Goal: Task Accomplishment & Management: Use online tool/utility

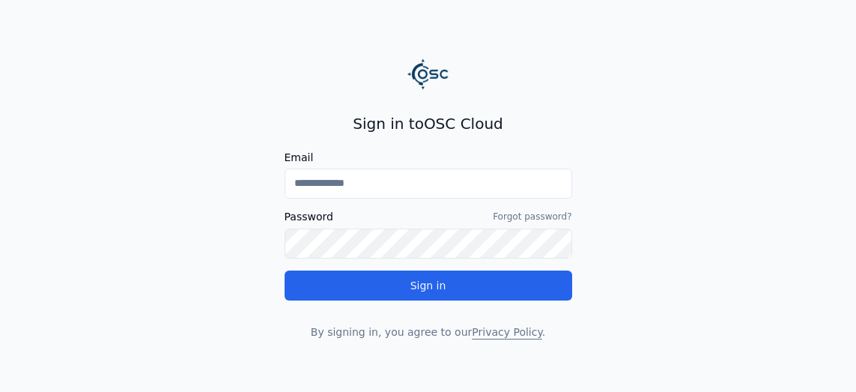
click at [383, 180] on input "Email" at bounding box center [429, 183] width 288 height 30
type input "**********"
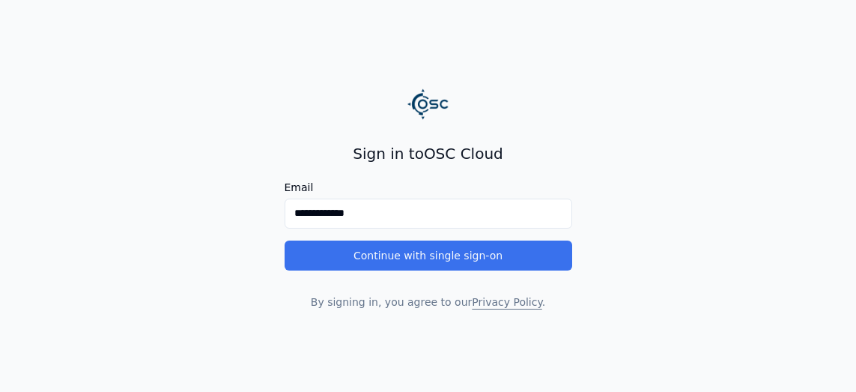
click at [343, 253] on button "Continue with single sign-on" at bounding box center [429, 255] width 288 height 30
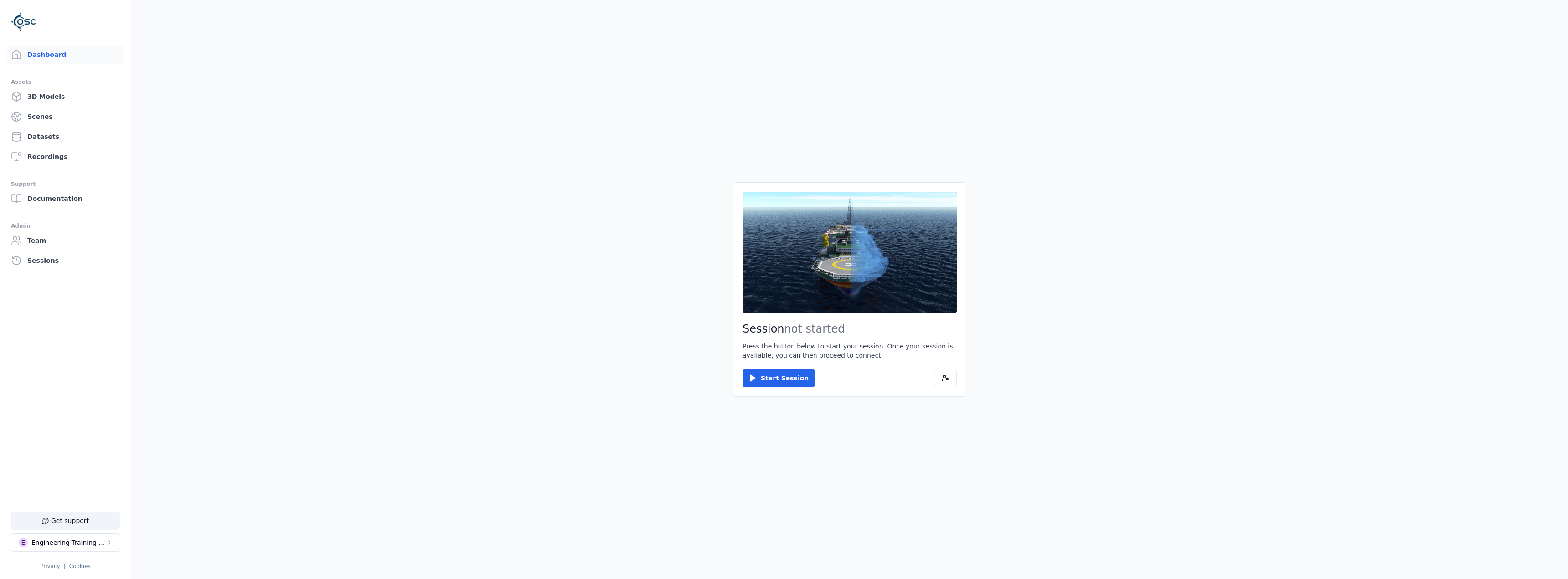
click at [520, 238] on main "Session not started Press the button below to start your session. Once your ses…" at bounding box center [850, 290] width 1437 height 579
click at [334, 238] on main "Session not started Press the button below to start your session. Once your ses…" at bounding box center [850, 290] width 1437 height 579
click at [104, 238] on div "Engineering-Training (SSO Staging)" at bounding box center [68, 542] width 74 height 9
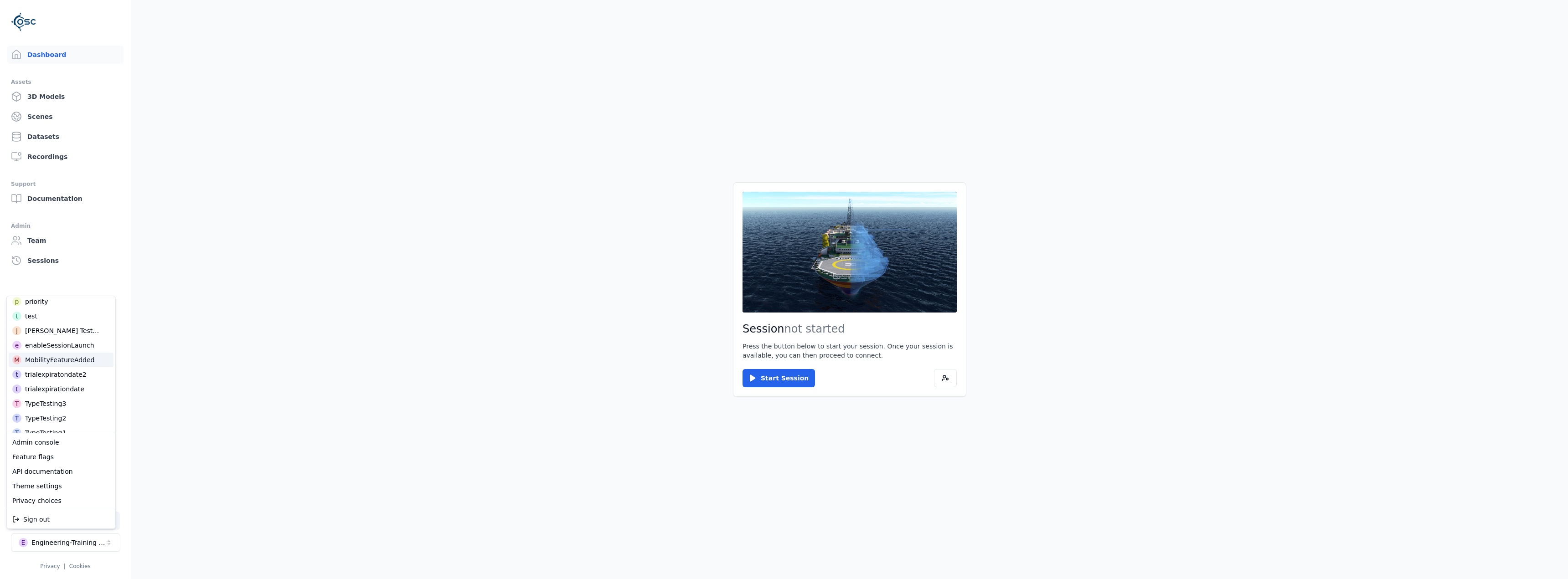
scroll to position [137, 0]
click at [331, 238] on html "Support Dashboard Assets 3D Models Scenes Datasets Recordings Support Documenta…" at bounding box center [784, 290] width 1568 height 579
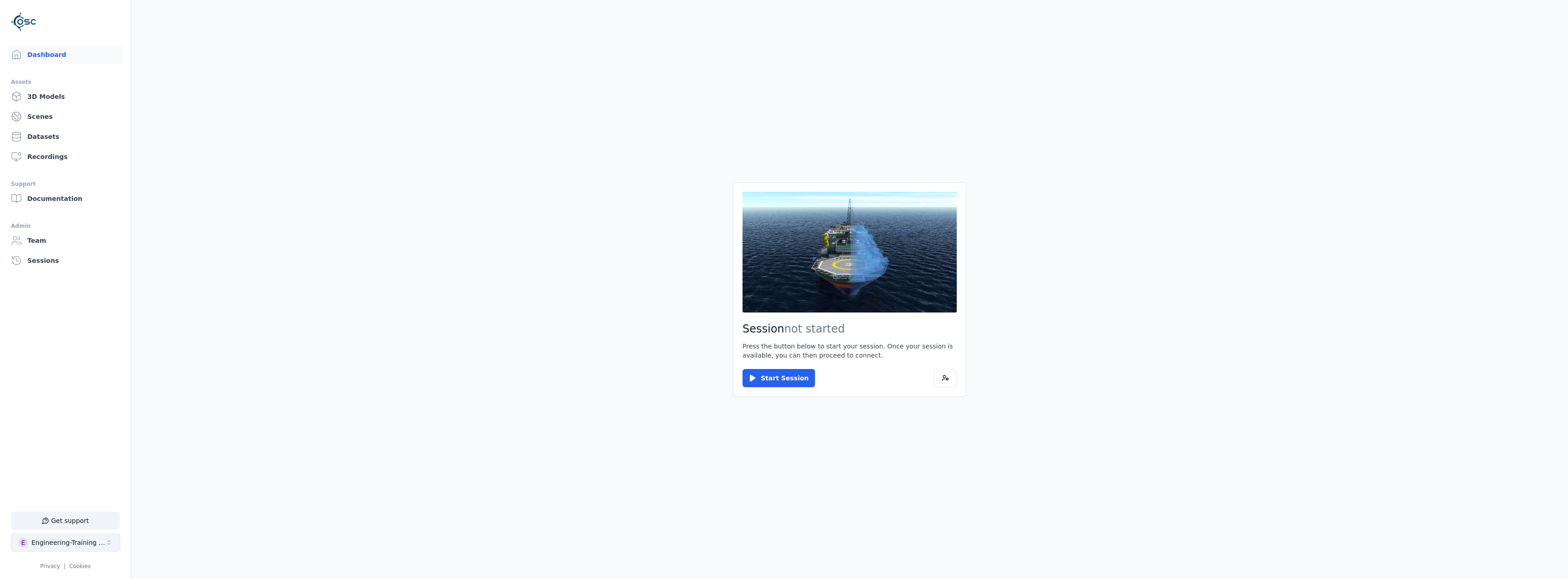
click at [90, 238] on div "Engineering-Training (SSO Staging)" at bounding box center [68, 542] width 74 height 9
type input "*"
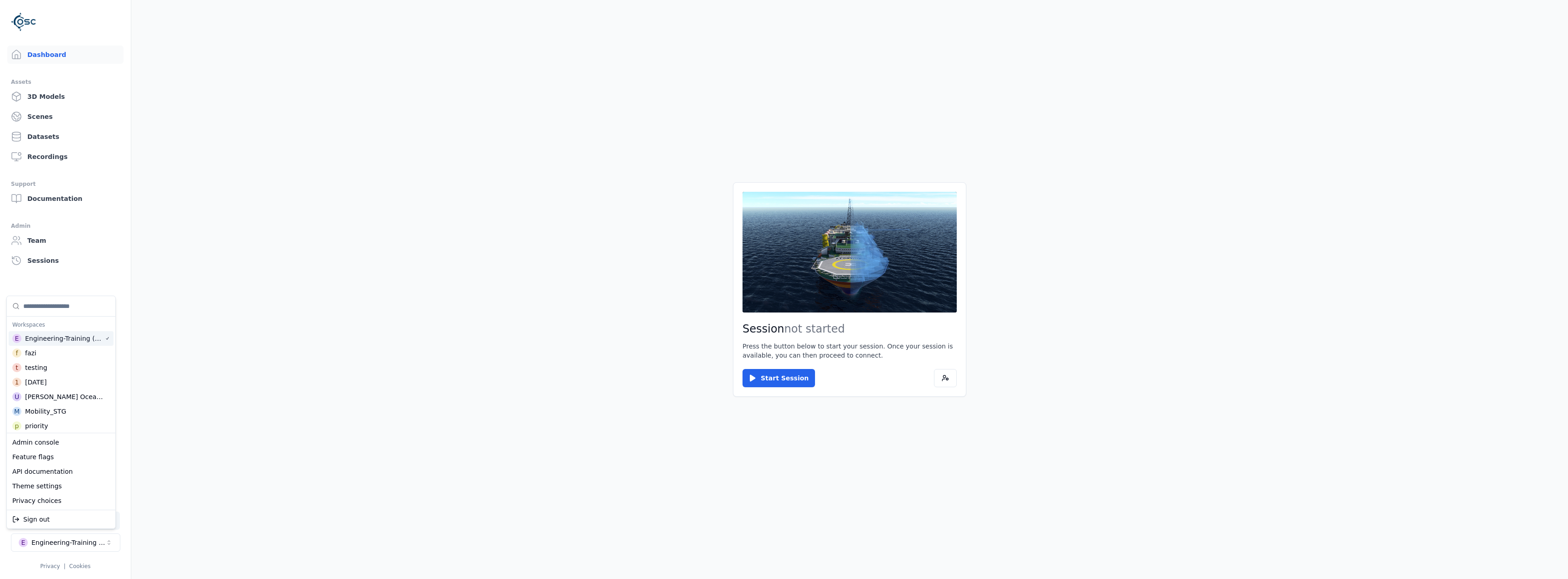
click at [337, 238] on html "Support Dashboard Assets 3D Models Scenes Datasets Recordings Support Documenta…" at bounding box center [784, 290] width 1568 height 579
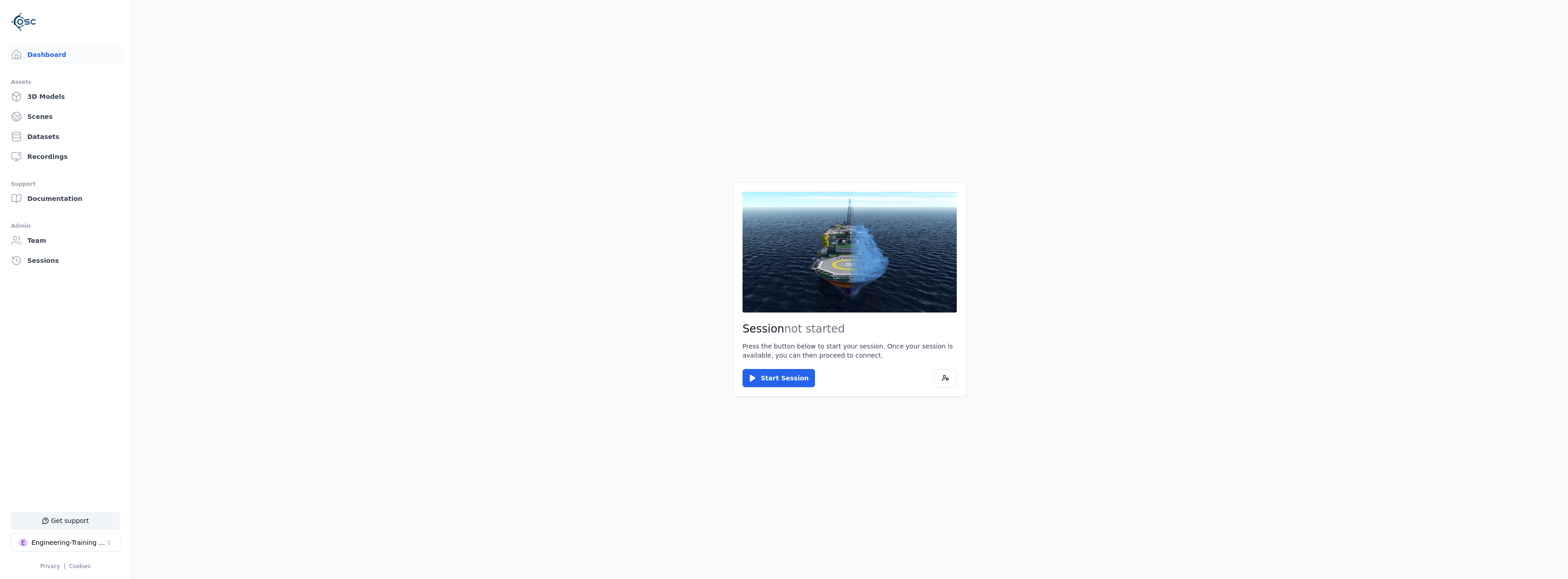
click at [181, 238] on main "Session not started Press the button below to start your session. Once your ses…" at bounding box center [850, 290] width 1437 height 579
drag, startPoint x: 533, startPoint y: 508, endPoint x: 598, endPoint y: 491, distance: 67.2
click at [520, 238] on main "Session not started Press the button below to start your session. Once your ses…" at bounding box center [850, 290] width 1437 height 579
click at [520, 238] on button "Start Session" at bounding box center [779, 378] width 72 height 18
click at [520, 238] on button "Connect" at bounding box center [763, 378] width 42 height 18
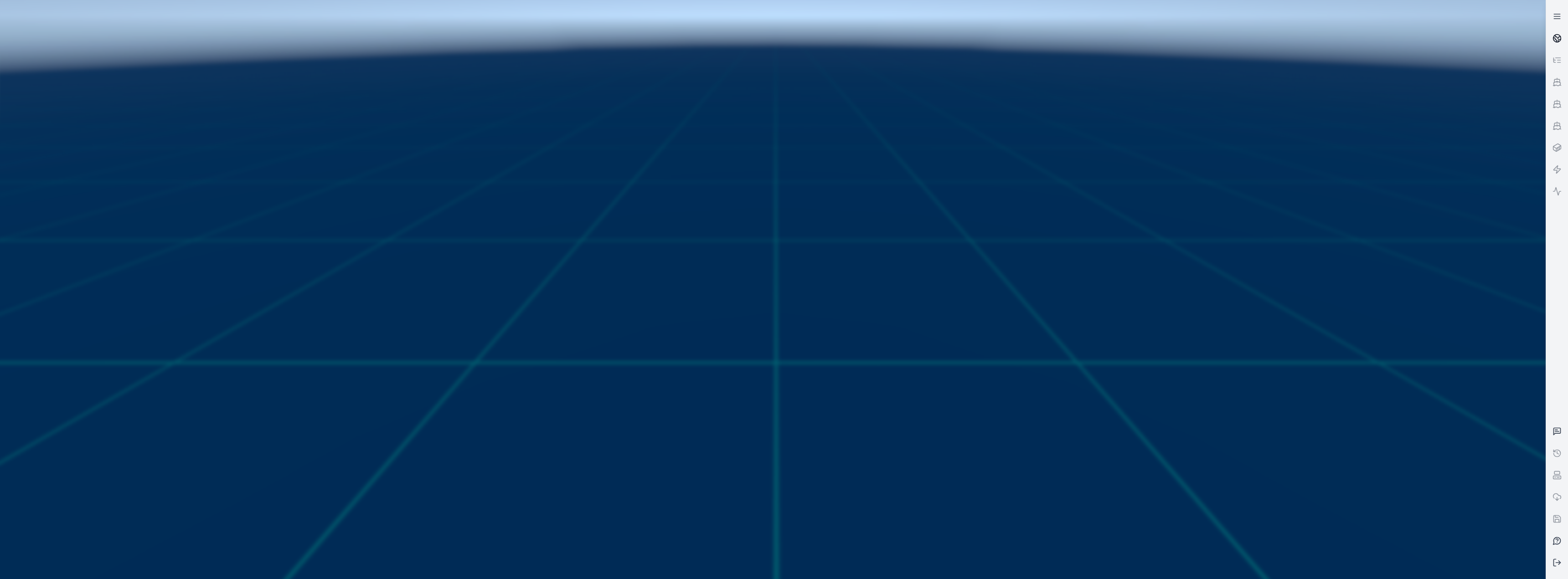
click at [520, 41] on icon at bounding box center [1559, 41] width 2 height 2
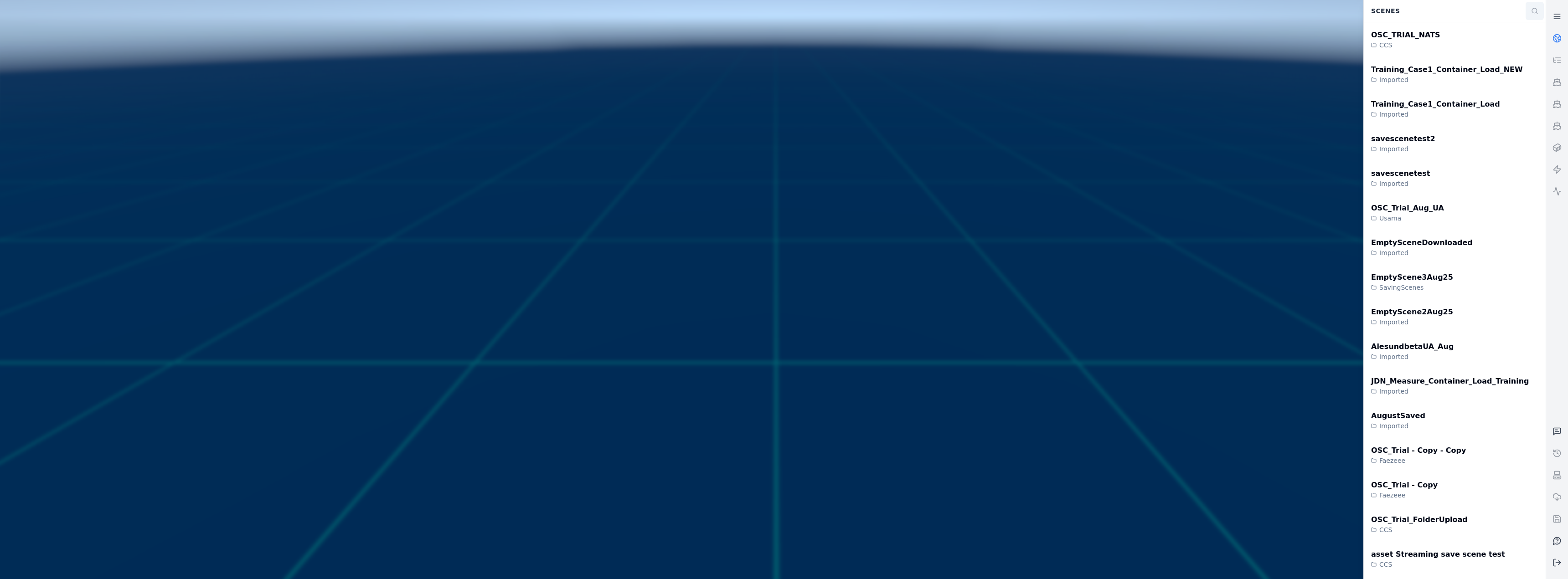
click at [520, 7] on button at bounding box center [1535, 11] width 18 height 18
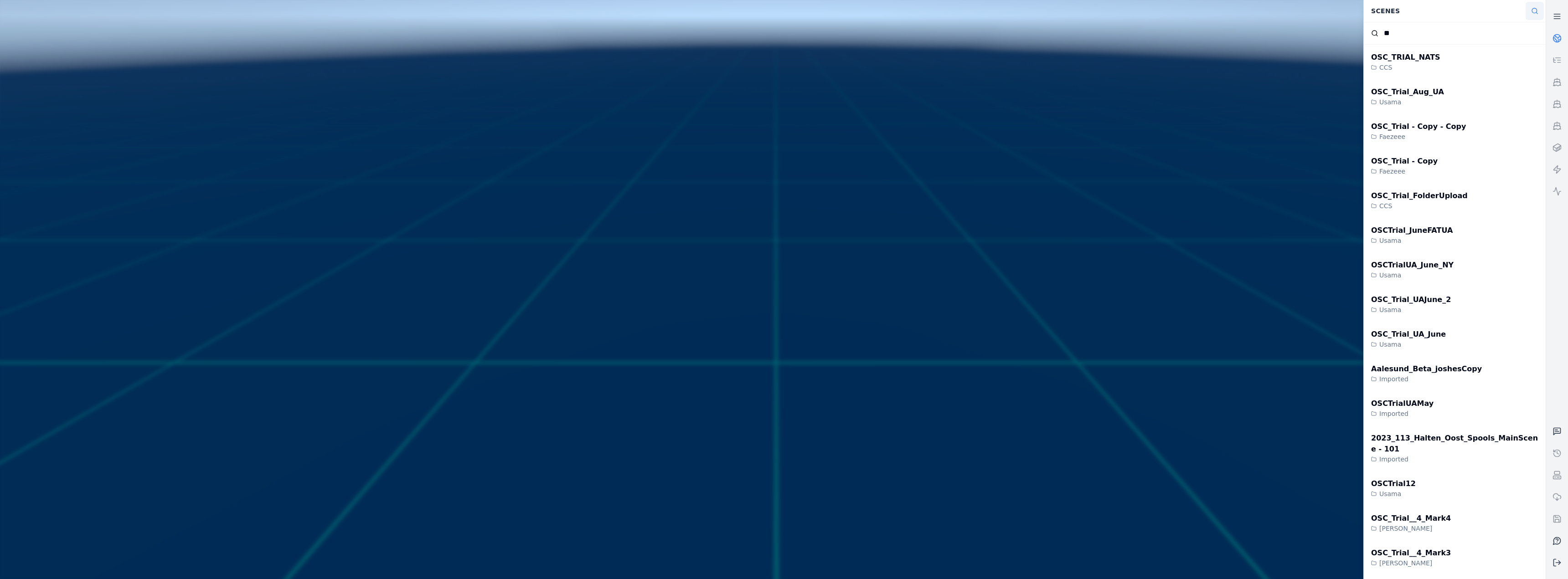
type input "*"
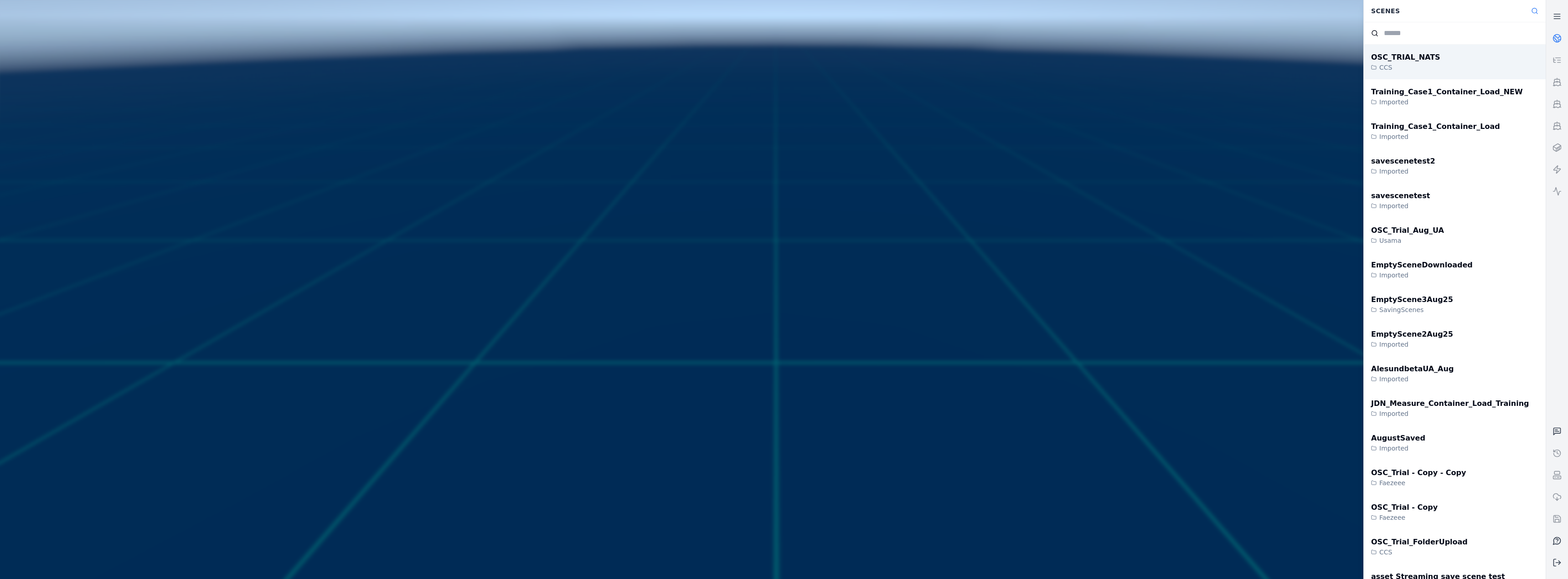
click at [520, 62] on div "OSC_TRIAL_NATS CCS" at bounding box center [1455, 61] width 182 height 35
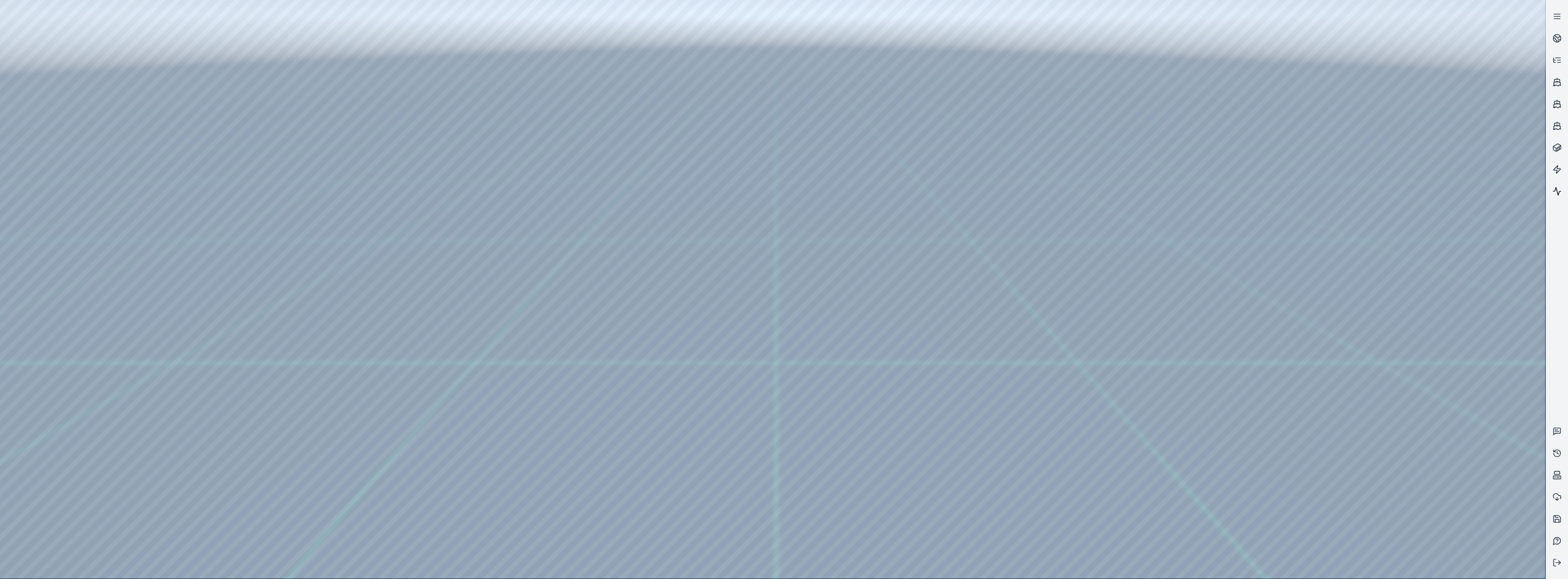
click at [520, 188] on icon at bounding box center [1557, 191] width 9 height 9
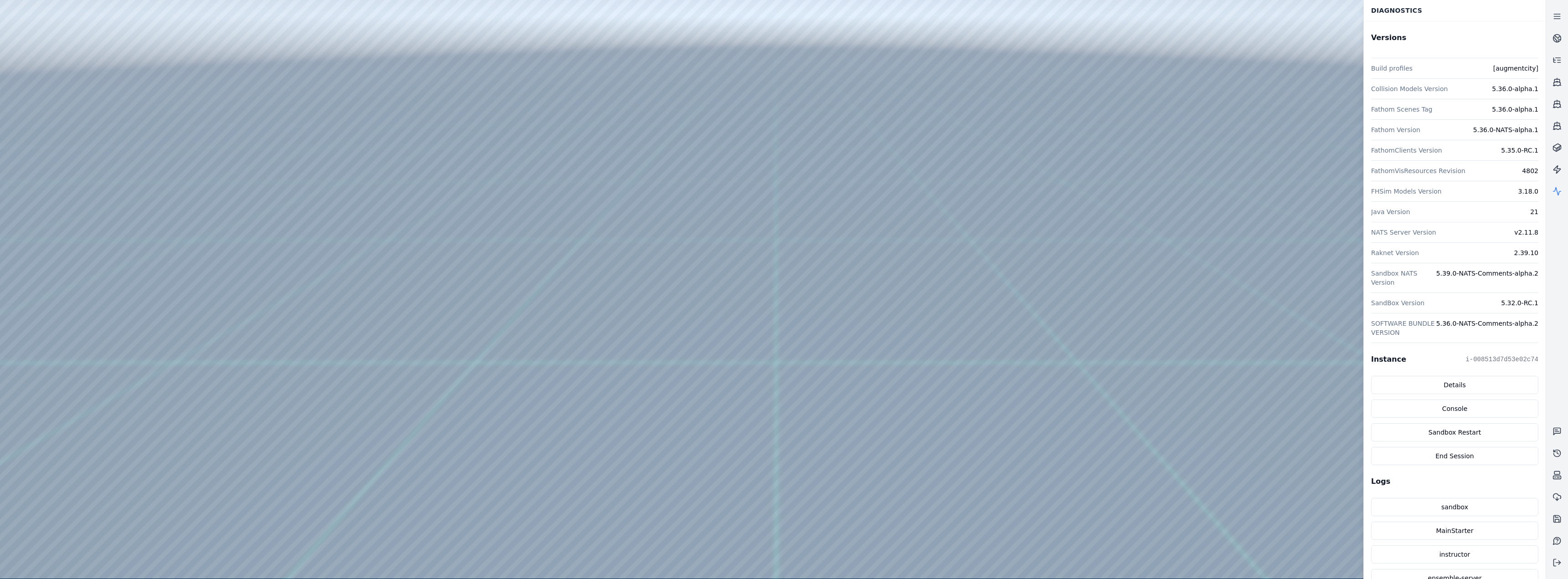
drag, startPoint x: 807, startPoint y: 375, endPoint x: 706, endPoint y: 398, distance: 103.6
drag, startPoint x: 683, startPoint y: 390, endPoint x: 719, endPoint y: 379, distance: 37.6
click at [520, 38] on icon at bounding box center [1557, 38] width 9 height 9
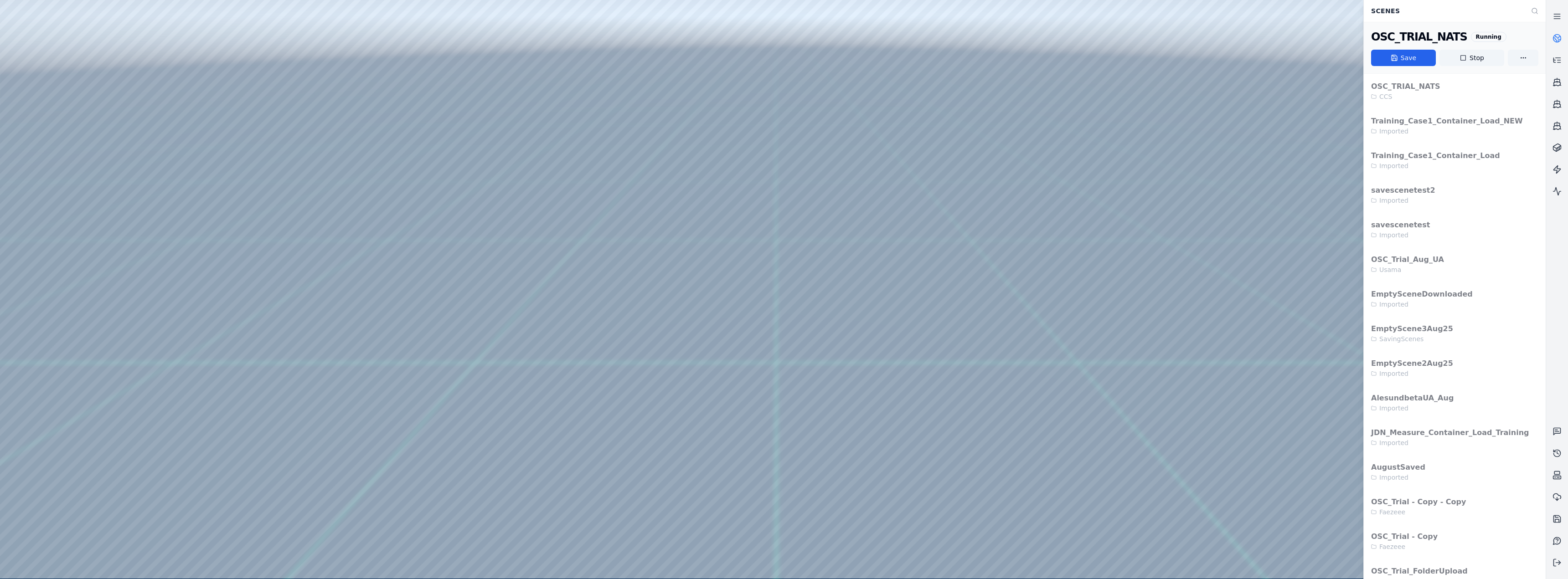
click at [520, 38] on icon at bounding box center [1557, 38] width 9 height 9
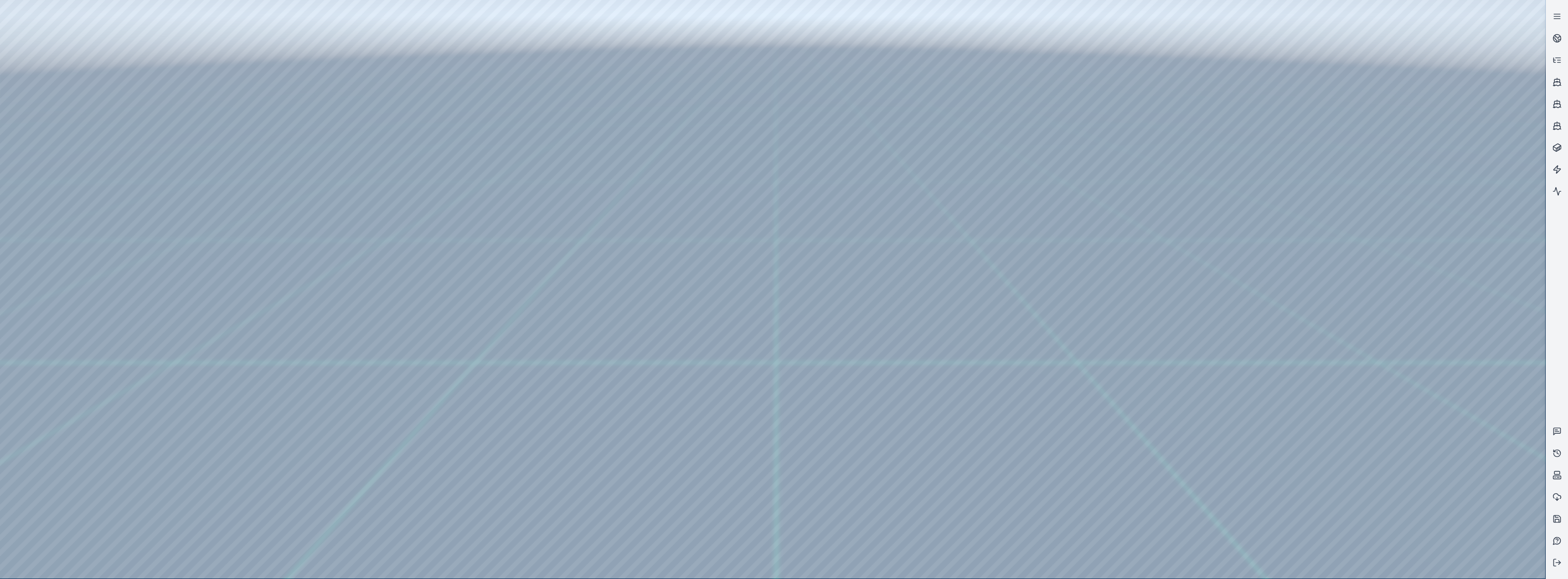
click at [520, 238] on div at bounding box center [772, 289] width 1545 height 578
drag, startPoint x: 732, startPoint y: 275, endPoint x: 725, endPoint y: 281, distance: 9.2
click at [520, 238] on div at bounding box center [772, 289] width 1545 height 578
drag, startPoint x: 778, startPoint y: 204, endPoint x: 760, endPoint y: 221, distance: 24.8
drag, startPoint x: 828, startPoint y: 119, endPoint x: 726, endPoint y: 117, distance: 102.0
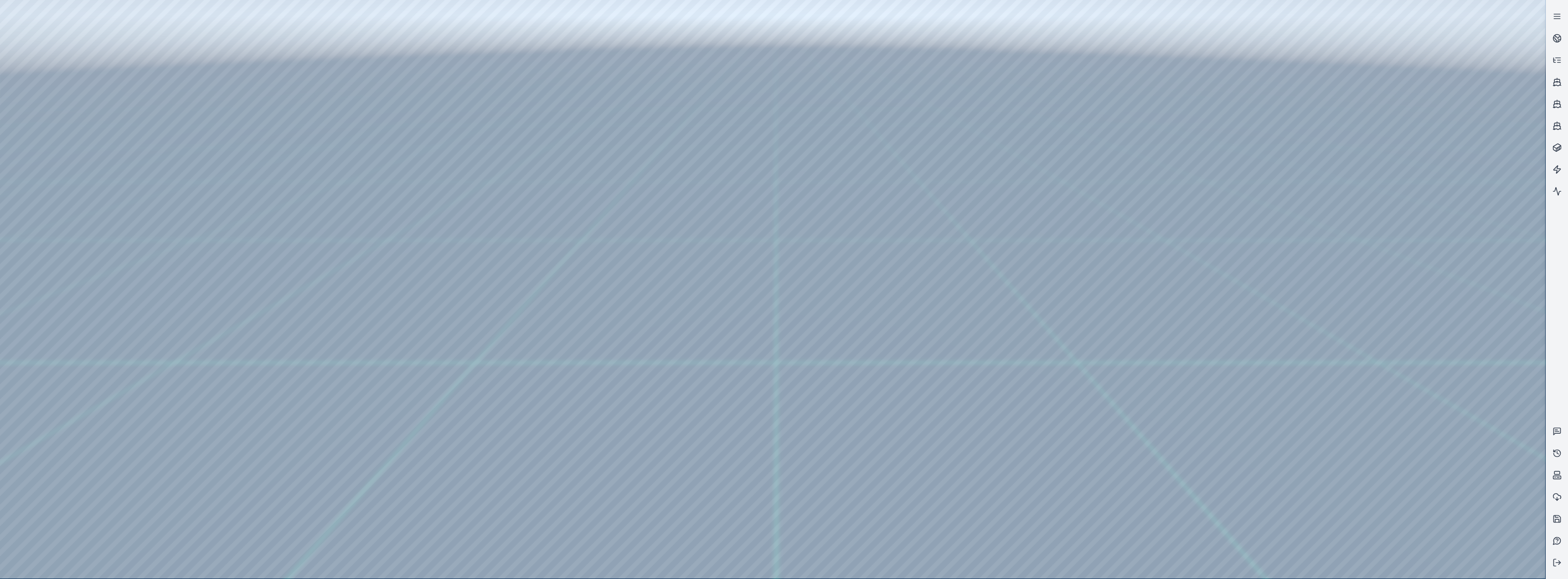
drag, startPoint x: 727, startPoint y: 124, endPoint x: 736, endPoint y: 158, distance: 35.2
drag, startPoint x: 716, startPoint y: 150, endPoint x: 745, endPoint y: 126, distance: 37.6
drag, startPoint x: 547, startPoint y: 252, endPoint x: 566, endPoint y: 250, distance: 19.1
click at [70, 127] on div at bounding box center [772, 289] width 1545 height 578
click at [72, 142] on div at bounding box center [772, 289] width 1545 height 578
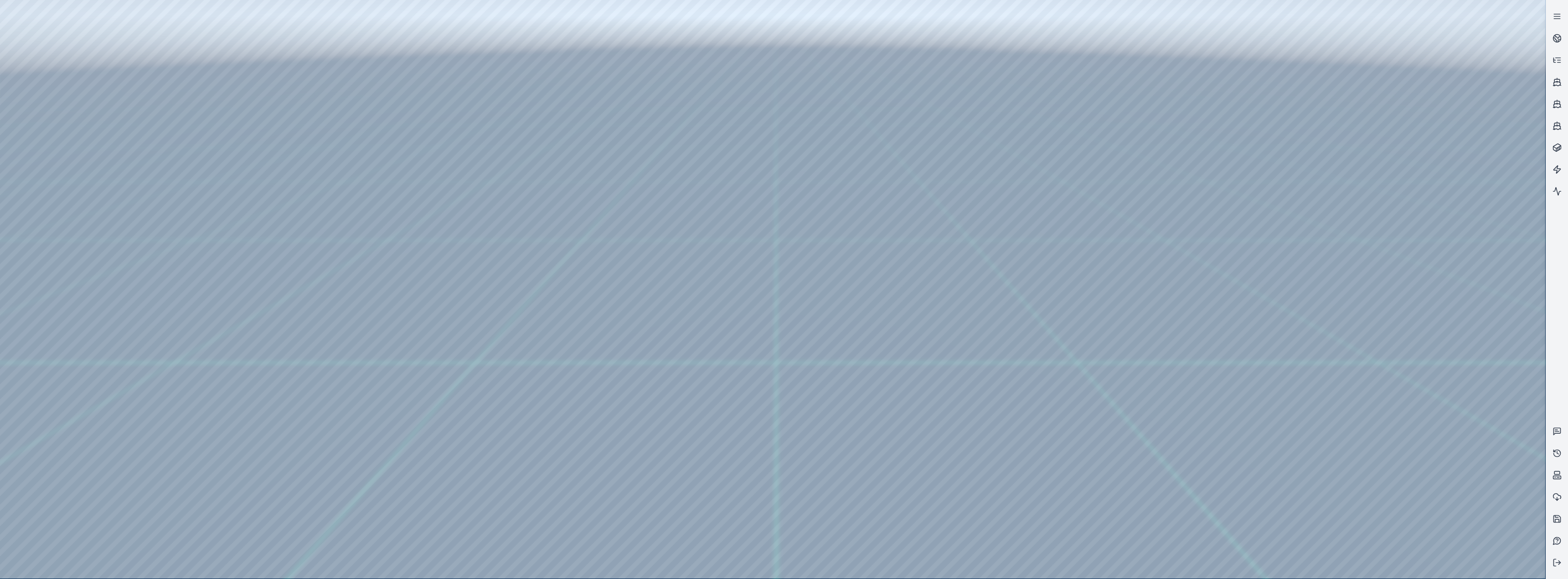
drag, startPoint x: 528, startPoint y: 396, endPoint x: 506, endPoint y: 377, distance: 29.1
drag, startPoint x: 464, startPoint y: 454, endPoint x: 479, endPoint y: 453, distance: 15.0
drag, startPoint x: 627, startPoint y: 243, endPoint x: 635, endPoint y: 244, distance: 8.1
drag, startPoint x: 965, startPoint y: 406, endPoint x: 975, endPoint y: 405, distance: 10.0
click at [246, 66] on div at bounding box center [772, 289] width 1545 height 578
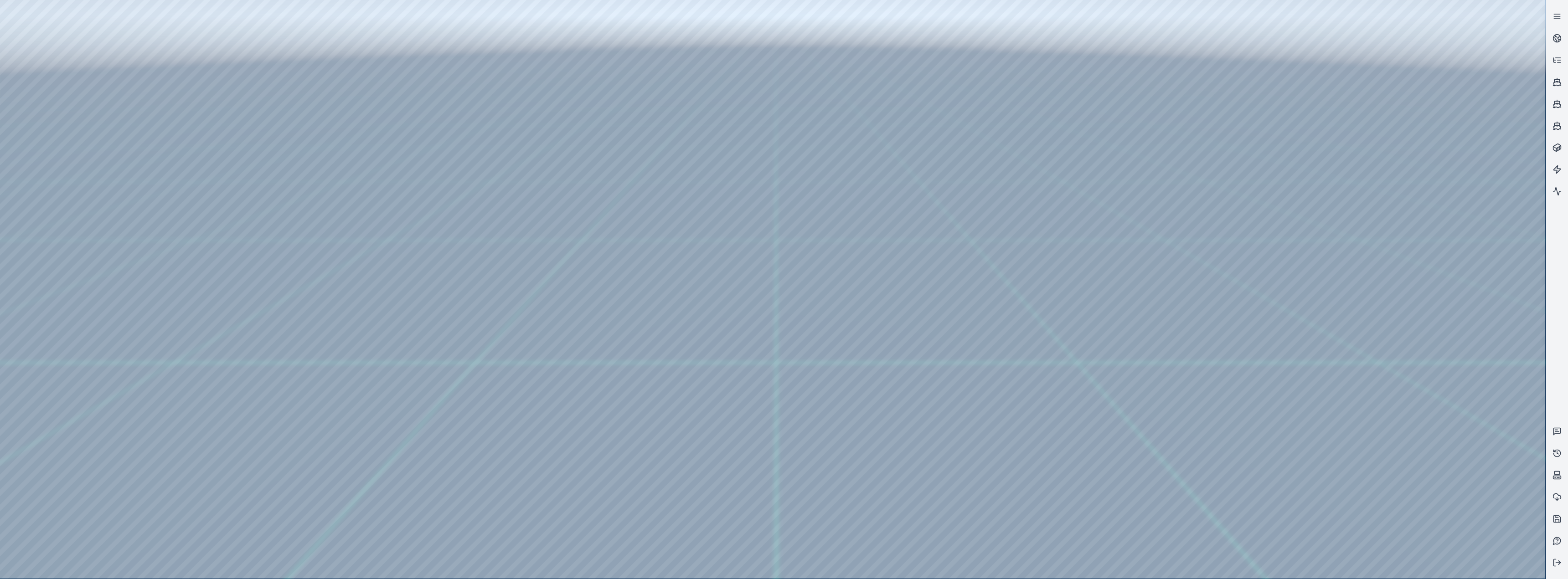
click at [161, 183] on div at bounding box center [772, 289] width 1545 height 578
drag, startPoint x: 553, startPoint y: 298, endPoint x: 431, endPoint y: 355, distance: 134.7
drag, startPoint x: 637, startPoint y: 349, endPoint x: 482, endPoint y: 314, distance: 158.9
drag, startPoint x: 682, startPoint y: 325, endPoint x: 460, endPoint y: 285, distance: 225.6
drag, startPoint x: 780, startPoint y: 324, endPoint x: 620, endPoint y: 352, distance: 162.4
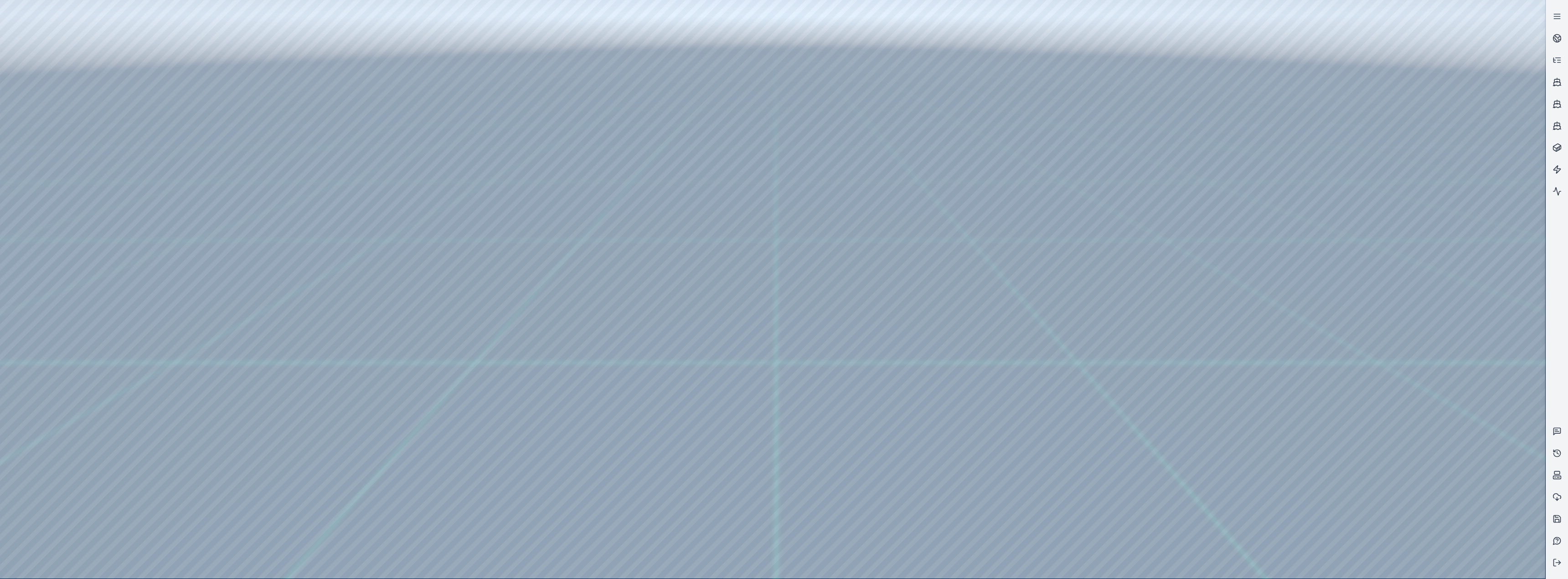
click at [200, 101] on div at bounding box center [772, 289] width 1545 height 578
drag, startPoint x: 468, startPoint y: 173, endPoint x: 628, endPoint y: 227, distance: 168.9
drag, startPoint x: 556, startPoint y: 262, endPoint x: 745, endPoint y: 214, distance: 195.0
drag, startPoint x: 799, startPoint y: 262, endPoint x: 646, endPoint y: 240, distance: 154.6
click at [209, 154] on div at bounding box center [772, 289] width 1545 height 578
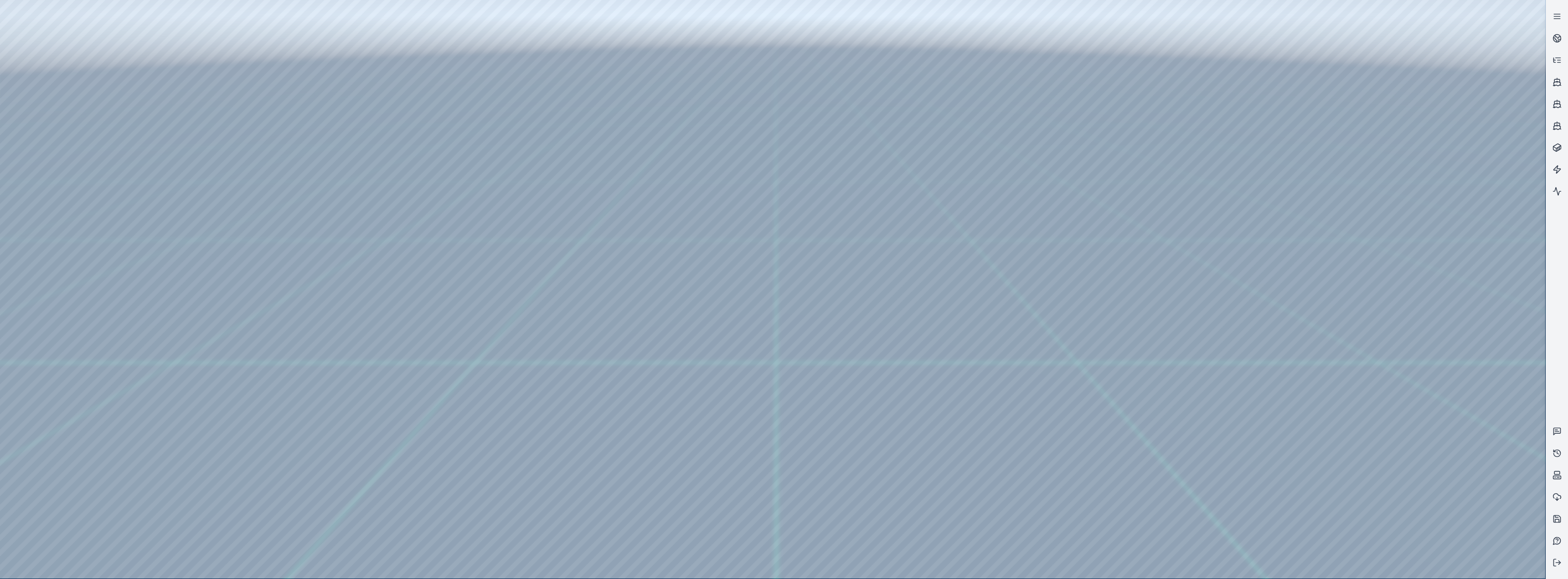
drag, startPoint x: 755, startPoint y: 245, endPoint x: 899, endPoint y: 258, distance: 144.6
drag, startPoint x: 869, startPoint y: 280, endPoint x: 611, endPoint y: 257, distance: 259.0
click at [178, 122] on div at bounding box center [772, 289] width 1545 height 578
drag, startPoint x: 413, startPoint y: 249, endPoint x: 684, endPoint y: 224, distance: 272.2
drag, startPoint x: 760, startPoint y: 283, endPoint x: 642, endPoint y: 308, distance: 120.6
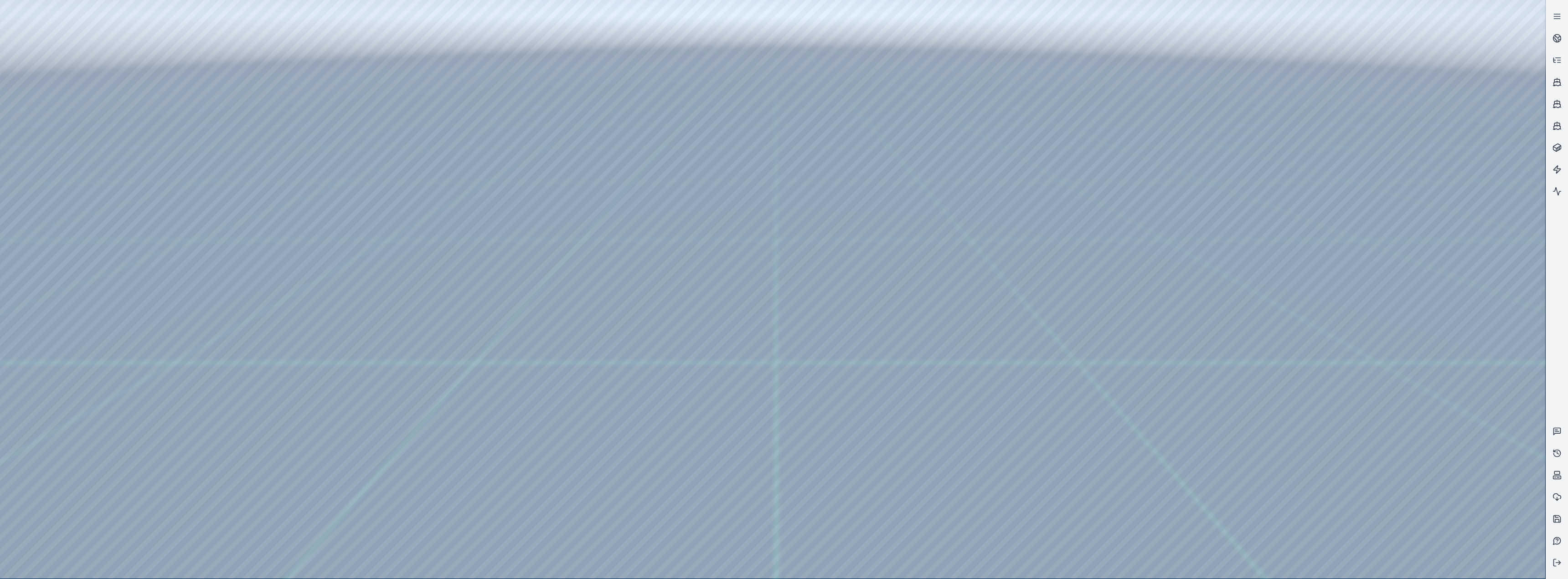
drag, startPoint x: 642, startPoint y: 308, endPoint x: 751, endPoint y: 293, distance: 110.0
click at [158, 95] on div at bounding box center [772, 289] width 1545 height 578
drag, startPoint x: 626, startPoint y: 249, endPoint x: 721, endPoint y: 280, distance: 99.9
drag, startPoint x: 616, startPoint y: 298, endPoint x: 618, endPoint y: 285, distance: 13.2
drag, startPoint x: 629, startPoint y: 272, endPoint x: 634, endPoint y: 270, distance: 5.4
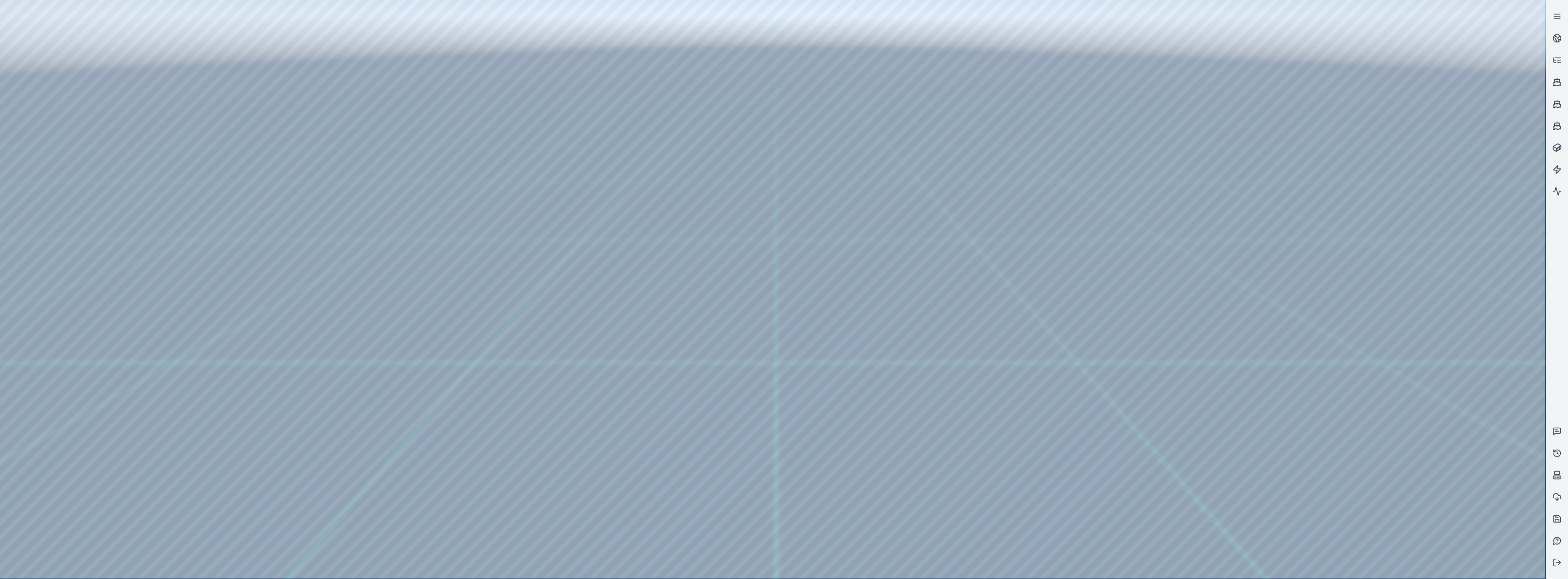
drag, startPoint x: 536, startPoint y: 365, endPoint x: 564, endPoint y: 367, distance: 28.1
drag, startPoint x: 466, startPoint y: 345, endPoint x: 464, endPoint y: 356, distance: 11.2
click at [189, 125] on div at bounding box center [772, 289] width 1545 height 578
click at [173, 97] on div at bounding box center [772, 289] width 1545 height 578
drag, startPoint x: 438, startPoint y: 243, endPoint x: 461, endPoint y: 230, distance: 26.4
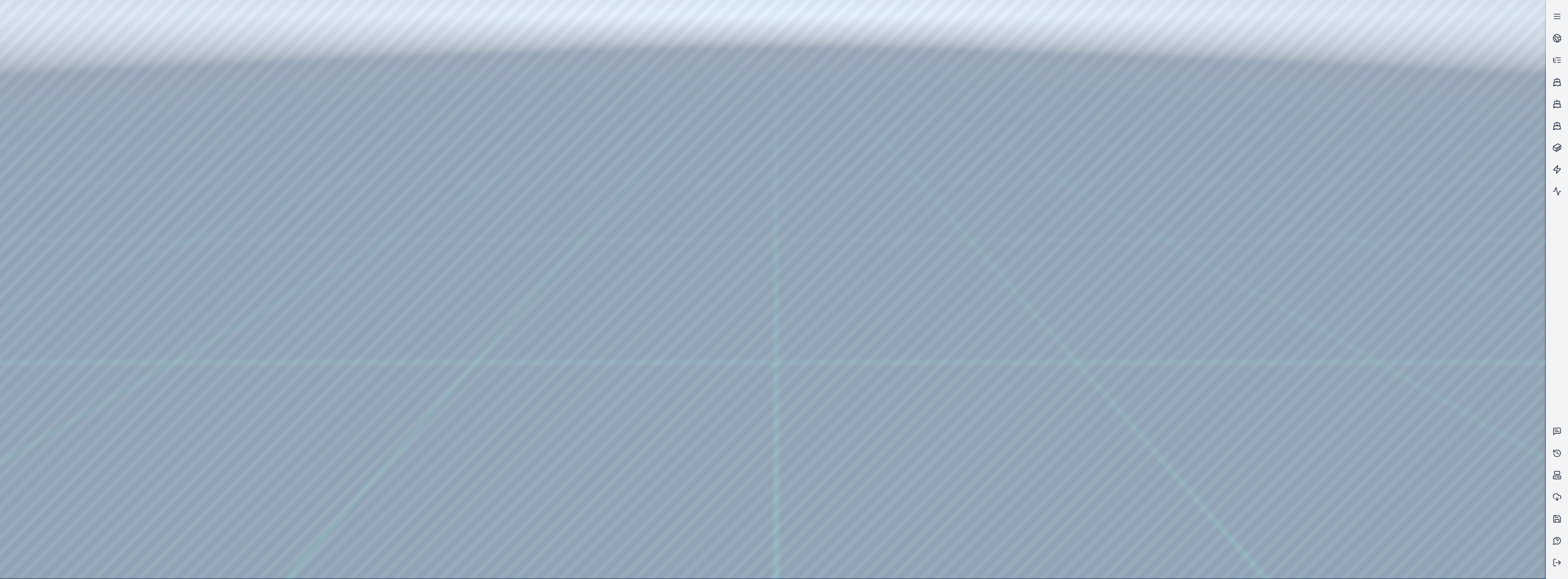
click at [253, 68] on div at bounding box center [772, 289] width 1545 height 578
drag, startPoint x: 732, startPoint y: 349, endPoint x: 737, endPoint y: 390, distance: 41.3
drag, startPoint x: 736, startPoint y: 382, endPoint x: 705, endPoint y: 372, distance: 32.6
drag, startPoint x: 710, startPoint y: 395, endPoint x: 727, endPoint y: 396, distance: 17.0
click at [159, 190] on div at bounding box center [772, 289] width 1545 height 578
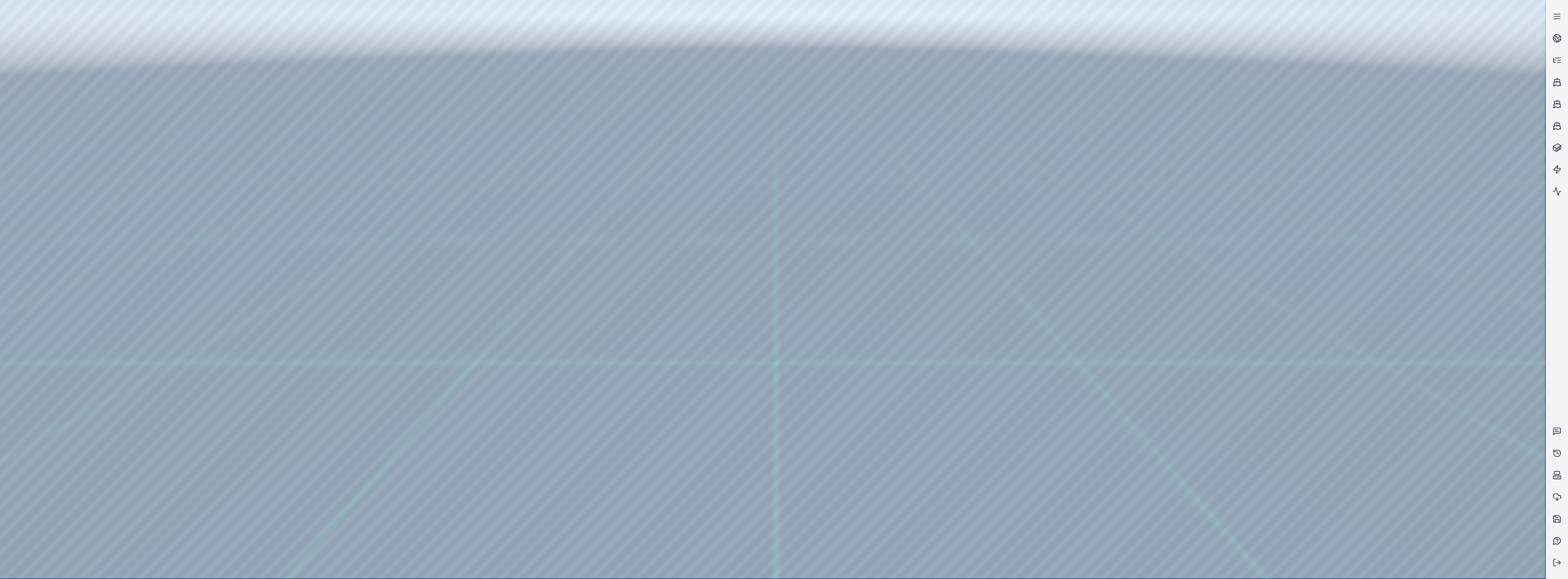
click at [261, 144] on div at bounding box center [772, 289] width 1545 height 578
click at [217, 211] on div at bounding box center [772, 289] width 1545 height 578
click at [259, 144] on div at bounding box center [772, 289] width 1545 height 578
click at [231, 213] on div at bounding box center [772, 289] width 1545 height 578
click at [142, 190] on div at bounding box center [772, 289] width 1545 height 578
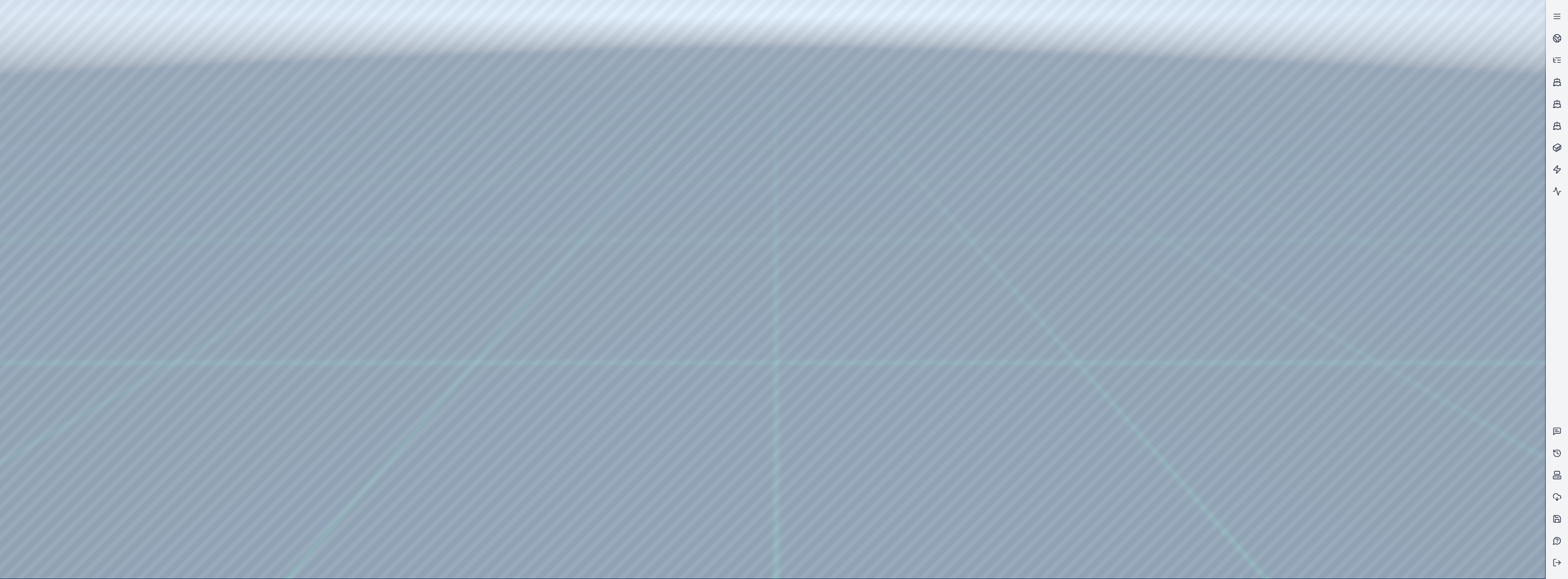
click at [157, 115] on div at bounding box center [772, 289] width 1545 height 578
click at [260, 145] on div at bounding box center [772, 289] width 1545 height 578
click at [212, 217] on div at bounding box center [772, 289] width 1545 height 578
click at [520, 238] on div at bounding box center [772, 289] width 1545 height 578
drag, startPoint x: 573, startPoint y: 319, endPoint x: 595, endPoint y: 326, distance: 23.1
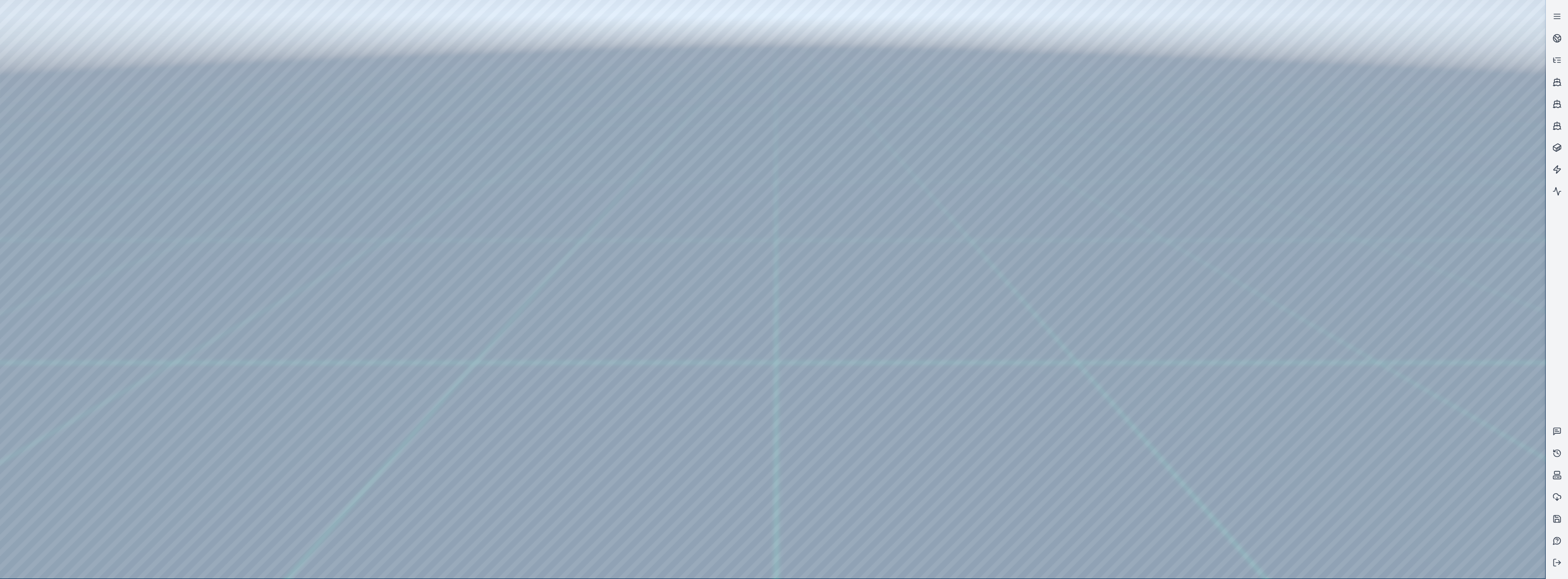
click at [165, 104] on div at bounding box center [772, 289] width 1545 height 578
click at [245, 122] on div at bounding box center [772, 289] width 1545 height 578
click at [246, 99] on div at bounding box center [772, 289] width 1545 height 578
click at [259, 124] on div at bounding box center [772, 289] width 1545 height 578
click at [159, 231] on div at bounding box center [772, 289] width 1545 height 578
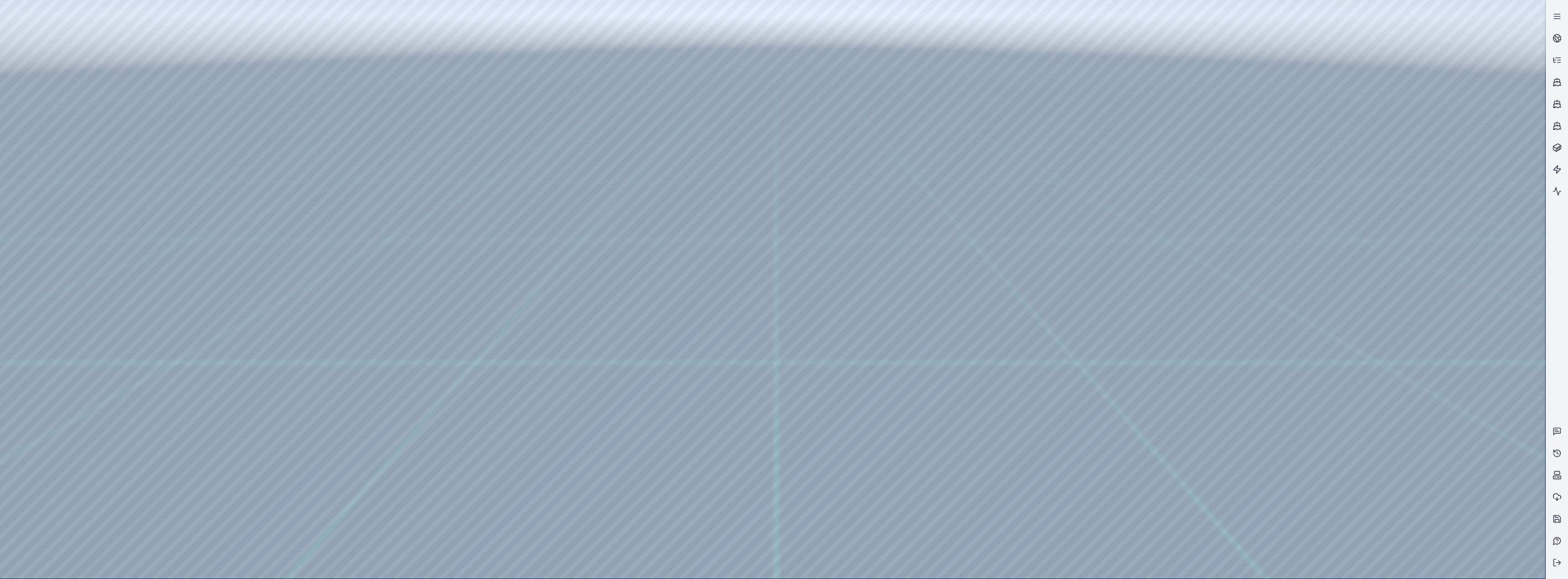
click at [166, 95] on div at bounding box center [772, 289] width 1545 height 578
click at [259, 123] on div at bounding box center [772, 289] width 1545 height 578
click at [261, 99] on div at bounding box center [772, 289] width 1545 height 578
click at [219, 148] on div at bounding box center [772, 289] width 1545 height 578
click at [183, 198] on div at bounding box center [772, 289] width 1545 height 578
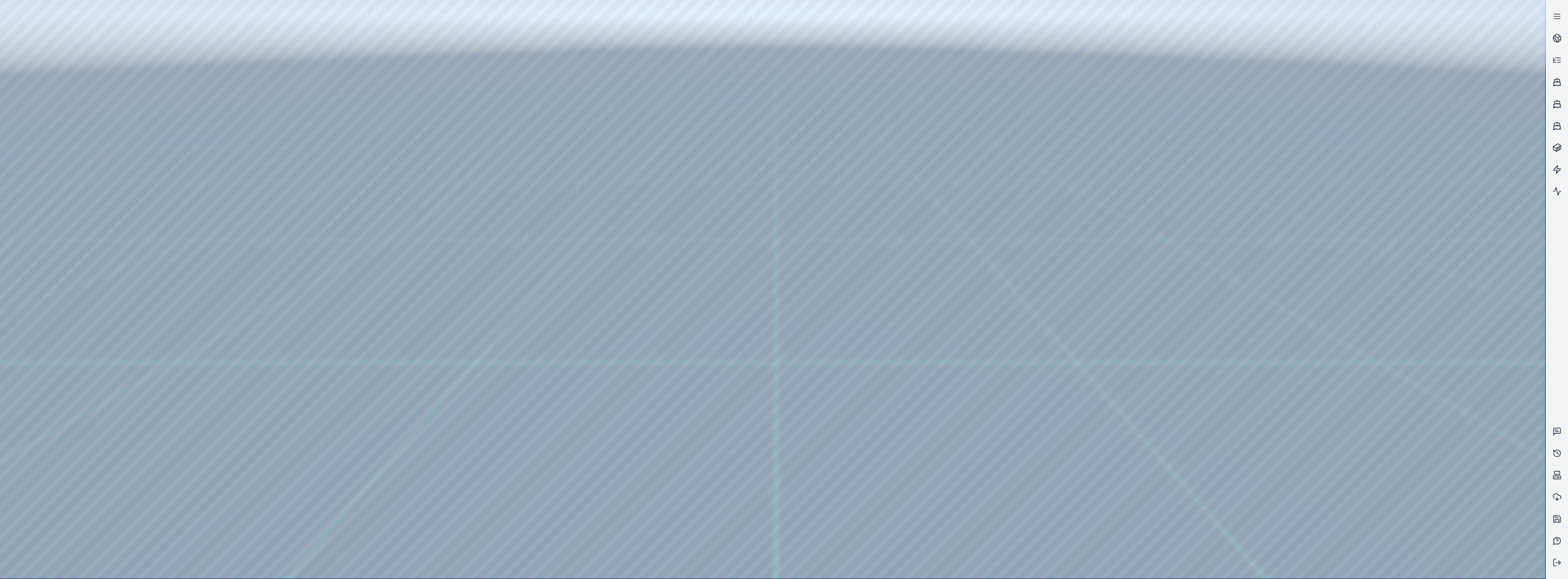
click at [173, 101] on div at bounding box center [772, 289] width 1545 height 578
click at [173, 119] on div at bounding box center [772, 289] width 1545 height 578
click at [71, 161] on div at bounding box center [772, 289] width 1545 height 578
click at [520, 35] on icon at bounding box center [1557, 38] width 9 height 9
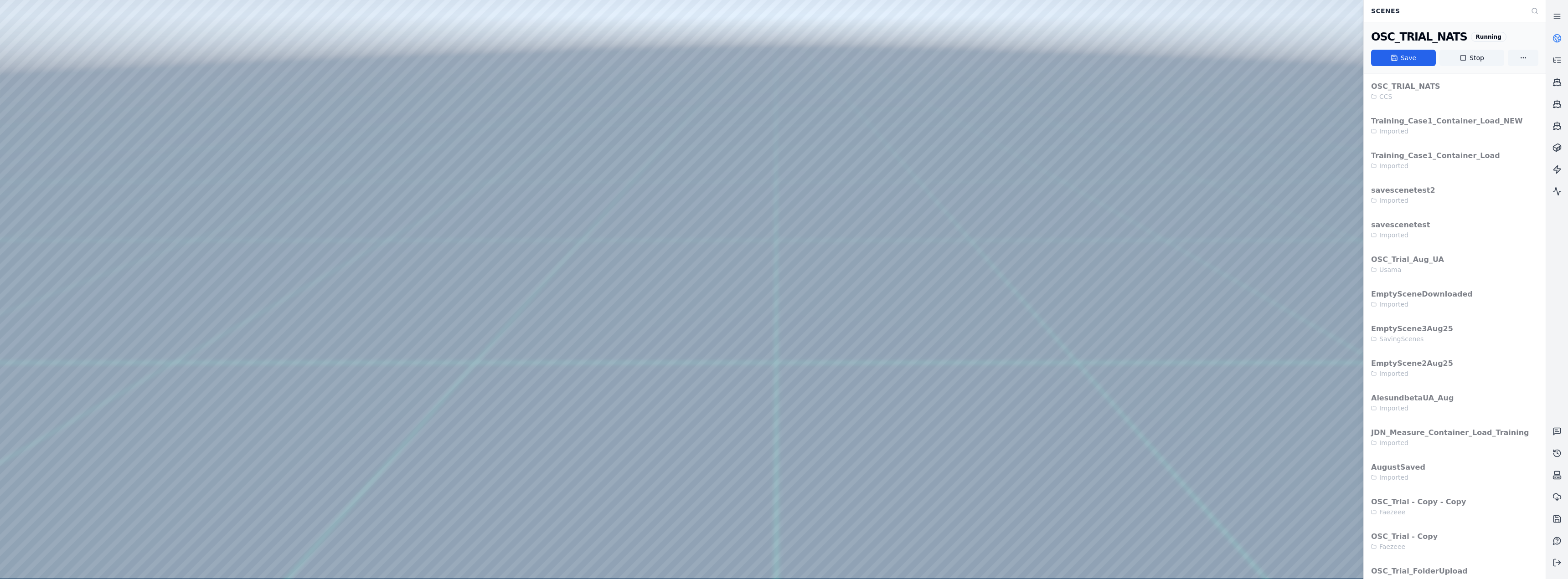
drag, startPoint x: 674, startPoint y: 412, endPoint x: 685, endPoint y: 406, distance: 12.5
click at [253, 238] on div at bounding box center [772, 289] width 1545 height 578
drag, startPoint x: 459, startPoint y: 411, endPoint x: 424, endPoint y: 407, distance: 35.2
click at [259, 238] on div at bounding box center [772, 289] width 1545 height 578
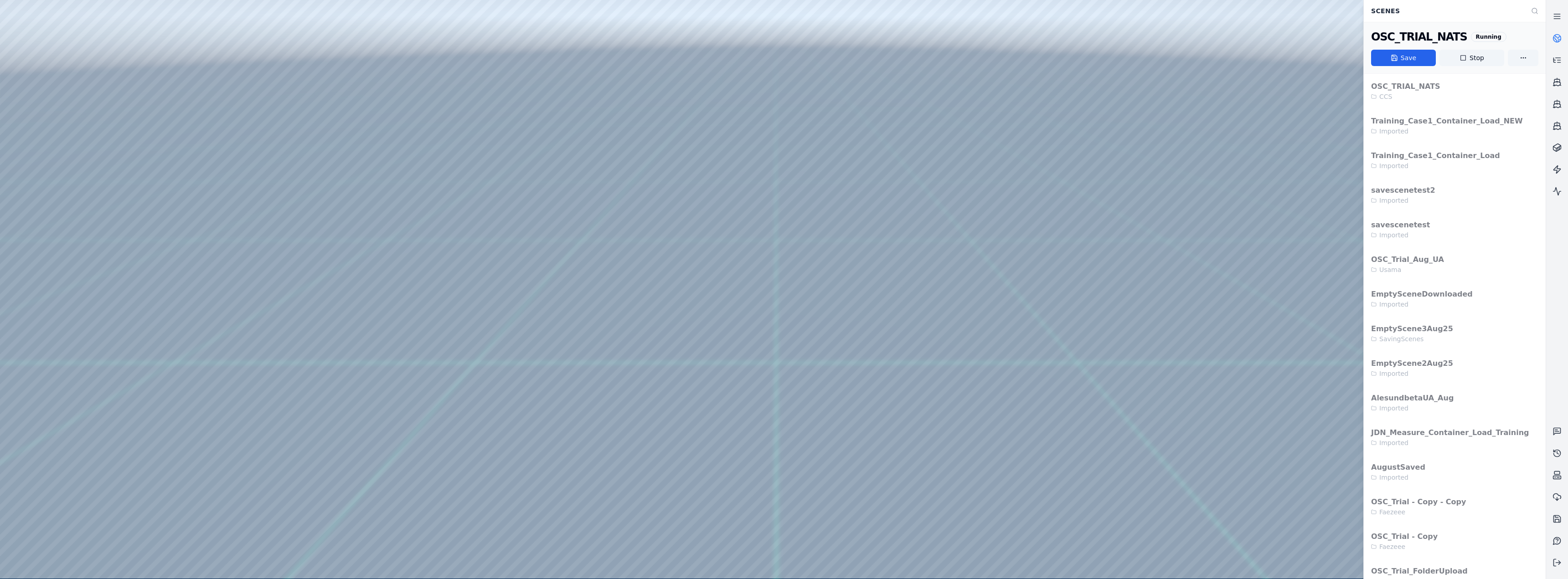
click at [259, 238] on div at bounding box center [772, 289] width 1545 height 578
drag, startPoint x: 407, startPoint y: 429, endPoint x: 466, endPoint y: 425, distance: 59.1
click at [256, 238] on div at bounding box center [772, 289] width 1545 height 578
drag, startPoint x: 465, startPoint y: 465, endPoint x: 511, endPoint y: 471, distance: 46.4
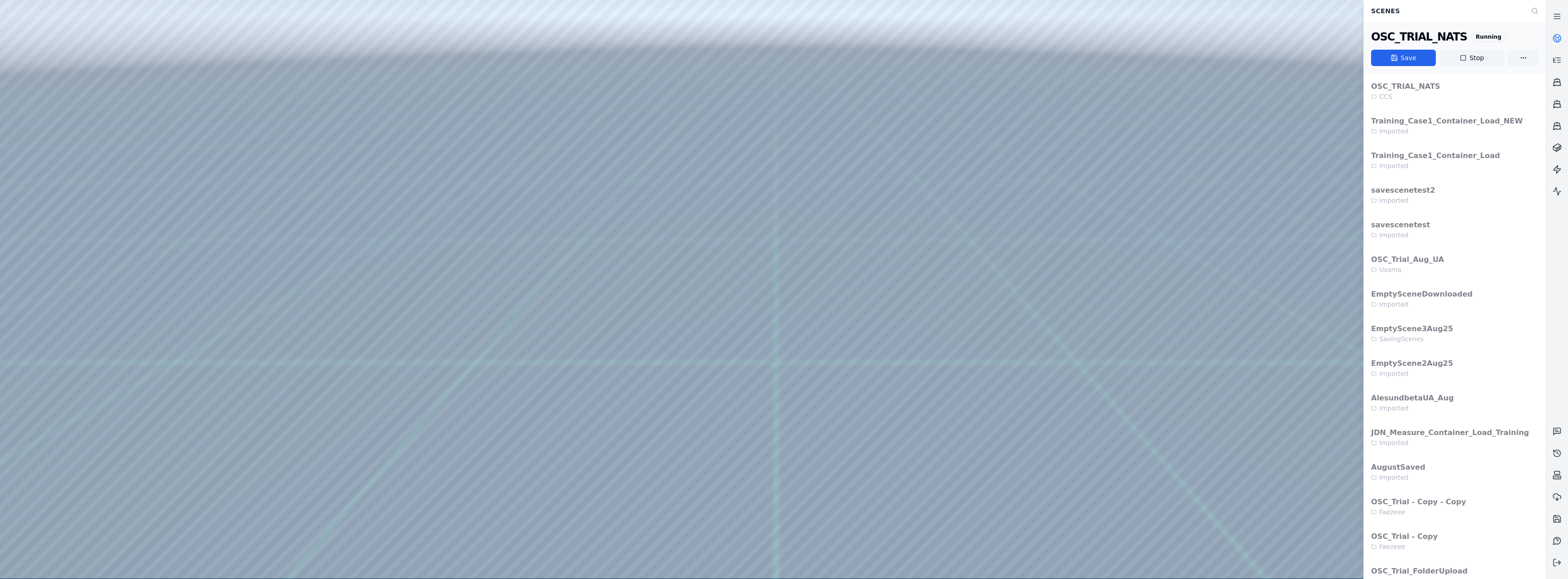
click at [234, 238] on div at bounding box center [772, 289] width 1545 height 578
drag, startPoint x: 481, startPoint y: 333, endPoint x: 365, endPoint y: 314, distance: 117.5
click at [239, 238] on div at bounding box center [772, 289] width 1545 height 578
click at [217, 238] on div at bounding box center [772, 289] width 1545 height 578
click at [520, 238] on div at bounding box center [772, 289] width 1545 height 578
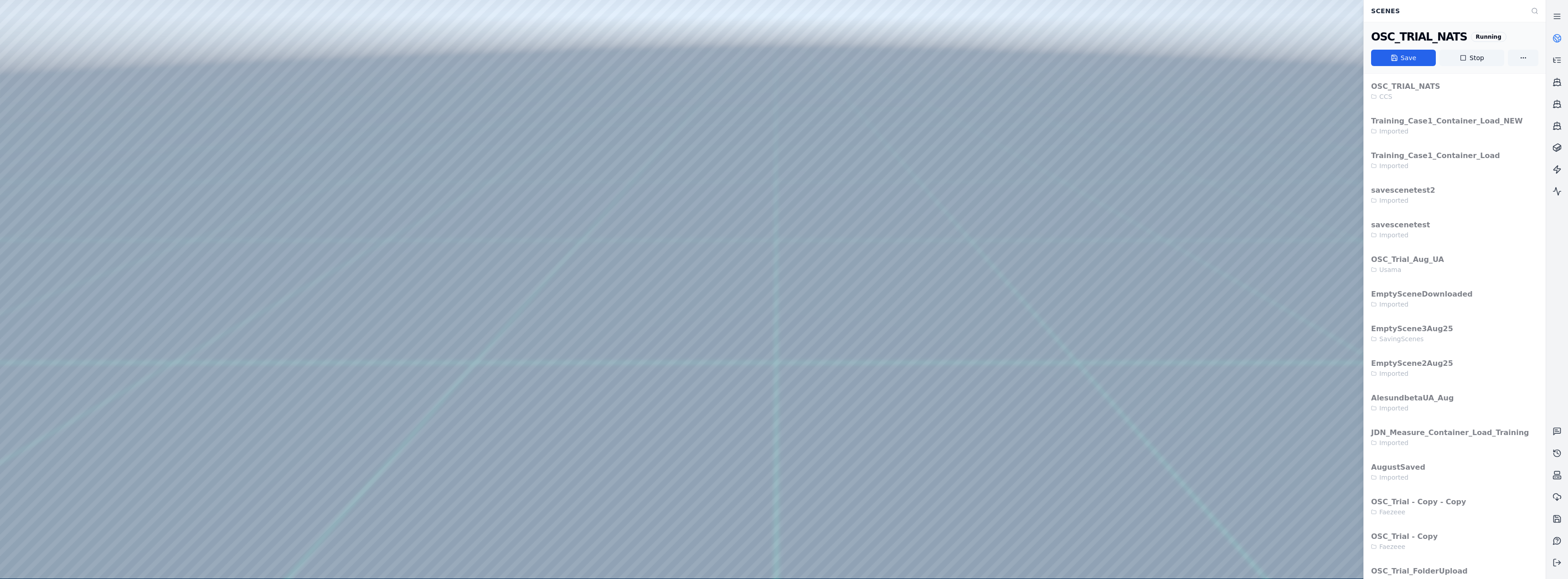
click at [264, 238] on div at bounding box center [772, 289] width 1545 height 578
drag, startPoint x: 590, startPoint y: 276, endPoint x: 565, endPoint y: 298, distance: 33.3
drag, startPoint x: 562, startPoint y: 290, endPoint x: 584, endPoint y: 275, distance: 26.6
drag, startPoint x: 712, startPoint y: 269, endPoint x: 665, endPoint y: 258, distance: 48.3
click at [263, 238] on div at bounding box center [772, 289] width 1545 height 578
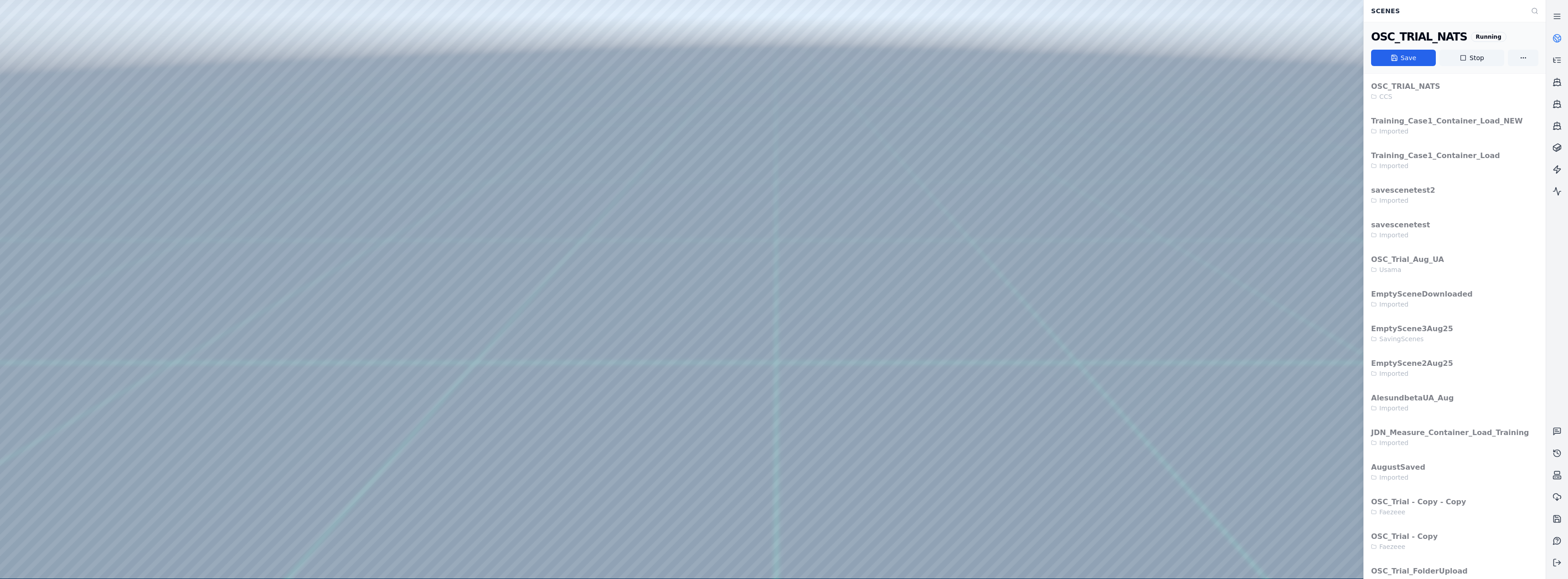
drag, startPoint x: 376, startPoint y: 277, endPoint x: 692, endPoint y: 281, distance: 316.0
drag, startPoint x: 580, startPoint y: 304, endPoint x: 714, endPoint y: 319, distance: 134.8
drag, startPoint x: 637, startPoint y: 338, endPoint x: 738, endPoint y: 322, distance: 102.3
click at [261, 207] on div at bounding box center [772, 289] width 1545 height 578
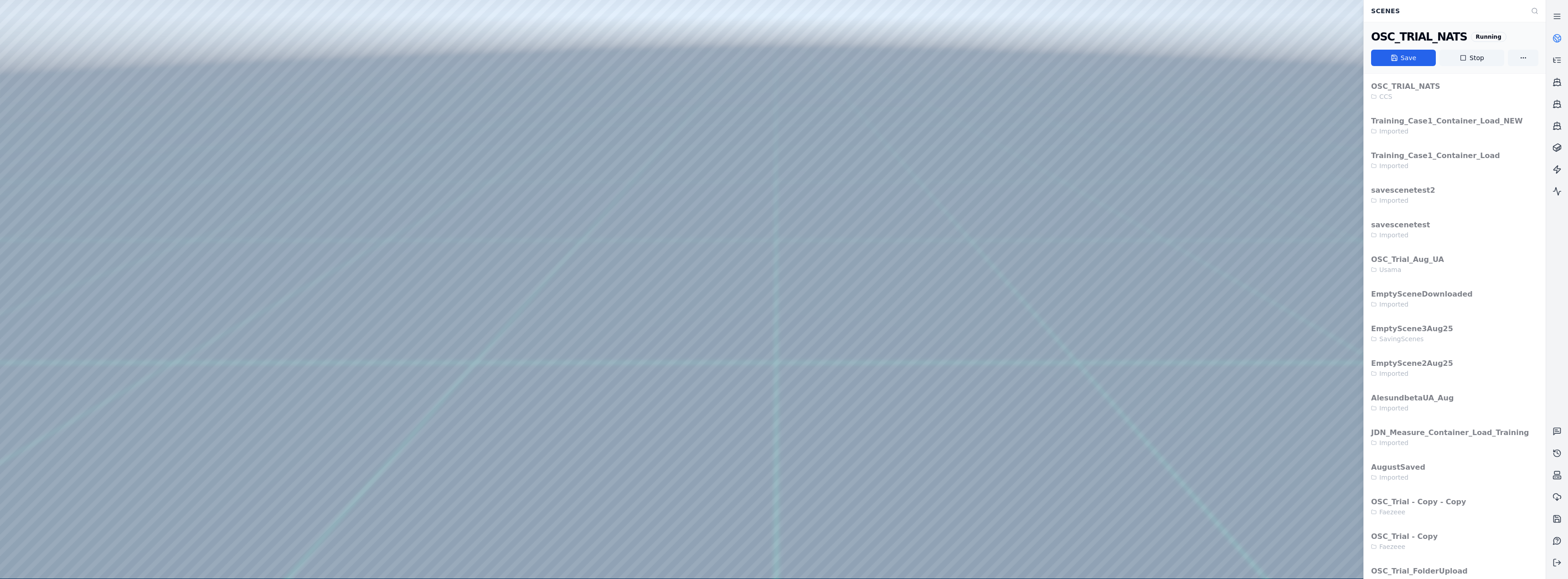
drag, startPoint x: 569, startPoint y: 307, endPoint x: 542, endPoint y: 311, distance: 27.3
click at [260, 206] on div at bounding box center [772, 289] width 1545 height 578
click at [261, 238] on div at bounding box center [772, 289] width 1545 height 578
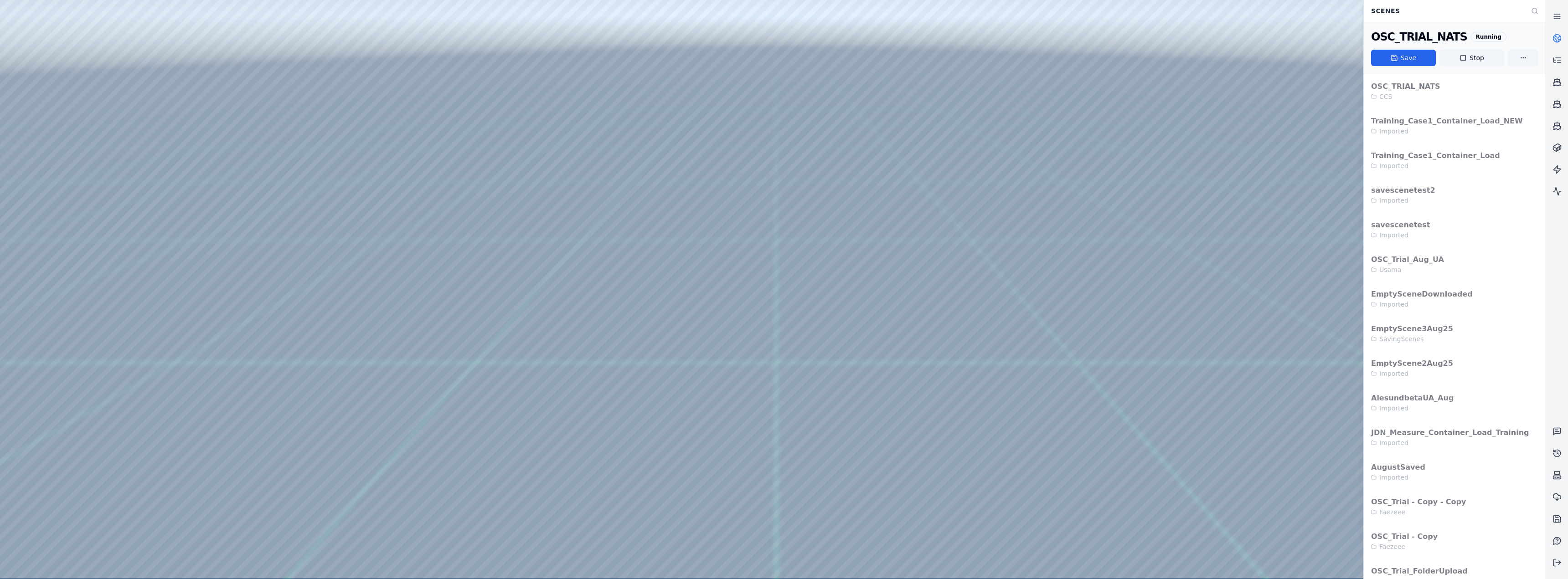
click at [262, 164] on div at bounding box center [772, 289] width 1545 height 578
click at [75, 186] on div at bounding box center [772, 289] width 1545 height 578
click at [65, 205] on div at bounding box center [772, 289] width 1545 height 578
click at [60, 232] on div at bounding box center [772, 289] width 1545 height 578
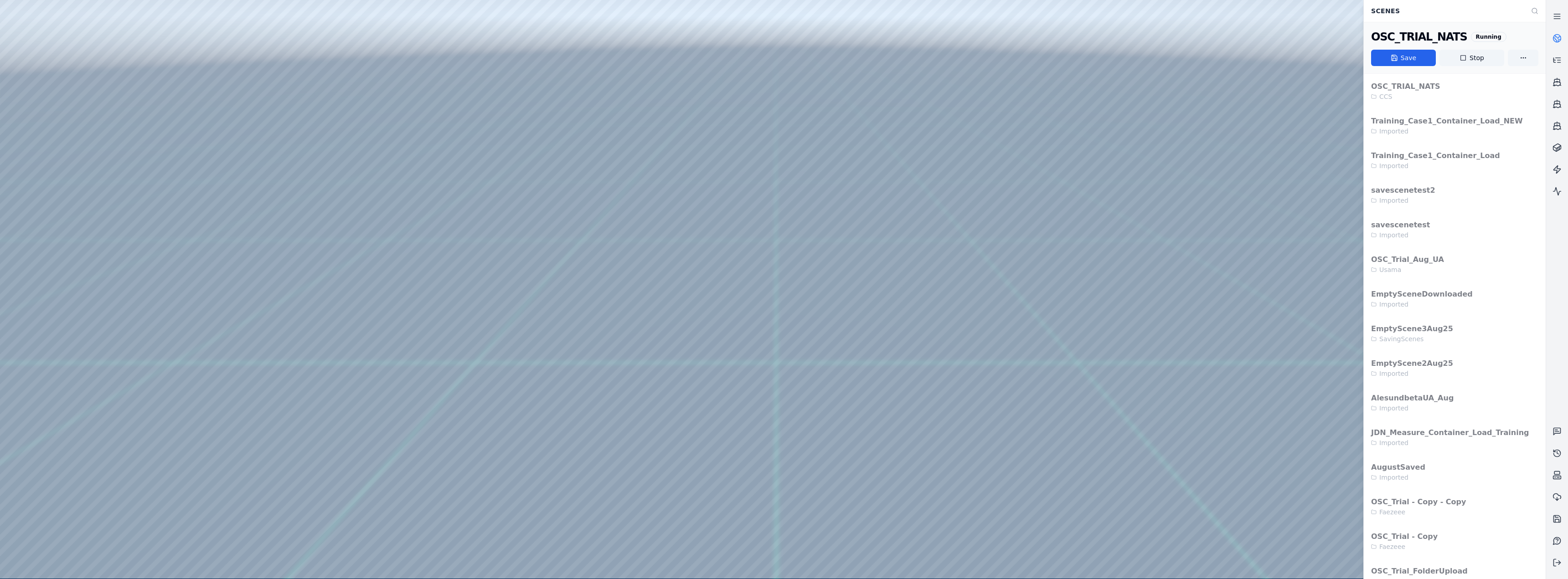
click at [70, 165] on div at bounding box center [772, 289] width 1545 height 578
click at [264, 37] on div at bounding box center [772, 289] width 1545 height 578
click at [115, 32] on div at bounding box center [772, 289] width 1545 height 578
drag, startPoint x: 182, startPoint y: 81, endPoint x: 314, endPoint y: 395, distance: 340.6
click at [314, 238] on div at bounding box center [772, 289] width 1545 height 578
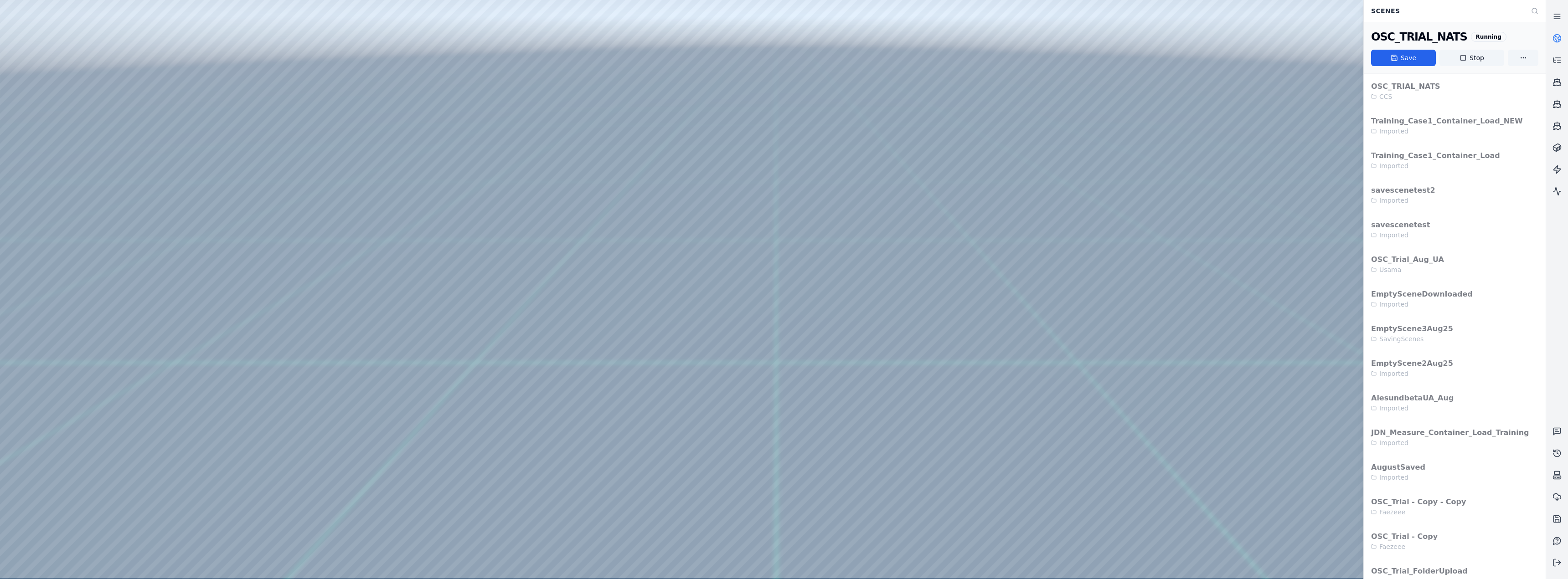
drag, startPoint x: 442, startPoint y: 366, endPoint x: 410, endPoint y: 384, distance: 36.7
drag, startPoint x: 195, startPoint y: 89, endPoint x: 480, endPoint y: 258, distance: 331.3
click at [480, 238] on div at bounding box center [772, 289] width 1545 height 578
click at [520, 238] on div at bounding box center [772, 289] width 1545 height 578
drag, startPoint x: 517, startPoint y: 226, endPoint x: 507, endPoint y: 222, distance: 10.8
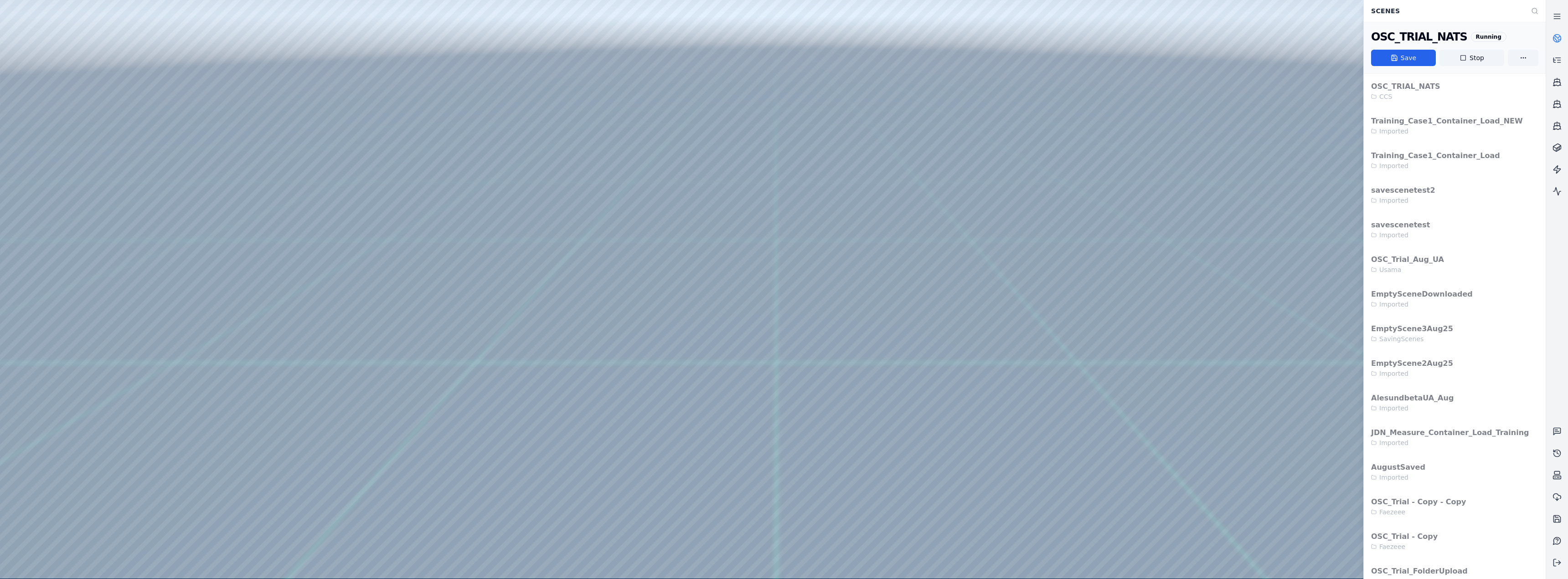
click at [181, 37] on div at bounding box center [772, 289] width 1545 height 578
drag, startPoint x: 190, startPoint y: 145, endPoint x: 637, endPoint y: 347, distance: 490.5
click at [520, 238] on div at bounding box center [772, 289] width 1545 height 578
click at [181, 43] on div at bounding box center [772, 289] width 1545 height 578
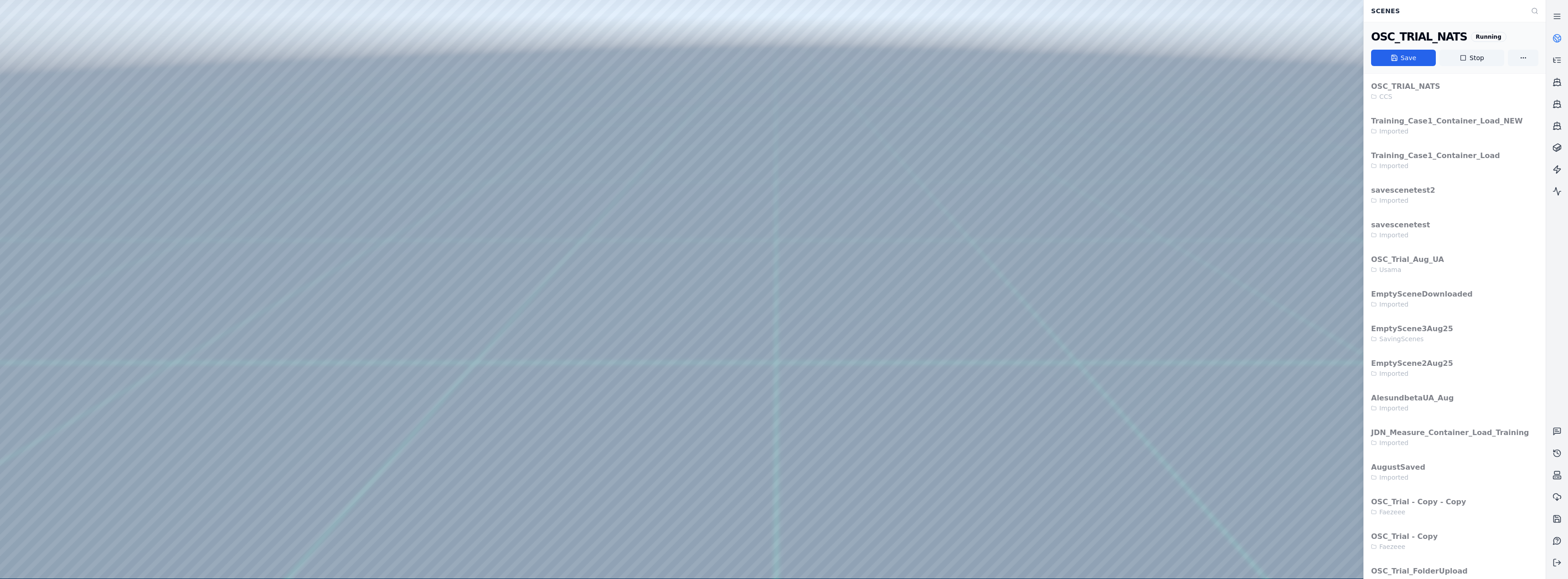
drag, startPoint x: 537, startPoint y: 402, endPoint x: 519, endPoint y: 401, distance: 18.0
click at [264, 37] on div at bounding box center [772, 289] width 1545 height 578
drag, startPoint x: 251, startPoint y: 85, endPoint x: 569, endPoint y: 212, distance: 342.4
click at [520, 212] on div at bounding box center [772, 289] width 1545 height 578
click at [520, 238] on div at bounding box center [772, 289] width 1545 height 578
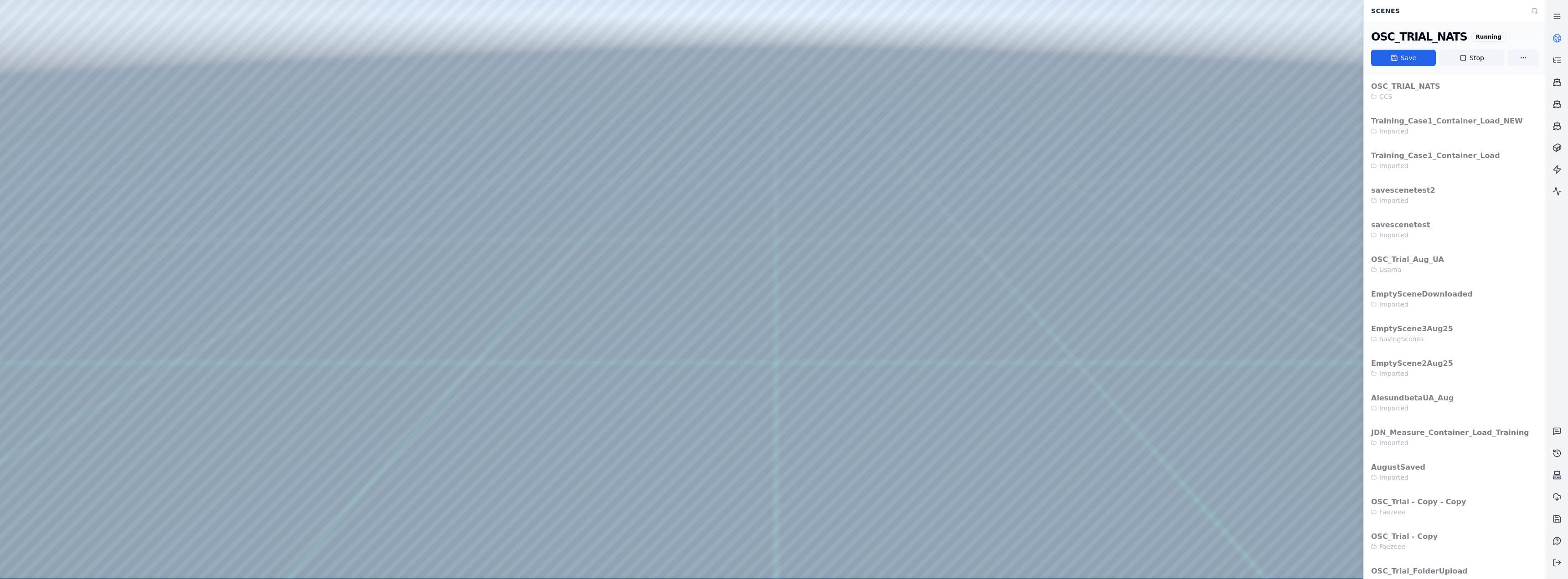
drag, startPoint x: 249, startPoint y: 81, endPoint x: 986, endPoint y: 300, distance: 768.8
click at [520, 238] on div at bounding box center [772, 289] width 1545 height 578
click at [520, 41] on circle at bounding box center [1557, 38] width 8 height 8
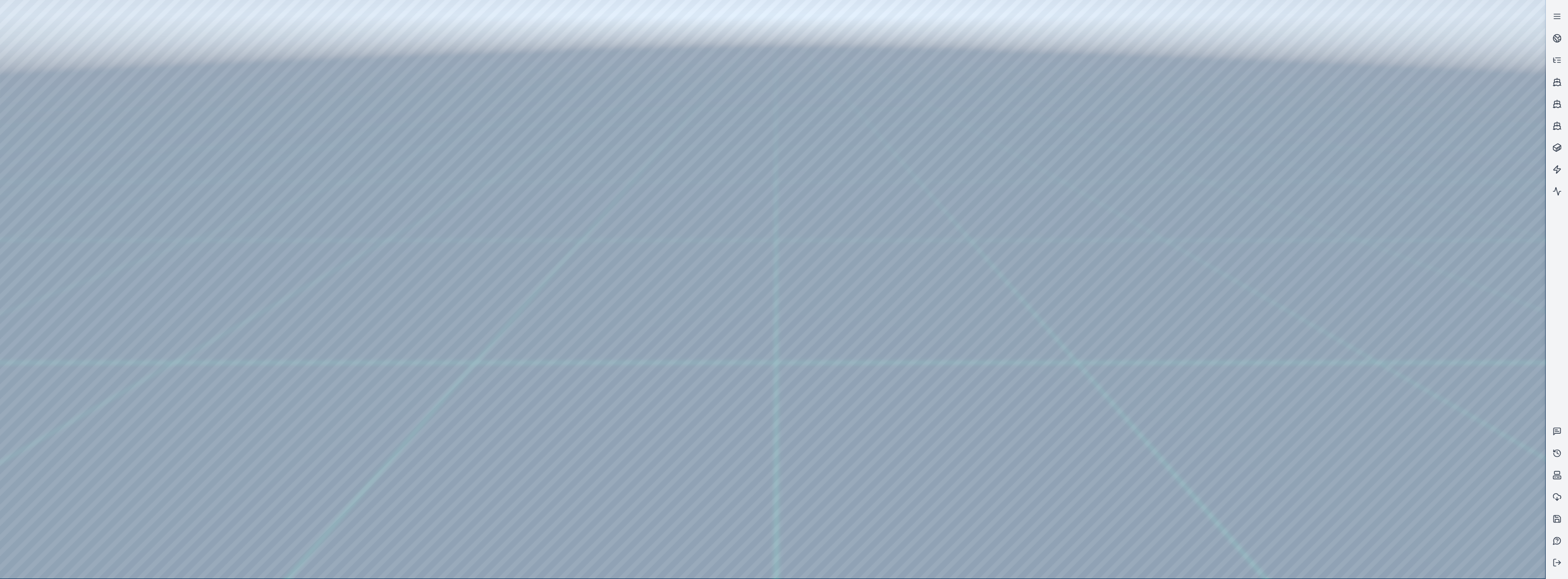
click at [520, 128] on div at bounding box center [772, 289] width 1545 height 578
click at [520, 238] on div at bounding box center [772, 289] width 1545 height 578
drag, startPoint x: 189, startPoint y: 84, endPoint x: 538, endPoint y: 314, distance: 418.0
click at [520, 238] on div at bounding box center [772, 289] width 1545 height 578
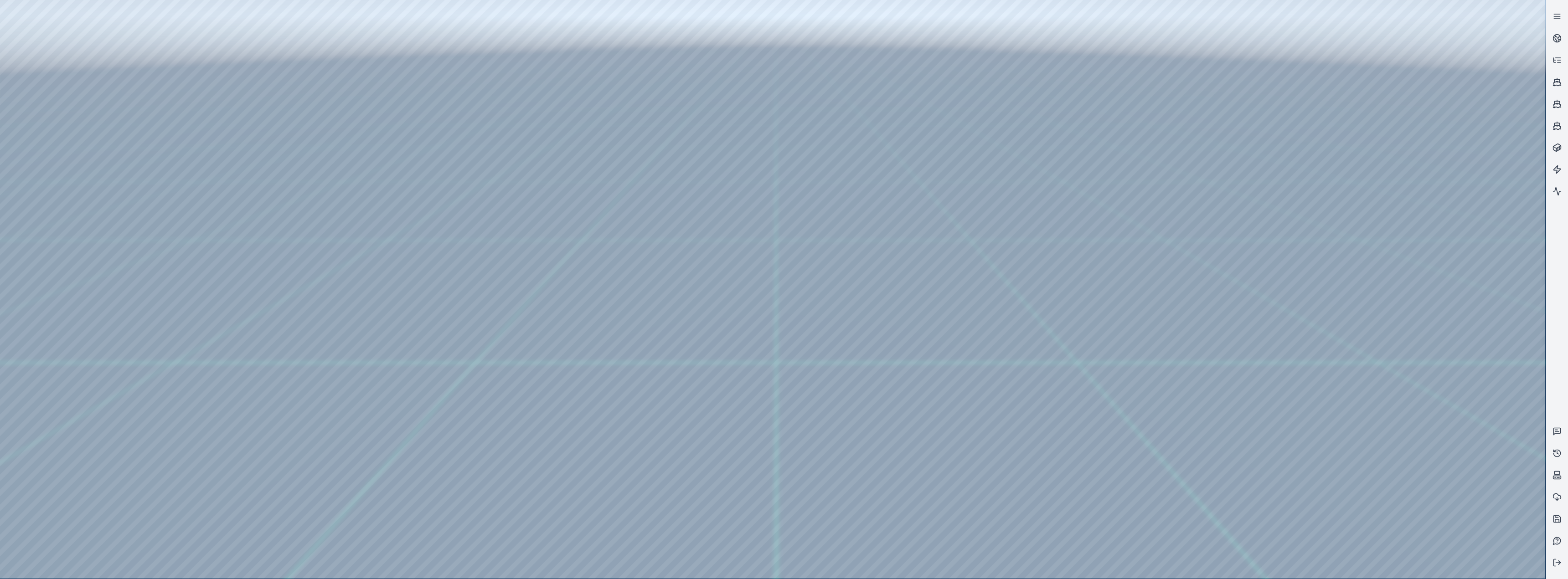
click at [109, 44] on div at bounding box center [772, 289] width 1545 height 578
click at [58, 190] on div at bounding box center [772, 289] width 1545 height 578
click at [264, 40] on div at bounding box center [772, 289] width 1545 height 578
click at [145, 102] on div at bounding box center [772, 289] width 1545 height 578
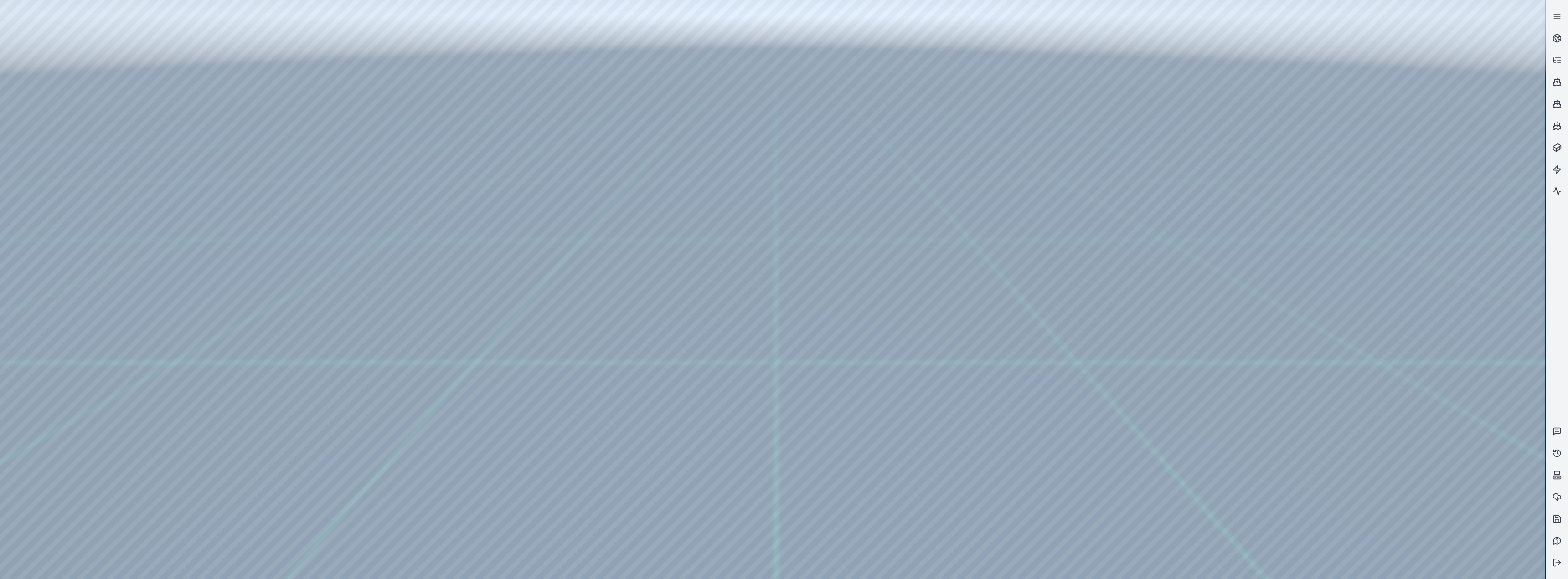
drag, startPoint x: 721, startPoint y: 350, endPoint x: 580, endPoint y: 335, distance: 141.8
click at [157, 37] on div at bounding box center [772, 289] width 1545 height 578
drag, startPoint x: 538, startPoint y: 199, endPoint x: 562, endPoint y: 188, distance: 26.4
drag, startPoint x: 828, startPoint y: 262, endPoint x: 719, endPoint y: 267, distance: 109.1
drag, startPoint x: 718, startPoint y: 266, endPoint x: 768, endPoint y: 262, distance: 50.2
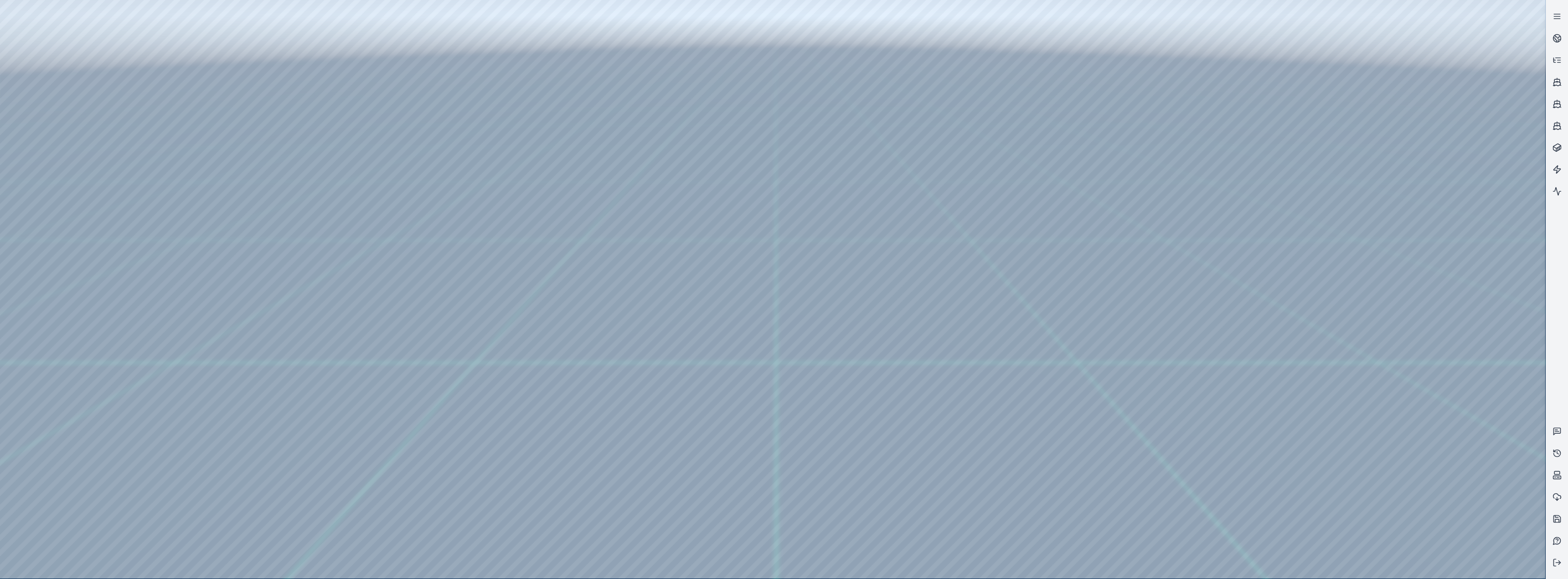
drag, startPoint x: 709, startPoint y: 293, endPoint x: 727, endPoint y: 283, distance: 20.6
click at [155, 238] on div at bounding box center [772, 289] width 1545 height 578
drag, startPoint x: 729, startPoint y: 279, endPoint x: 727, endPoint y: 259, distance: 20.1
drag, startPoint x: 762, startPoint y: 198, endPoint x: 751, endPoint y: 174, distance: 26.4
drag, startPoint x: 478, startPoint y: 290, endPoint x: 510, endPoint y: 296, distance: 32.6
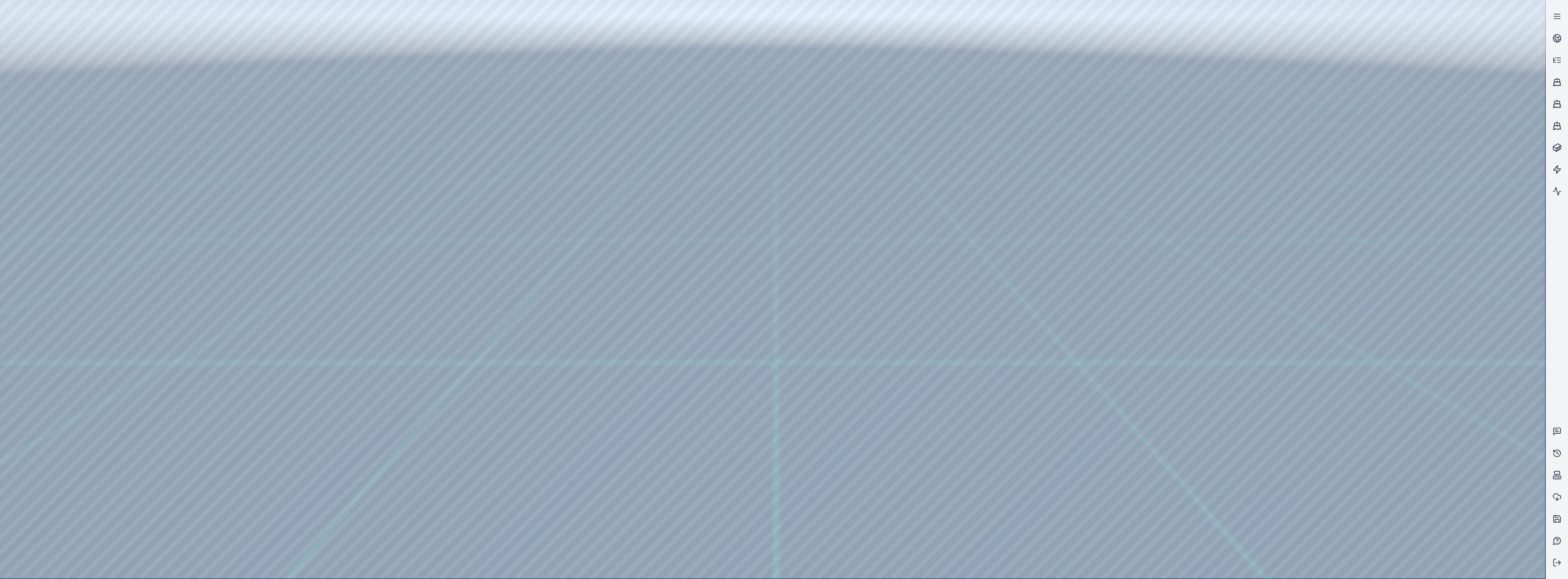
drag, startPoint x: 635, startPoint y: 248, endPoint x: 624, endPoint y: 254, distance: 12.5
drag, startPoint x: 617, startPoint y: 255, endPoint x: 614, endPoint y: 245, distance: 10.4
click at [47, 212] on div at bounding box center [772, 289] width 1545 height 578
click at [122, 156] on div at bounding box center [772, 289] width 1545 height 578
click at [401, 238] on div at bounding box center [772, 289] width 1545 height 578
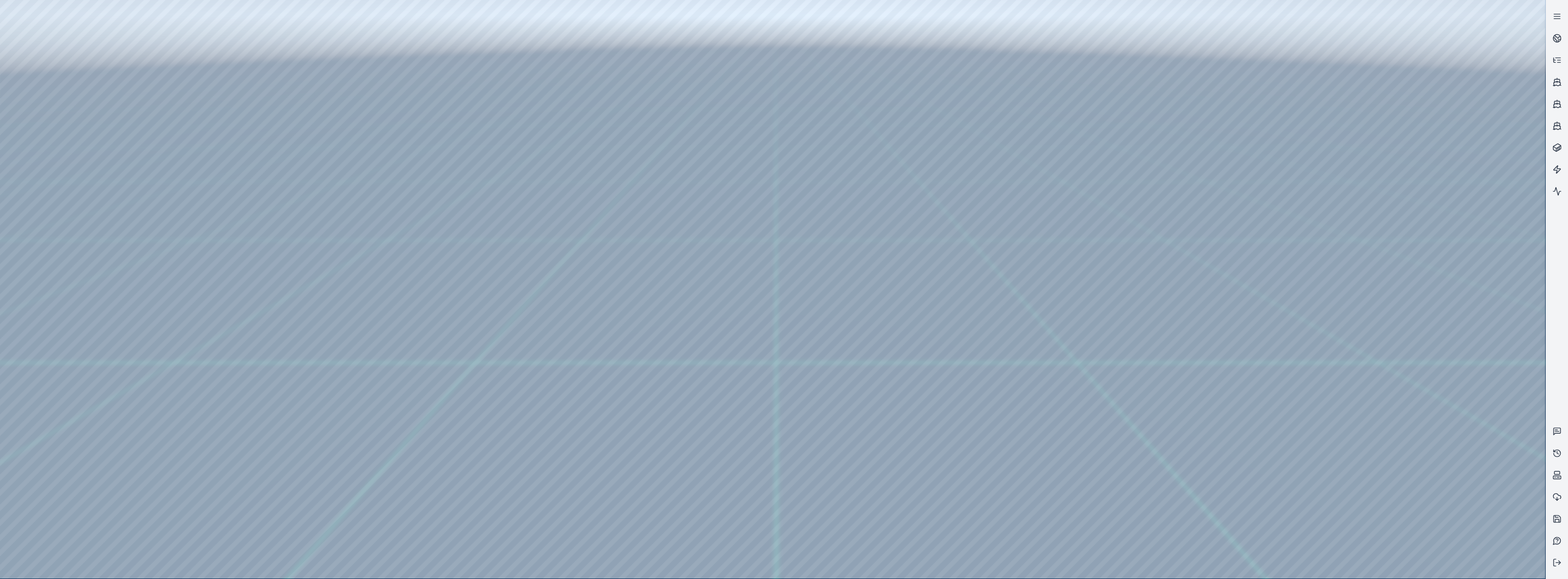
click at [173, 238] on div at bounding box center [772, 289] width 1545 height 578
click at [198, 238] on div at bounding box center [772, 289] width 1545 height 578
drag, startPoint x: 469, startPoint y: 341, endPoint x: 463, endPoint y: 339, distance: 6.3
click at [68, 232] on div at bounding box center [772, 289] width 1545 height 578
drag, startPoint x: 816, startPoint y: 211, endPoint x: 937, endPoint y: 179, distance: 125.2
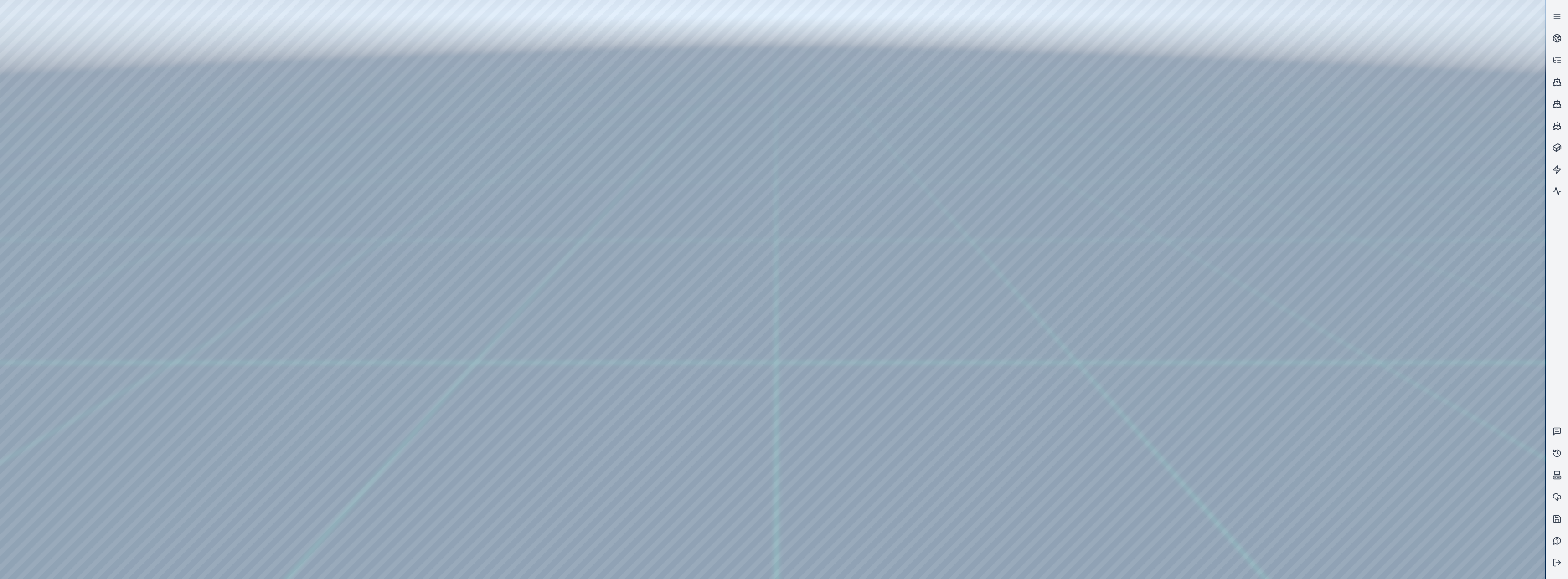
click at [520, 238] on div at bounding box center [772, 289] width 1545 height 578
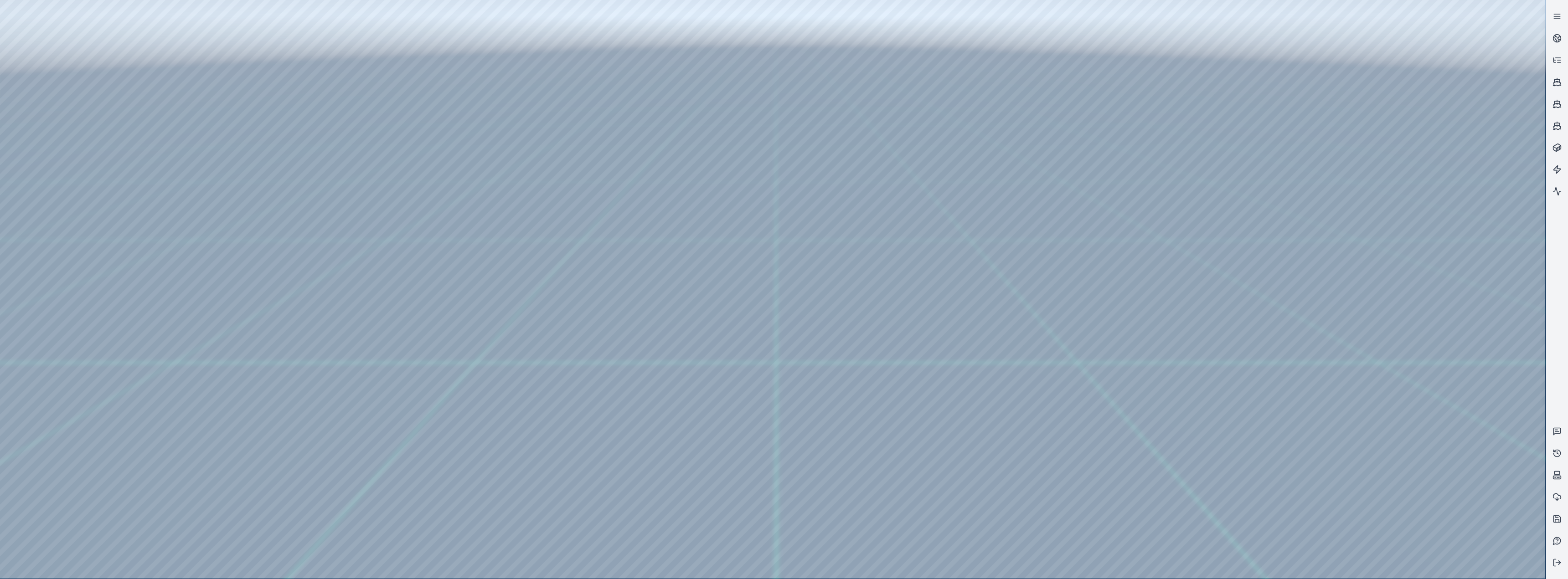
drag, startPoint x: 594, startPoint y: 330, endPoint x: 550, endPoint y: 335, distance: 44.3
click at [520, 238] on div at bounding box center [772, 289] width 1545 height 578
drag, startPoint x: 698, startPoint y: 316, endPoint x: 745, endPoint y: 313, distance: 47.1
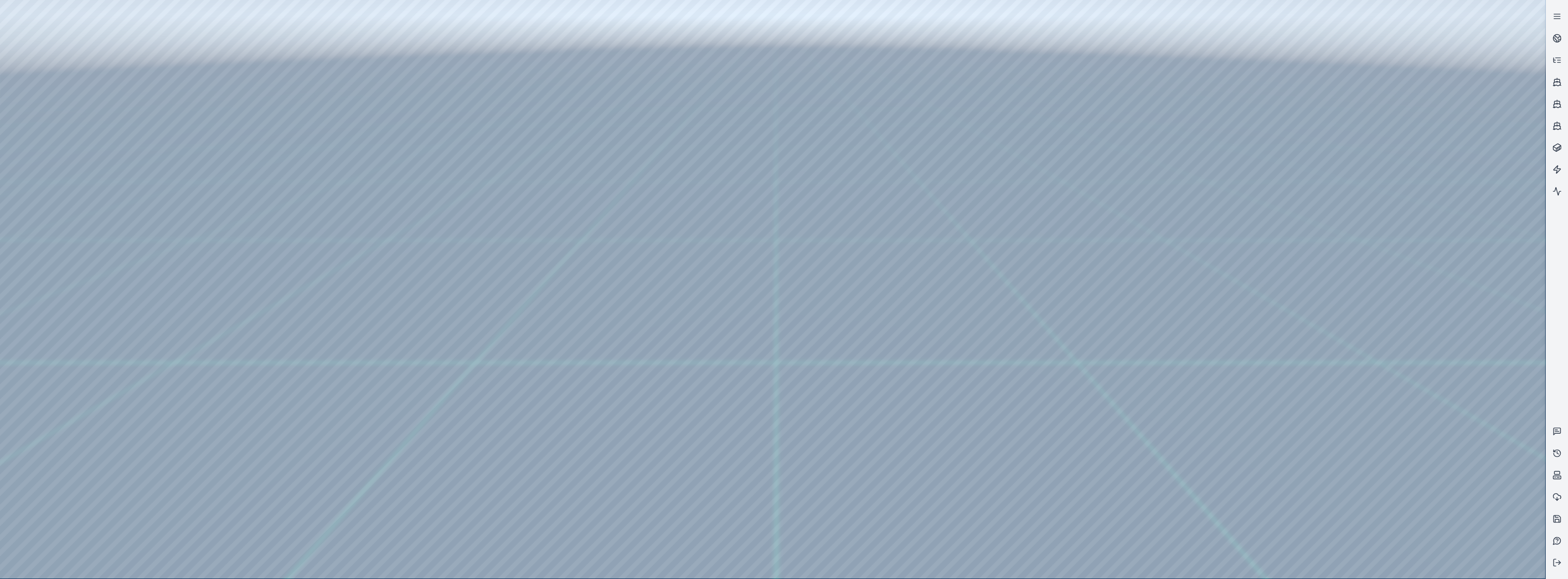
click at [520, 238] on div at bounding box center [772, 289] width 1545 height 578
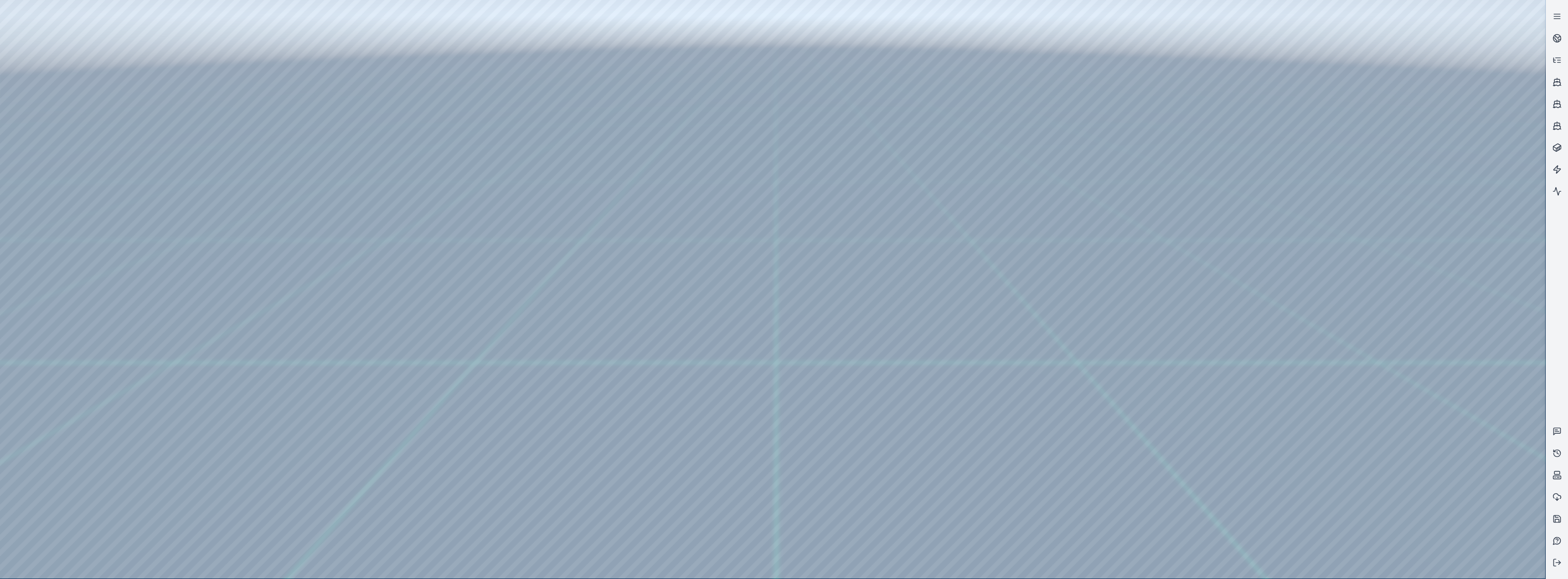
click at [113, 43] on div at bounding box center [772, 289] width 1545 height 578
drag, startPoint x: 447, startPoint y: 387, endPoint x: 390, endPoint y: 387, distance: 57.0
click at [423, 238] on div at bounding box center [772, 289] width 1545 height 578
click at [475, 238] on div at bounding box center [772, 289] width 1545 height 578
drag, startPoint x: 498, startPoint y: 320, endPoint x: 576, endPoint y: 300, distance: 80.5
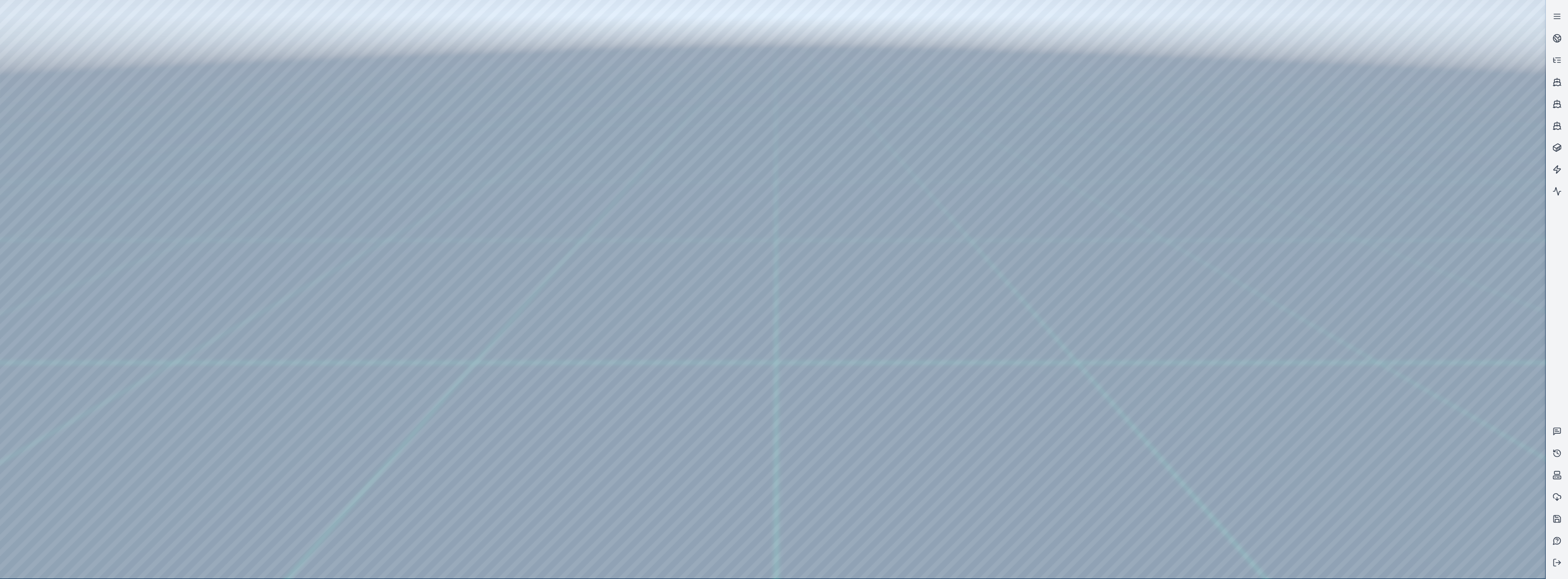
click at [520, 238] on div at bounding box center [772, 289] width 1545 height 578
drag, startPoint x: 697, startPoint y: 400, endPoint x: 723, endPoint y: 403, distance: 26.2
click at [410, 238] on div at bounding box center [772, 289] width 1545 height 578
drag, startPoint x: 422, startPoint y: 345, endPoint x: 427, endPoint y: 352, distance: 8.6
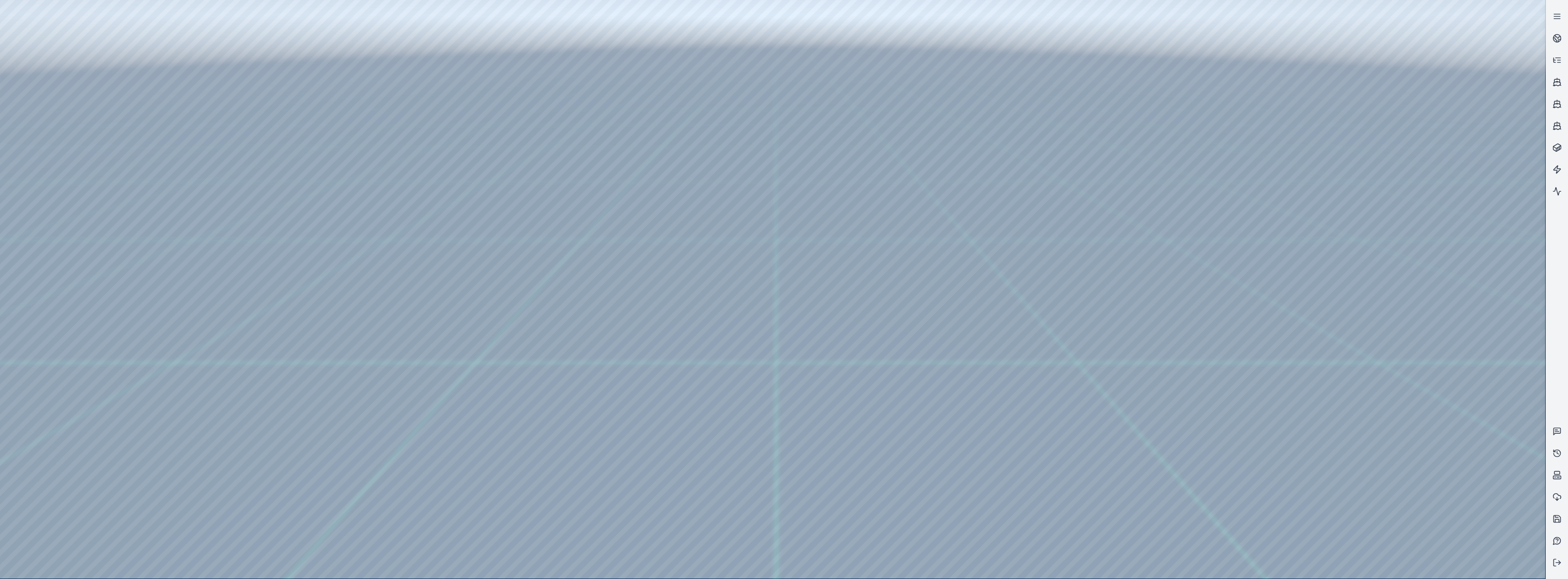
click at [79, 166] on div at bounding box center [772, 289] width 1545 height 578
click at [66, 193] on div at bounding box center [772, 289] width 1545 height 578
click at [62, 238] on div at bounding box center [772, 289] width 1545 height 578
click at [242, 142] on div at bounding box center [772, 289] width 1545 height 578
click at [344, 238] on div at bounding box center [772, 289] width 1545 height 578
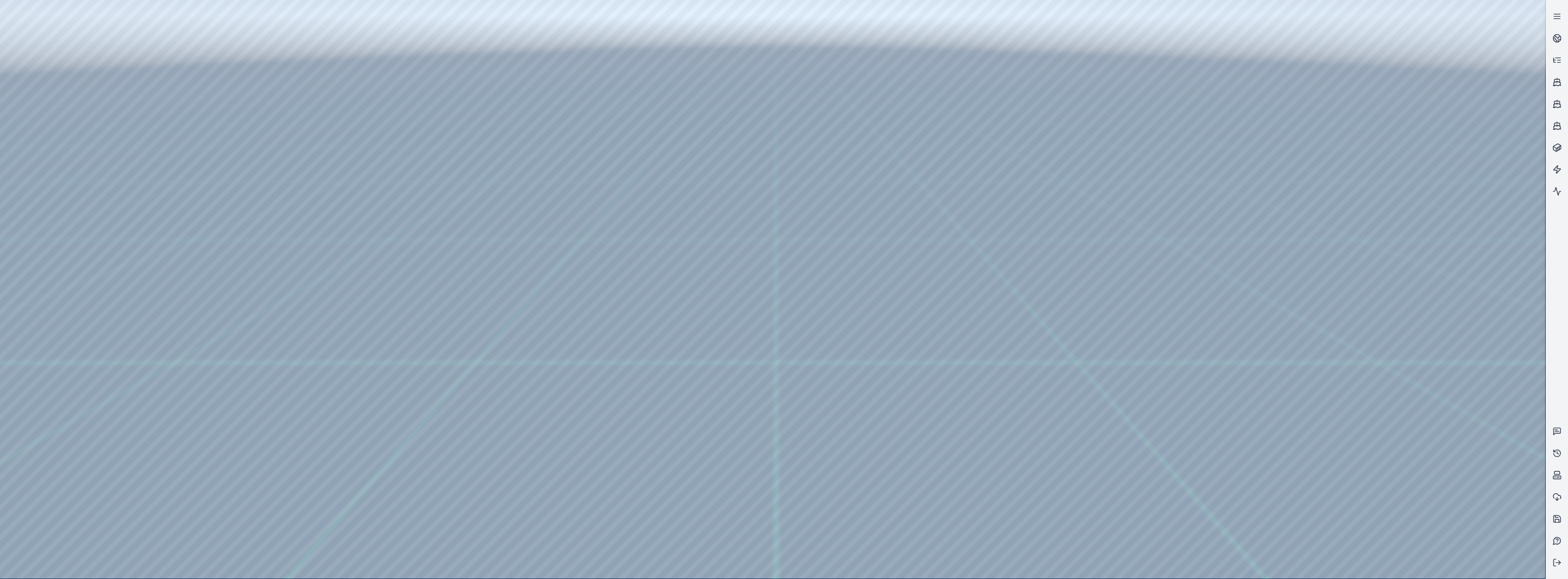
drag, startPoint x: 499, startPoint y: 364, endPoint x: 471, endPoint y: 350, distance: 31.3
click at [520, 238] on div at bounding box center [772, 289] width 1545 height 578
drag, startPoint x: 660, startPoint y: 429, endPoint x: 684, endPoint y: 428, distance: 24.0
click at [520, 238] on div at bounding box center [772, 289] width 1545 height 578
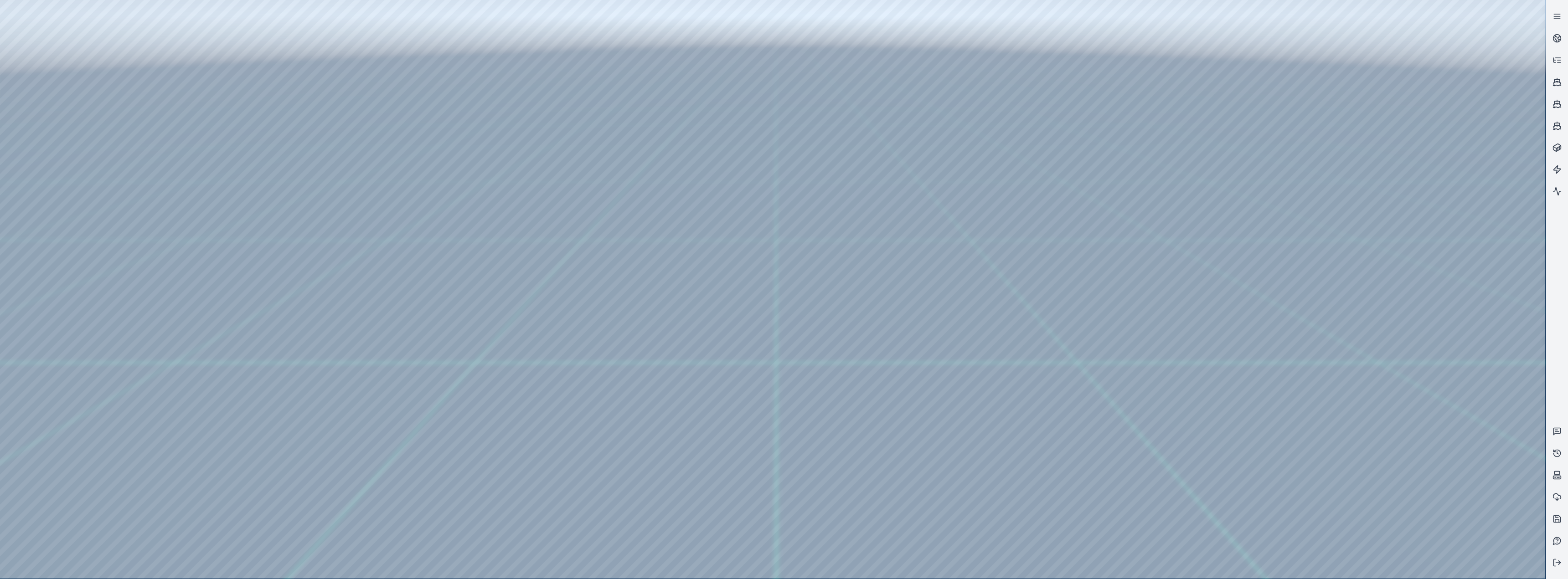
drag, startPoint x: 763, startPoint y: 460, endPoint x: 774, endPoint y: 459, distance: 11.0
click at [520, 238] on div at bounding box center [772, 289] width 1545 height 578
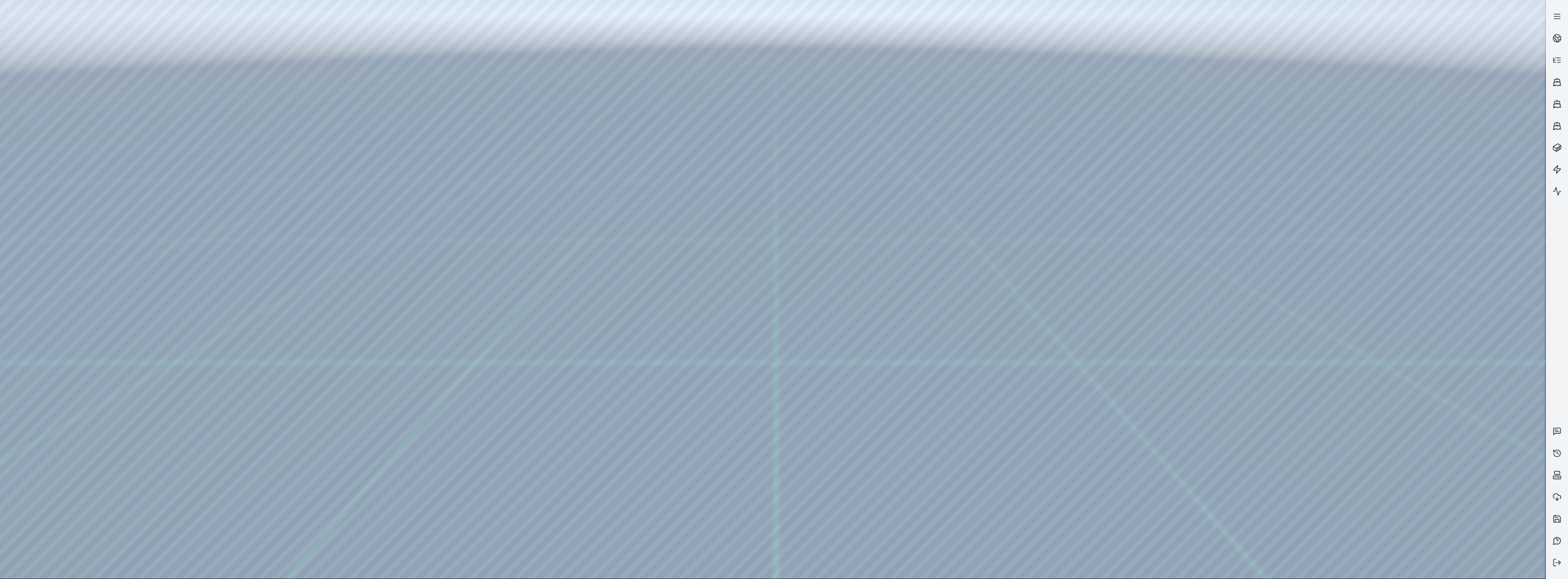
drag, startPoint x: 559, startPoint y: 390, endPoint x: 527, endPoint y: 401, distance: 33.8
click at [250, 166] on div at bounding box center [772, 289] width 1545 height 578
drag, startPoint x: 482, startPoint y: 369, endPoint x: 513, endPoint y: 342, distance: 41.1
drag, startPoint x: 558, startPoint y: 282, endPoint x: 520, endPoint y: 282, distance: 38.0
click at [247, 147] on div at bounding box center [772, 289] width 1545 height 578
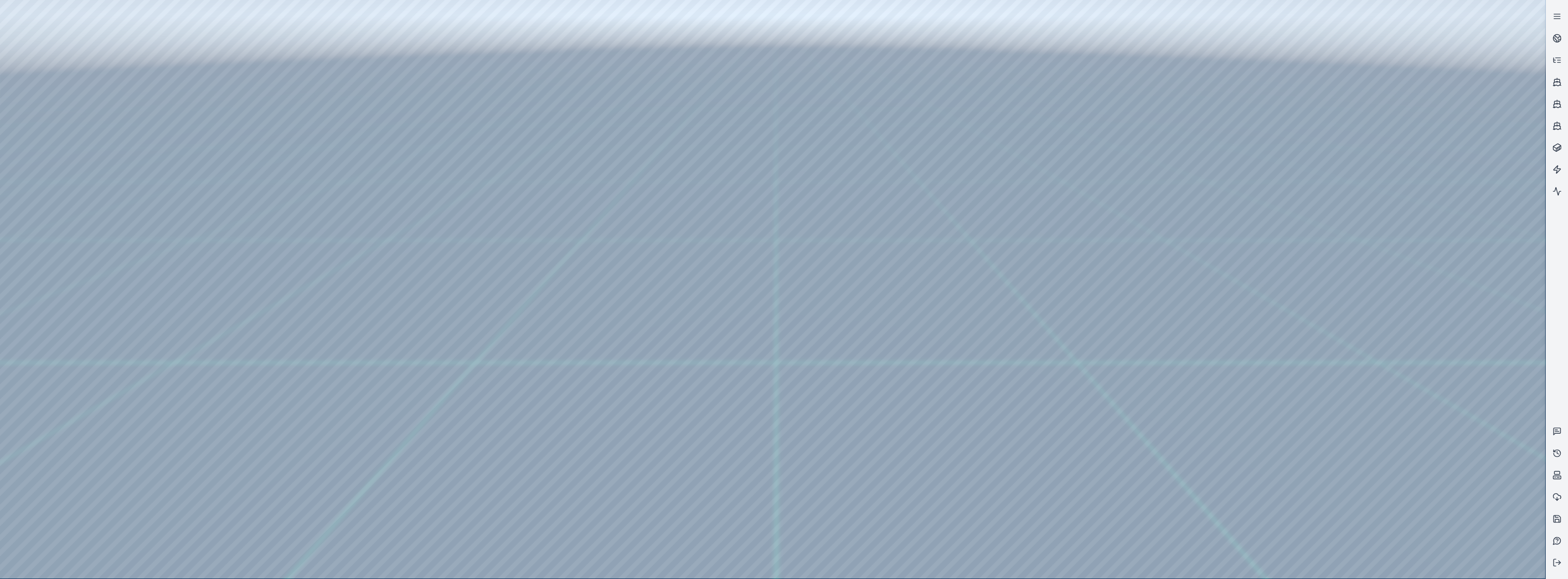
click at [268, 238] on div at bounding box center [772, 289] width 1545 height 578
drag, startPoint x: 410, startPoint y: 297, endPoint x: 382, endPoint y: 300, distance: 28.2
click at [451, 46] on div at bounding box center [772, 289] width 1545 height 578
click at [164, 167] on div at bounding box center [772, 289] width 1545 height 578
click at [520, 238] on div at bounding box center [772, 289] width 1545 height 578
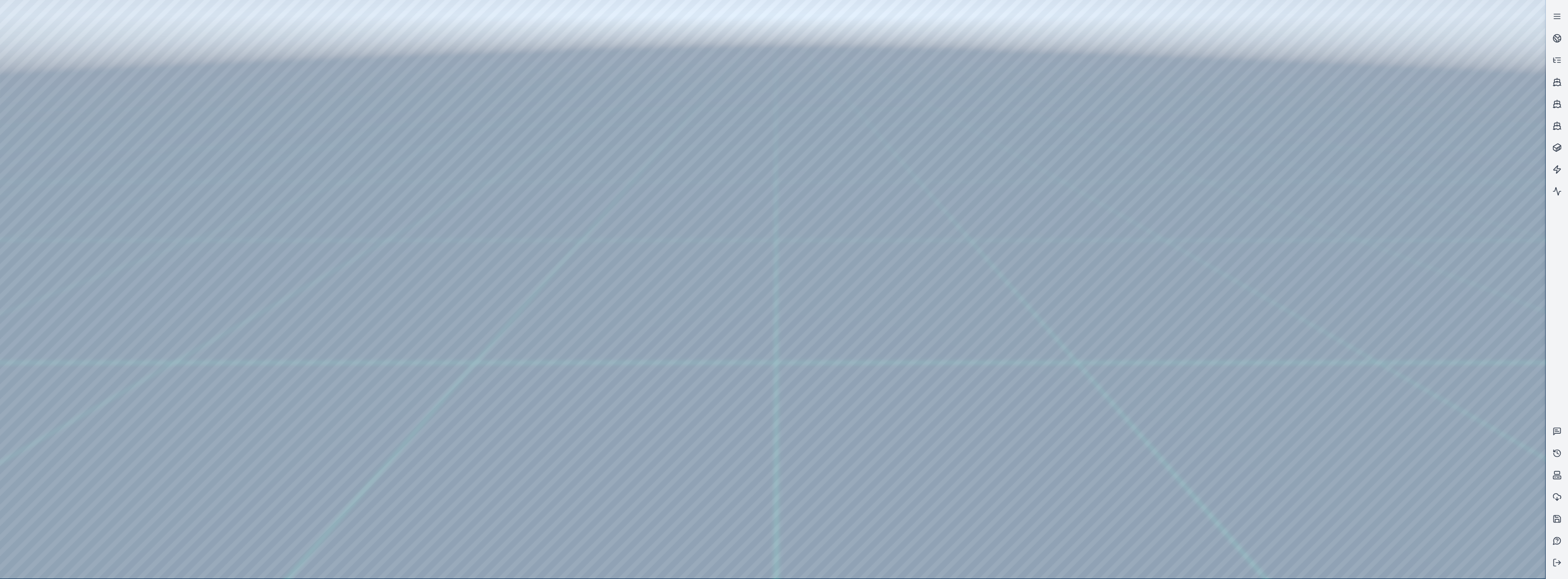
click at [520, 238] on div at bounding box center [772, 289] width 1545 height 578
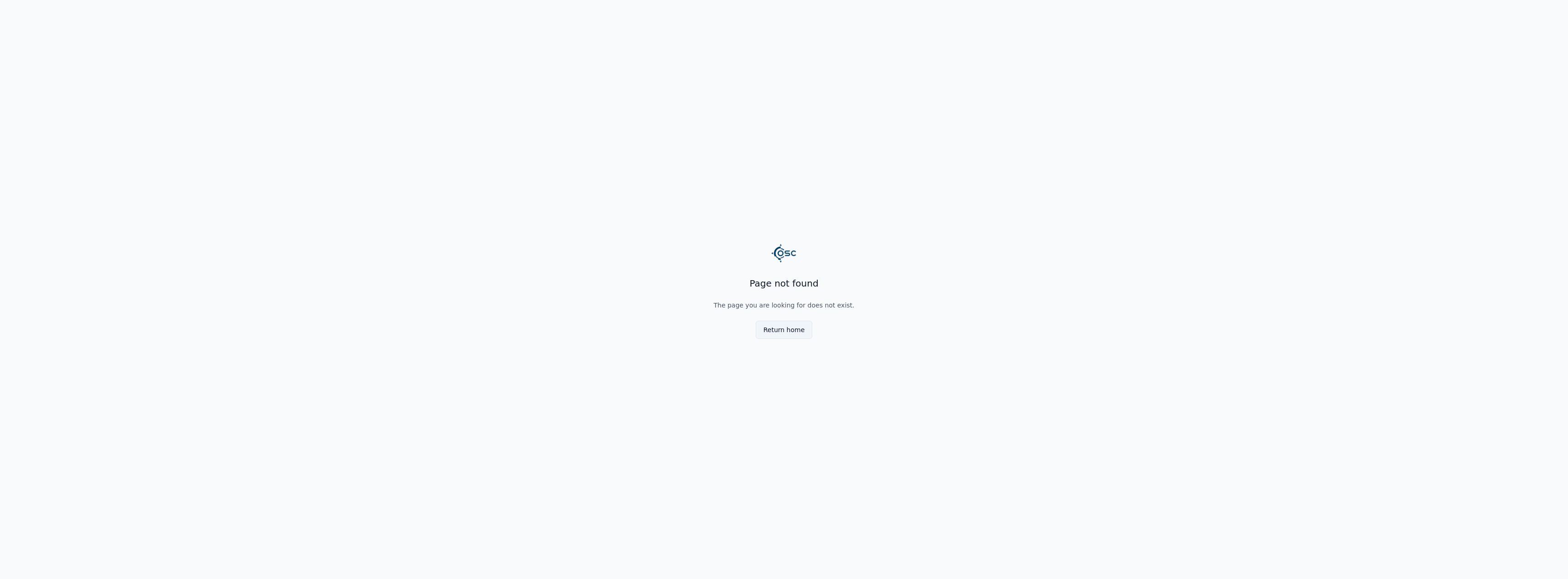
click at [520, 238] on button "Return home" at bounding box center [785, 330] width 57 height 18
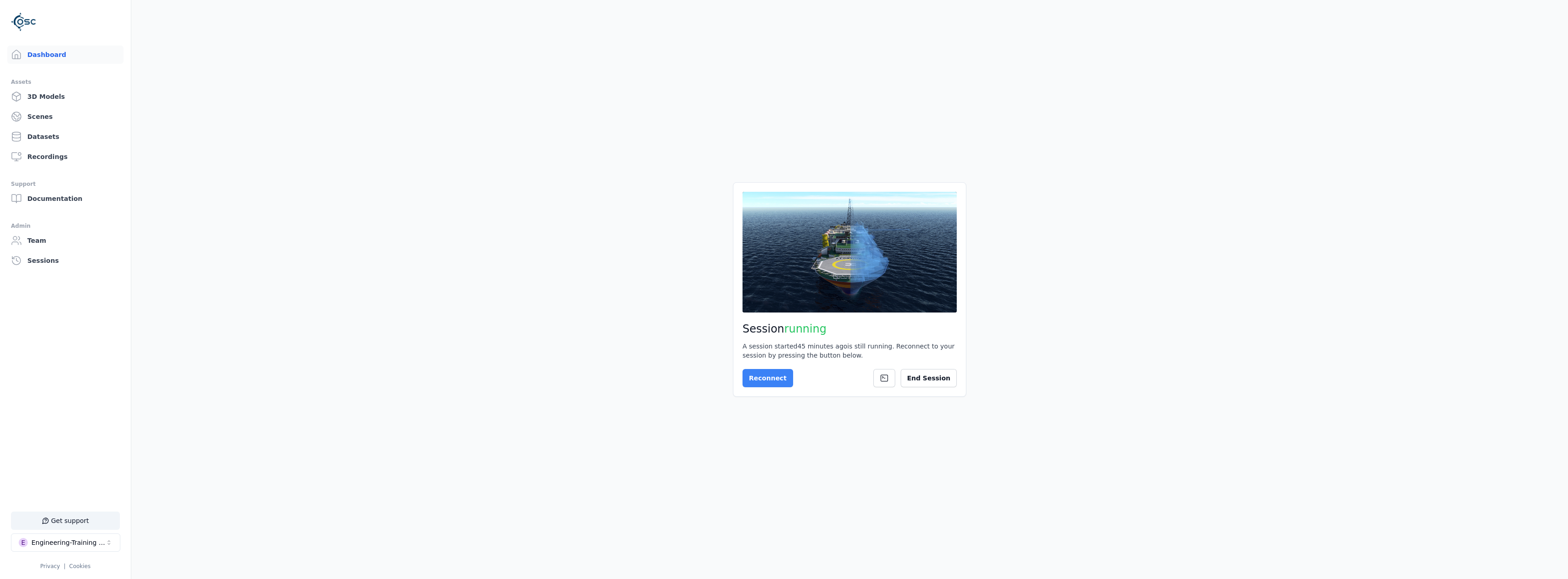
click at [520, 238] on button "Reconnect" at bounding box center [768, 378] width 51 height 18
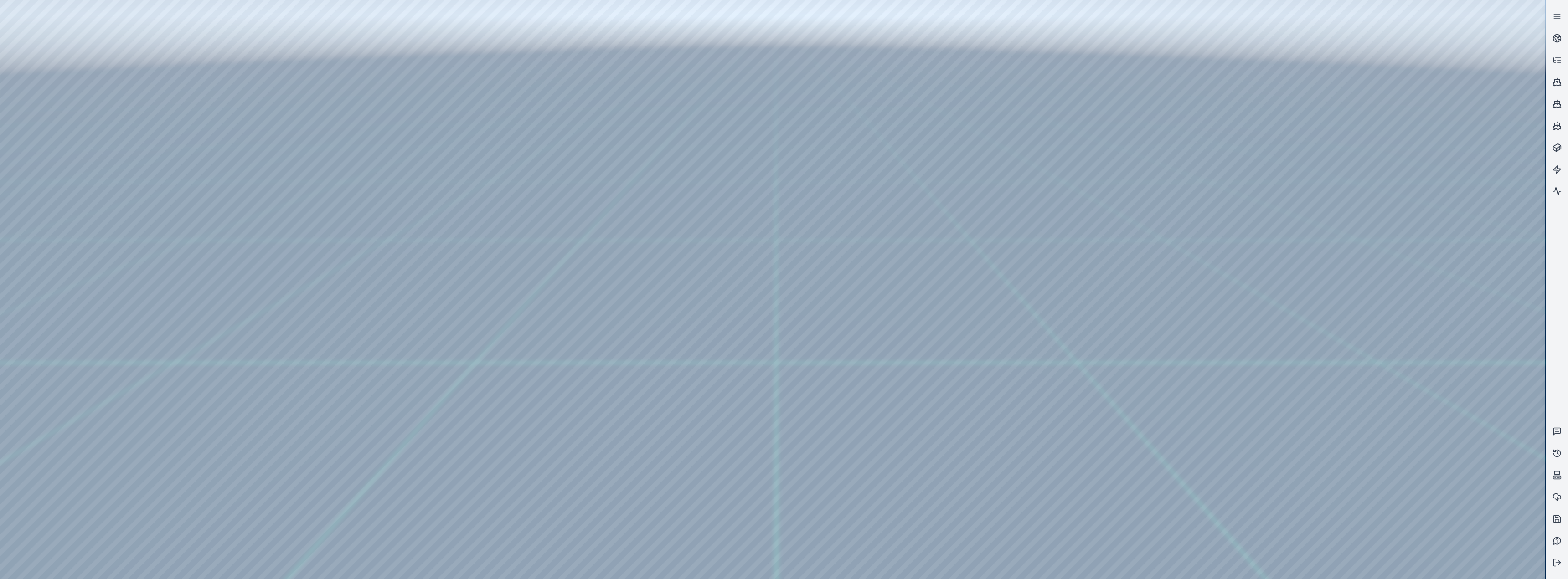
click at [499, 164] on div at bounding box center [772, 289] width 1545 height 578
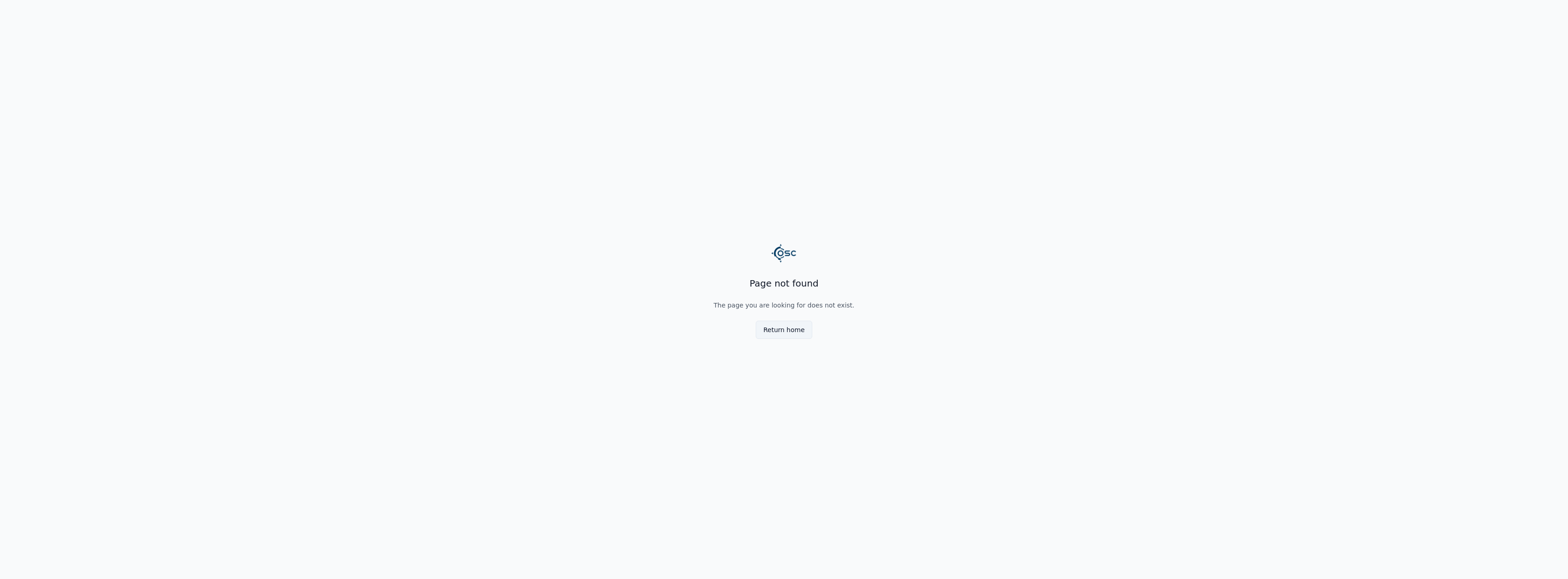
click at [520, 238] on button "Return home" at bounding box center [785, 330] width 57 height 18
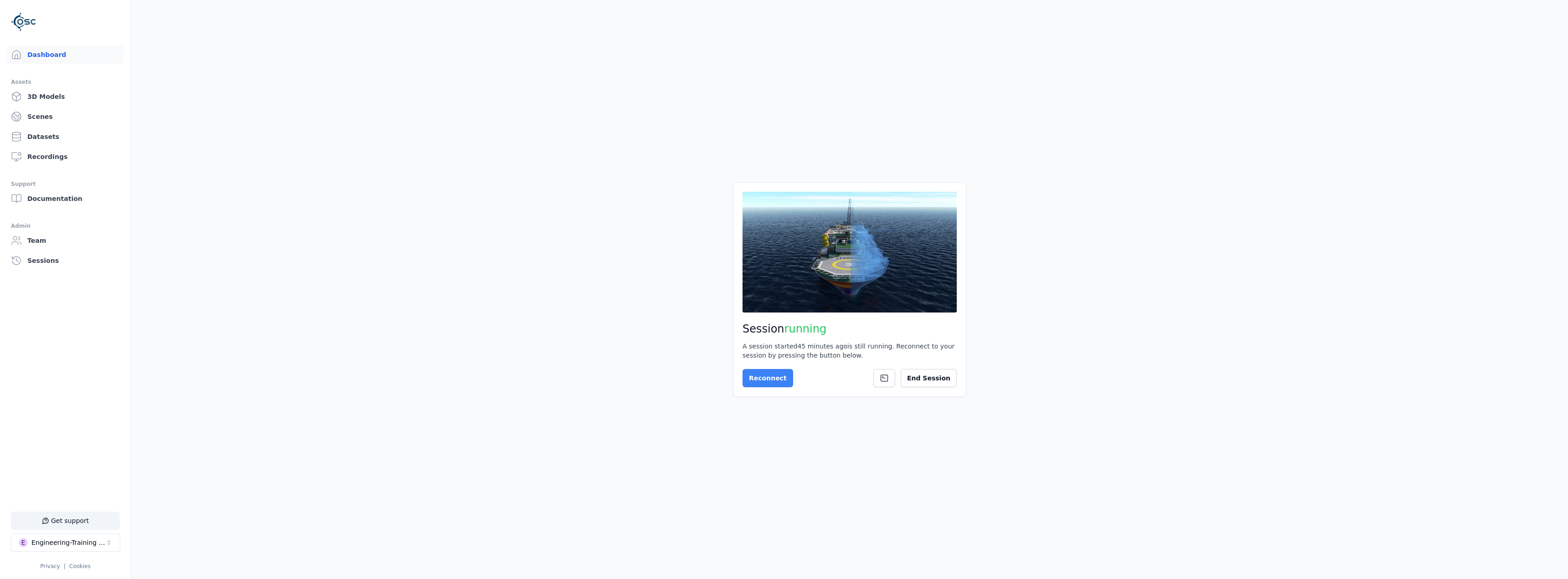
click at [520, 238] on button "Reconnect" at bounding box center [768, 378] width 51 height 18
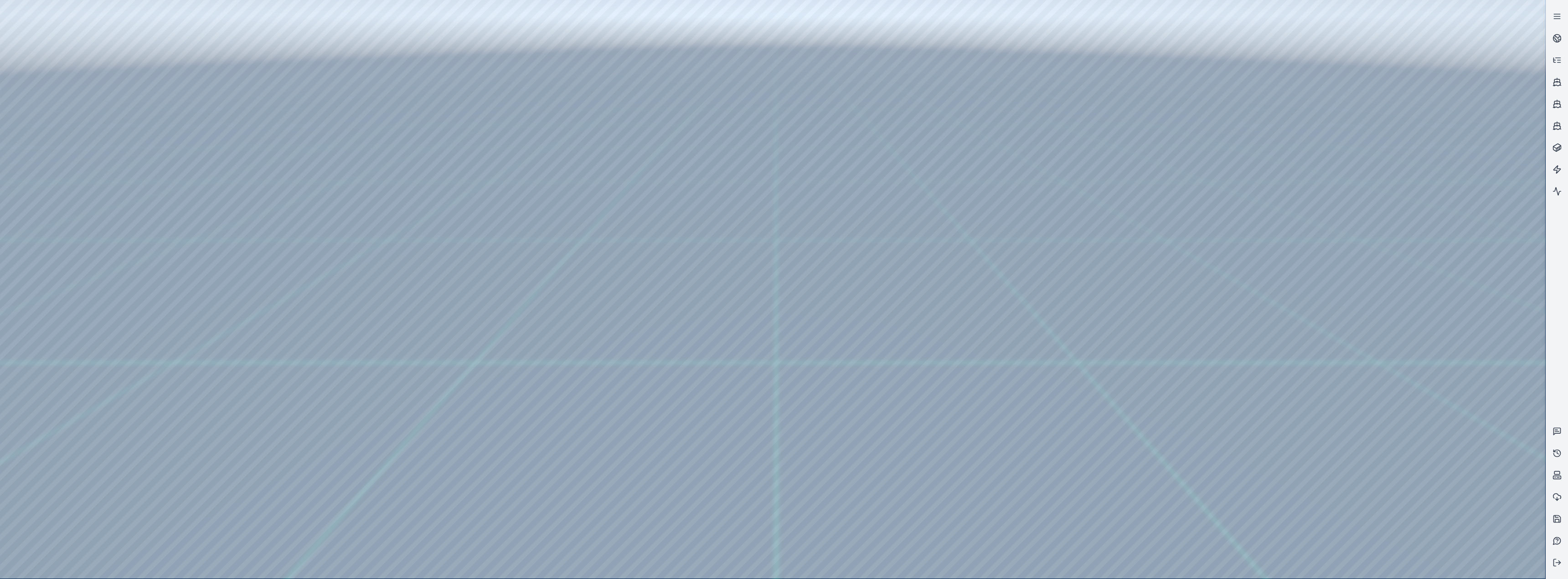
click at [520, 238] on div at bounding box center [772, 289] width 1545 height 578
drag, startPoint x: 707, startPoint y: 296, endPoint x: 698, endPoint y: 306, distance: 13.5
click at [251, 167] on div at bounding box center [772, 289] width 1545 height 578
click at [255, 182] on div at bounding box center [772, 289] width 1545 height 578
click at [270, 184] on div at bounding box center [772, 289] width 1545 height 578
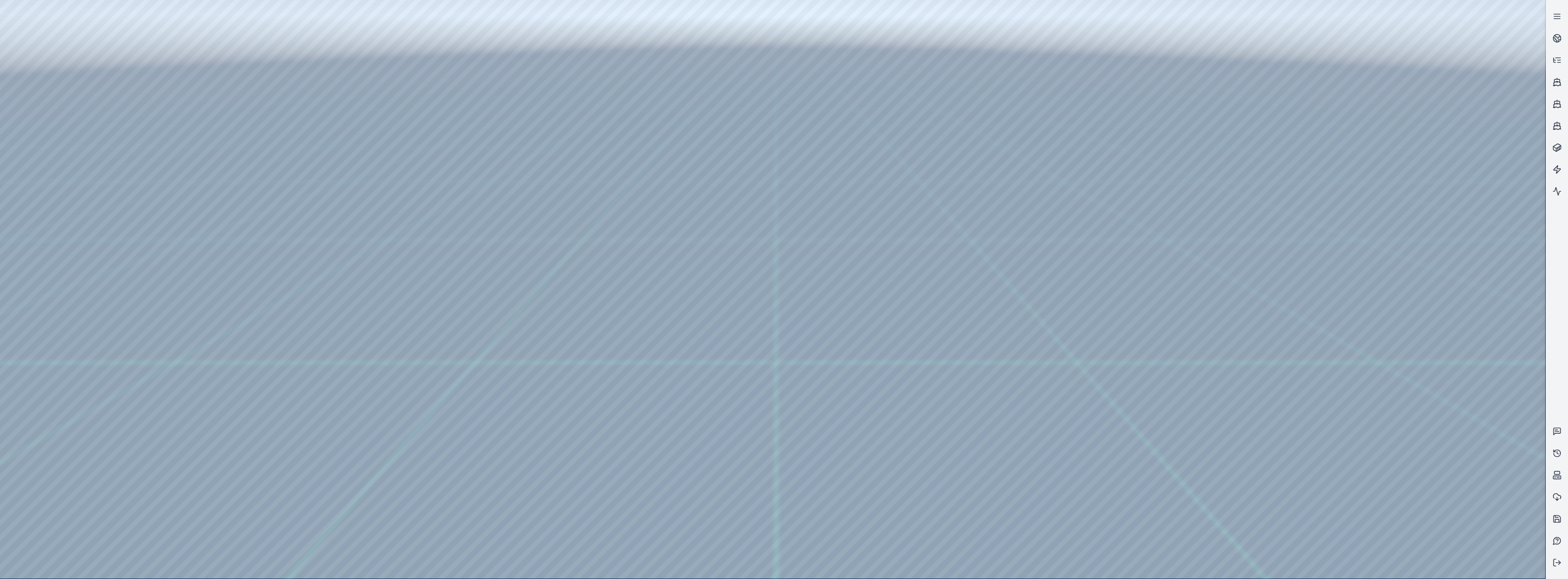
click at [520, 238] on div at bounding box center [772, 289] width 1545 height 578
drag, startPoint x: 634, startPoint y: 308, endPoint x: 765, endPoint y: 286, distance: 132.8
click at [520, 238] on div at bounding box center [772, 289] width 1545 height 578
click at [60, 238] on div at bounding box center [772, 289] width 1545 height 578
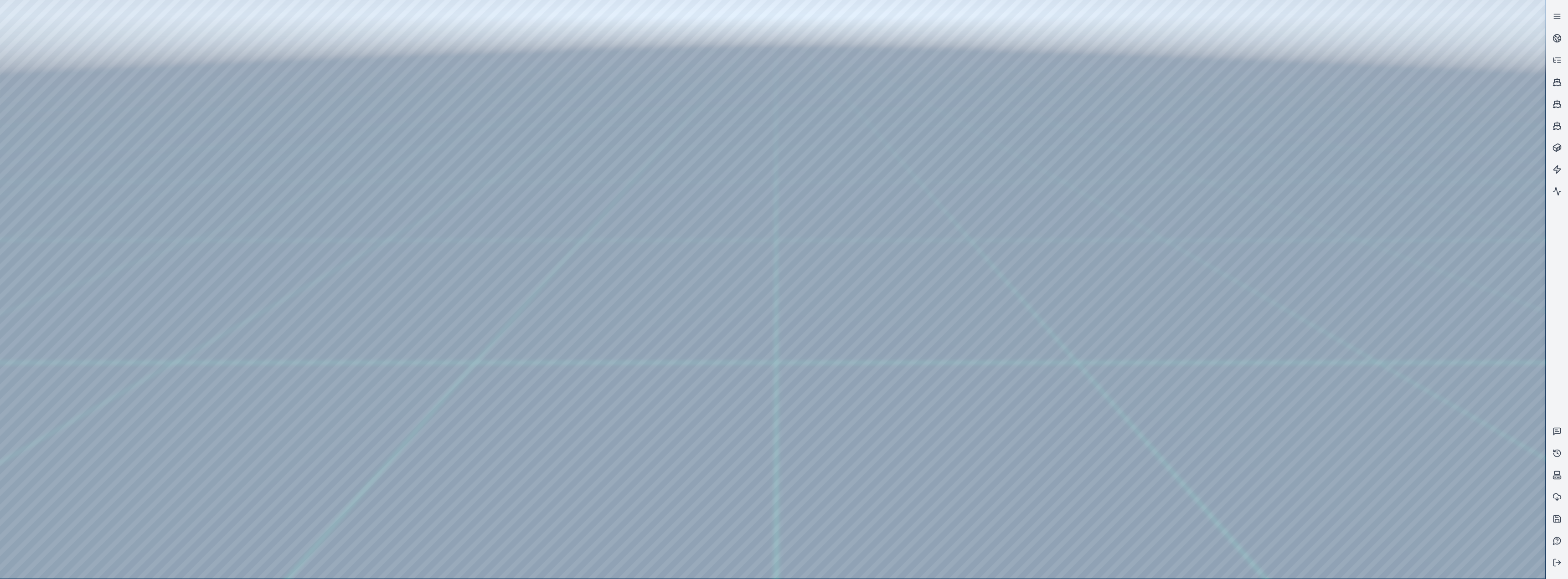
drag, startPoint x: 627, startPoint y: 328, endPoint x: 577, endPoint y: 330, distance: 50.0
drag, startPoint x: 577, startPoint y: 330, endPoint x: 685, endPoint y: 325, distance: 108.1
drag, startPoint x: 683, startPoint y: 324, endPoint x: 714, endPoint y: 321, distance: 31.1
drag, startPoint x: 857, startPoint y: 512, endPoint x: 900, endPoint y: 523, distance: 44.4
drag, startPoint x: 926, startPoint y: 454, endPoint x: 990, endPoint y: 456, distance: 64.0
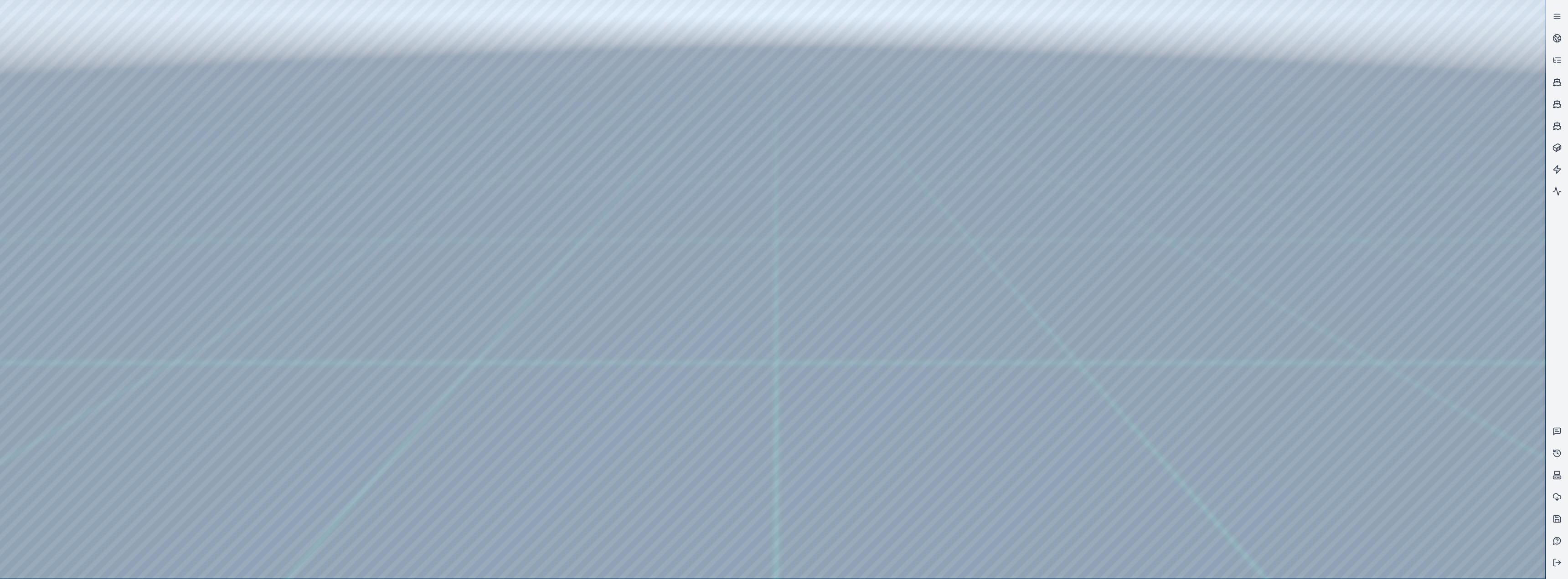
drag, startPoint x: 814, startPoint y: 336, endPoint x: 806, endPoint y: 342, distance: 10.0
drag, startPoint x: 673, startPoint y: 289, endPoint x: 576, endPoint y: 293, distance: 97.1
drag, startPoint x: 790, startPoint y: 202, endPoint x: 752, endPoint y: 198, distance: 38.2
click at [241, 238] on div at bounding box center [772, 289] width 1545 height 578
click at [148, 238] on div at bounding box center [772, 289] width 1545 height 578
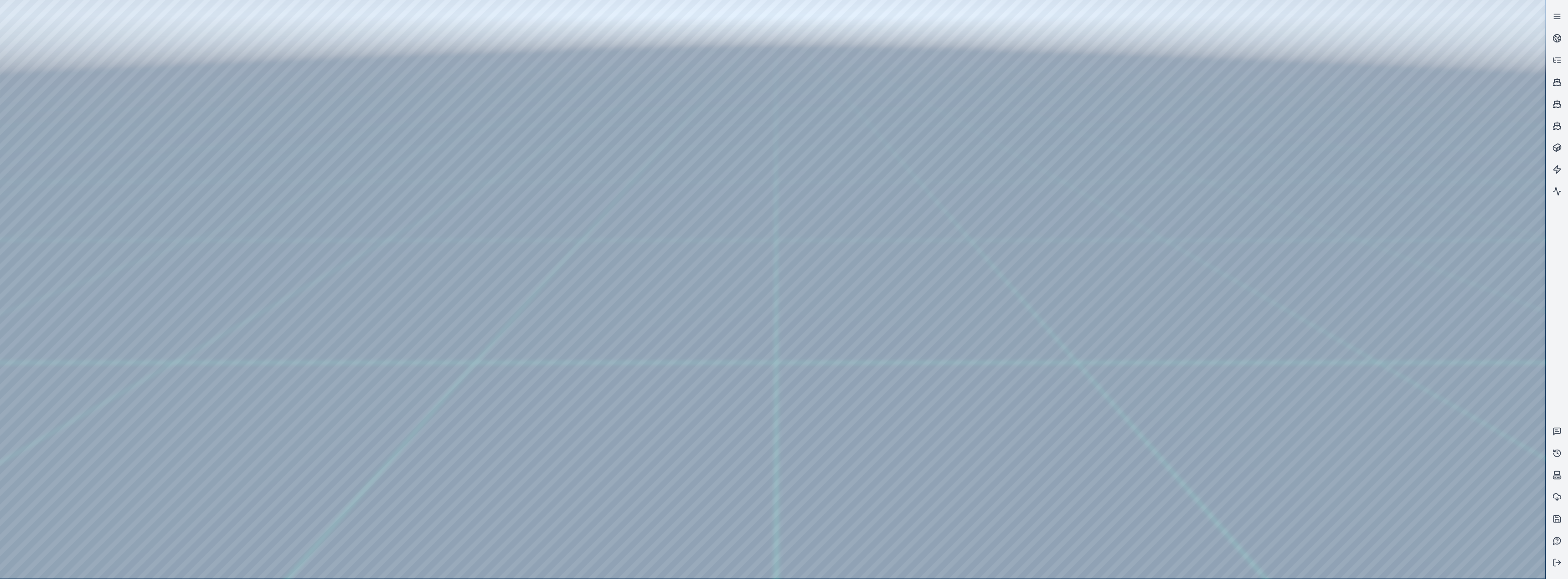
drag, startPoint x: 133, startPoint y: 99, endPoint x: 579, endPoint y: 271, distance: 478.0
click at [520, 238] on div at bounding box center [772, 289] width 1545 height 578
click at [157, 238] on div at bounding box center [772, 289] width 1545 height 578
drag, startPoint x: 130, startPoint y: 154, endPoint x: 875, endPoint y: 218, distance: 747.7
click at [520, 218] on div at bounding box center [772, 289] width 1545 height 578
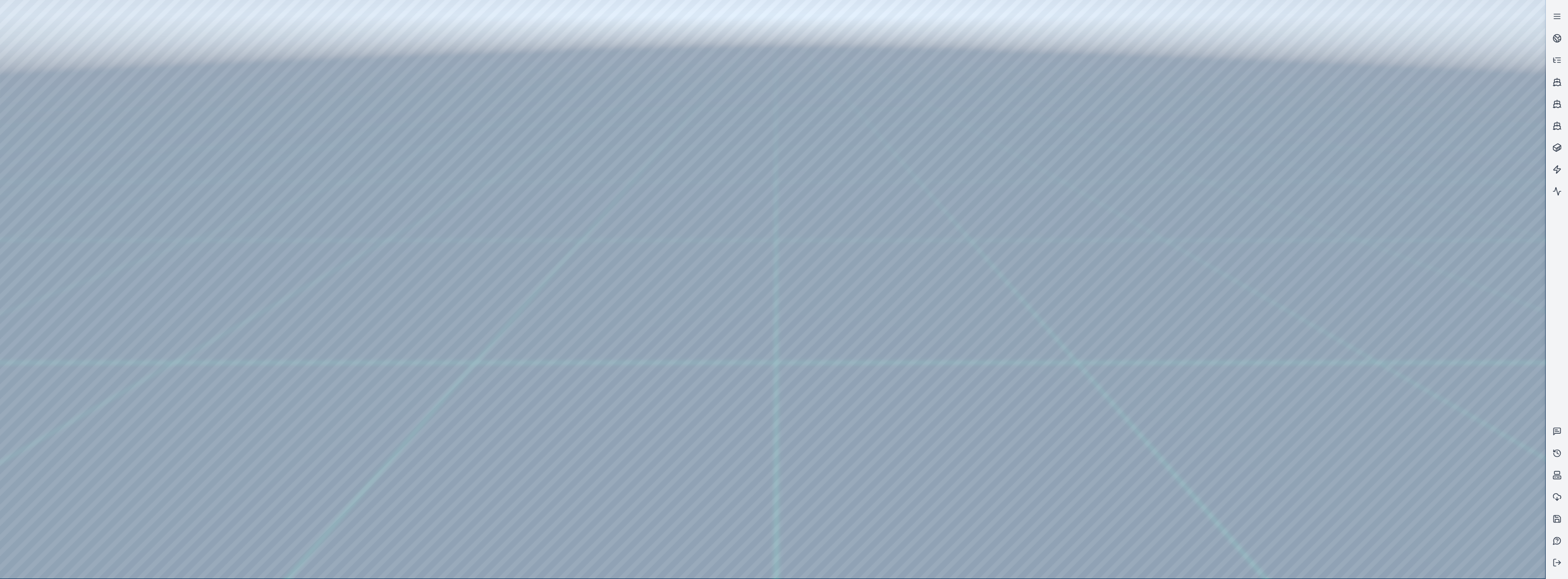
click at [251, 238] on div at bounding box center [772, 289] width 1545 height 578
drag, startPoint x: 765, startPoint y: 360, endPoint x: 792, endPoint y: 356, distance: 27.3
drag, startPoint x: 889, startPoint y: 369, endPoint x: 858, endPoint y: 375, distance: 31.6
drag, startPoint x: 517, startPoint y: 294, endPoint x: 501, endPoint y: 291, distance: 16.3
drag, startPoint x: 466, startPoint y: 287, endPoint x: 555, endPoint y: 251, distance: 96.0
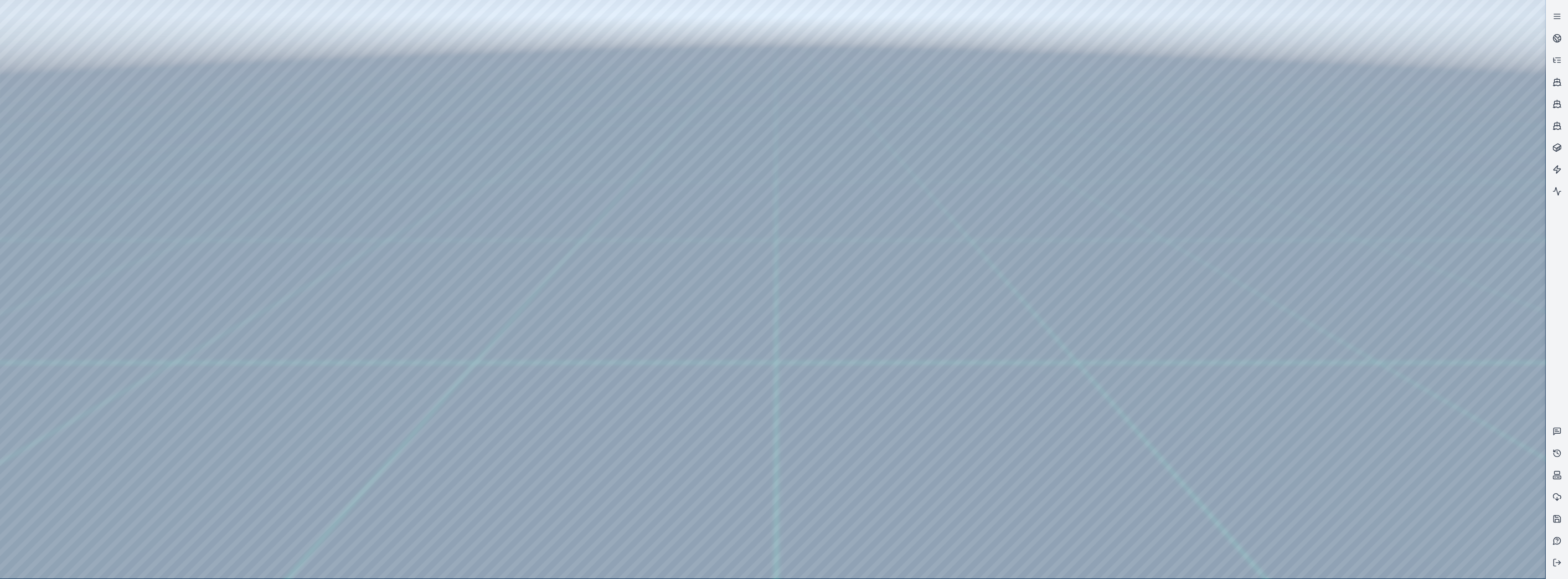
drag, startPoint x: 530, startPoint y: 285, endPoint x: 523, endPoint y: 294, distance: 11.4
click at [71, 166] on div at bounding box center [772, 289] width 1545 height 578
click at [266, 40] on div at bounding box center [772, 289] width 1545 height 578
drag, startPoint x: 873, startPoint y: 184, endPoint x: 867, endPoint y: 188, distance: 7.2
drag, startPoint x: 915, startPoint y: 139, endPoint x: 928, endPoint y: 133, distance: 14.3
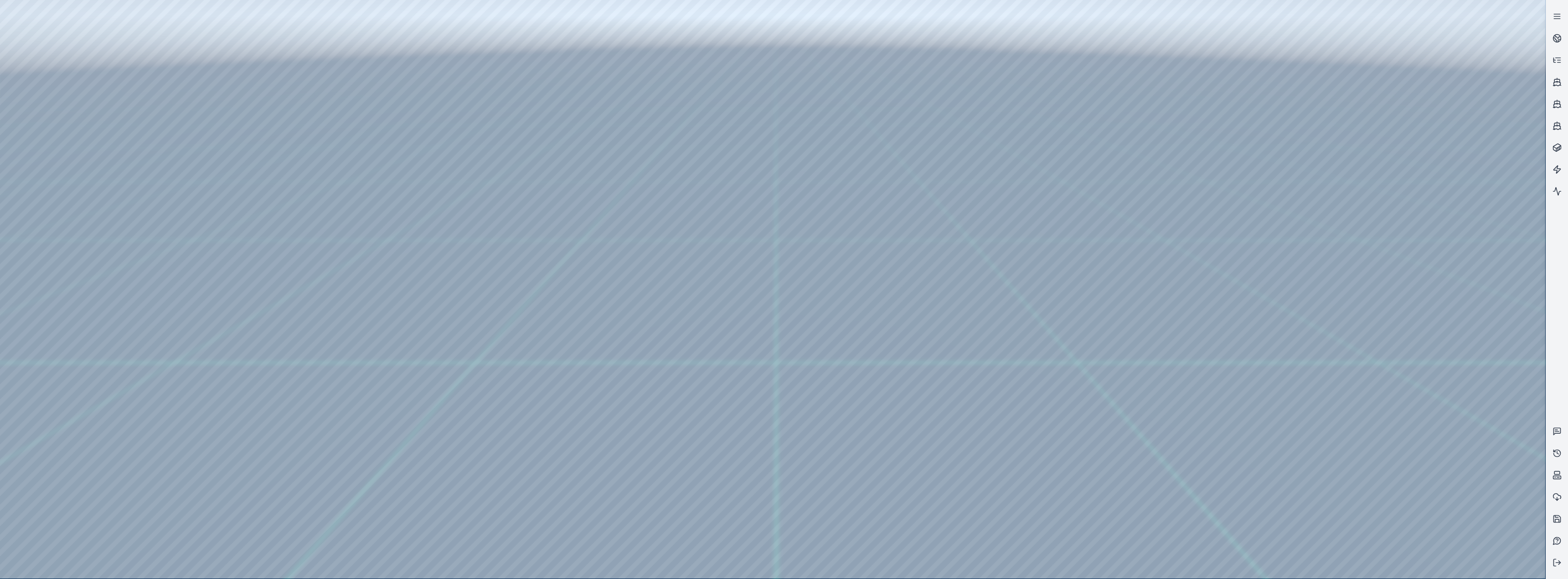
drag, startPoint x: 135, startPoint y: 86, endPoint x: 656, endPoint y: 254, distance: 547.4
click at [520, 238] on div at bounding box center [772, 289] width 1545 height 578
drag, startPoint x: 122, startPoint y: 78, endPoint x: 867, endPoint y: 243, distance: 763.1
click at [520, 238] on div at bounding box center [772, 289] width 1545 height 578
drag, startPoint x: 809, startPoint y: 249, endPoint x: 793, endPoint y: 269, distance: 25.6
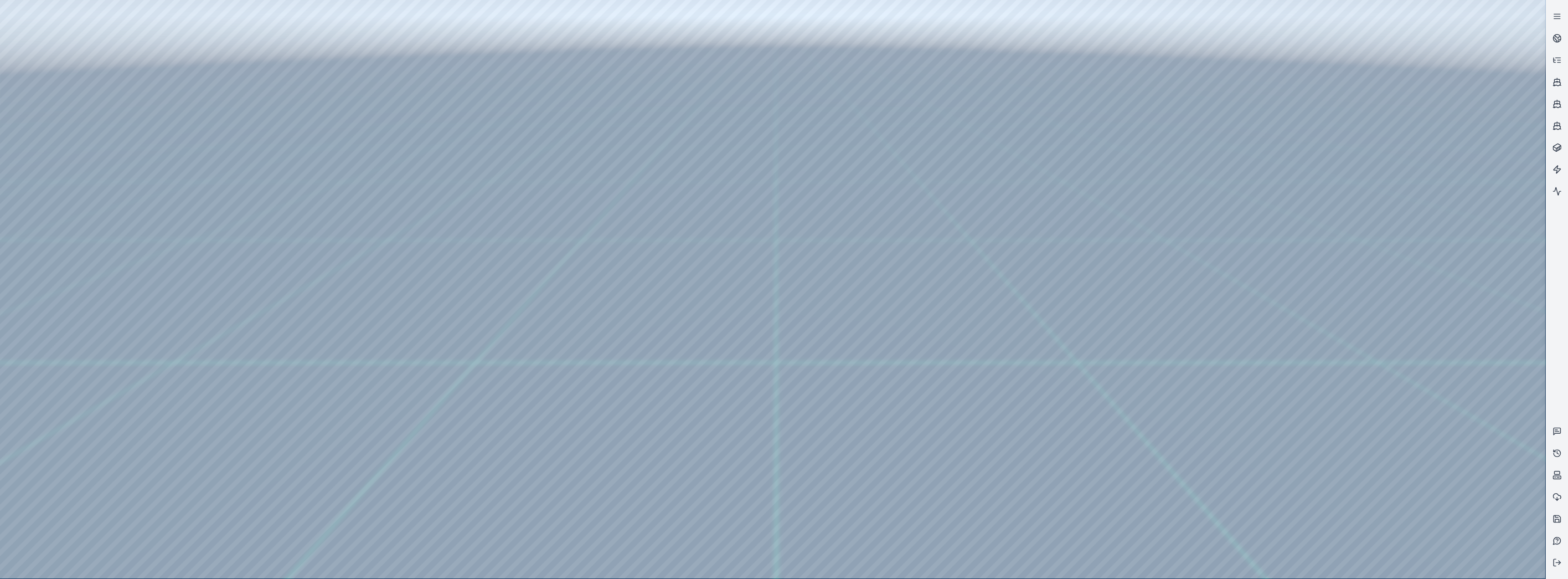
click at [520, 238] on div at bounding box center [772, 289] width 1545 height 578
click at [61, 238] on div at bounding box center [772, 289] width 1545 height 578
click at [233, 238] on div at bounding box center [772, 289] width 1545 height 578
click at [150, 238] on div at bounding box center [772, 289] width 1545 height 578
click at [133, 105] on div at bounding box center [772, 289] width 1545 height 578
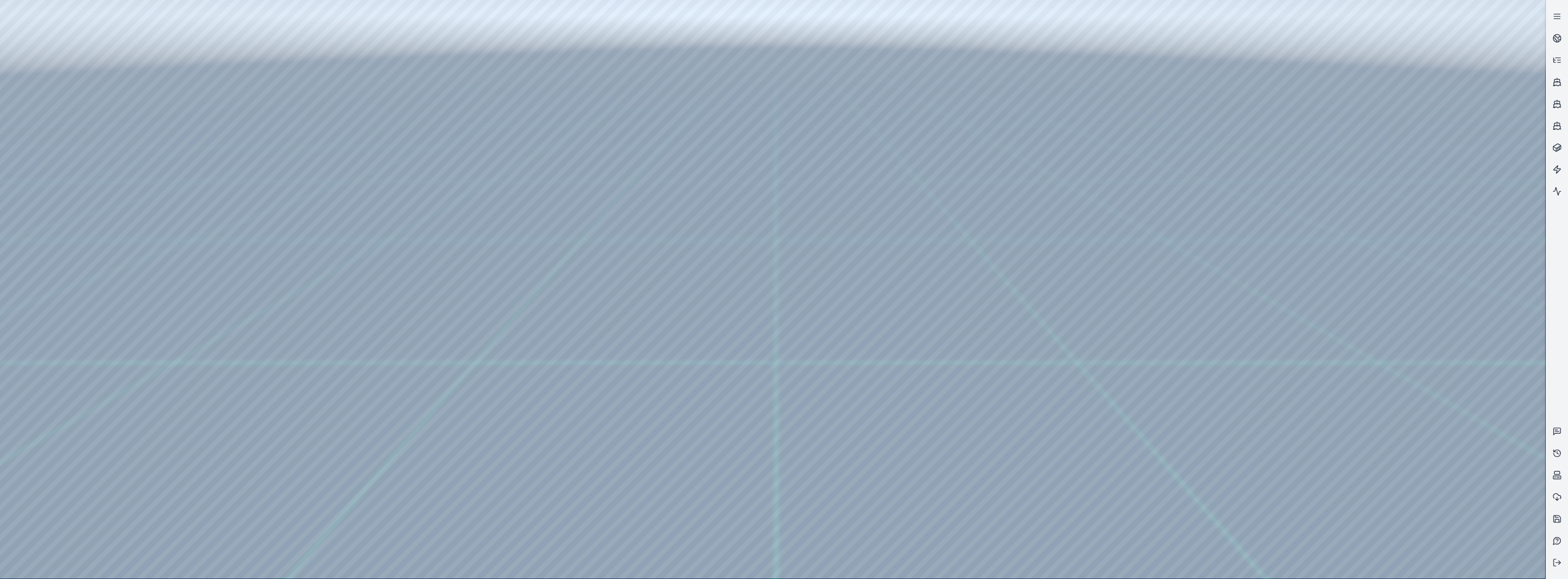
drag, startPoint x: 133, startPoint y: 105, endPoint x: 614, endPoint y: 338, distance: 534.5
click at [520, 238] on div at bounding box center [772, 289] width 1545 height 578
click at [155, 238] on div at bounding box center [772, 289] width 1545 height 578
drag, startPoint x: 130, startPoint y: 147, endPoint x: 1117, endPoint y: 414, distance: 1022.5
click at [520, 238] on div at bounding box center [772, 289] width 1545 height 578
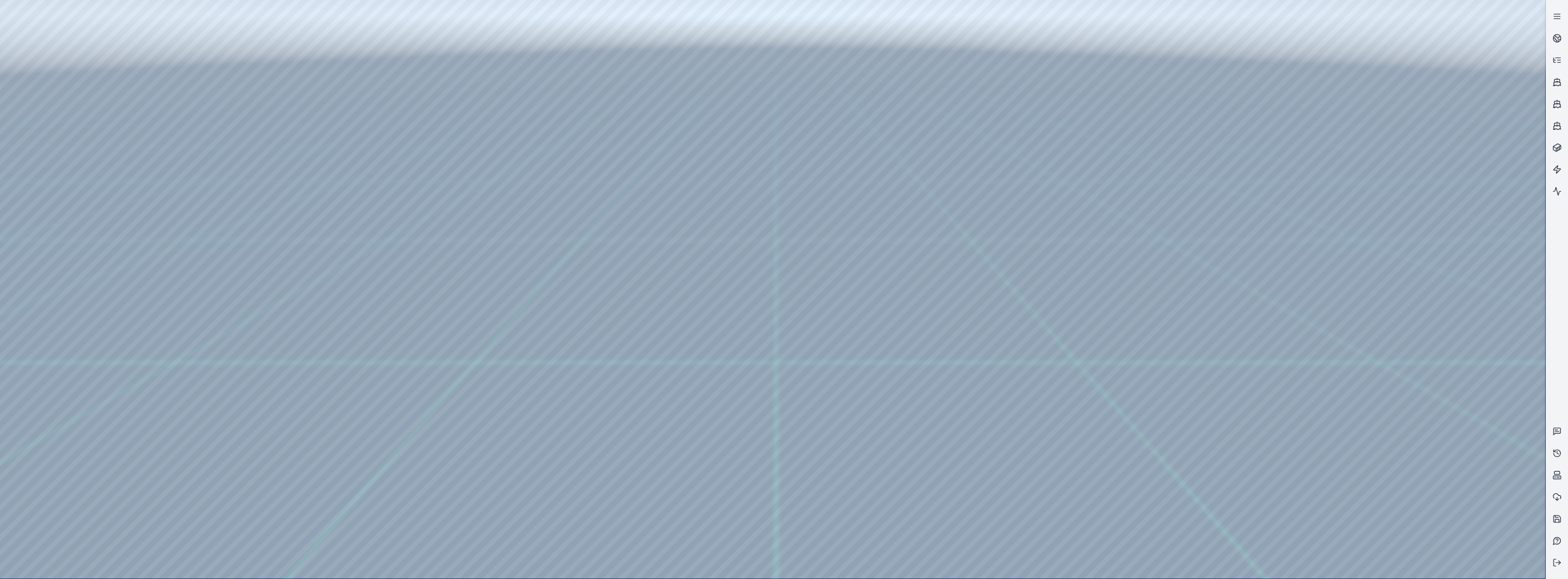
drag, startPoint x: 1047, startPoint y: 409, endPoint x: 1077, endPoint y: 411, distance: 30.1
click at [240, 238] on div at bounding box center [772, 289] width 1545 height 578
drag, startPoint x: 705, startPoint y: 421, endPoint x: 681, endPoint y: 432, distance: 26.4
drag, startPoint x: 58, startPoint y: 167, endPoint x: 64, endPoint y: 164, distance: 6.7
click at [58, 166] on div at bounding box center [772, 289] width 1545 height 578
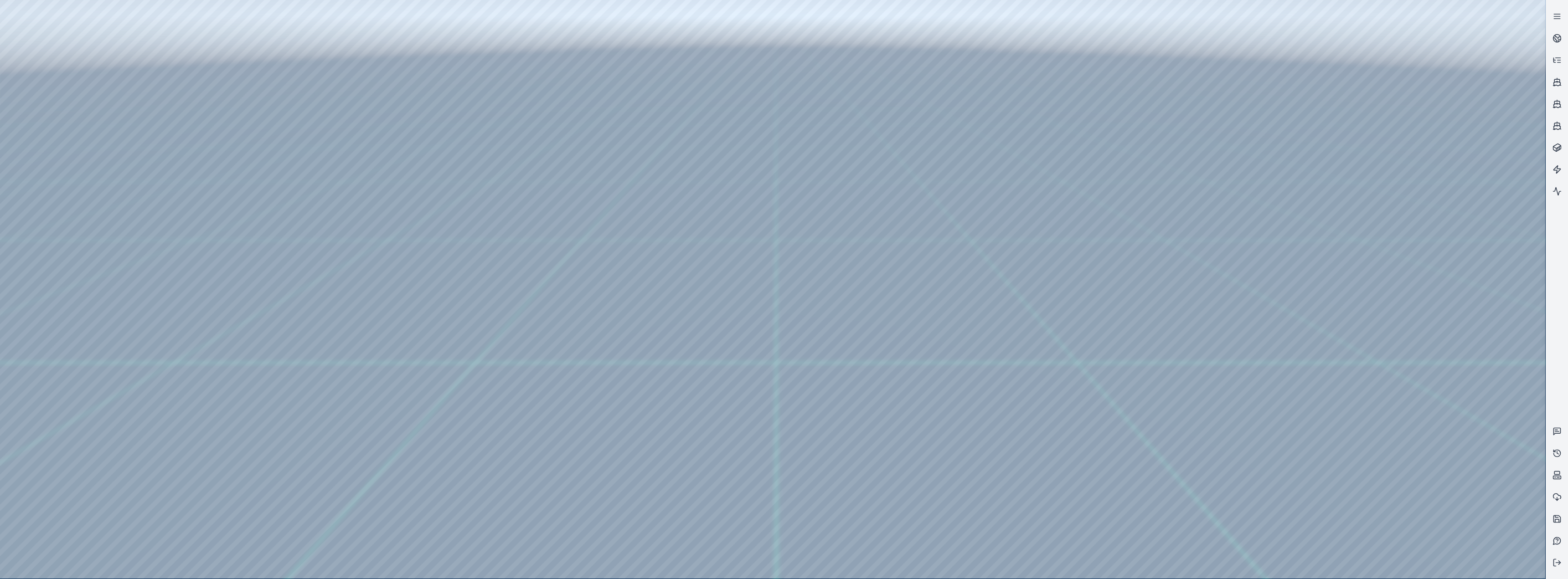
click at [265, 38] on div at bounding box center [772, 289] width 1545 height 578
drag, startPoint x: 130, startPoint y: 90, endPoint x: 564, endPoint y: 254, distance: 464.0
click at [520, 238] on div at bounding box center [772, 289] width 1545 height 578
drag, startPoint x: 136, startPoint y: 80, endPoint x: 726, endPoint y: 252, distance: 614.6
click at [520, 238] on div at bounding box center [772, 289] width 1545 height 578
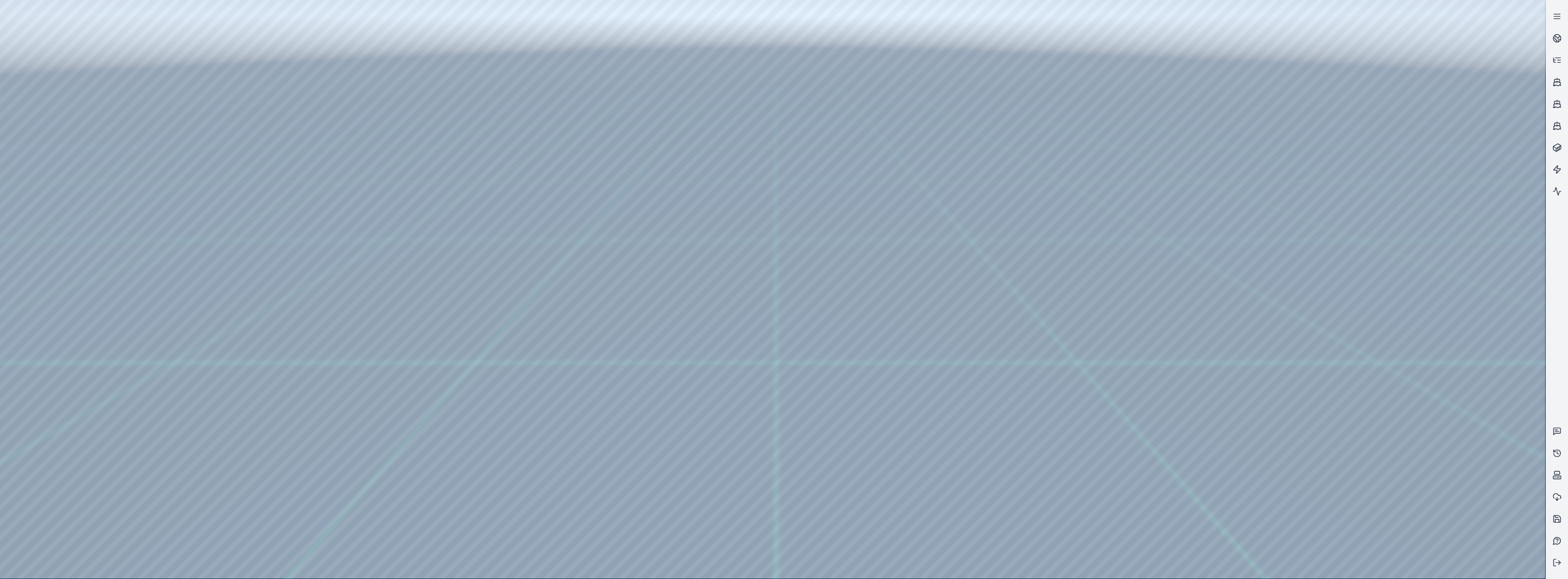
click at [520, 129] on div at bounding box center [772, 289] width 1545 height 578
click at [520, 238] on div at bounding box center [772, 289] width 1545 height 578
click at [520, 126] on div at bounding box center [772, 289] width 1545 height 578
click at [520, 238] on div at bounding box center [772, 289] width 1545 height 578
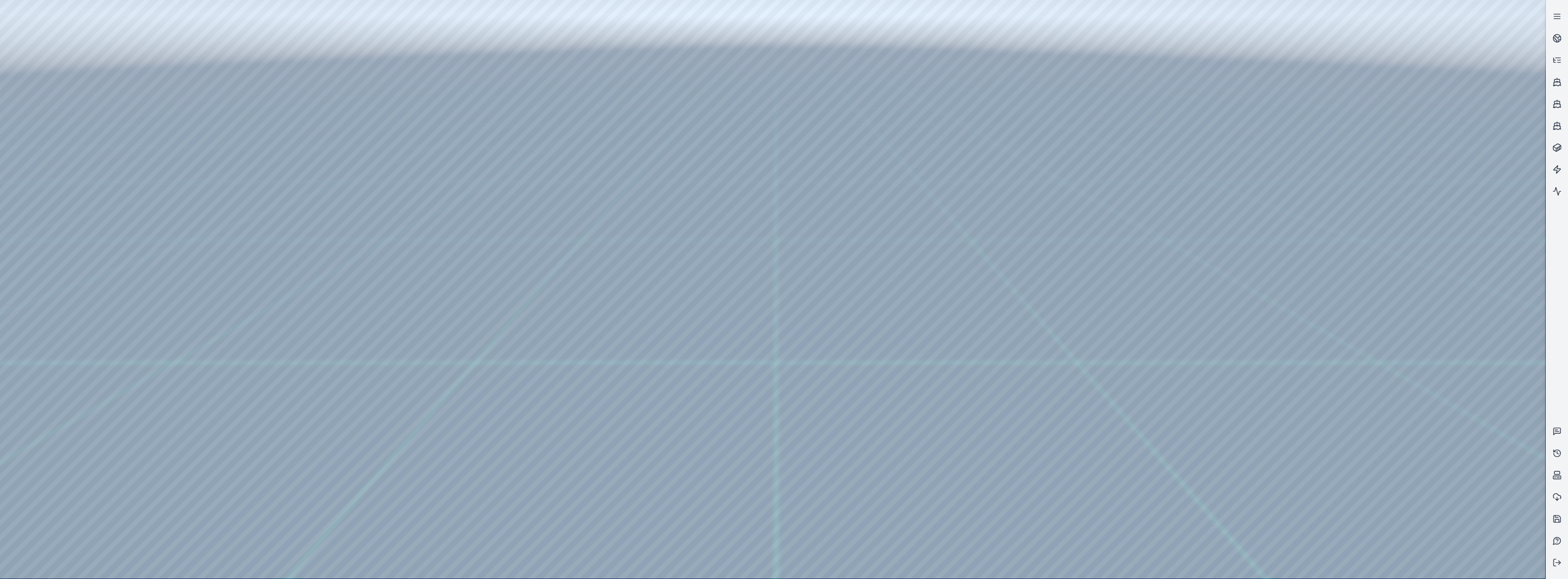
click at [65, 238] on div at bounding box center [772, 289] width 1545 height 578
click at [236, 238] on div at bounding box center [772, 289] width 1545 height 578
click at [128, 238] on div at bounding box center [772, 289] width 1545 height 578
drag, startPoint x: 135, startPoint y: 108, endPoint x: 571, endPoint y: 249, distance: 458.2
click at [520, 238] on div at bounding box center [772, 289] width 1545 height 578
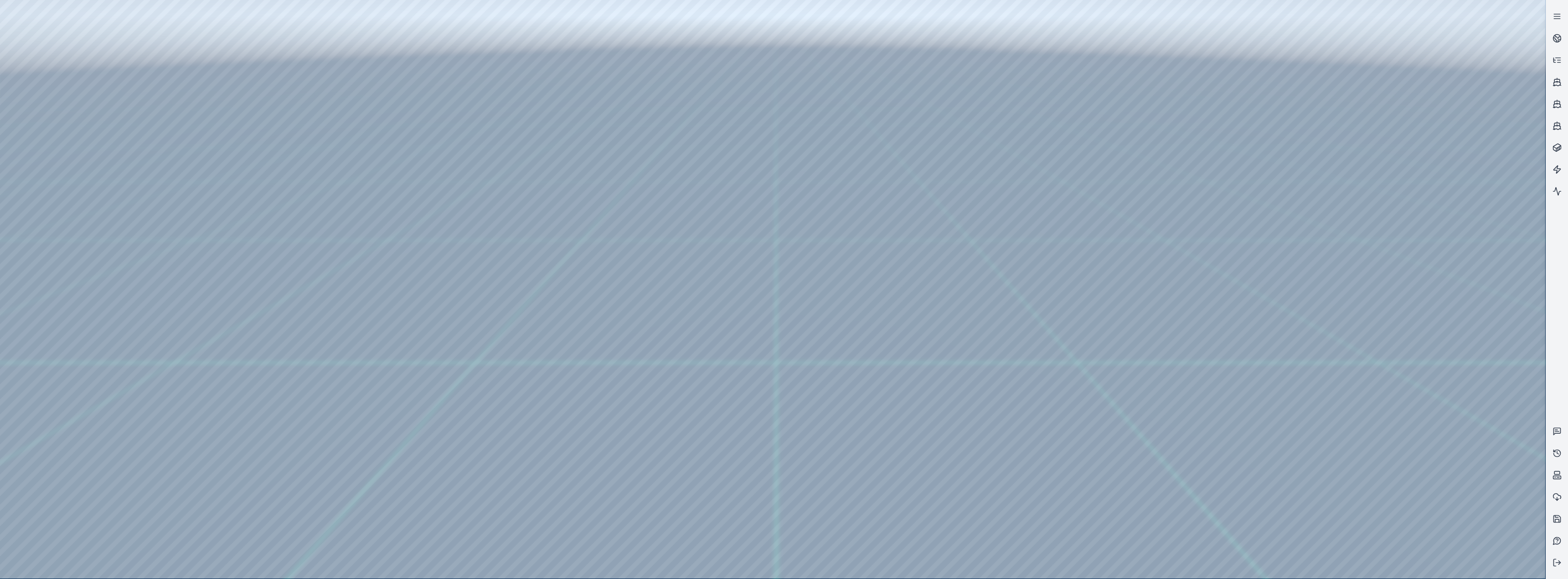
click at [153, 238] on div at bounding box center [772, 289] width 1545 height 578
drag, startPoint x: 137, startPoint y: 146, endPoint x: 841, endPoint y: 221, distance: 708.0
click at [520, 221] on div at bounding box center [772, 289] width 1545 height 578
click at [235, 238] on div at bounding box center [772, 289] width 1545 height 578
click at [56, 238] on div at bounding box center [772, 289] width 1545 height 578
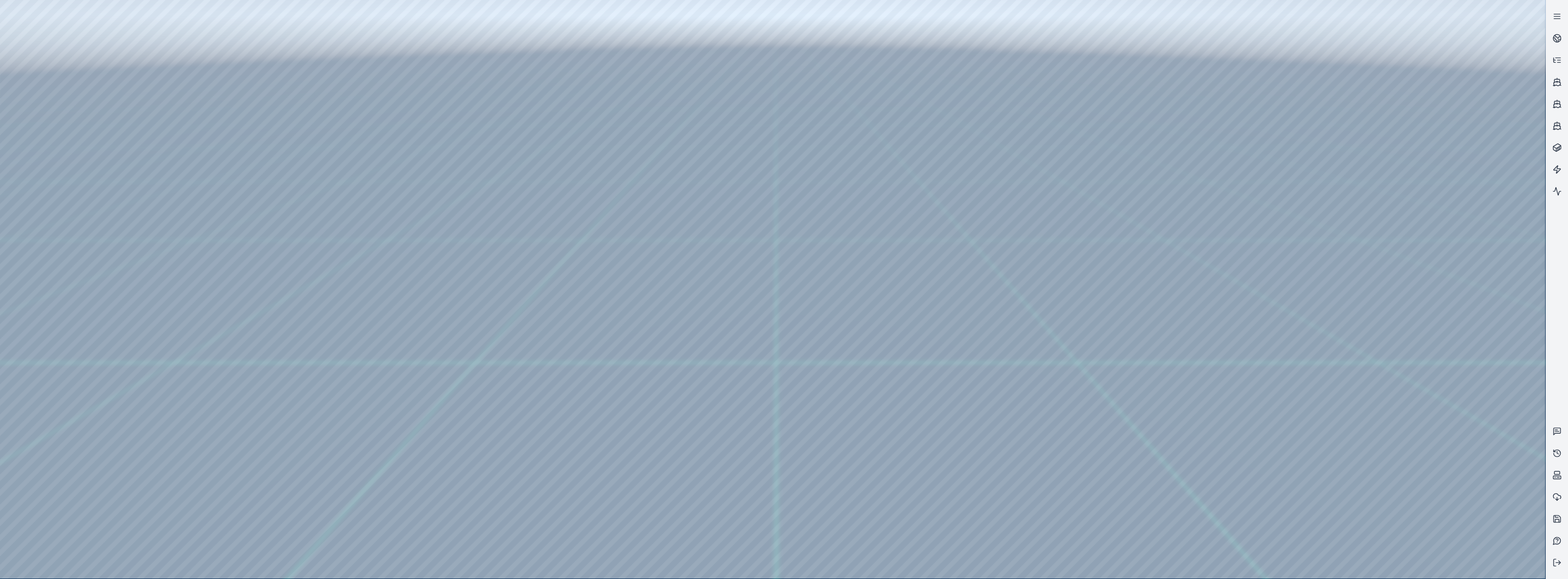
click at [236, 145] on div at bounding box center [772, 289] width 1545 height 578
click at [72, 238] on div at bounding box center [772, 289] width 1545 height 578
drag, startPoint x: 626, startPoint y: 356, endPoint x: 612, endPoint y: 370, distance: 19.8
click at [250, 238] on div at bounding box center [772, 289] width 1545 height 578
click at [154, 238] on div at bounding box center [772, 289] width 1545 height 578
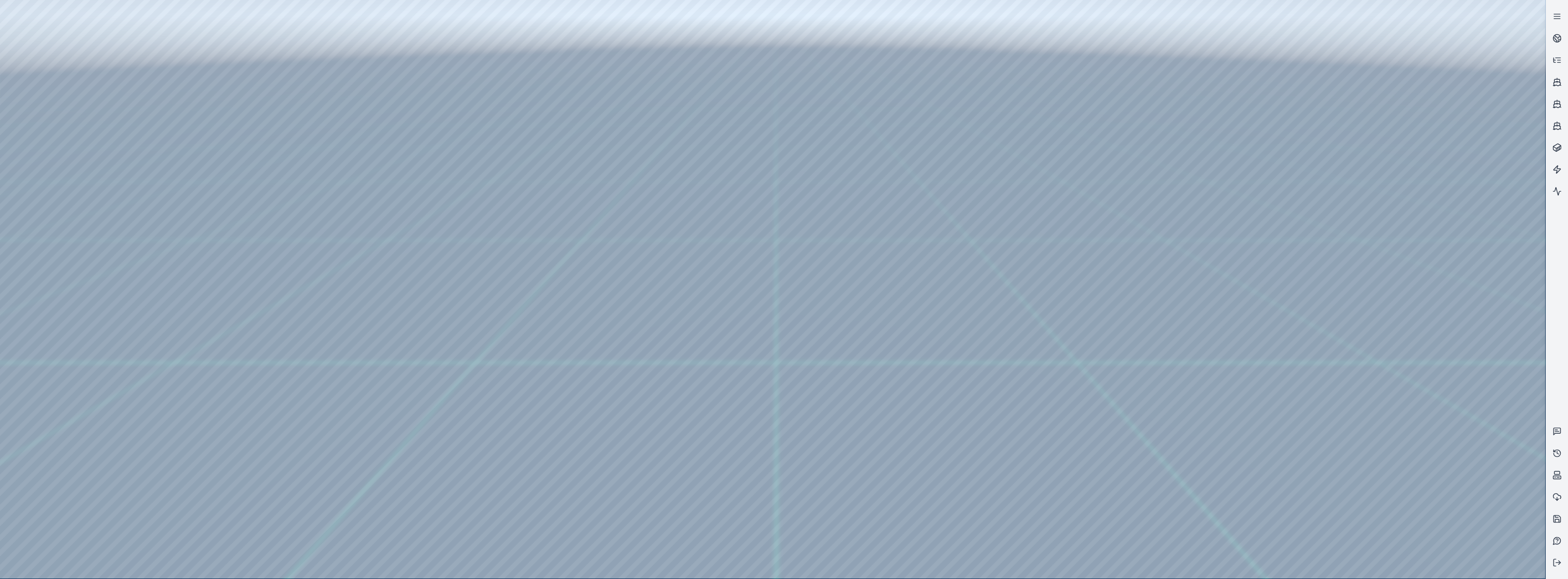
drag, startPoint x: 134, startPoint y: 100, endPoint x: 446, endPoint y: 101, distance: 312.0
click at [446, 101] on div at bounding box center [772, 289] width 1545 height 578
click at [139, 238] on div at bounding box center [772, 289] width 1545 height 578
drag, startPoint x: 131, startPoint y: 144, endPoint x: 500, endPoint y: 335, distance: 415.5
click at [500, 238] on div at bounding box center [772, 289] width 1545 height 578
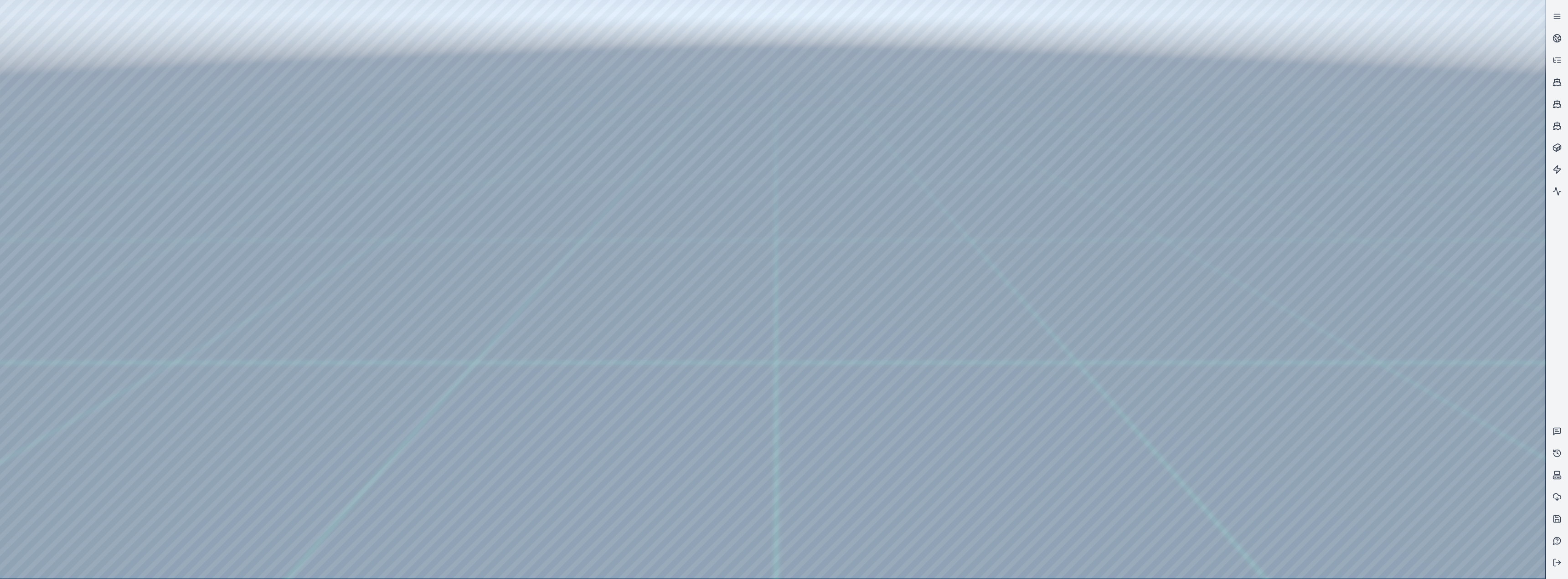
click at [248, 238] on div at bounding box center [772, 289] width 1545 height 578
drag, startPoint x: 888, startPoint y: 369, endPoint x: 874, endPoint y: 364, distance: 14.9
click at [153, 238] on div at bounding box center [772, 289] width 1545 height 578
drag, startPoint x: 135, startPoint y: 100, endPoint x: 742, endPoint y: 113, distance: 607.1
click at [520, 113] on div at bounding box center [772, 289] width 1545 height 578
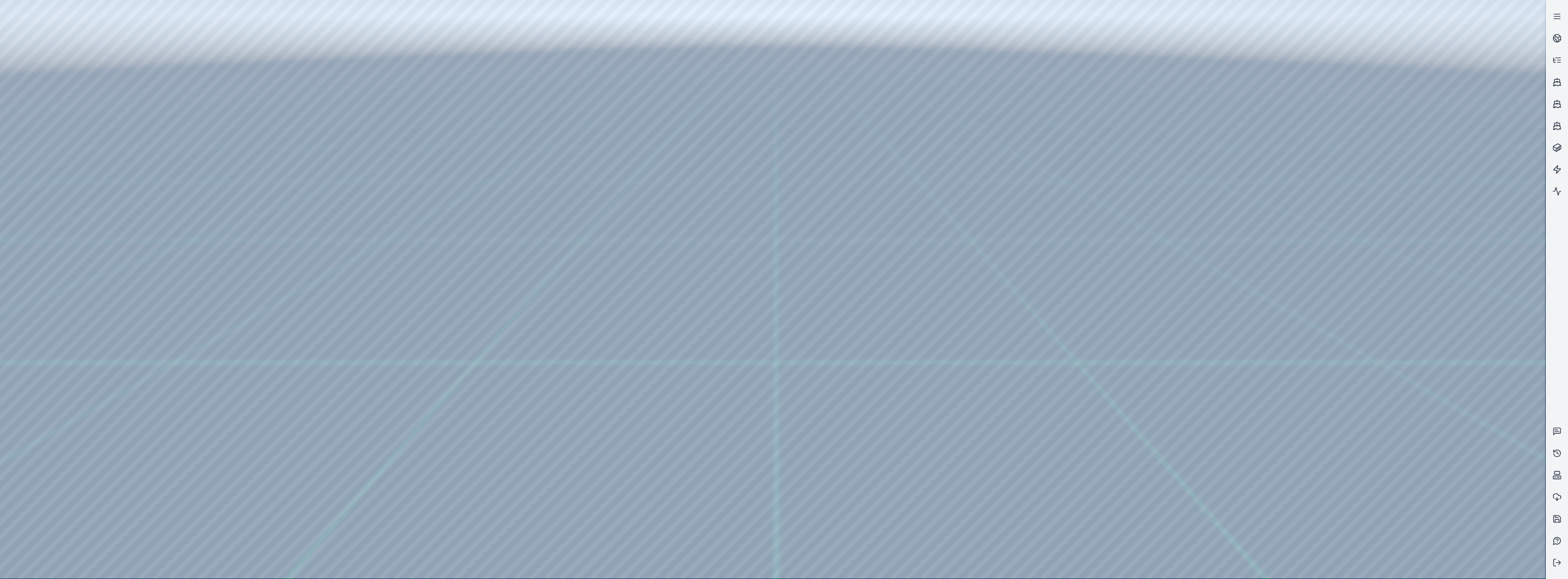
click at [137, 238] on div at bounding box center [772, 289] width 1545 height 578
drag, startPoint x: 136, startPoint y: 149, endPoint x: 664, endPoint y: 386, distance: 578.8
click at [520, 238] on div at bounding box center [772, 289] width 1545 height 578
click at [231, 238] on div at bounding box center [772, 289] width 1545 height 578
click at [149, 238] on div at bounding box center [772, 289] width 1545 height 578
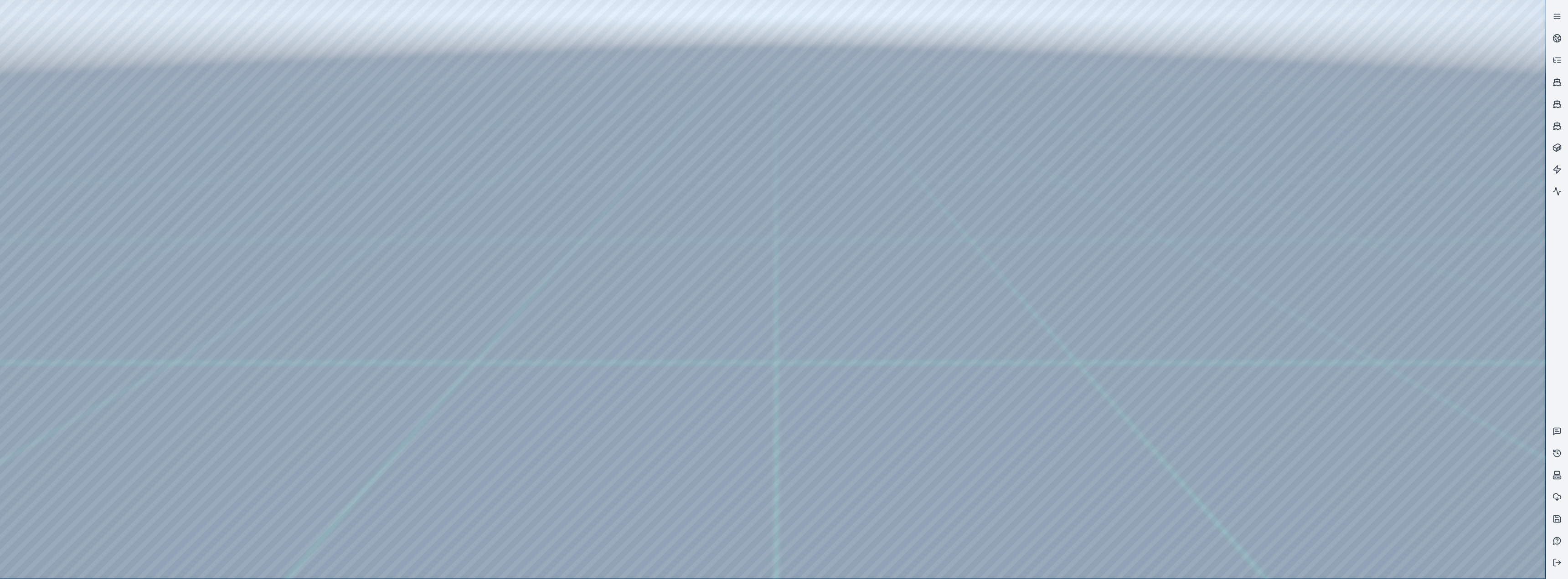
drag, startPoint x: 632, startPoint y: 310, endPoint x: 682, endPoint y: 288, distance: 54.6
drag, startPoint x: 778, startPoint y: 364, endPoint x: 869, endPoint y: 367, distance: 91.0
drag, startPoint x: 740, startPoint y: 277, endPoint x: 610, endPoint y: 294, distance: 131.1
click at [81, 238] on div at bounding box center [772, 289] width 1545 height 578
click at [161, 144] on div at bounding box center [772, 289] width 1545 height 578
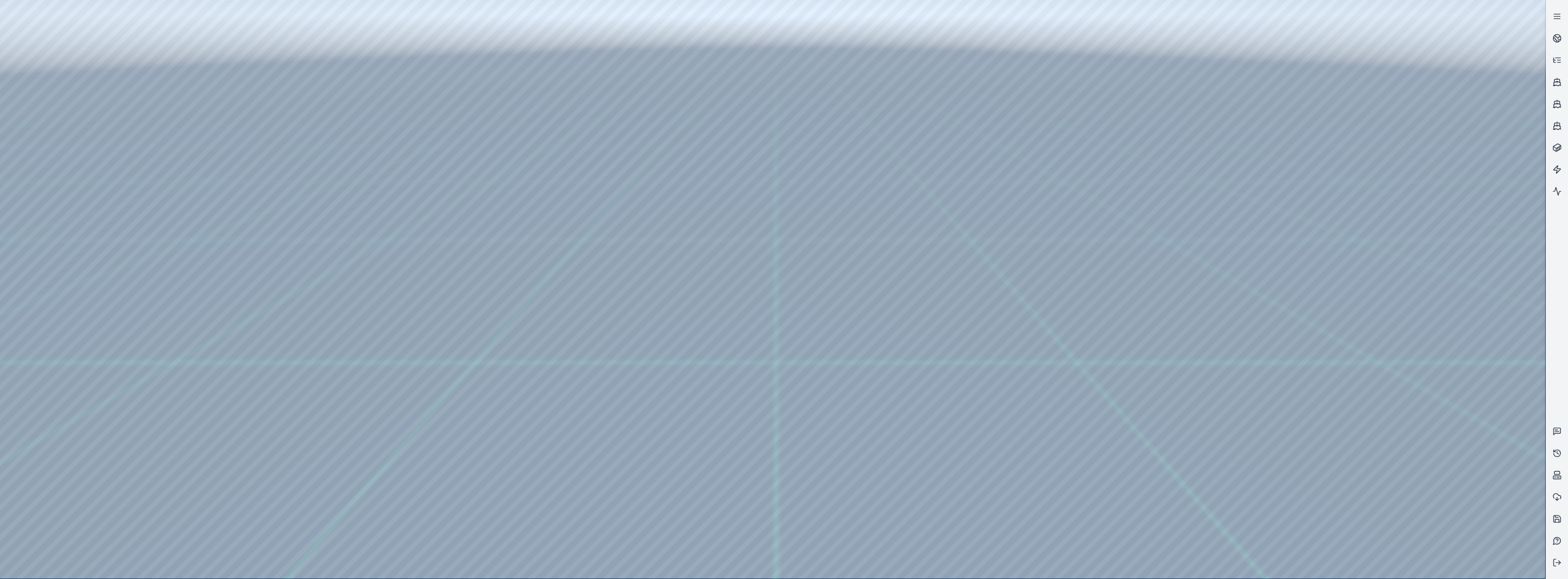
click at [69, 174] on div at bounding box center [772, 289] width 1545 height 578
click at [262, 38] on div at bounding box center [772, 289] width 1545 height 578
drag, startPoint x: 655, startPoint y: 356, endPoint x: 785, endPoint y: 352, distance: 130.1
drag, startPoint x: 132, startPoint y: 83, endPoint x: 653, endPoint y: 318, distance: 571.5
click at [520, 238] on div at bounding box center [772, 289] width 1545 height 578
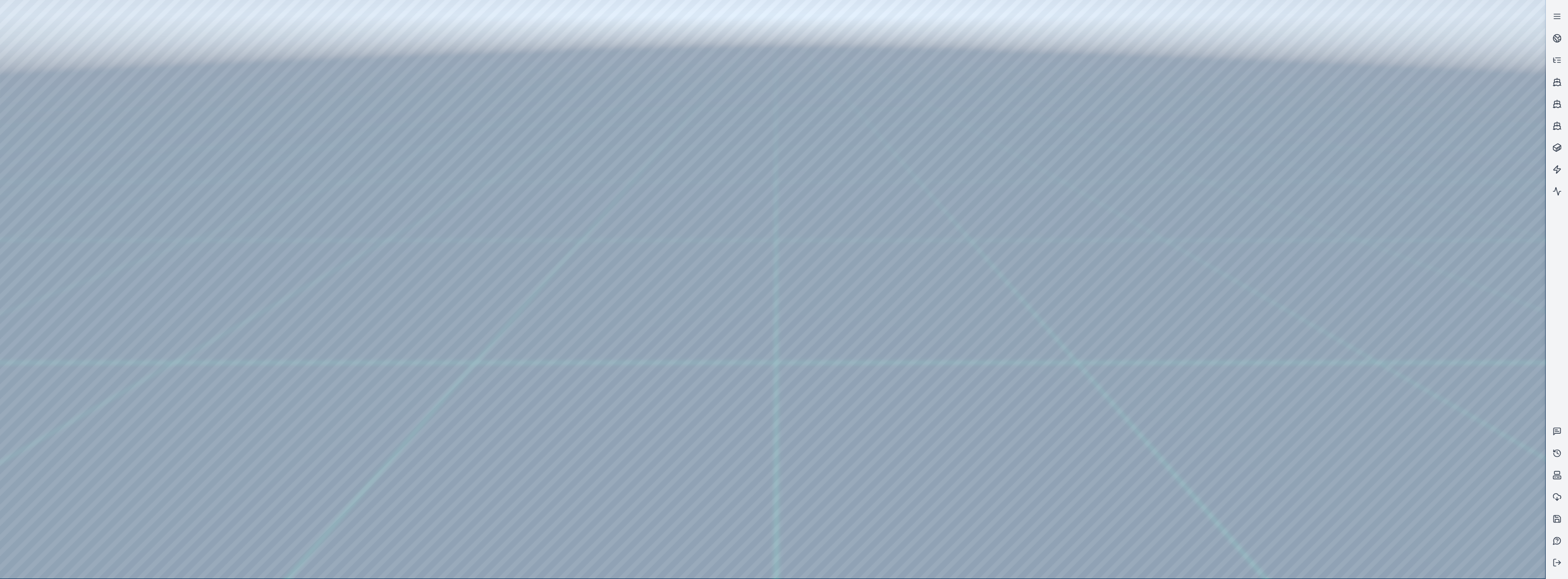
drag, startPoint x: 137, startPoint y: 83, endPoint x: 695, endPoint y: 191, distance: 568.4
click at [520, 191] on div at bounding box center [772, 289] width 1545 height 578
click at [520, 238] on div at bounding box center [772, 289] width 1545 height 578
drag, startPoint x: 1034, startPoint y: 384, endPoint x: 1000, endPoint y: 383, distance: 34.0
drag, startPoint x: 1012, startPoint y: 332, endPoint x: 1003, endPoint y: 314, distance: 20.1
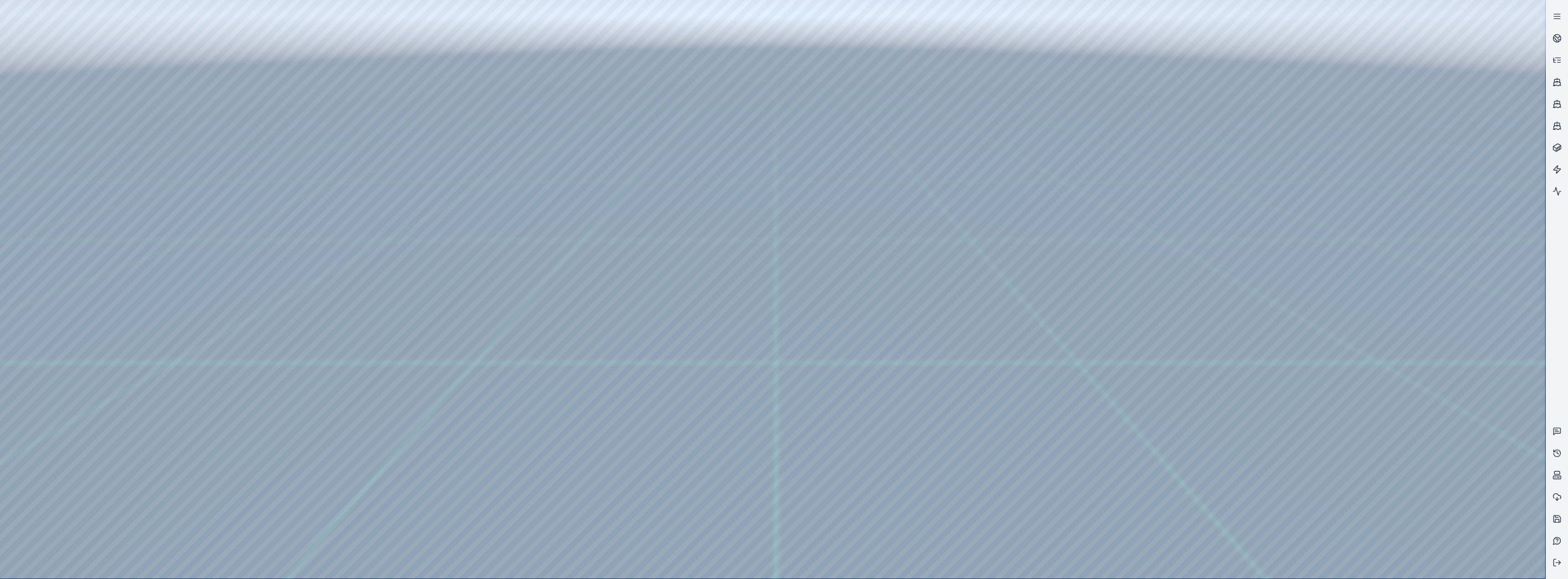
drag, startPoint x: 1044, startPoint y: 321, endPoint x: 1108, endPoint y: 315, distance: 64.3
drag, startPoint x: 1080, startPoint y: 322, endPoint x: 1004, endPoint y: 327, distance: 76.2
drag, startPoint x: 940, startPoint y: 342, endPoint x: 1026, endPoint y: 310, distance: 91.8
drag, startPoint x: 1133, startPoint y: 333, endPoint x: 1093, endPoint y: 336, distance: 40.1
drag, startPoint x: 889, startPoint y: 303, endPoint x: 859, endPoint y: 297, distance: 30.6
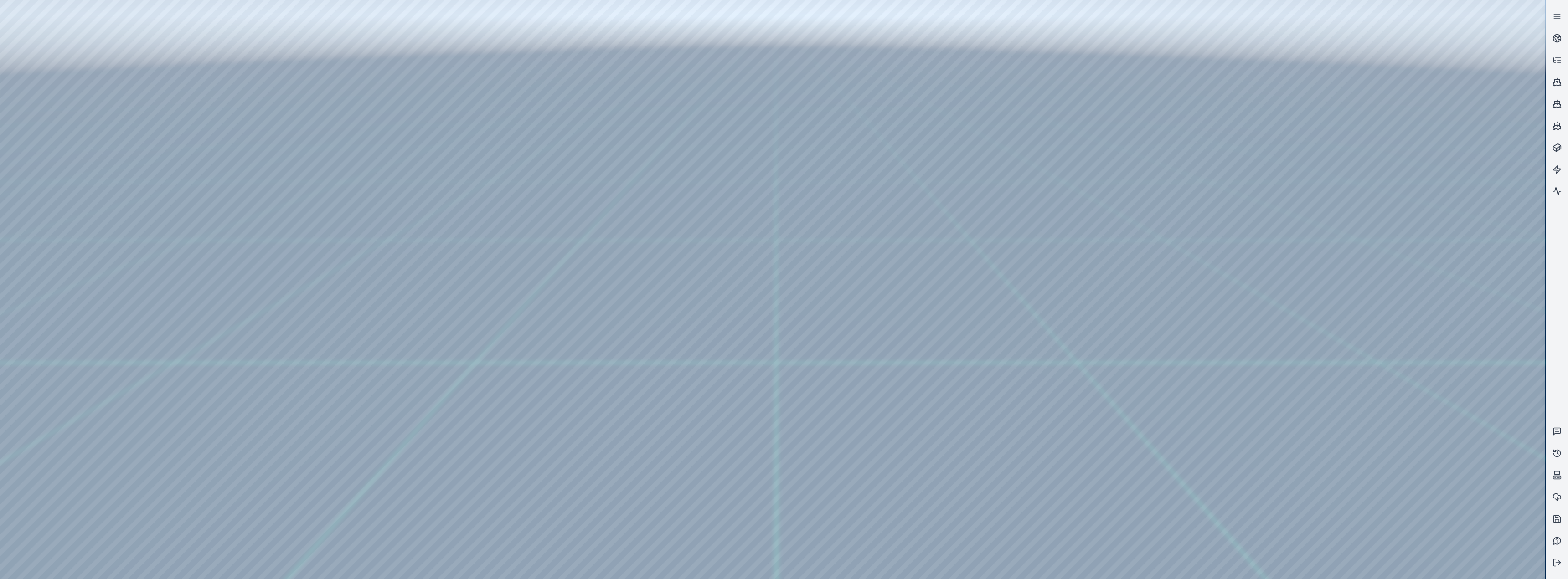
click at [83, 238] on div at bounding box center [772, 289] width 1545 height 578
drag, startPoint x: 137, startPoint y: 188, endPoint x: 589, endPoint y: 395, distance: 497.1
click at [520, 238] on div at bounding box center [772, 289] width 1545 height 578
click at [135, 188] on div at bounding box center [772, 289] width 1545 height 578
drag, startPoint x: 163, startPoint y: 215, endPoint x: 647, endPoint y: 454, distance: 539.8
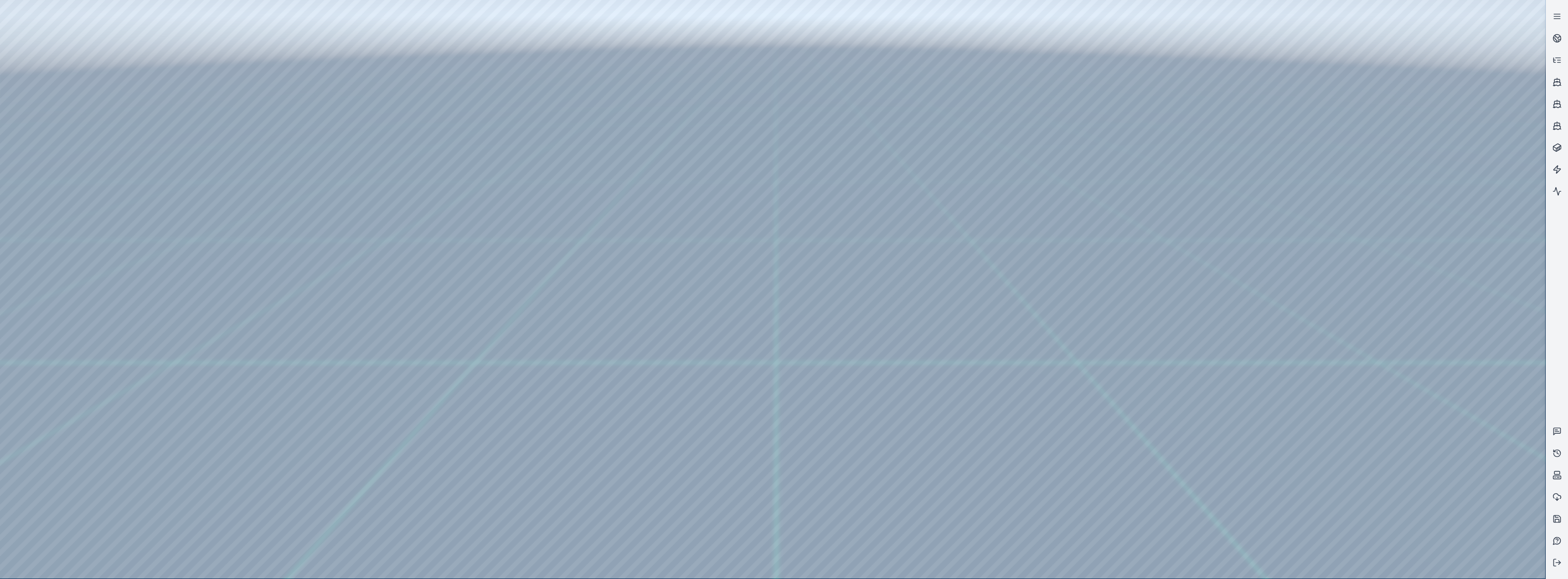
click at [520, 238] on div at bounding box center [772, 289] width 1545 height 578
drag, startPoint x: 803, startPoint y: 415, endPoint x: 789, endPoint y: 429, distance: 19.8
drag, startPoint x: 244, startPoint y: 214, endPoint x: 865, endPoint y: 258, distance: 622.6
click at [520, 238] on div at bounding box center [772, 289] width 1545 height 578
click at [236, 238] on div at bounding box center [772, 289] width 1545 height 578
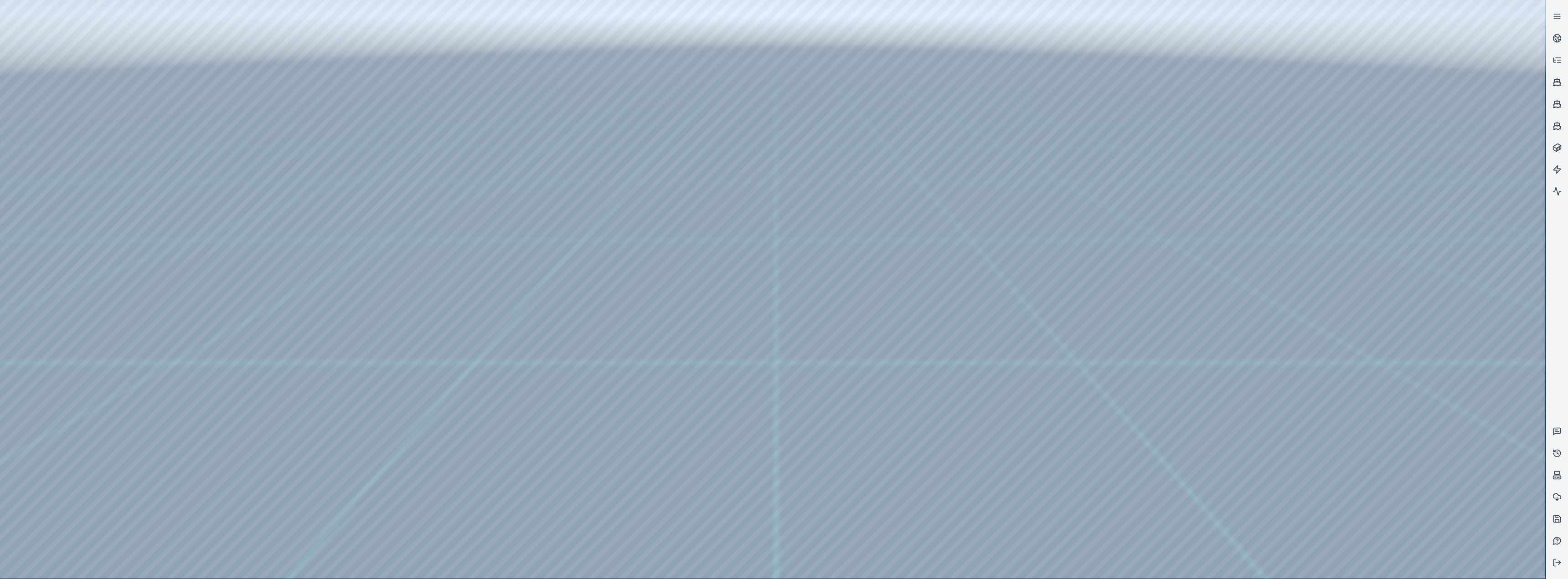
click at [61, 168] on div at bounding box center [772, 289] width 1545 height 578
click at [268, 38] on div at bounding box center [772, 289] width 1545 height 578
drag, startPoint x: 133, startPoint y: 75, endPoint x: 614, endPoint y: 366, distance: 562.2
click at [520, 238] on div at bounding box center [772, 289] width 1545 height 578
drag, startPoint x: 139, startPoint y: 86, endPoint x: 760, endPoint y: 394, distance: 693.2
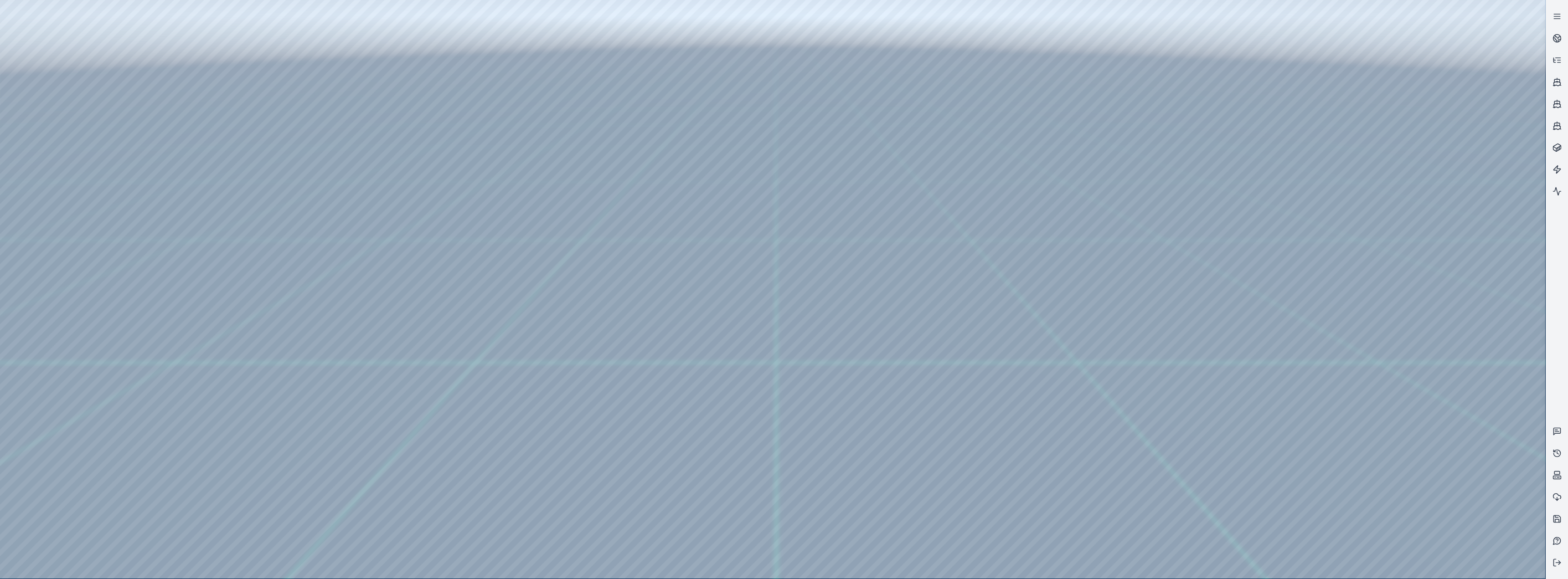
click at [520, 238] on div at bounding box center [772, 289] width 1545 height 578
click at [57, 238] on div at bounding box center [772, 289] width 1545 height 578
click at [127, 187] on div at bounding box center [772, 289] width 1545 height 578
drag, startPoint x: 682, startPoint y: 386, endPoint x: 693, endPoint y: 387, distance: 11.0
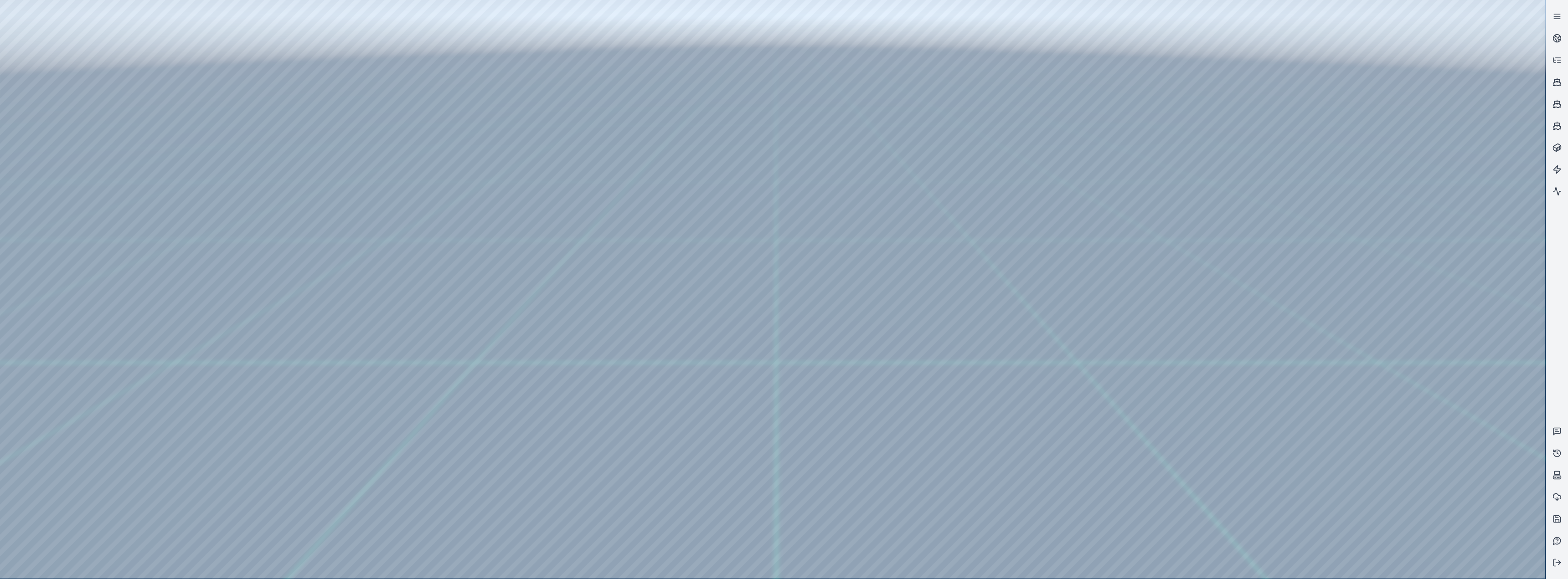
click at [160, 212] on div at bounding box center [772, 289] width 1545 height 578
drag, startPoint x: 160, startPoint y: 212, endPoint x: 647, endPoint y: 432, distance: 534.4
click at [520, 238] on div at bounding box center [772, 289] width 1545 height 578
drag, startPoint x: 228, startPoint y: 209, endPoint x: 838, endPoint y: 394, distance: 637.4
click at [520, 238] on div at bounding box center [772, 289] width 1545 height 578
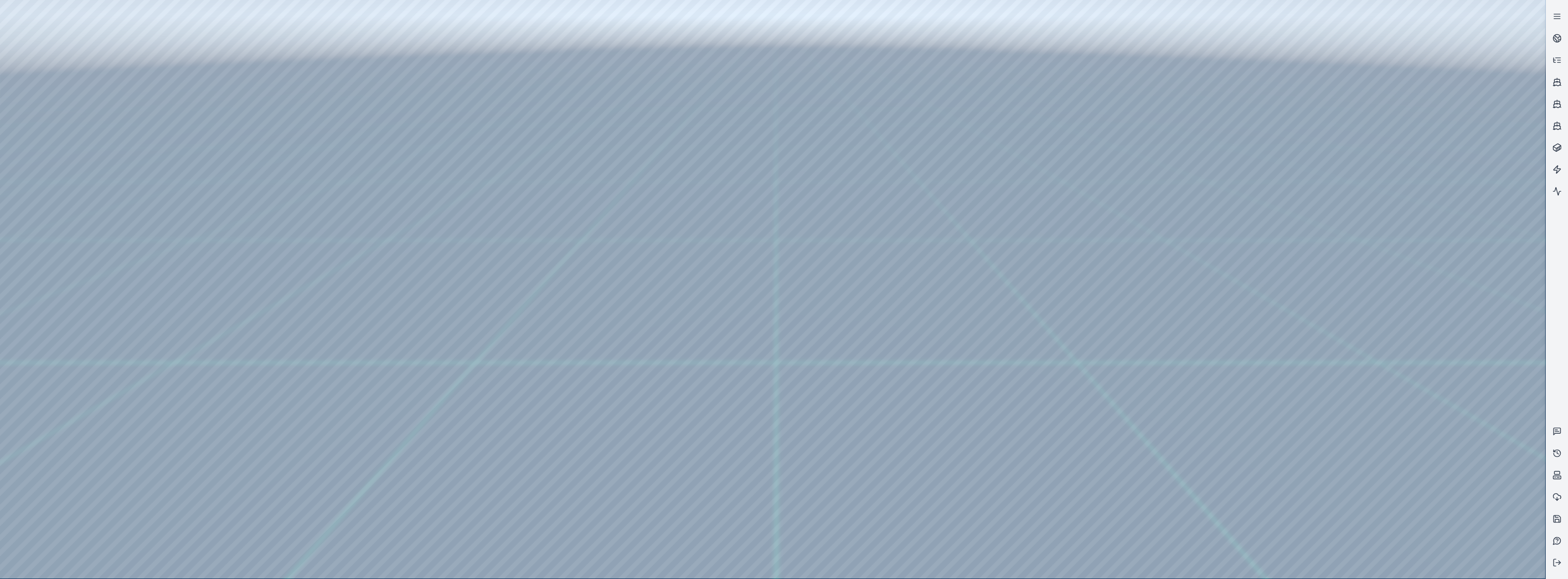
click at [244, 238] on div at bounding box center [772, 289] width 1545 height 578
drag, startPoint x: 851, startPoint y: 393, endPoint x: 819, endPoint y: 417, distance: 40.0
click at [49, 174] on div at bounding box center [772, 289] width 1545 height 578
click at [260, 38] on div at bounding box center [772, 289] width 1545 height 578
drag, startPoint x: 135, startPoint y: 85, endPoint x: 603, endPoint y: 463, distance: 601.6
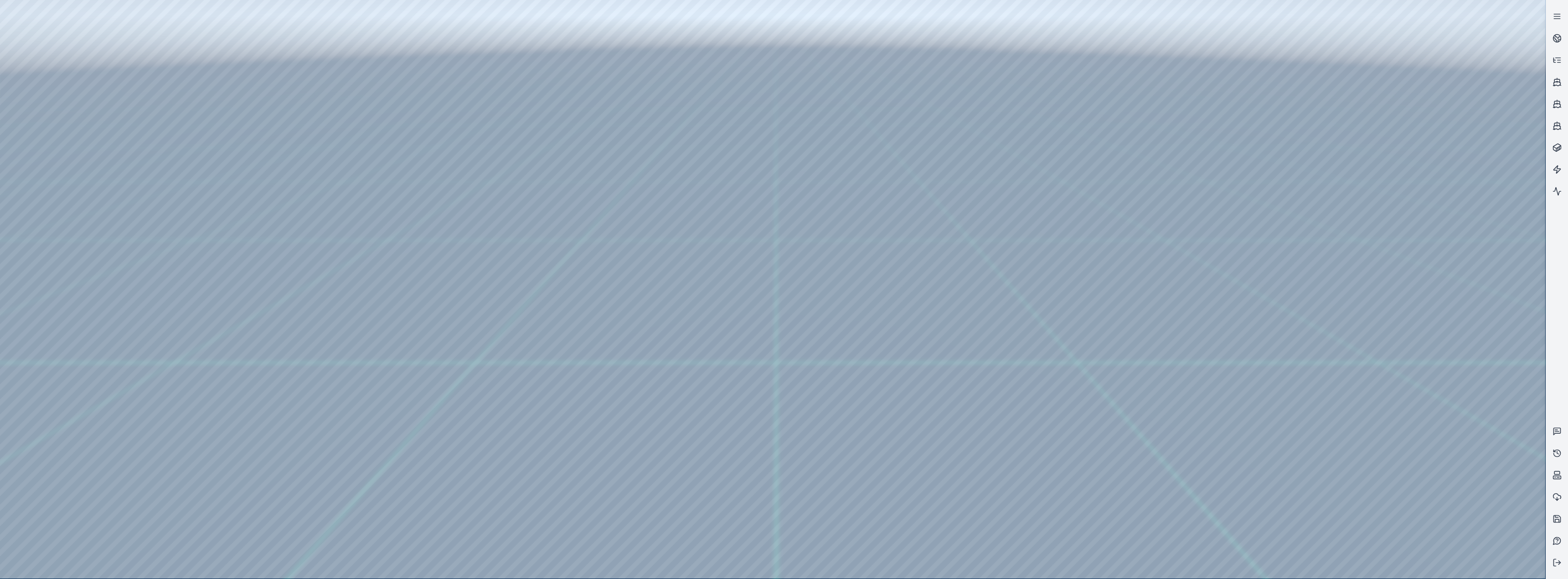
click at [520, 238] on div at bounding box center [772, 289] width 1545 height 578
drag, startPoint x: 141, startPoint y: 80, endPoint x: 436, endPoint y: 467, distance: 486.6
click at [436, 238] on div at bounding box center [772, 289] width 1545 height 578
drag, startPoint x: 575, startPoint y: 454, endPoint x: 543, endPoint y: 463, distance: 33.2
click at [520, 238] on div at bounding box center [772, 289] width 1545 height 578
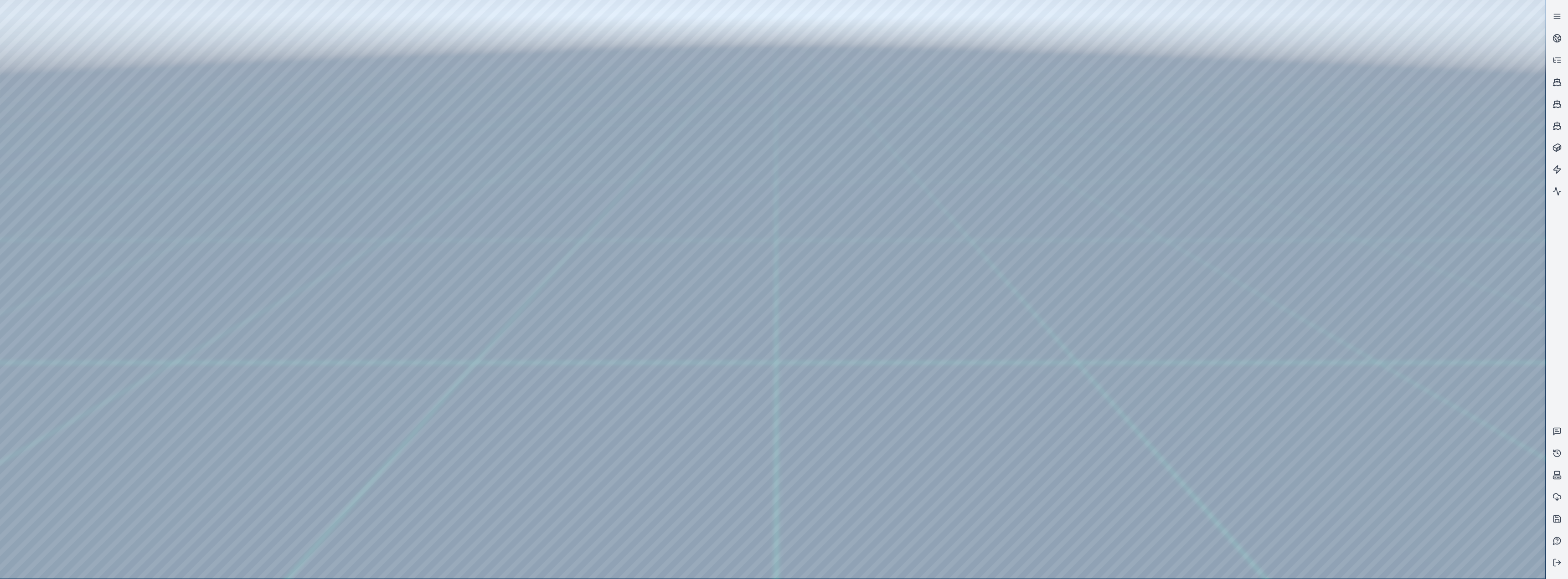
click at [70, 238] on div at bounding box center [772, 289] width 1545 height 578
click at [131, 194] on div at bounding box center [772, 289] width 1545 height 578
drag, startPoint x: 460, startPoint y: 348, endPoint x: 460, endPoint y: 344, distance: 4.0
click at [152, 227] on div at bounding box center [772, 289] width 1545 height 578
drag, startPoint x: 149, startPoint y: 218, endPoint x: 529, endPoint y: 255, distance: 381.8
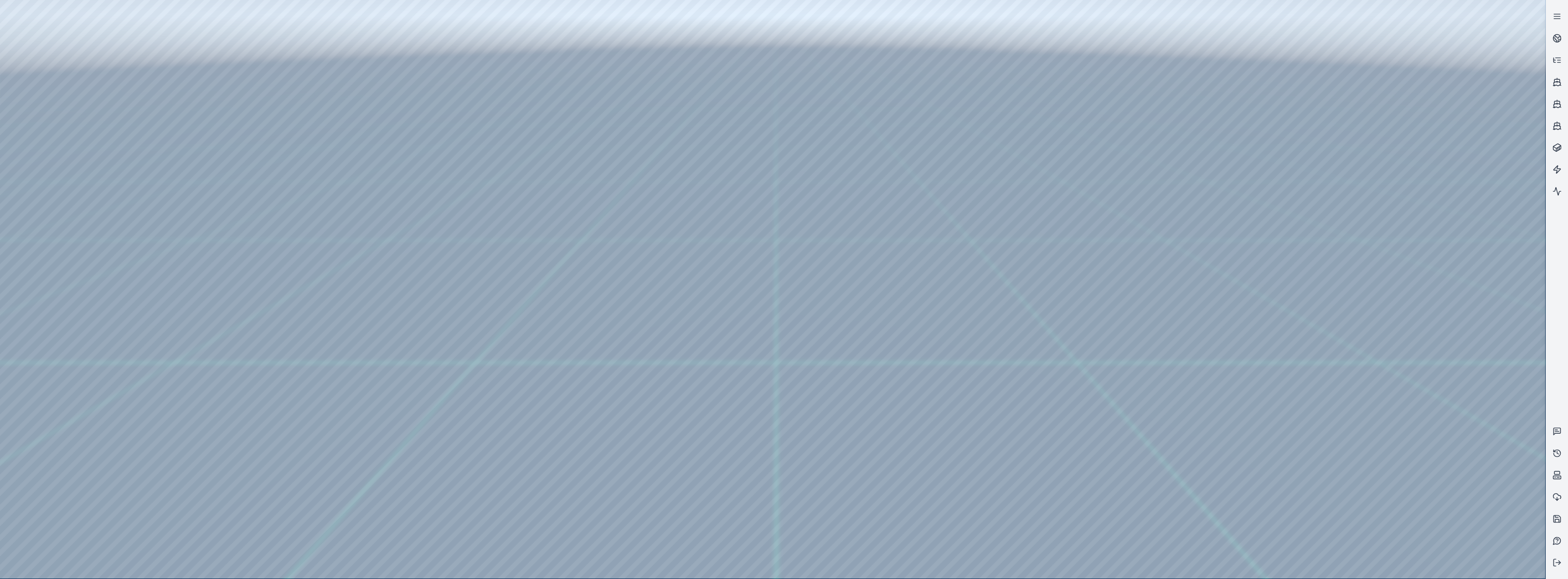
click at [520, 238] on div at bounding box center [772, 289] width 1545 height 578
drag, startPoint x: 248, startPoint y: 208, endPoint x: 821, endPoint y: 335, distance: 586.9
click at [520, 238] on div at bounding box center [772, 289] width 1545 height 578
click at [251, 238] on div at bounding box center [772, 289] width 1545 height 578
click at [113, 115] on div at bounding box center [772, 289] width 1545 height 578
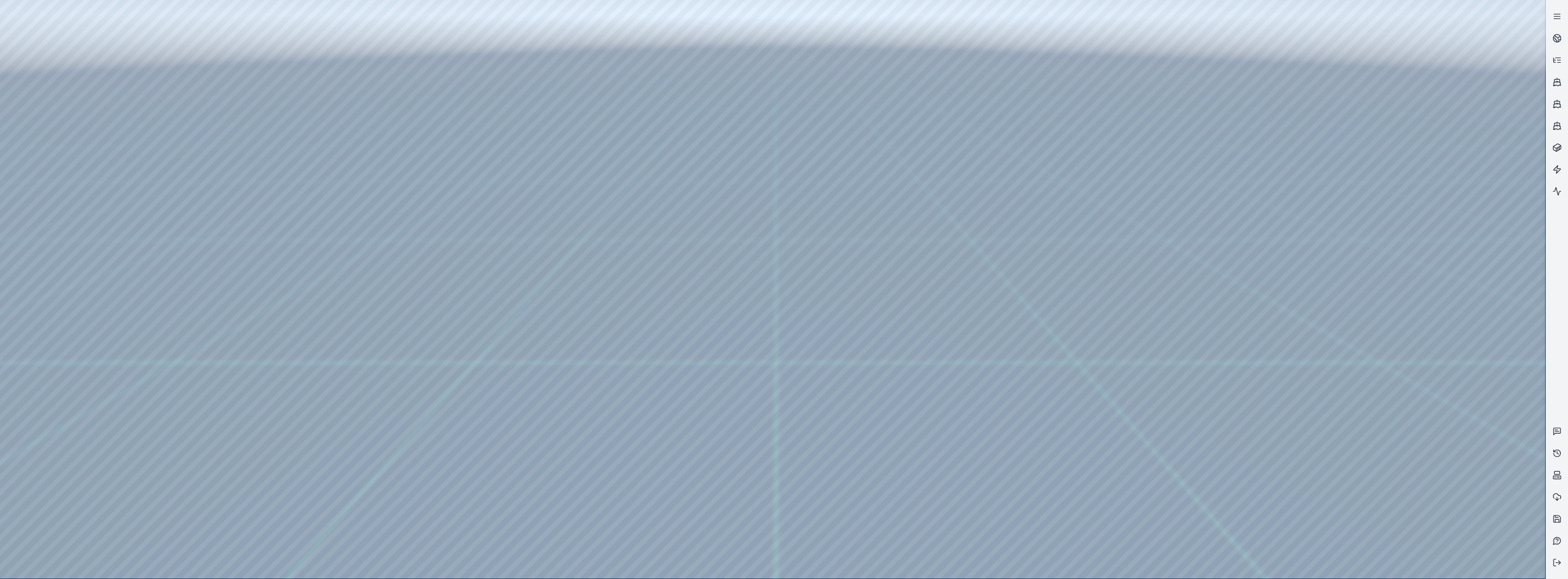
click at [199, 189] on div at bounding box center [772, 289] width 1545 height 578
drag, startPoint x: 141, startPoint y: 210, endPoint x: 692, endPoint y: 246, distance: 552.2
click at [520, 238] on div at bounding box center [772, 289] width 1545 height 578
drag, startPoint x: 229, startPoint y: 199, endPoint x: 595, endPoint y: 314, distance: 383.6
click at [520, 238] on div at bounding box center [772, 289] width 1545 height 578
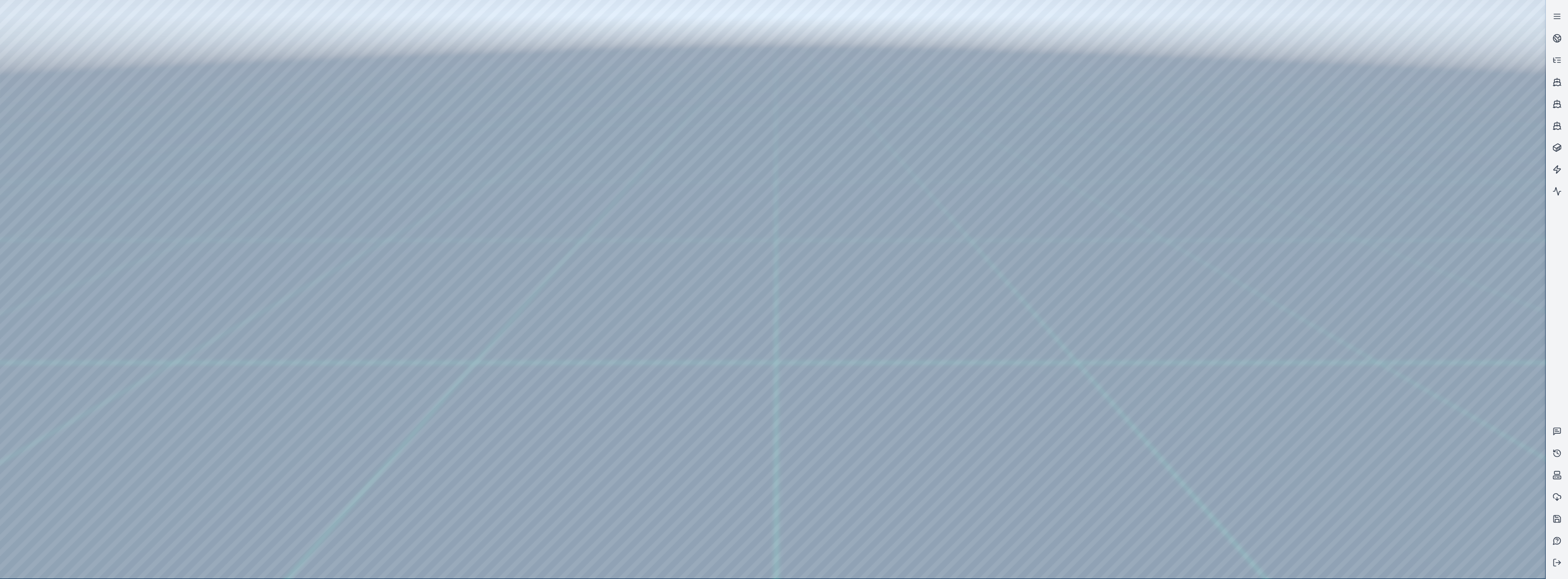
click at [242, 238] on div at bounding box center [772, 289] width 1545 height 578
drag, startPoint x: 487, startPoint y: 430, endPoint x: 523, endPoint y: 425, distance: 36.3
drag, startPoint x: 702, startPoint y: 392, endPoint x: 642, endPoint y: 398, distance: 60.3
drag, startPoint x: 637, startPoint y: 456, endPoint x: 642, endPoint y: 433, distance: 23.5
click at [520, 142] on div at bounding box center [772, 289] width 1545 height 578
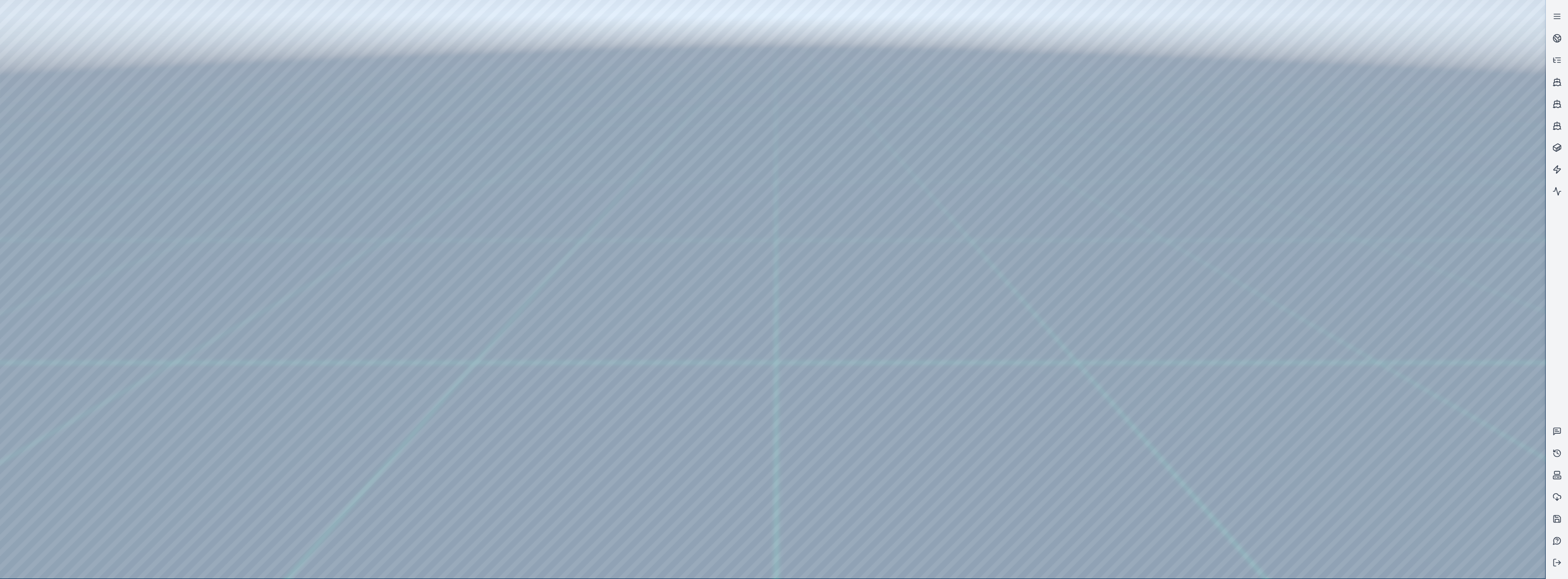
click at [64, 172] on div at bounding box center [772, 289] width 1545 height 578
click at [268, 34] on div at bounding box center [772, 289] width 1545 height 578
drag, startPoint x: 537, startPoint y: 352, endPoint x: 644, endPoint y: 388, distance: 112.9
drag, startPoint x: 144, startPoint y: 86, endPoint x: 555, endPoint y: 402, distance: 518.4
click at [520, 238] on div at bounding box center [772, 289] width 1545 height 578
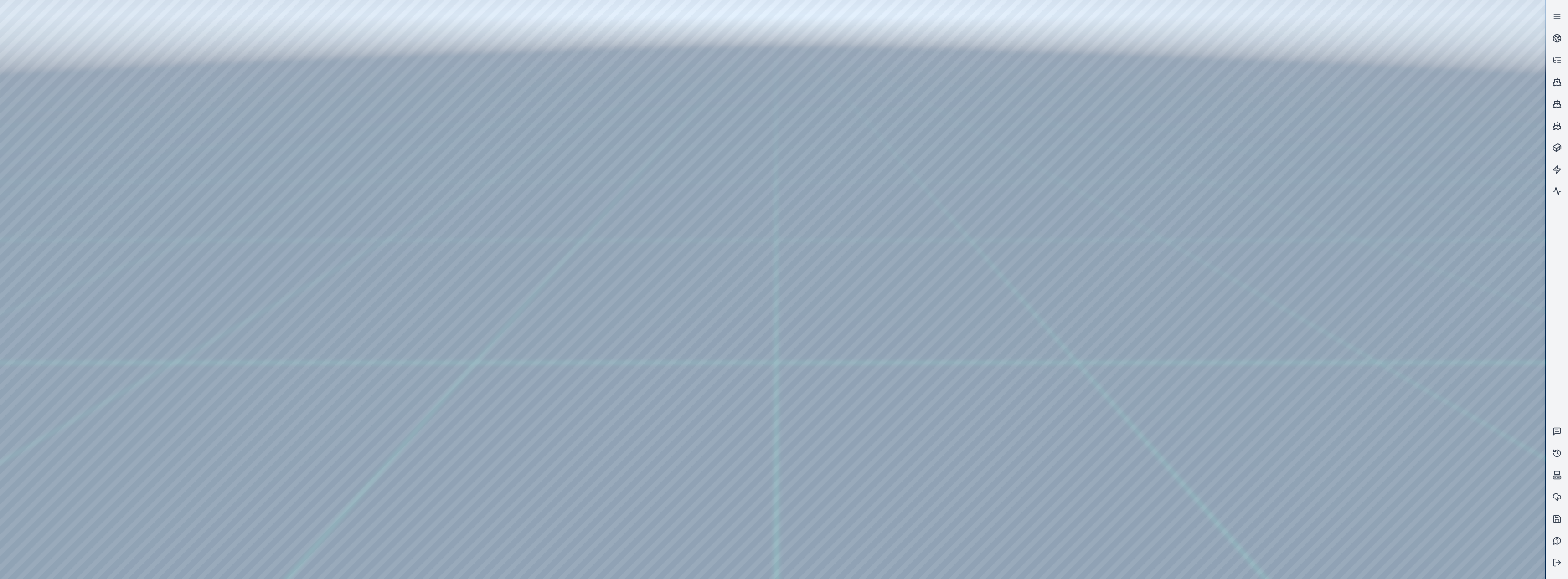
drag, startPoint x: 138, startPoint y: 84, endPoint x: 614, endPoint y: 523, distance: 647.5
click at [520, 238] on div at bounding box center [772, 289] width 1545 height 578
click at [51, 238] on div at bounding box center [772, 289] width 1545 height 578
click at [117, 188] on div at bounding box center [772, 289] width 1545 height 578
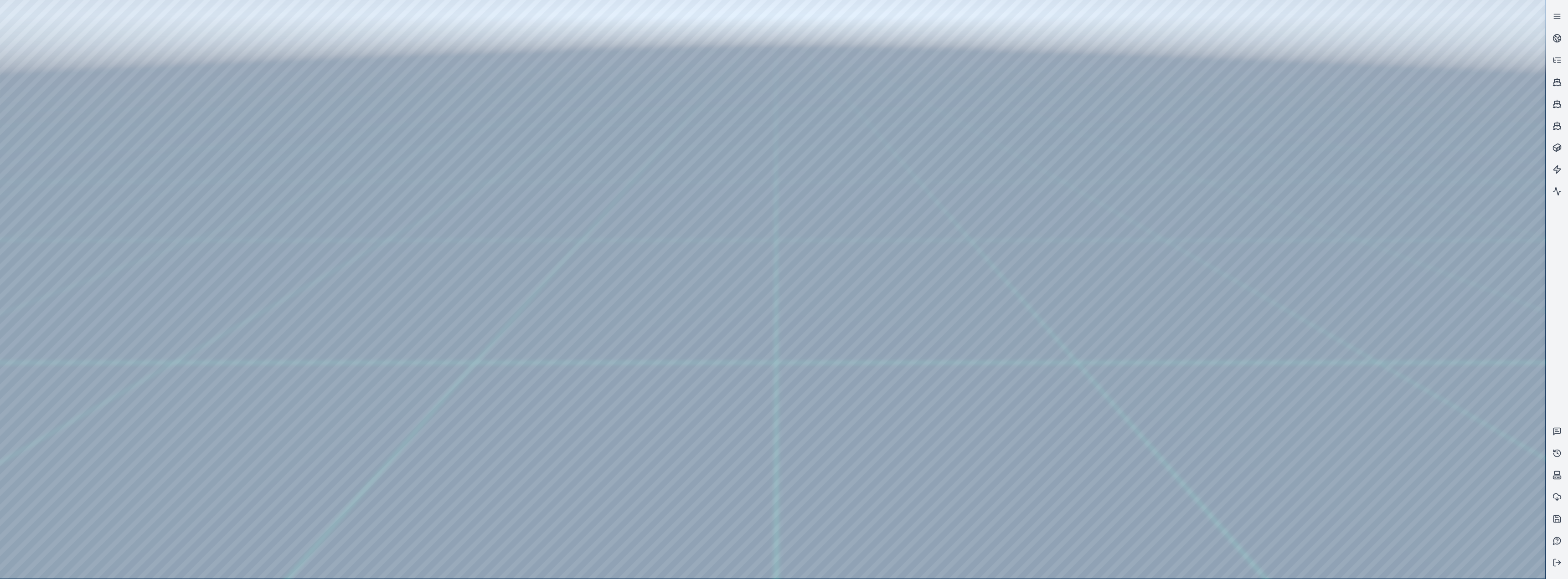
drag, startPoint x: 153, startPoint y: 212, endPoint x: 540, endPoint y: 423, distance: 440.8
click at [520, 238] on div at bounding box center [772, 289] width 1545 height 578
drag, startPoint x: 240, startPoint y: 226, endPoint x: 607, endPoint y: 548, distance: 488.2
click at [520, 238] on div at bounding box center [772, 289] width 1545 height 578
drag, startPoint x: 682, startPoint y: 530, endPoint x: 654, endPoint y: 547, distance: 32.8
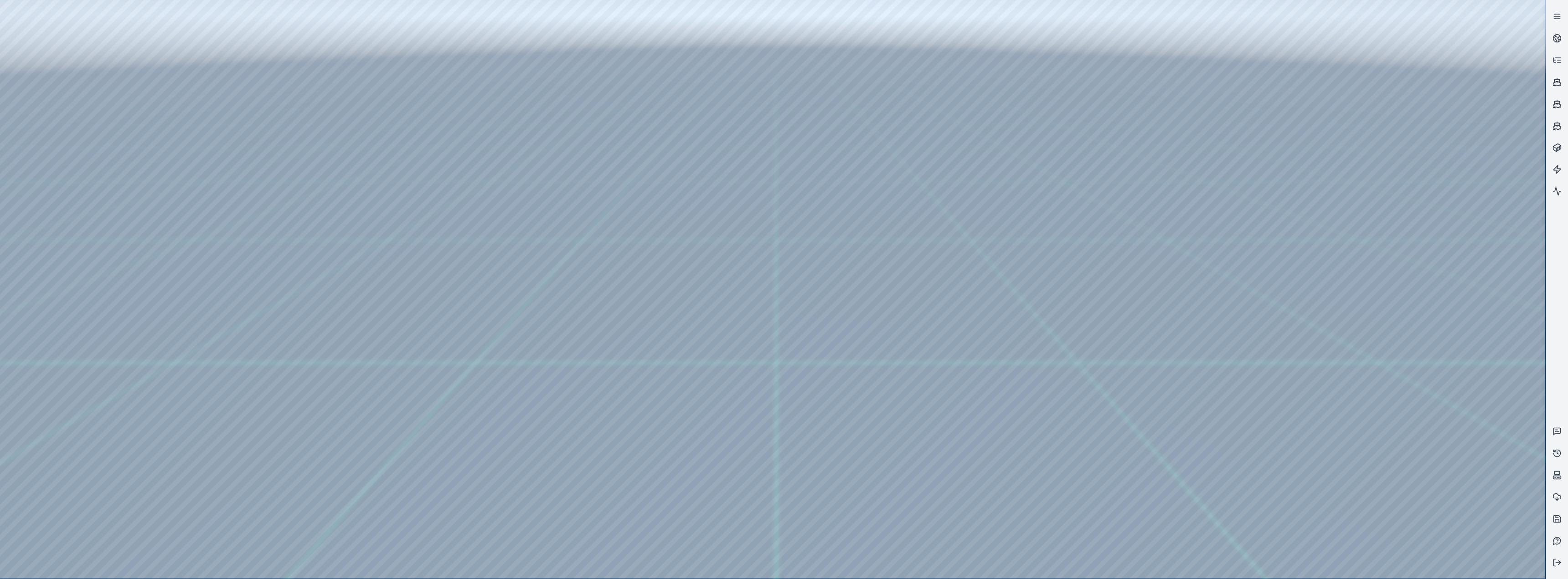
click at [253, 238] on div at bounding box center [772, 289] width 1545 height 578
click at [60, 238] on div at bounding box center [772, 289] width 1545 height 578
click at [68, 230] on div at bounding box center [772, 289] width 1545 height 578
drag, startPoint x: 782, startPoint y: 249, endPoint x: 662, endPoint y: 257, distance: 120.3
drag, startPoint x: 758, startPoint y: 312, endPoint x: 693, endPoint y: 289, distance: 68.9
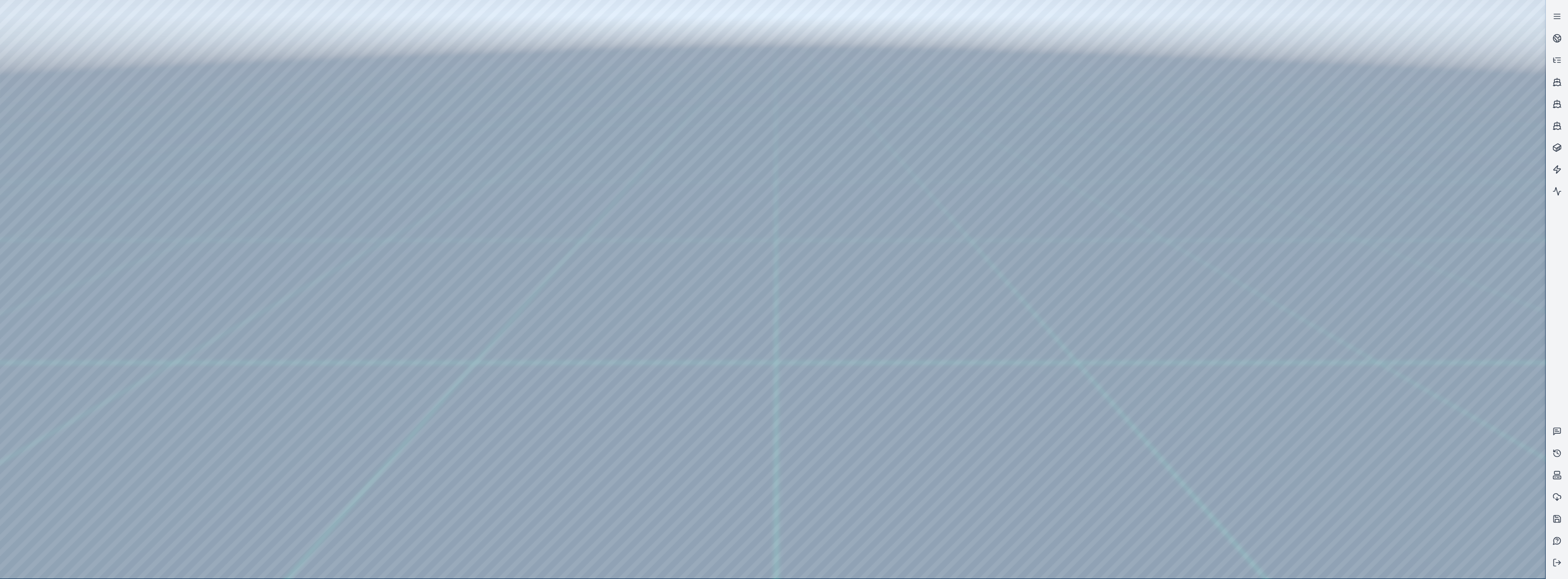
drag, startPoint x: 576, startPoint y: 244, endPoint x: 685, endPoint y: 237, distance: 109.2
drag, startPoint x: 673, startPoint y: 213, endPoint x: 629, endPoint y: 247, distance: 55.6
click at [264, 77] on div at bounding box center [772, 289] width 1545 height 578
click at [183, 81] on div at bounding box center [772, 289] width 1545 height 578
drag, startPoint x: 1130, startPoint y: 132, endPoint x: 1095, endPoint y: 140, distance: 35.9
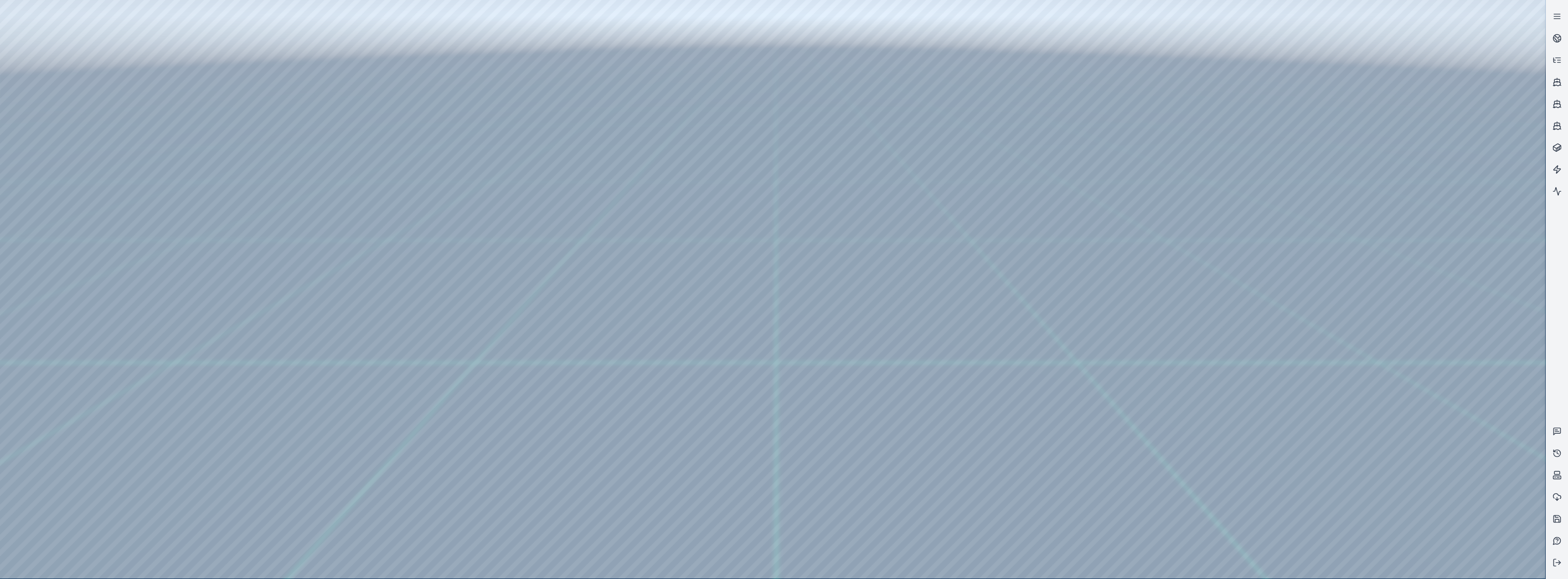
click at [177, 238] on div at bounding box center [772, 289] width 1545 height 578
drag, startPoint x: 553, startPoint y: 342, endPoint x: 625, endPoint y: 299, distance: 83.9
drag, startPoint x: 606, startPoint y: 303, endPoint x: 614, endPoint y: 280, distance: 24.4
drag, startPoint x: 213, startPoint y: 317, endPoint x: 322, endPoint y: 322, distance: 109.1
click at [322, 238] on div at bounding box center [772, 289] width 1545 height 578
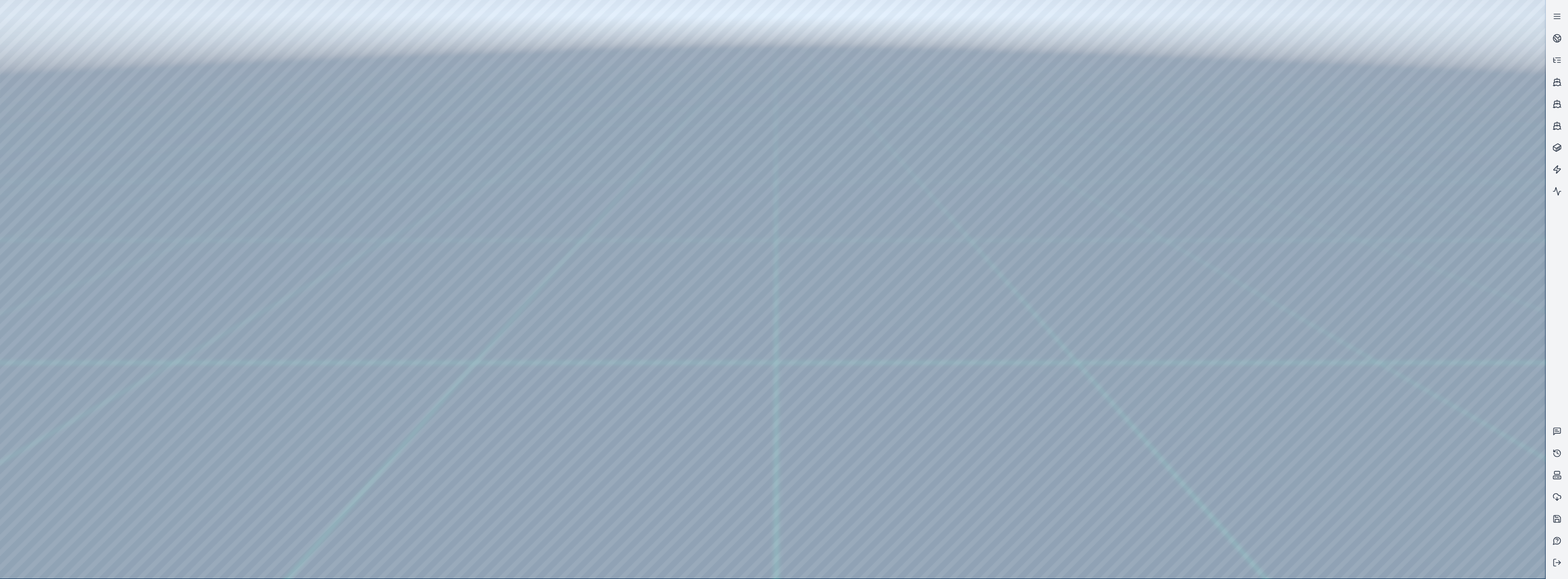
drag, startPoint x: 541, startPoint y: 328, endPoint x: 457, endPoint y: 305, distance: 87.1
click at [170, 238] on div at bounding box center [772, 289] width 1545 height 578
drag, startPoint x: 180, startPoint y: 317, endPoint x: 349, endPoint y: 332, distance: 169.7
click at [349, 238] on div at bounding box center [772, 289] width 1545 height 578
drag, startPoint x: 161, startPoint y: 314, endPoint x: 144, endPoint y: 316, distance: 17.1
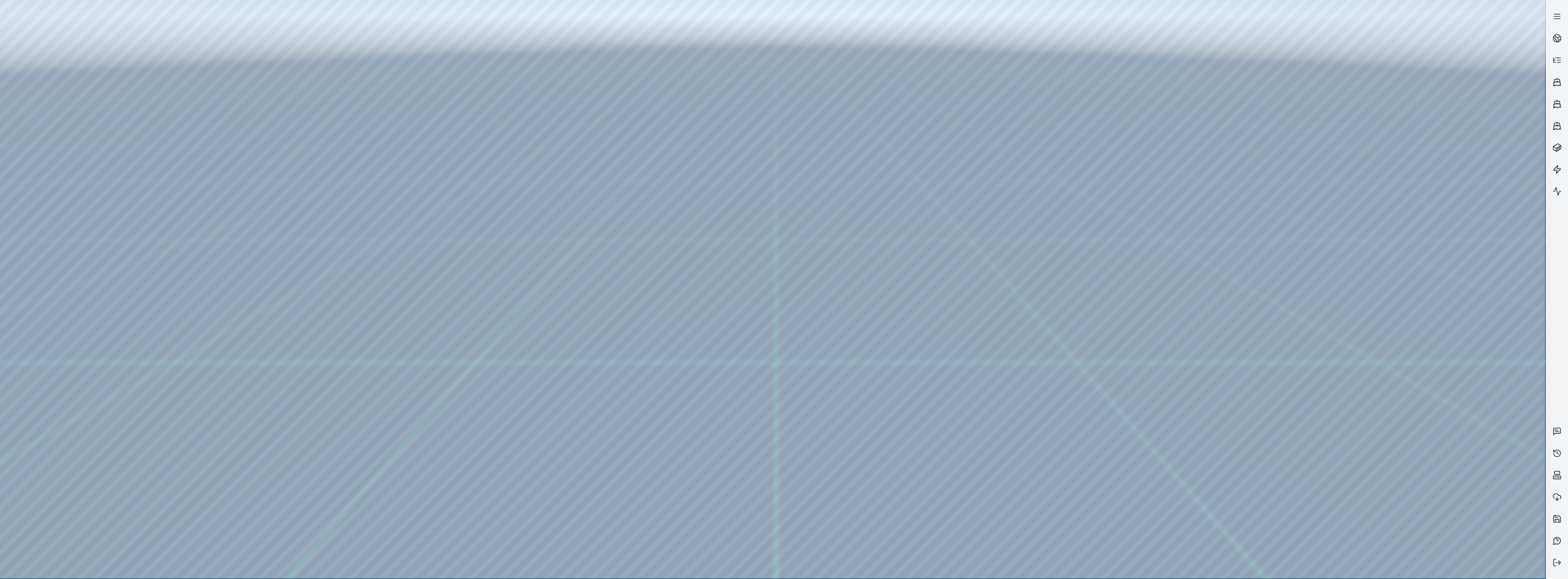
click at [144, 238] on div at bounding box center [772, 289] width 1545 height 578
drag, startPoint x: 182, startPoint y: 363, endPoint x: 194, endPoint y: 364, distance: 12.0
click at [194, 238] on div at bounding box center [772, 289] width 1545 height 578
drag, startPoint x: 393, startPoint y: 351, endPoint x: 467, endPoint y: 418, distance: 99.8
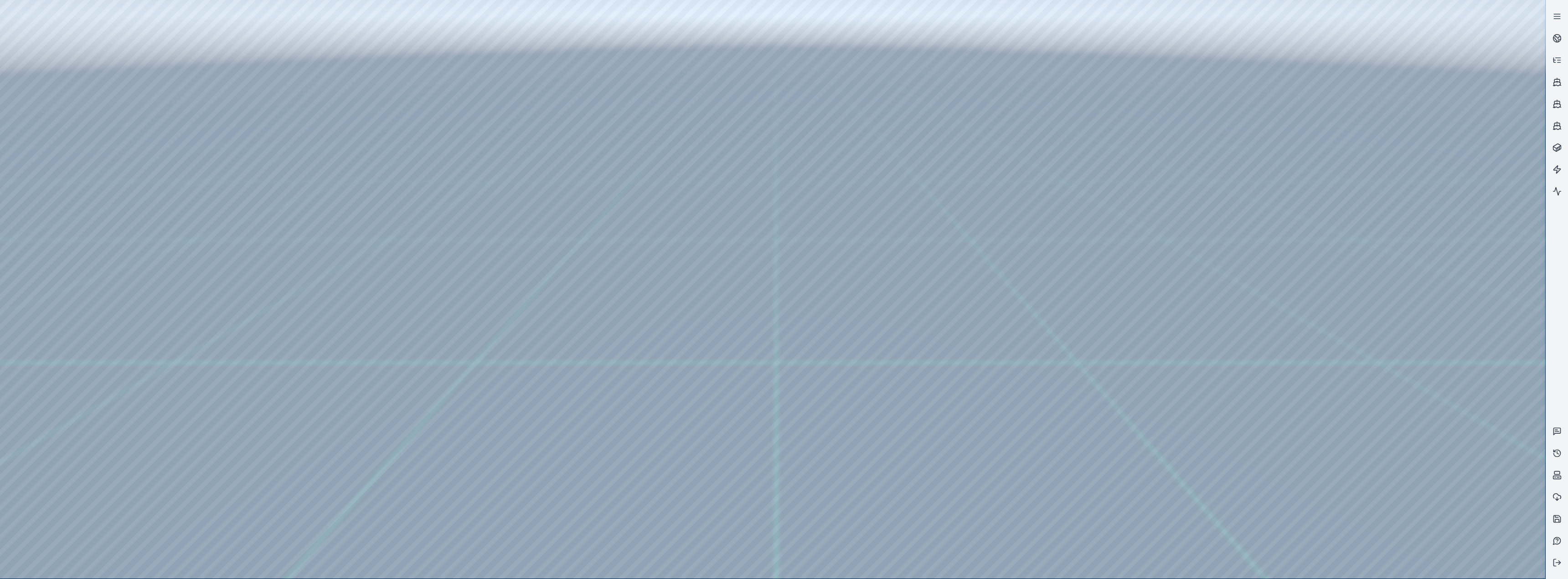
drag, startPoint x: 173, startPoint y: 364, endPoint x: 237, endPoint y: 368, distance: 64.1
click at [237, 238] on div at bounding box center [772, 289] width 1545 height 578
click at [277, 238] on div at bounding box center [772, 289] width 1545 height 578
drag, startPoint x: 235, startPoint y: 367, endPoint x: 261, endPoint y: 368, distance: 26.0
click at [261, 238] on div at bounding box center [772, 289] width 1545 height 578
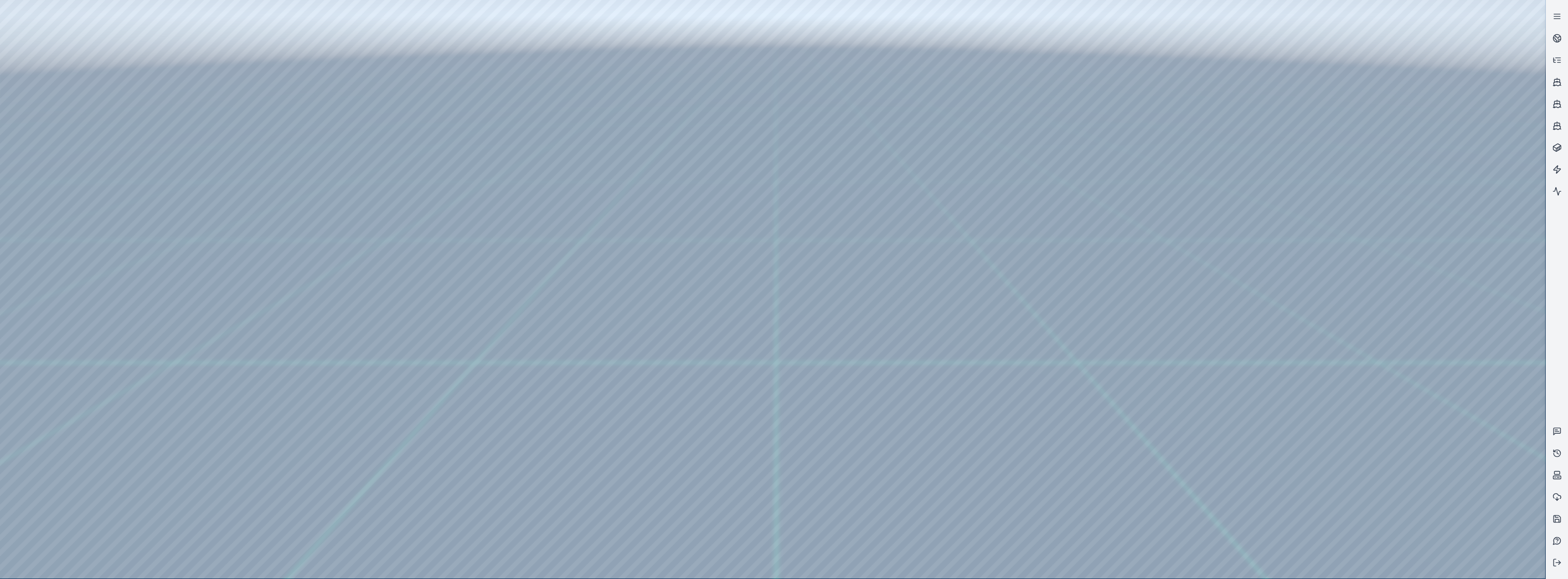
drag, startPoint x: 150, startPoint y: 362, endPoint x: 114, endPoint y: 359, distance: 36.1
click at [114, 238] on div at bounding box center [772, 289] width 1545 height 578
drag, startPoint x: 171, startPoint y: 406, endPoint x: 214, endPoint y: 406, distance: 43.0
click at [214, 238] on div at bounding box center [772, 289] width 1545 height 578
drag, startPoint x: 578, startPoint y: 387, endPoint x: 560, endPoint y: 369, distance: 25.5
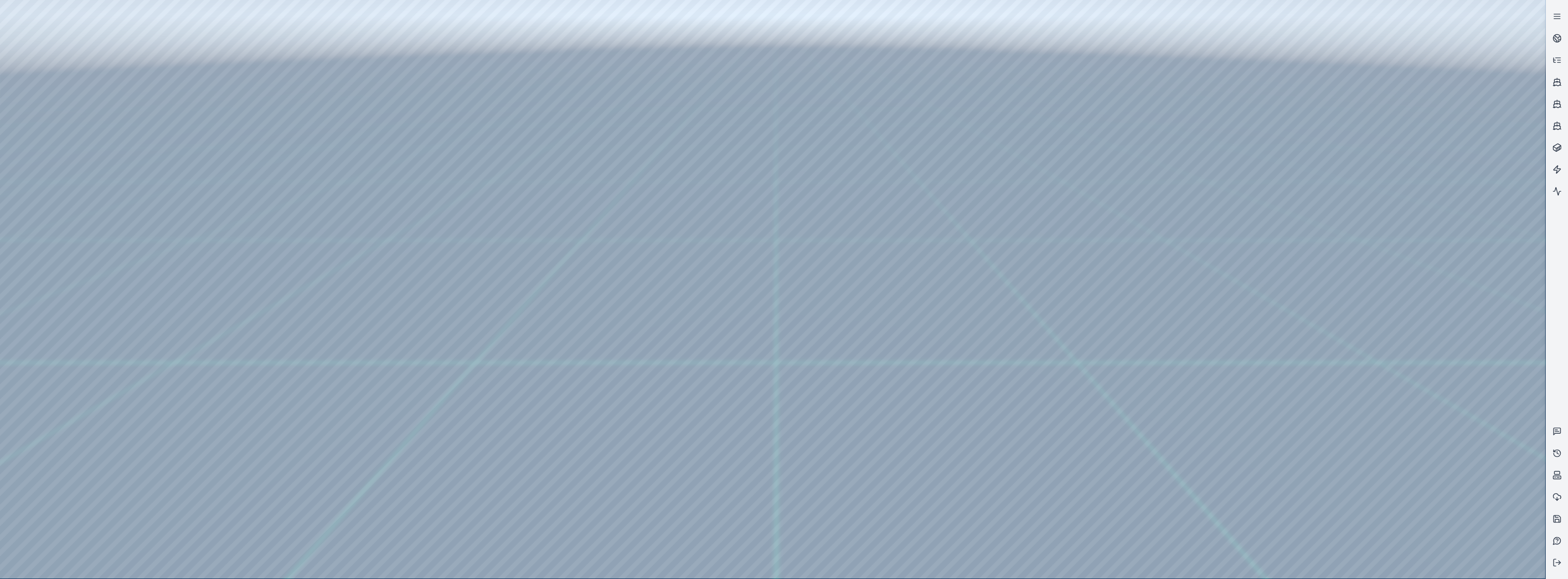
drag, startPoint x: 157, startPoint y: 406, endPoint x: 112, endPoint y: 402, distance: 45.2
click at [112, 238] on div at bounding box center [772, 289] width 1545 height 578
drag, startPoint x: 163, startPoint y: 449, endPoint x: 218, endPoint y: 449, distance: 55.0
click at [218, 238] on div at bounding box center [772, 289] width 1545 height 578
drag, startPoint x: 196, startPoint y: 448, endPoint x: 94, endPoint y: 443, distance: 102.1
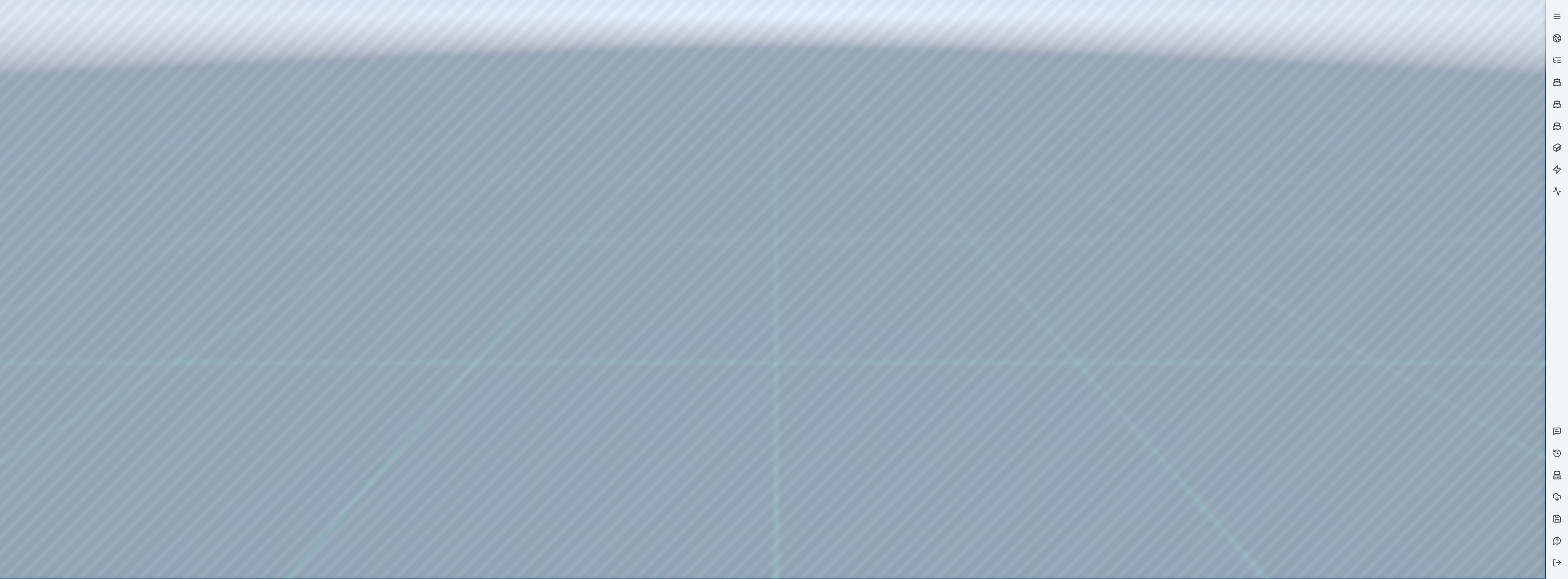
click at [94, 238] on div at bounding box center [772, 289] width 1545 height 578
click at [256, 205] on div at bounding box center [772, 289] width 1545 height 578
click at [146, 180] on div at bounding box center [772, 289] width 1545 height 578
click at [113, 143] on div at bounding box center [772, 289] width 1545 height 578
click at [183, 82] on div at bounding box center [772, 289] width 1545 height 578
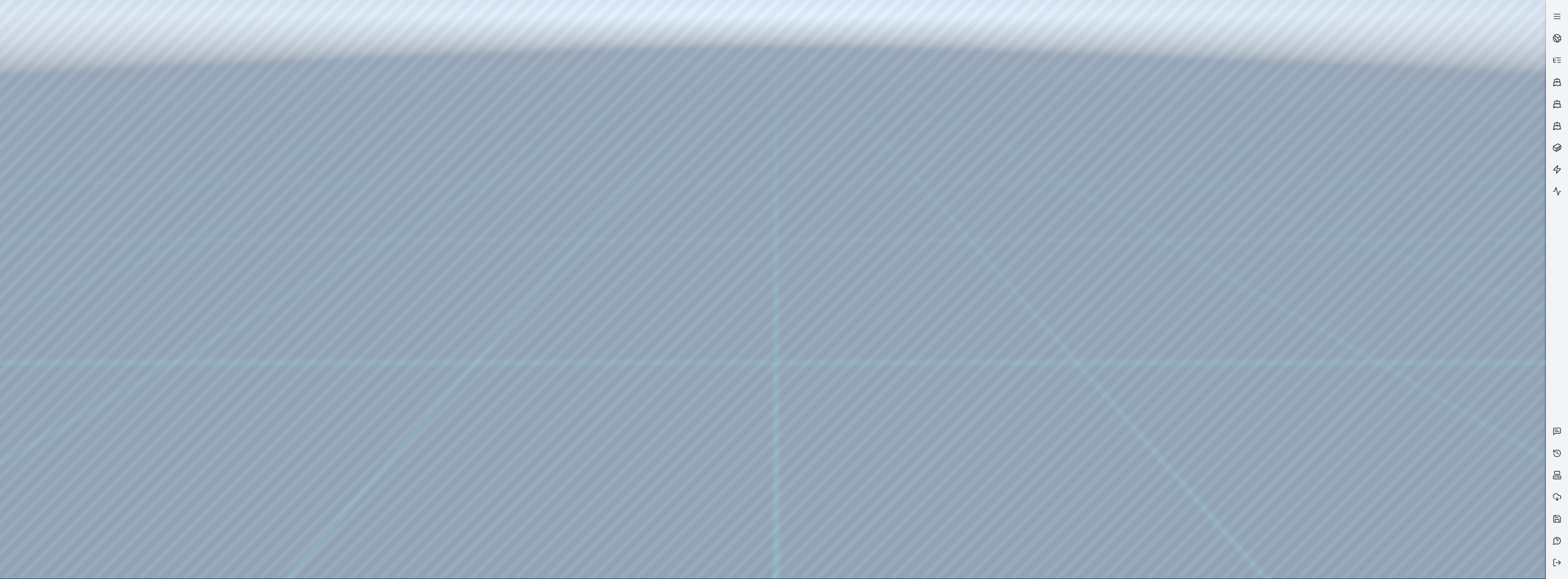
click at [257, 79] on div at bounding box center [772, 289] width 1545 height 578
click at [206, 238] on div at bounding box center [772, 289] width 1545 height 578
click at [249, 238] on div at bounding box center [772, 289] width 1545 height 578
drag, startPoint x: 408, startPoint y: 426, endPoint x: 394, endPoint y: 403, distance: 26.9
drag, startPoint x: 476, startPoint y: 412, endPoint x: 514, endPoint y: 433, distance: 43.4
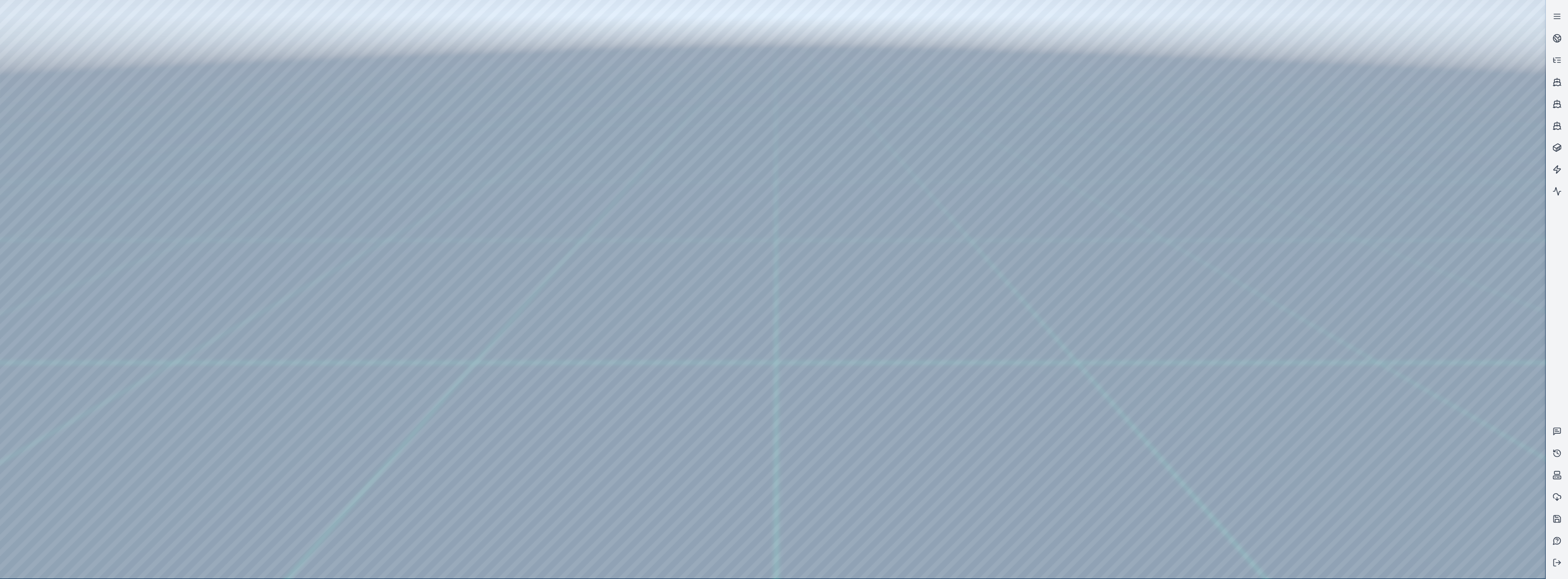
drag, startPoint x: 491, startPoint y: 418, endPoint x: 476, endPoint y: 416, distance: 15.1
drag, startPoint x: 146, startPoint y: 333, endPoint x: 81, endPoint y: 336, distance: 65.1
click at [81, 238] on div at bounding box center [772, 289] width 1545 height 578
click at [240, 238] on div at bounding box center [772, 289] width 1545 height 578
click at [47, 214] on div at bounding box center [772, 289] width 1545 height 578
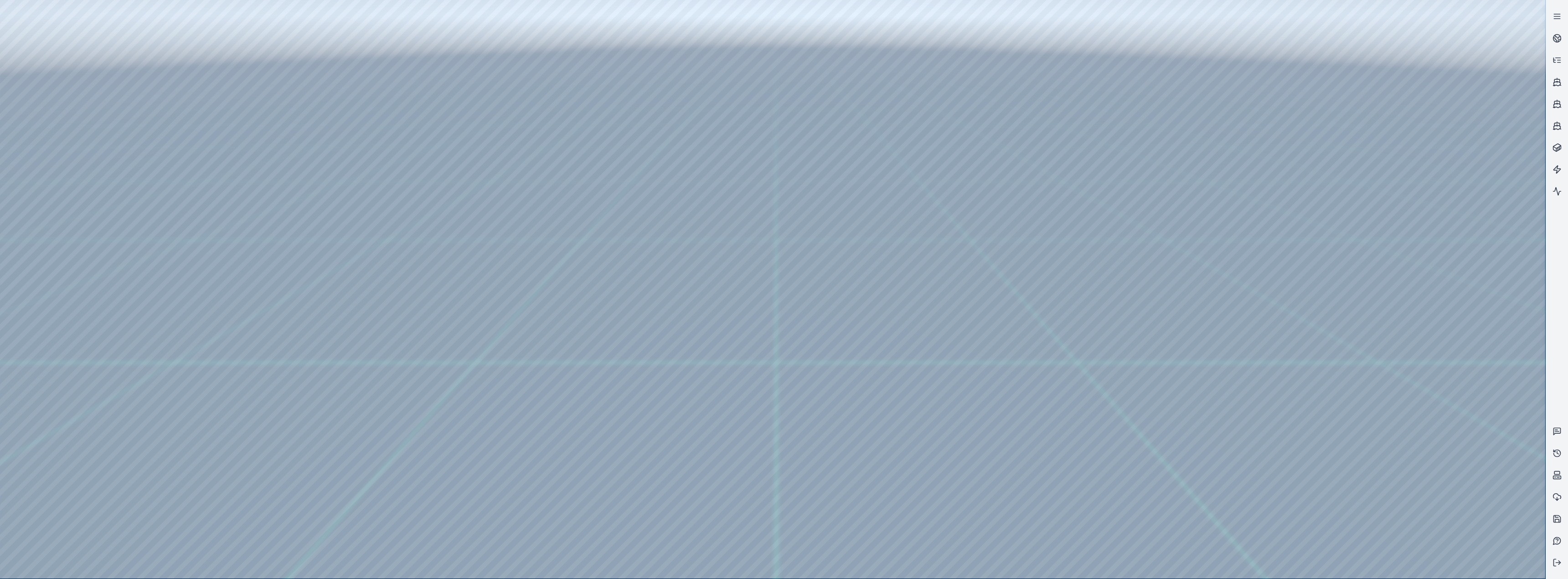
click at [72, 188] on div at bounding box center [772, 289] width 1545 height 578
drag, startPoint x: 542, startPoint y: 333, endPoint x: 531, endPoint y: 358, distance: 27.3
click at [153, 238] on div at bounding box center [772, 289] width 1545 height 578
click at [250, 238] on div at bounding box center [772, 289] width 1545 height 578
click at [163, 238] on div at bounding box center [772, 289] width 1545 height 578
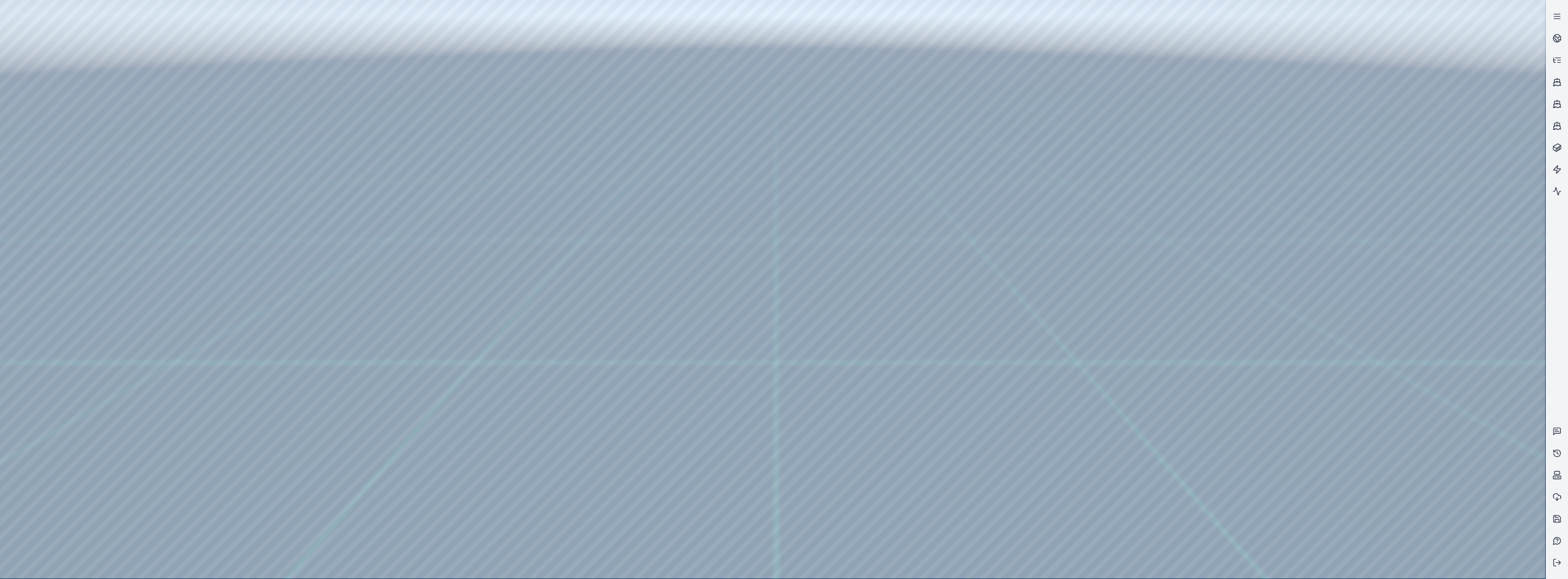
drag, startPoint x: 145, startPoint y: 516, endPoint x: 148, endPoint y: 503, distance: 13.3
click at [144, 238] on div at bounding box center [772, 289] width 1545 height 578
drag, startPoint x: 168, startPoint y: 248, endPoint x: 164, endPoint y: 255, distance: 8.1
click at [168, 238] on div at bounding box center [772, 289] width 1545 height 578
click at [122, 238] on div at bounding box center [772, 289] width 1545 height 578
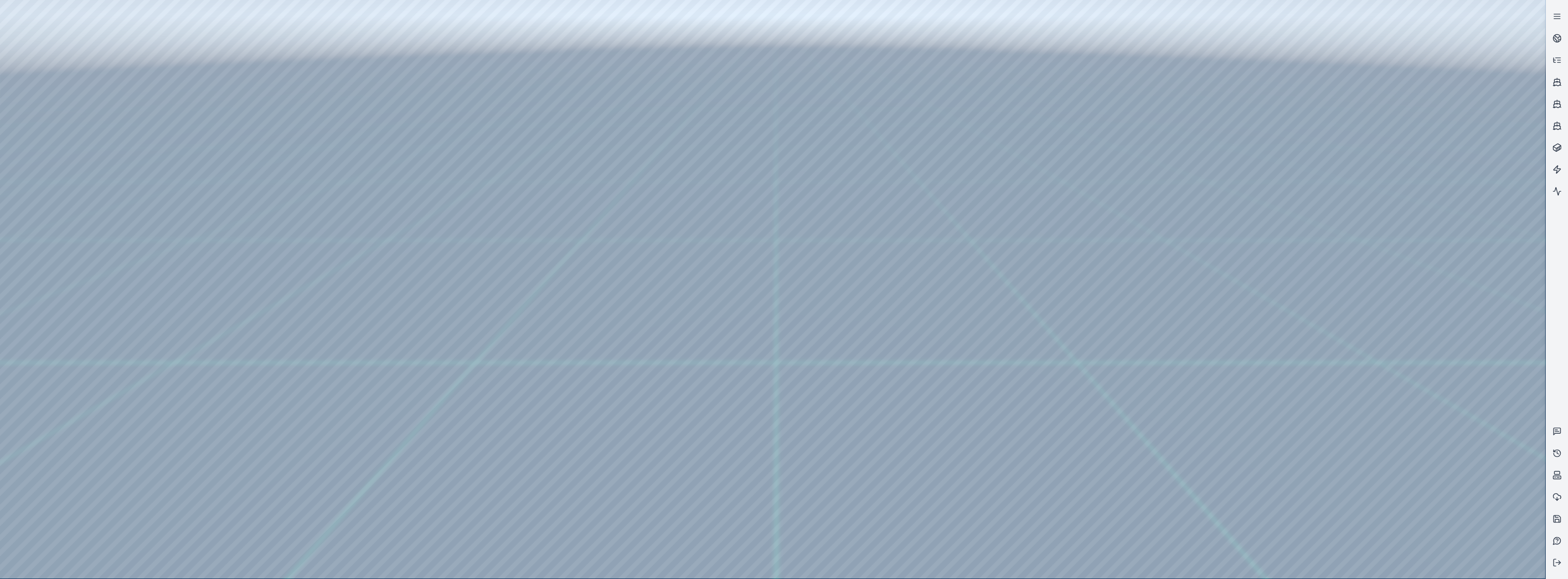
click at [236, 238] on div at bounding box center [772, 289] width 1545 height 578
click at [255, 85] on div at bounding box center [772, 289] width 1545 height 578
click at [177, 79] on div at bounding box center [772, 289] width 1545 height 578
click at [161, 222] on div at bounding box center [772, 289] width 1545 height 578
click at [138, 238] on div at bounding box center [772, 289] width 1545 height 578
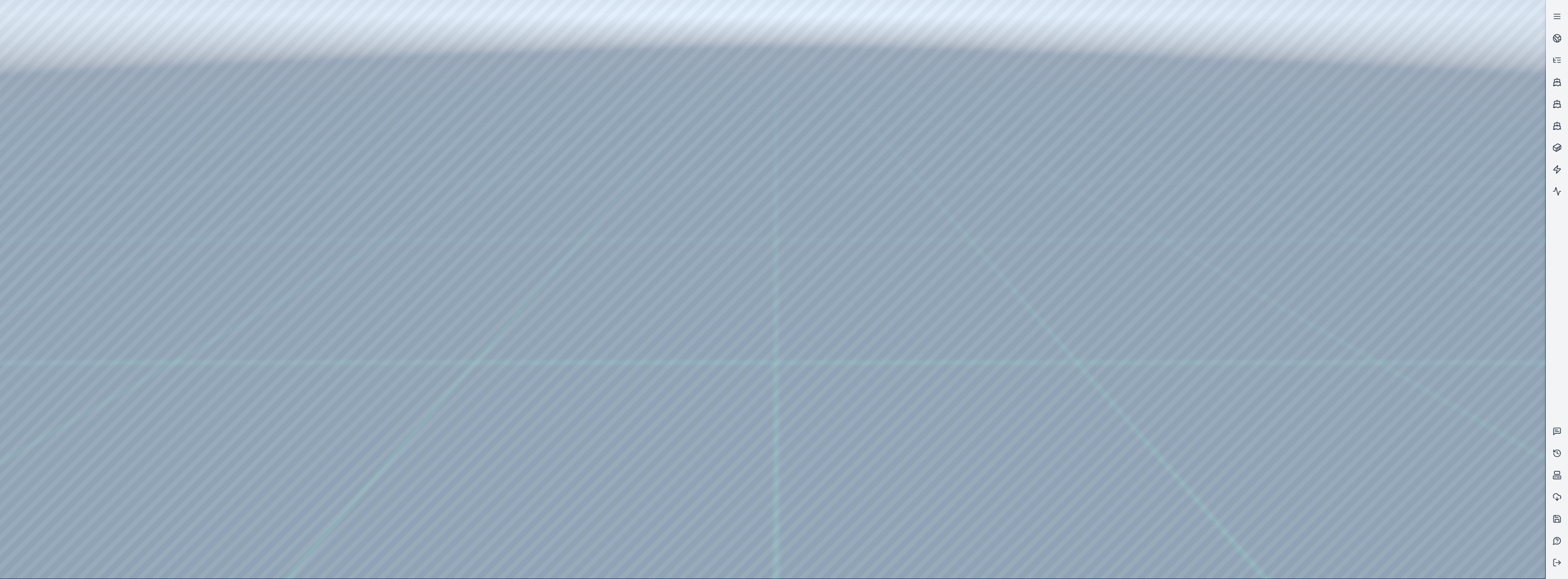
click at [138, 238] on div at bounding box center [772, 289] width 1545 height 578
click at [146, 232] on div at bounding box center [772, 289] width 1545 height 578
click at [131, 238] on div at bounding box center [772, 289] width 1545 height 578
click at [157, 227] on div at bounding box center [772, 289] width 1545 height 578
click at [135, 238] on div at bounding box center [772, 289] width 1545 height 578
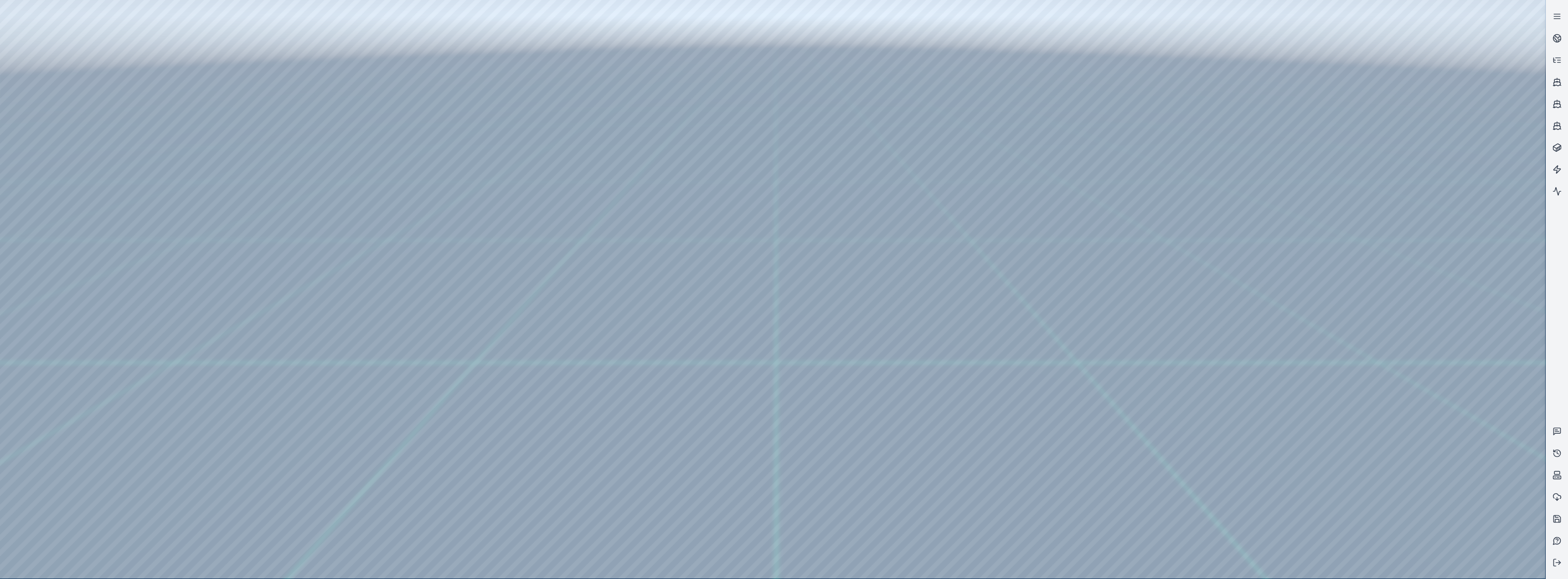
drag, startPoint x: 457, startPoint y: 348, endPoint x: 418, endPoint y: 351, distance: 39.1
click at [166, 231] on div at bounding box center [772, 289] width 1545 height 578
click at [142, 238] on div at bounding box center [772, 289] width 1545 height 578
click at [155, 227] on div at bounding box center [772, 289] width 1545 height 578
click at [141, 238] on div at bounding box center [772, 289] width 1545 height 578
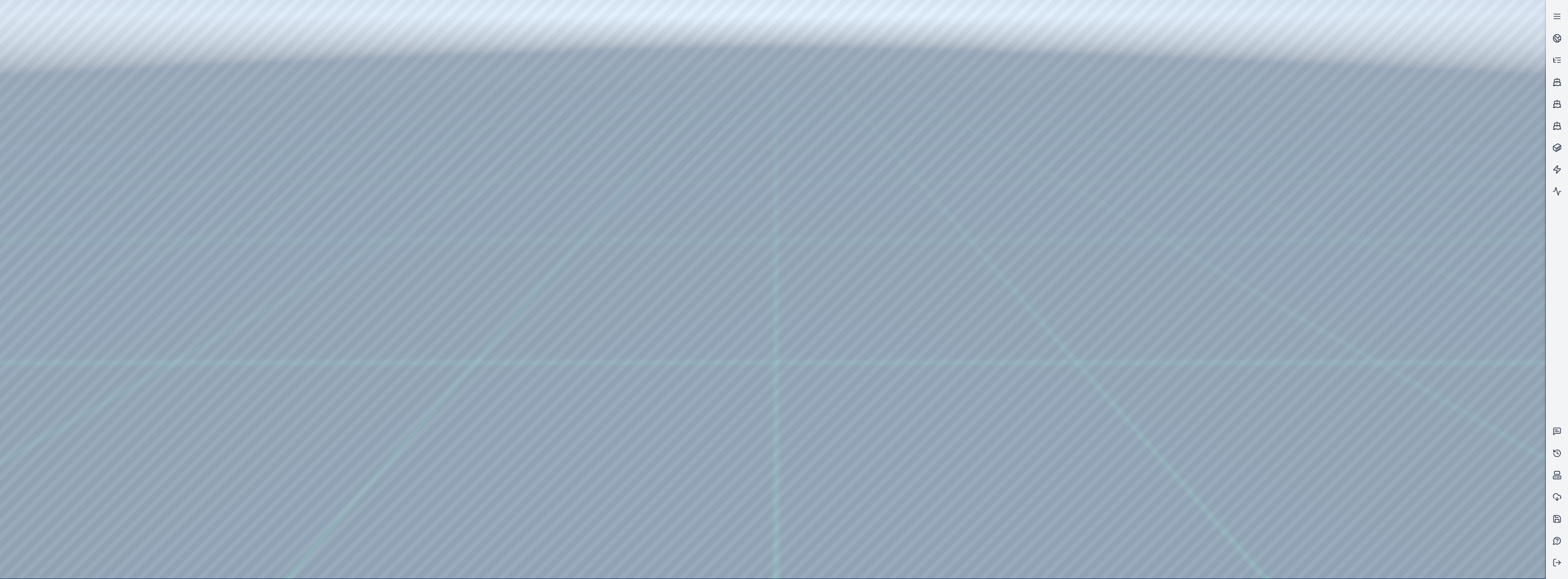
click at [158, 226] on div at bounding box center [772, 289] width 1545 height 578
click at [137, 238] on div at bounding box center [772, 289] width 1545 height 578
click at [250, 231] on div at bounding box center [772, 289] width 1545 height 578
drag, startPoint x: 444, startPoint y: 257, endPoint x: 520, endPoint y: 269, distance: 76.9
drag, startPoint x: 689, startPoint y: 279, endPoint x: 617, endPoint y: 260, distance: 74.5
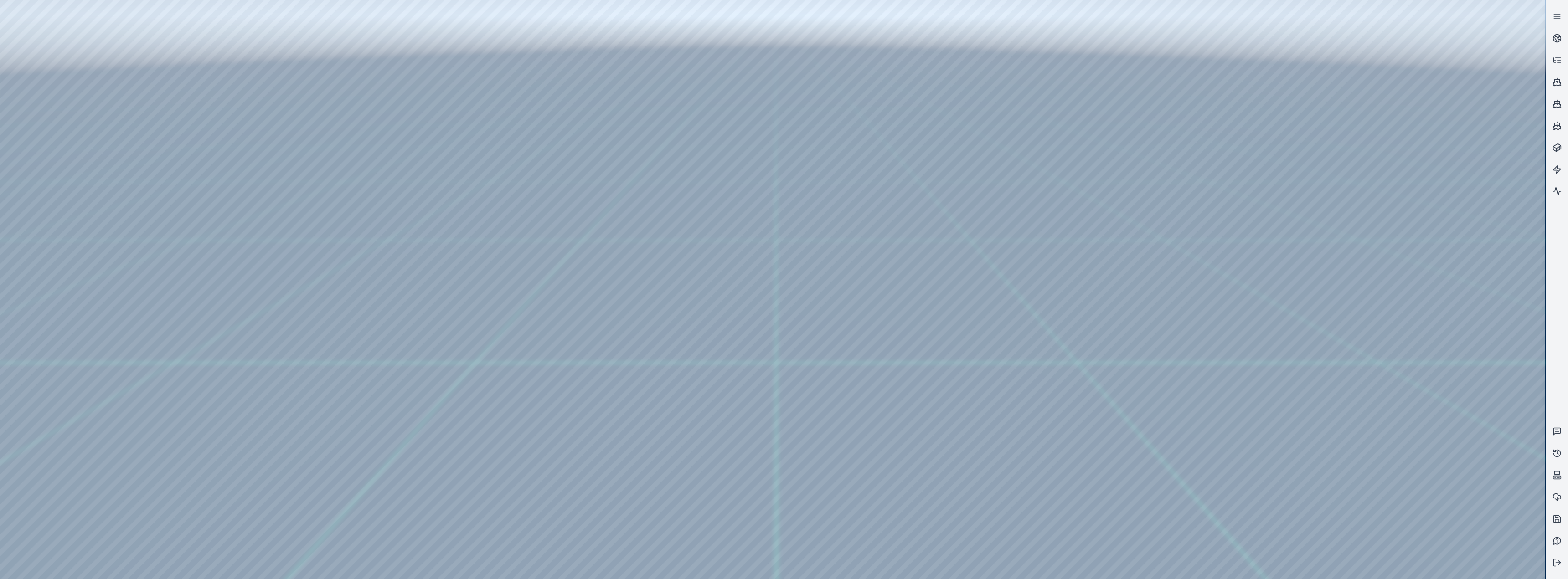
drag, startPoint x: 634, startPoint y: 269, endPoint x: 695, endPoint y: 295, distance: 66.3
drag, startPoint x: 778, startPoint y: 307, endPoint x: 797, endPoint y: 307, distance: 19.0
click at [253, 238] on div at bounding box center [772, 289] width 1545 height 578
click at [158, 238] on div at bounding box center [772, 289] width 1545 height 578
click at [137, 238] on div at bounding box center [772, 289] width 1545 height 578
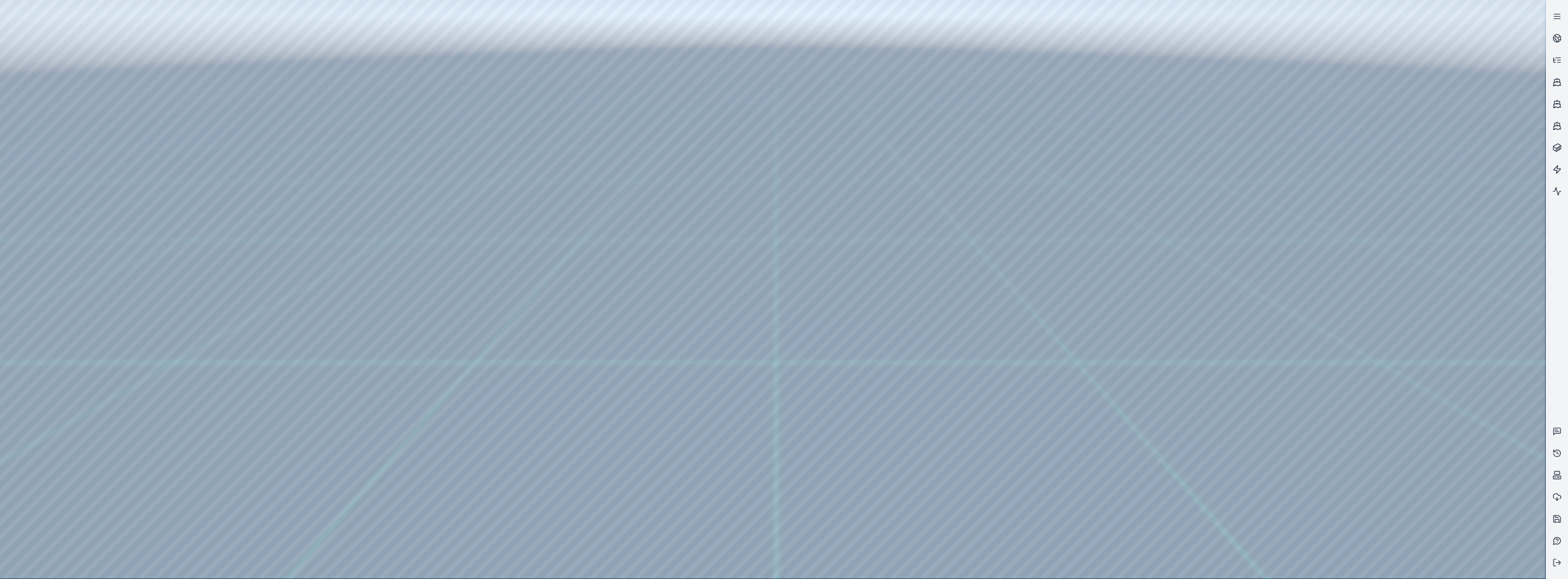
click at [250, 227] on div at bounding box center [772, 289] width 1545 height 578
click at [163, 238] on div at bounding box center [772, 289] width 1545 height 578
click at [155, 238] on div at bounding box center [772, 289] width 1545 height 578
click at [156, 238] on div at bounding box center [772, 289] width 1545 height 578
click at [141, 238] on div at bounding box center [772, 289] width 1545 height 578
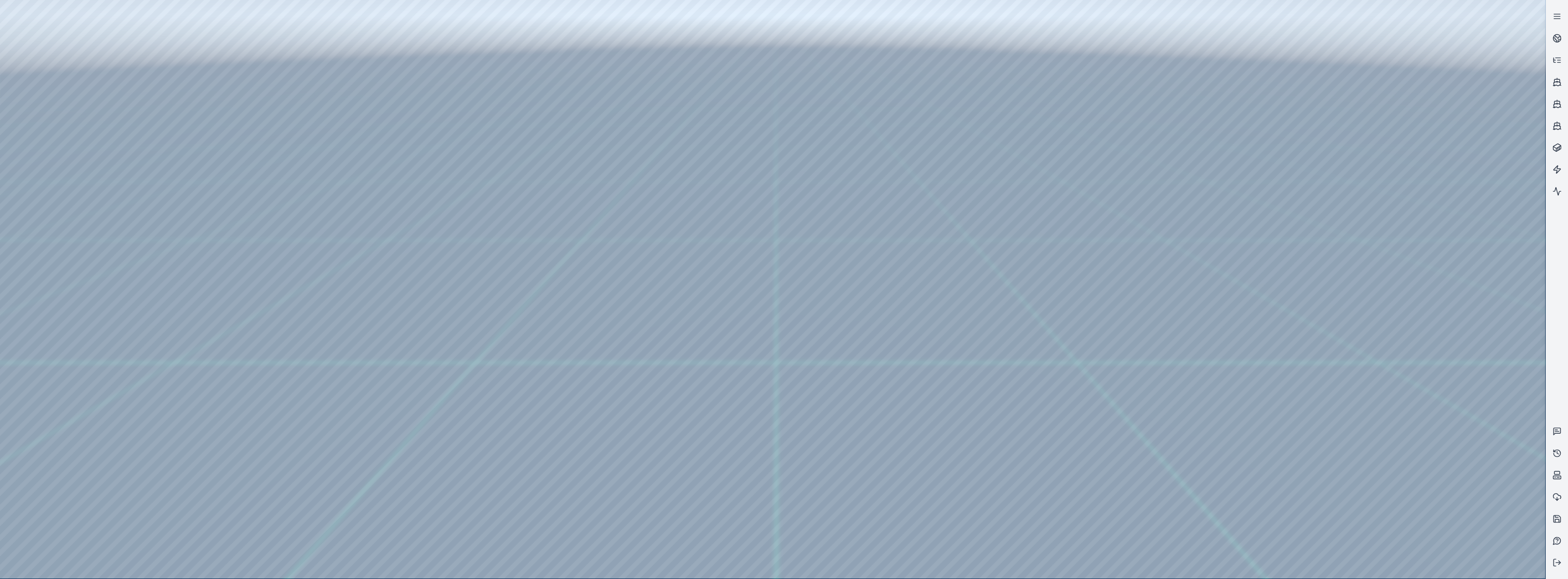
drag, startPoint x: 719, startPoint y: 306, endPoint x: 711, endPoint y: 324, distance: 19.7
drag, startPoint x: 623, startPoint y: 343, endPoint x: 627, endPoint y: 321, distance: 22.4
drag, startPoint x: 196, startPoint y: 362, endPoint x: 237, endPoint y: 359, distance: 41.1
click at [237, 238] on div at bounding box center [772, 289] width 1545 height 578
drag, startPoint x: 227, startPoint y: 358, endPoint x: 310, endPoint y: 357, distance: 83.0
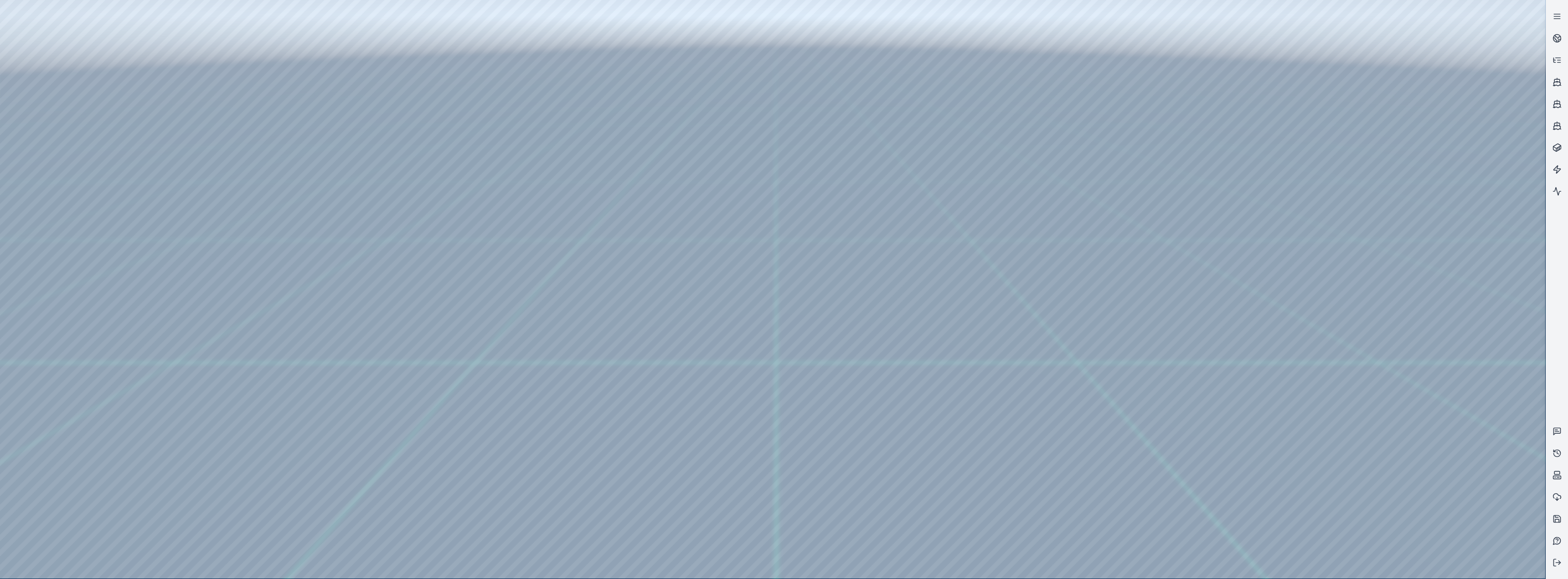
click at [310, 238] on div at bounding box center [772, 289] width 1545 height 578
drag, startPoint x: 166, startPoint y: 358, endPoint x: 153, endPoint y: 358, distance: 13.0
click at [153, 238] on div at bounding box center [772, 289] width 1545 height 578
click at [161, 238] on div at bounding box center [772, 289] width 1545 height 578
drag, startPoint x: 150, startPoint y: 345, endPoint x: 157, endPoint y: 347, distance: 7.3
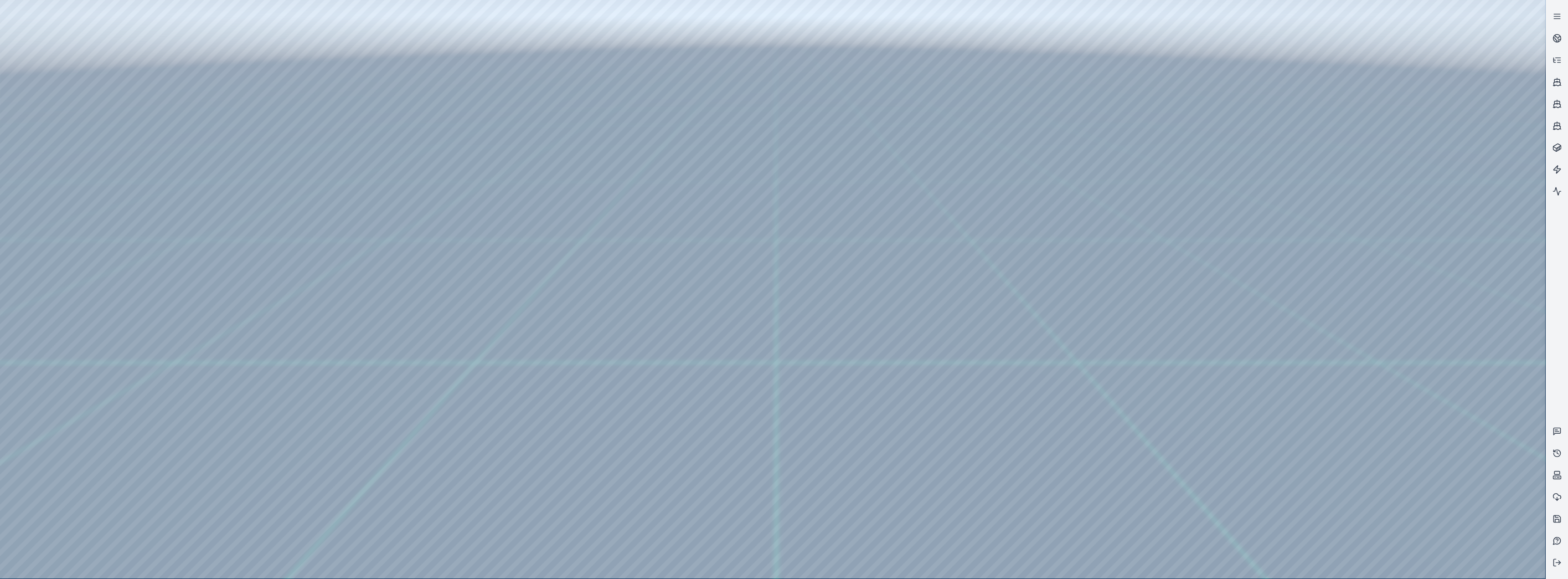
click at [150, 238] on div at bounding box center [772, 289] width 1545 height 578
drag, startPoint x: 189, startPoint y: 358, endPoint x: 238, endPoint y: 359, distance: 49.0
click at [238, 238] on div at bounding box center [772, 289] width 1545 height 578
click at [166, 238] on div at bounding box center [772, 289] width 1545 height 578
click at [164, 238] on div at bounding box center [772, 289] width 1545 height 578
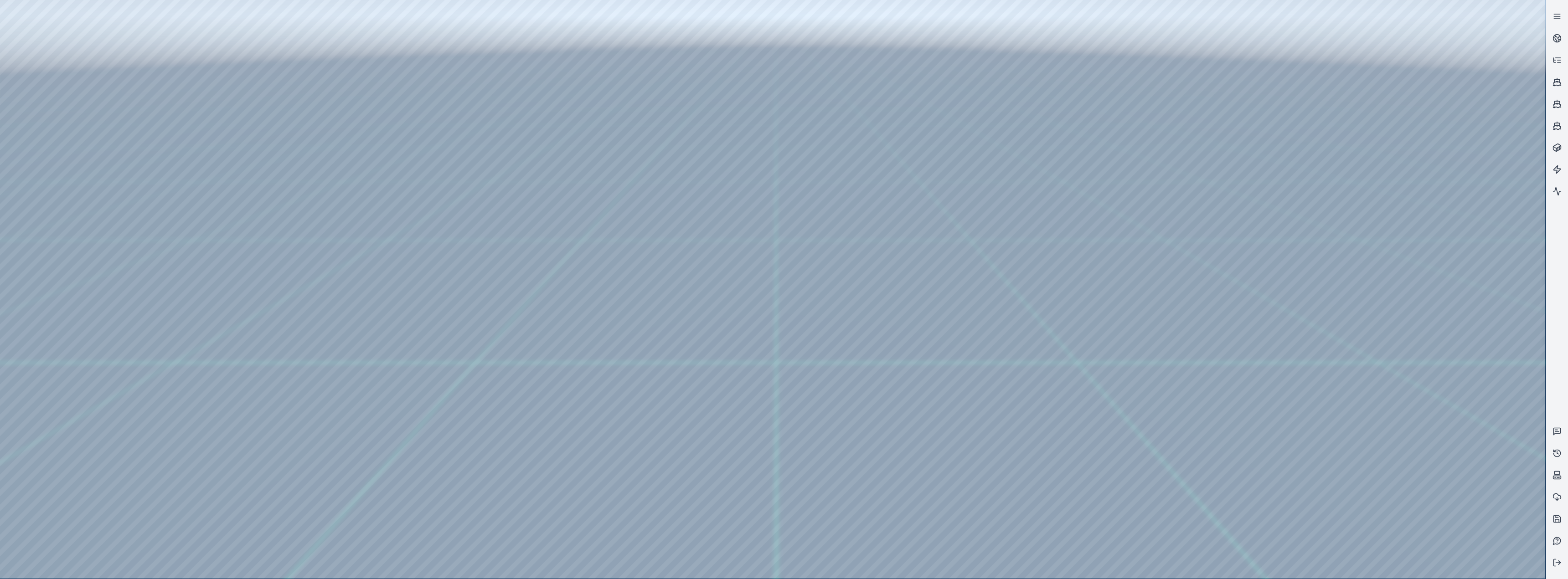
click at [155, 238] on div at bounding box center [772, 289] width 1545 height 578
drag, startPoint x: 184, startPoint y: 357, endPoint x: 253, endPoint y: 356, distance: 69.0
click at [253, 238] on div at bounding box center [772, 289] width 1545 height 578
click at [172, 238] on div at bounding box center [772, 289] width 1545 height 578
click at [253, 238] on div at bounding box center [772, 289] width 1545 height 578
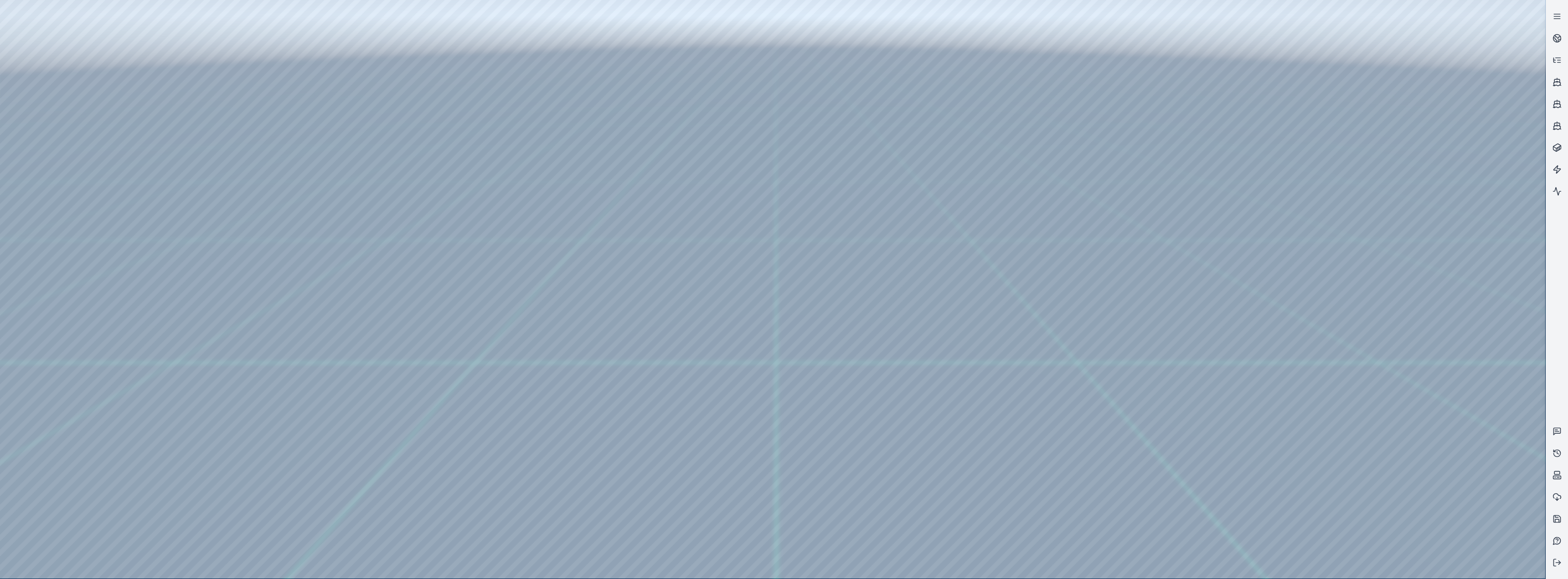
click at [164, 238] on div at bounding box center [772, 289] width 1545 height 578
click at [141, 238] on div at bounding box center [772, 289] width 1545 height 578
click at [252, 224] on div at bounding box center [772, 289] width 1545 height 578
click at [153, 238] on div at bounding box center [772, 289] width 1545 height 578
click at [142, 238] on div at bounding box center [772, 289] width 1545 height 578
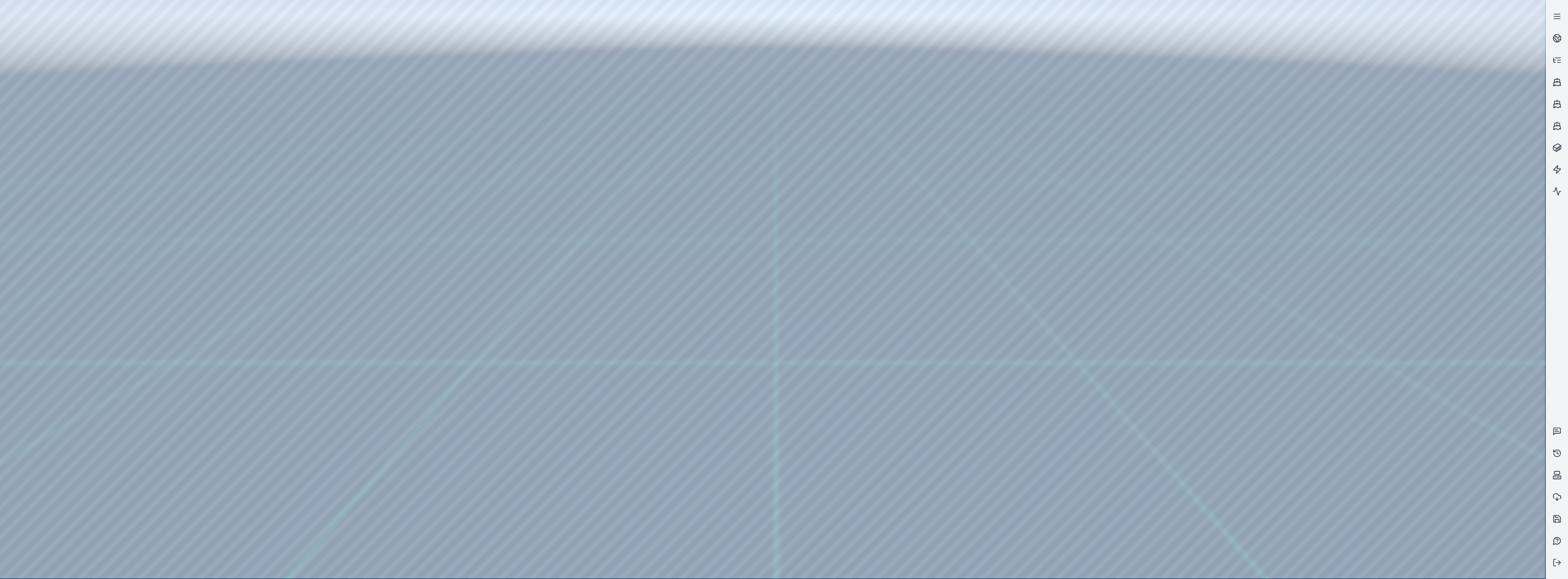
click at [155, 238] on div at bounding box center [772, 289] width 1545 height 578
click at [151, 238] on div at bounding box center [772, 289] width 1545 height 578
click at [251, 222] on div at bounding box center [772, 289] width 1545 height 578
drag, startPoint x: 439, startPoint y: 274, endPoint x: 432, endPoint y: 276, distance: 7.3
drag, startPoint x: 520, startPoint y: 231, endPoint x: 546, endPoint y: 203, distance: 38.2
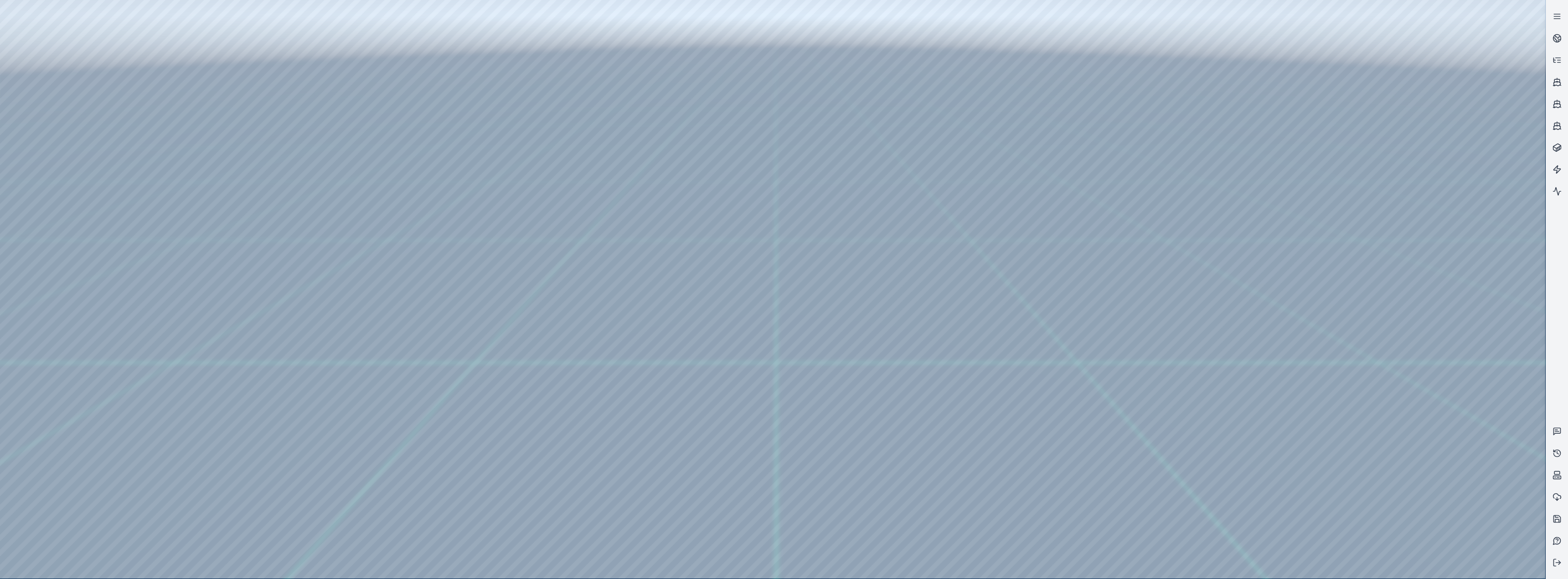
click at [163, 227] on div at bounding box center [772, 289] width 1545 height 578
click at [128, 238] on div at bounding box center [772, 289] width 1545 height 578
click at [61, 211] on div at bounding box center [772, 289] width 1545 height 578
drag, startPoint x: 215, startPoint y: 156, endPoint x: 231, endPoint y: 158, distance: 16.1
click at [231, 158] on div at bounding box center [772, 289] width 1545 height 578
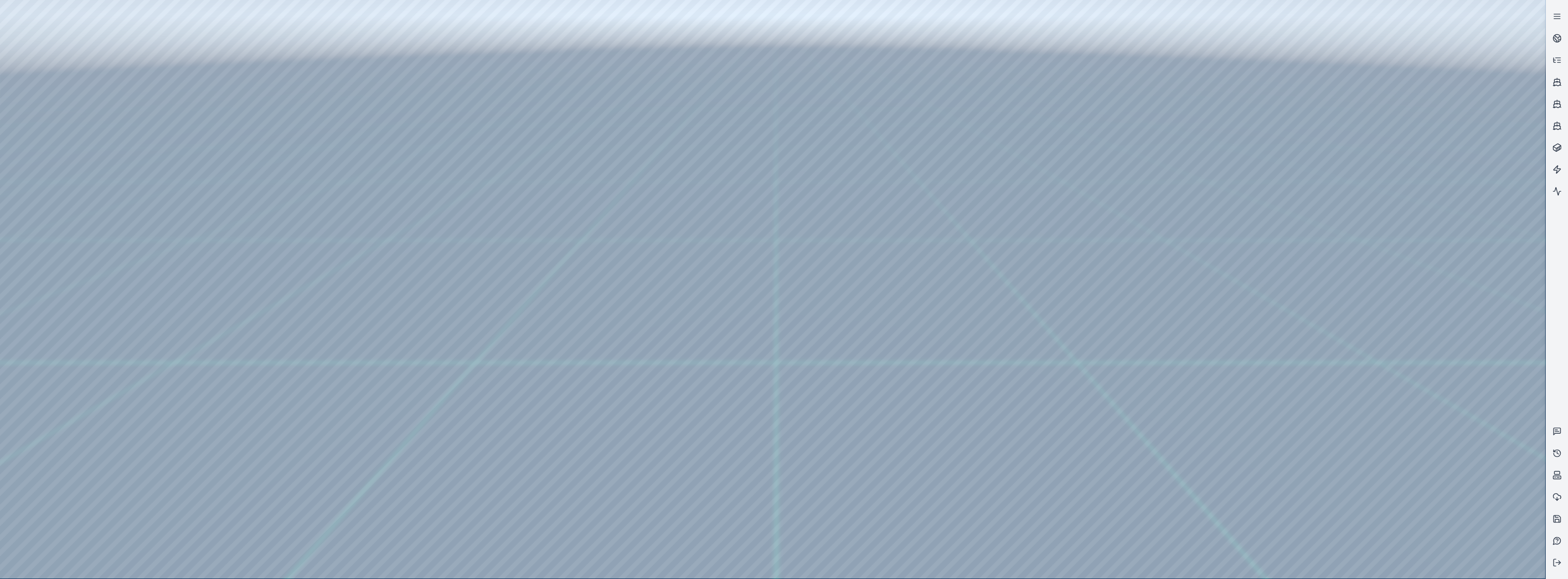
click at [228, 238] on div at bounding box center [772, 289] width 1545 height 578
click at [229, 238] on div at bounding box center [772, 289] width 1545 height 578
click at [233, 238] on div at bounding box center [772, 289] width 1545 height 578
click at [236, 238] on div at bounding box center [772, 289] width 1545 height 578
drag, startPoint x: 408, startPoint y: 319, endPoint x: 432, endPoint y: 324, distance: 24.5
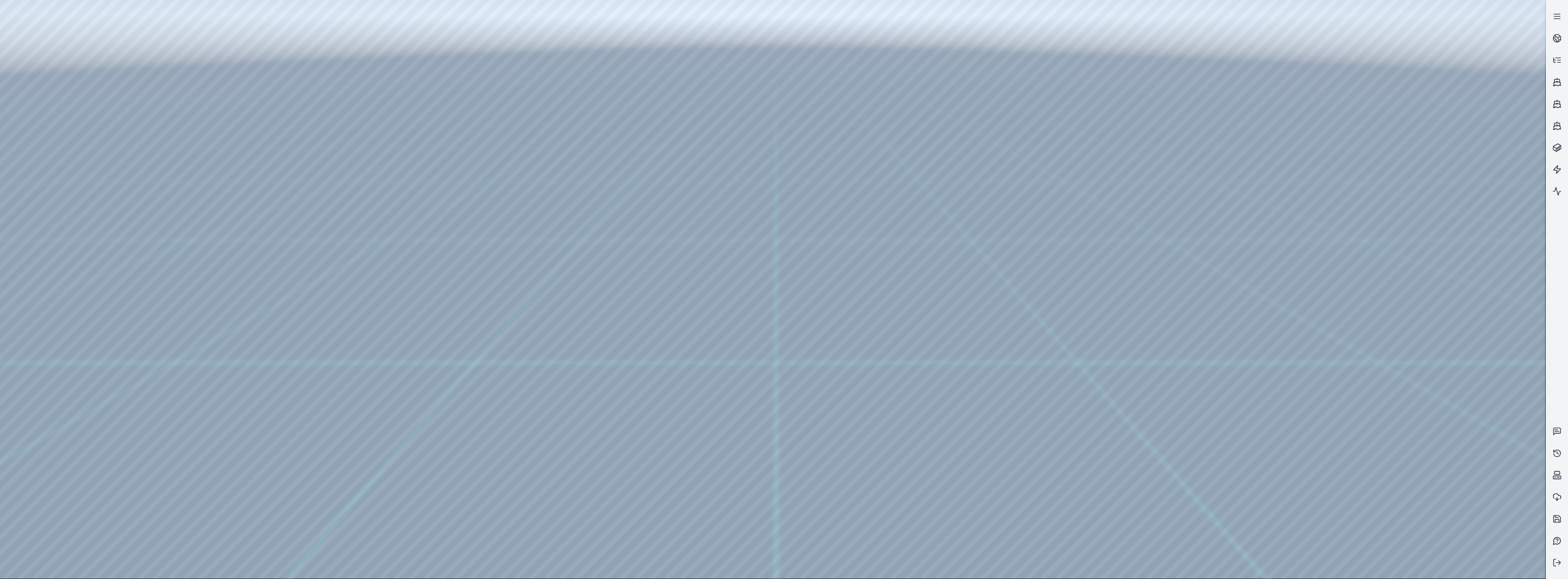
drag, startPoint x: 549, startPoint y: 362, endPoint x: 701, endPoint y: 374, distance: 152.5
click at [79, 231] on div at bounding box center [772, 289] width 1545 height 578
click at [65, 238] on div at bounding box center [772, 289] width 1545 height 578
click at [66, 238] on div at bounding box center [772, 289] width 1545 height 578
click at [253, 141] on div at bounding box center [772, 289] width 1545 height 578
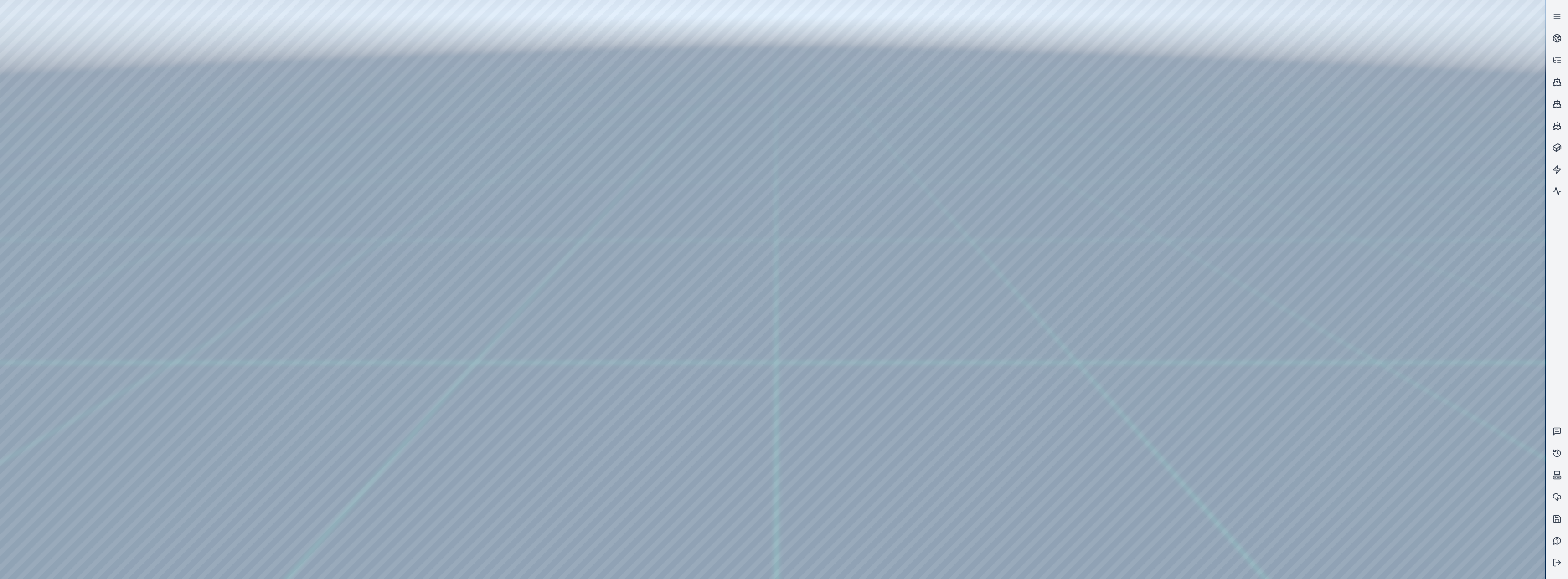
drag, startPoint x: 828, startPoint y: 213, endPoint x: 755, endPoint y: 216, distance: 73.1
click at [520, 238] on div at bounding box center [772, 289] width 1545 height 578
click at [250, 238] on div at bounding box center [772, 289] width 1545 height 578
drag, startPoint x: 689, startPoint y: 388, endPoint x: 749, endPoint y: 389, distance: 60.0
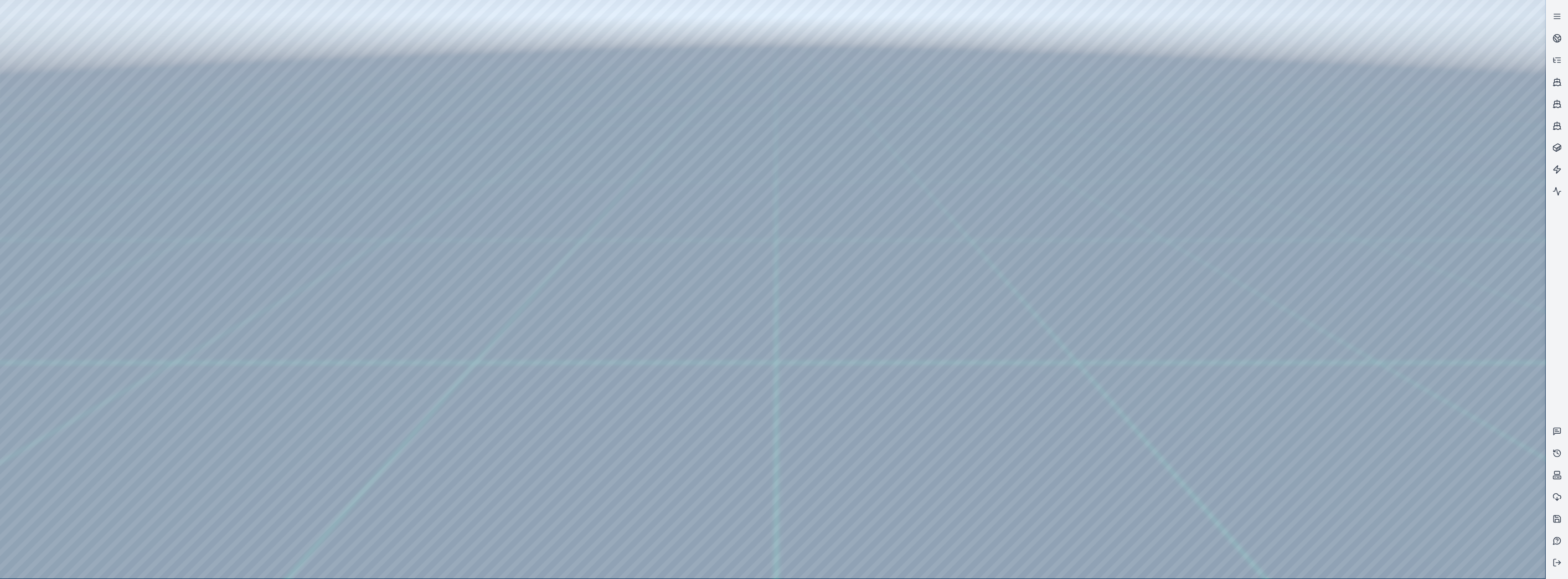
drag, startPoint x: 735, startPoint y: 383, endPoint x: 620, endPoint y: 375, distance: 115.3
drag, startPoint x: 917, startPoint y: 349, endPoint x: 867, endPoint y: 325, distance: 55.5
drag, startPoint x: 890, startPoint y: 379, endPoint x: 905, endPoint y: 384, distance: 15.8
click at [250, 149] on div at bounding box center [772, 289] width 1545 height 578
click at [520, 238] on div at bounding box center [772, 289] width 1545 height 578
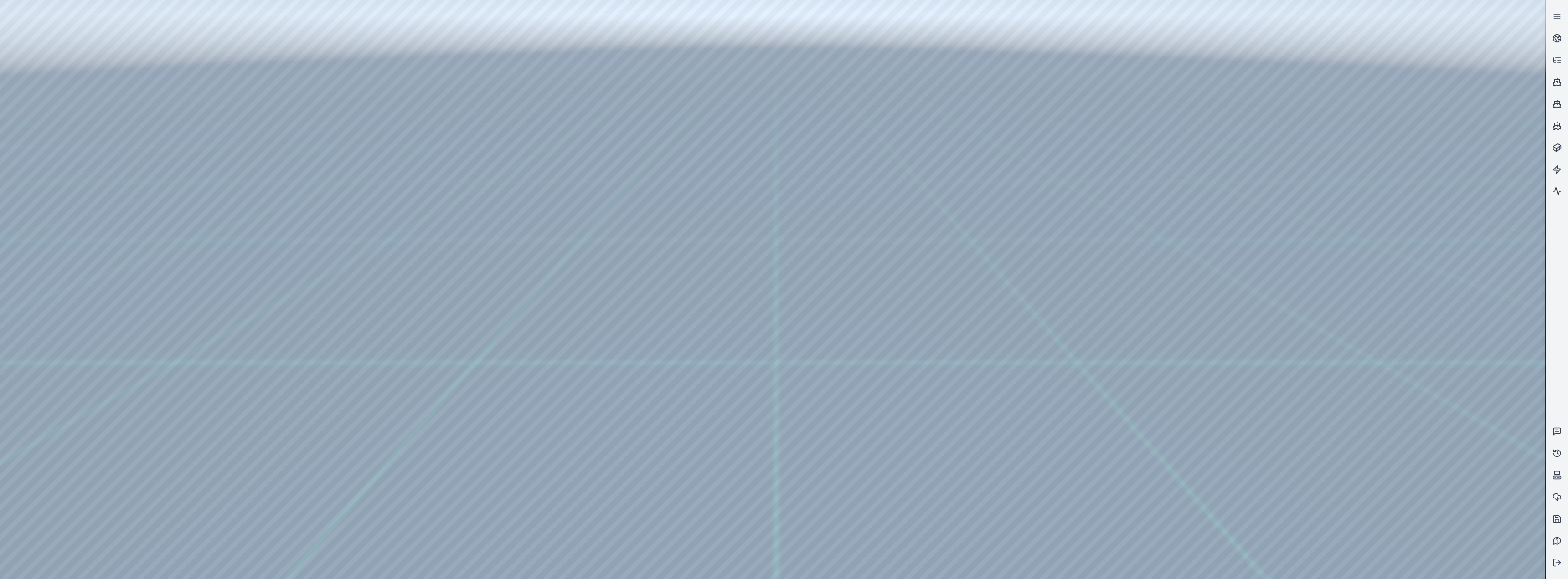
click at [520, 238] on div at bounding box center [772, 289] width 1545 height 578
click at [254, 238] on div at bounding box center [772, 289] width 1545 height 578
click at [520, 238] on div at bounding box center [772, 289] width 1545 height 578
drag, startPoint x: 1059, startPoint y: 356, endPoint x: 1032, endPoint y: 360, distance: 27.3
click at [520, 238] on div at bounding box center [772, 289] width 1545 height 578
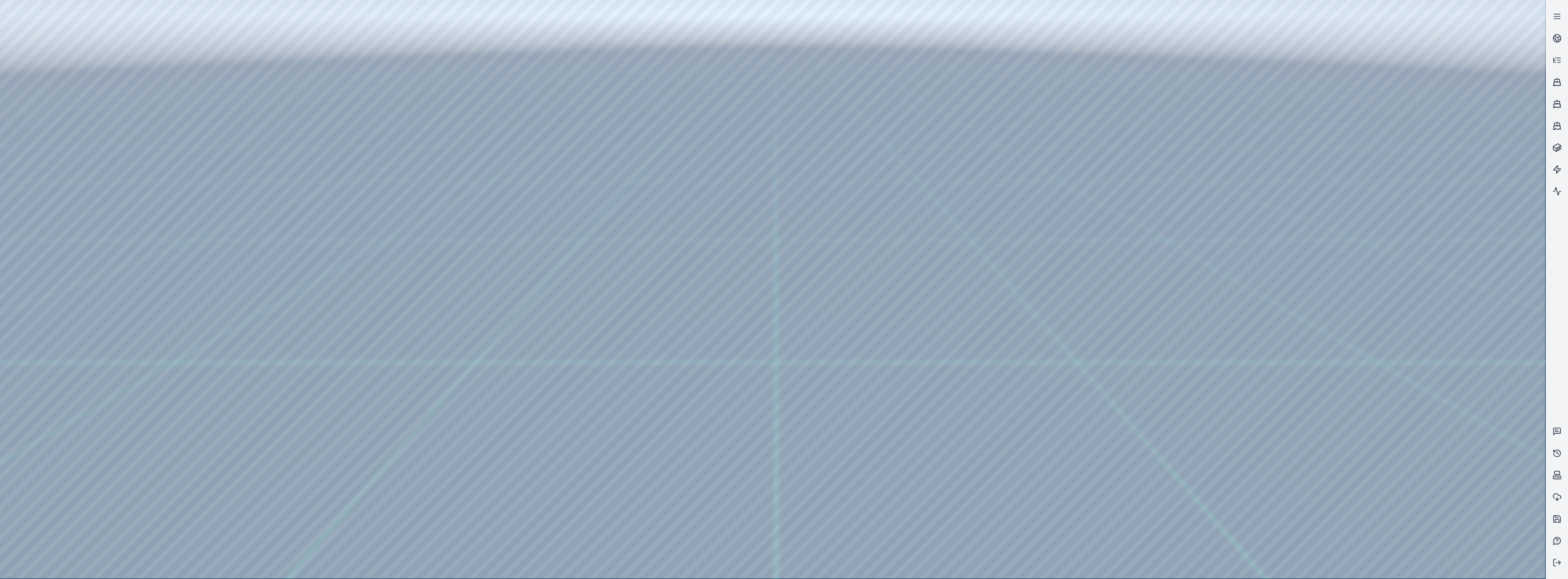
click at [244, 145] on div at bounding box center [772, 289] width 1545 height 578
drag, startPoint x: 579, startPoint y: 350, endPoint x: 626, endPoint y: 360, distance: 48.1
drag, startPoint x: 738, startPoint y: 474, endPoint x: 785, endPoint y: 479, distance: 47.3
drag, startPoint x: 858, startPoint y: 380, endPoint x: 812, endPoint y: 377, distance: 46.1
click at [520, 238] on div at bounding box center [772, 289] width 1545 height 578
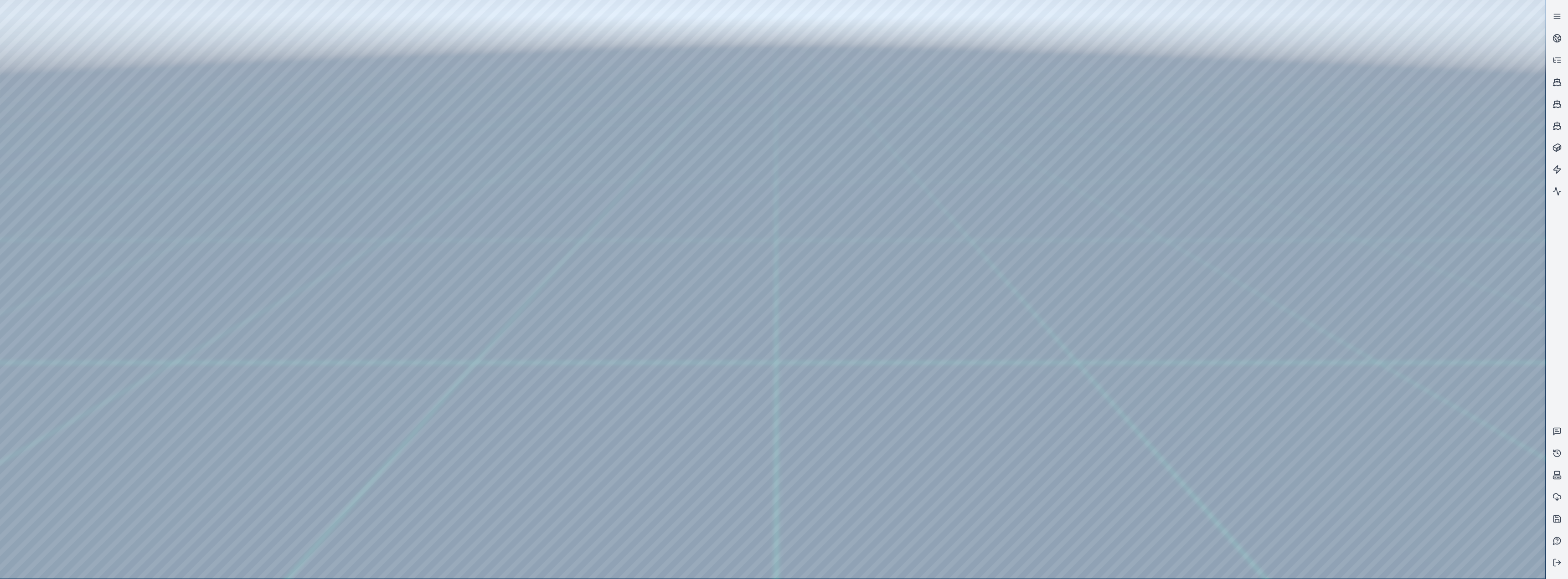
click at [520, 238] on div at bounding box center [772, 289] width 1545 height 578
click at [520, 175] on div at bounding box center [772, 289] width 1545 height 578
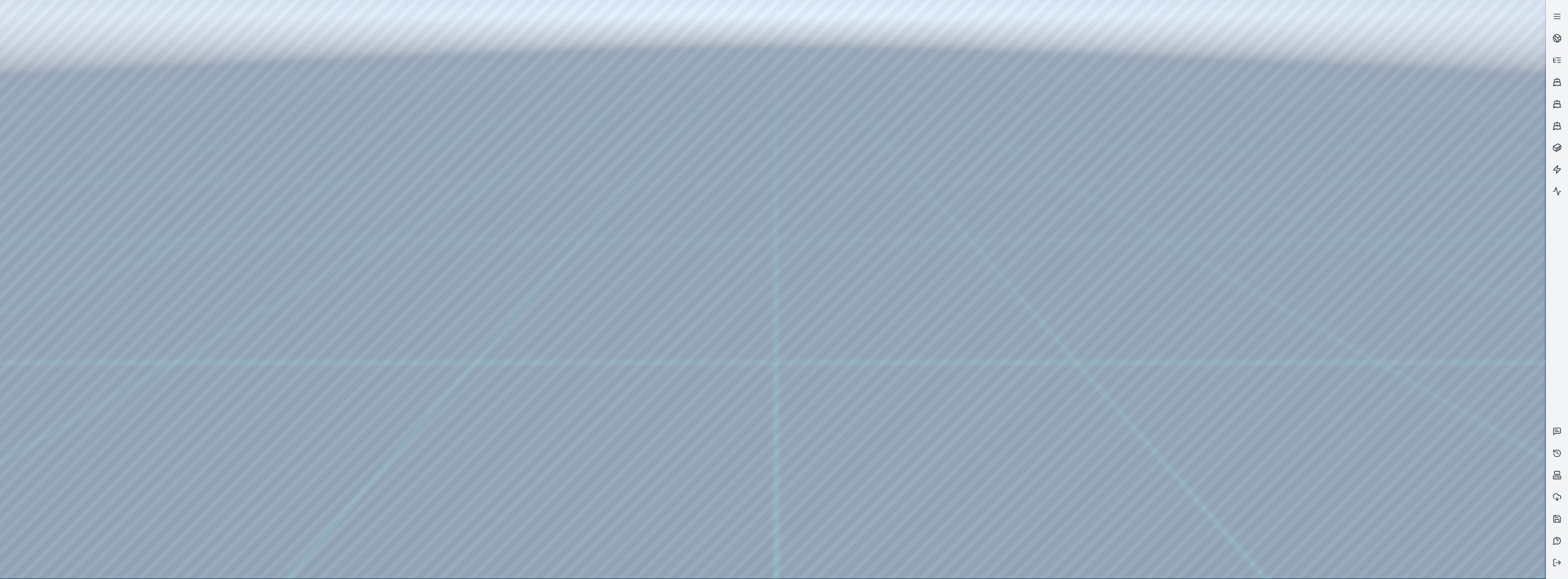
drag, startPoint x: 791, startPoint y: 221, endPoint x: 781, endPoint y: 221, distance: 10.0
click at [399, 238] on div at bounding box center [772, 289] width 1545 height 578
click at [520, 238] on div at bounding box center [772, 289] width 1545 height 578
click at [247, 238] on div at bounding box center [772, 289] width 1545 height 578
drag, startPoint x: 696, startPoint y: 356, endPoint x: 671, endPoint y: 363, distance: 26.0
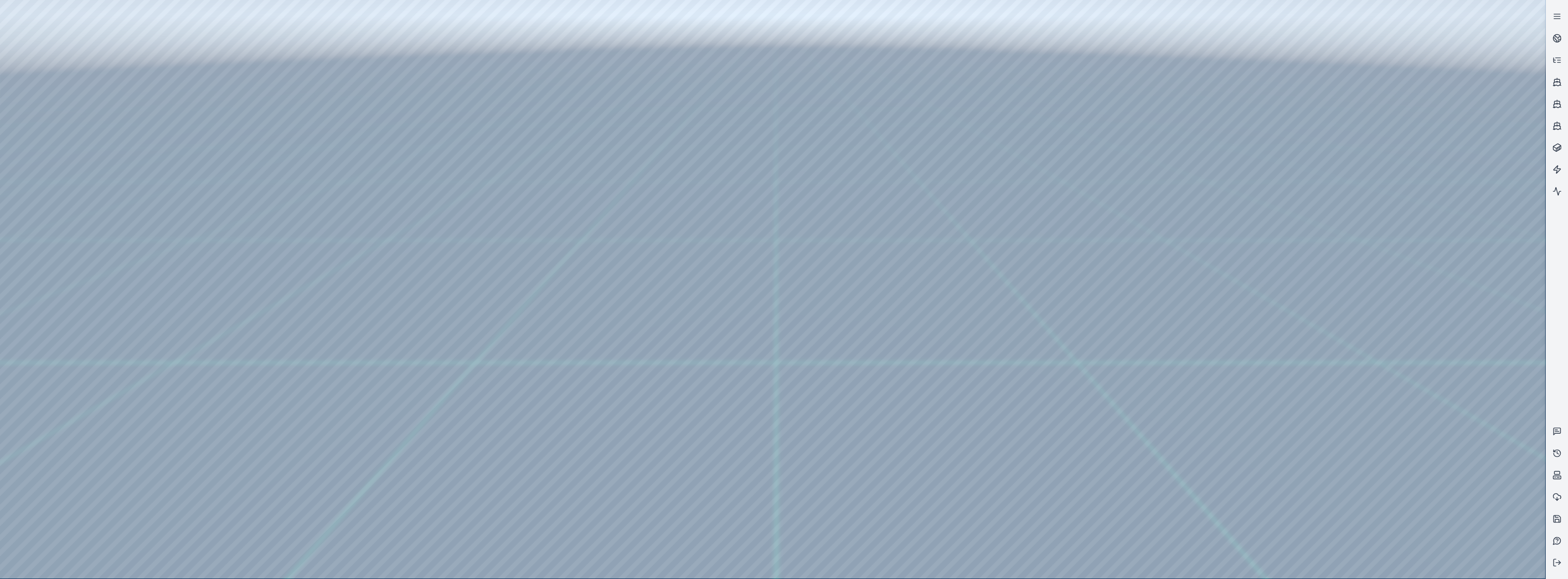
click at [57, 217] on div at bounding box center [772, 289] width 1545 height 578
click at [520, 74] on div at bounding box center [772, 289] width 1545 height 578
click at [246, 238] on div at bounding box center [772, 289] width 1545 height 578
click at [520, 84] on div at bounding box center [772, 289] width 1545 height 578
click at [51, 238] on div at bounding box center [772, 289] width 1545 height 578
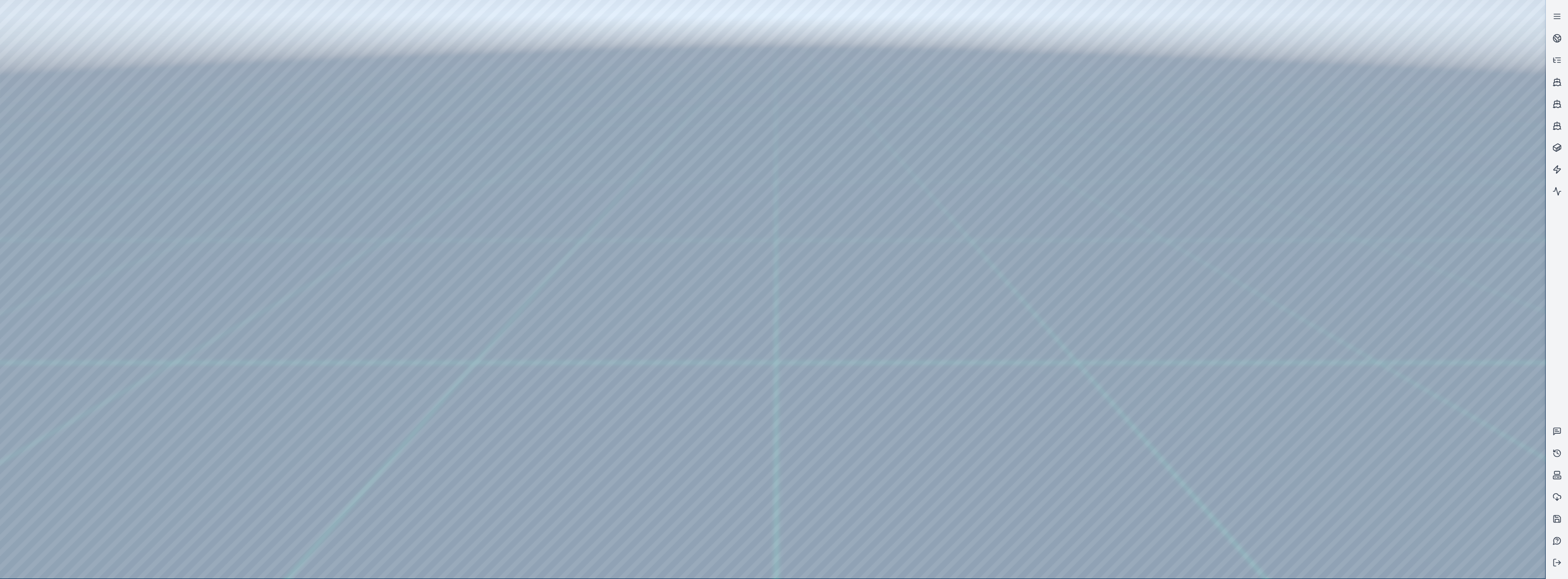
click at [74, 237] on div at bounding box center [772, 289] width 1545 height 578
click at [65, 215] on div at bounding box center [772, 289] width 1545 height 578
click at [58, 238] on div at bounding box center [772, 289] width 1545 height 578
click at [111, 39] on div at bounding box center [772, 289] width 1545 height 578
click at [72, 213] on div at bounding box center [772, 289] width 1545 height 578
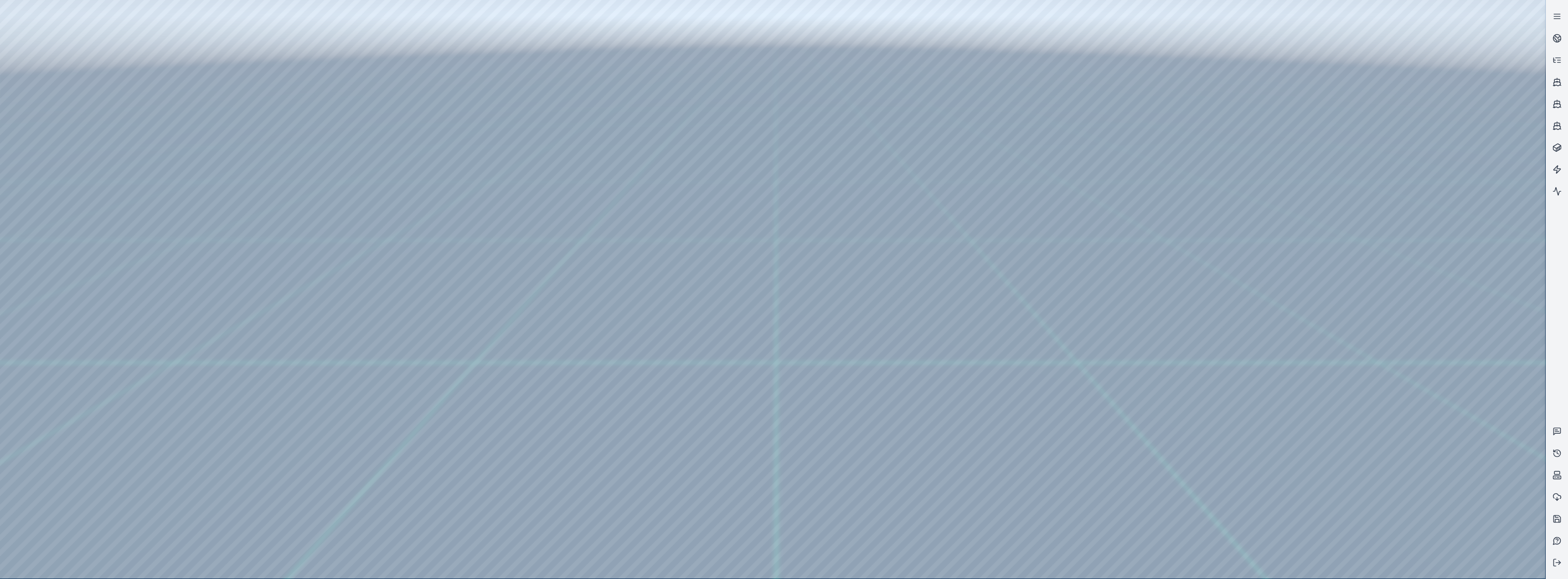
click at [57, 238] on div at bounding box center [772, 289] width 1545 height 578
click at [413, 134] on div at bounding box center [772, 289] width 1545 height 578
drag, startPoint x: 821, startPoint y: 394, endPoint x: 800, endPoint y: 383, distance: 23.7
click at [62, 238] on div at bounding box center [772, 289] width 1545 height 578
click at [59, 238] on div at bounding box center [772, 289] width 1545 height 578
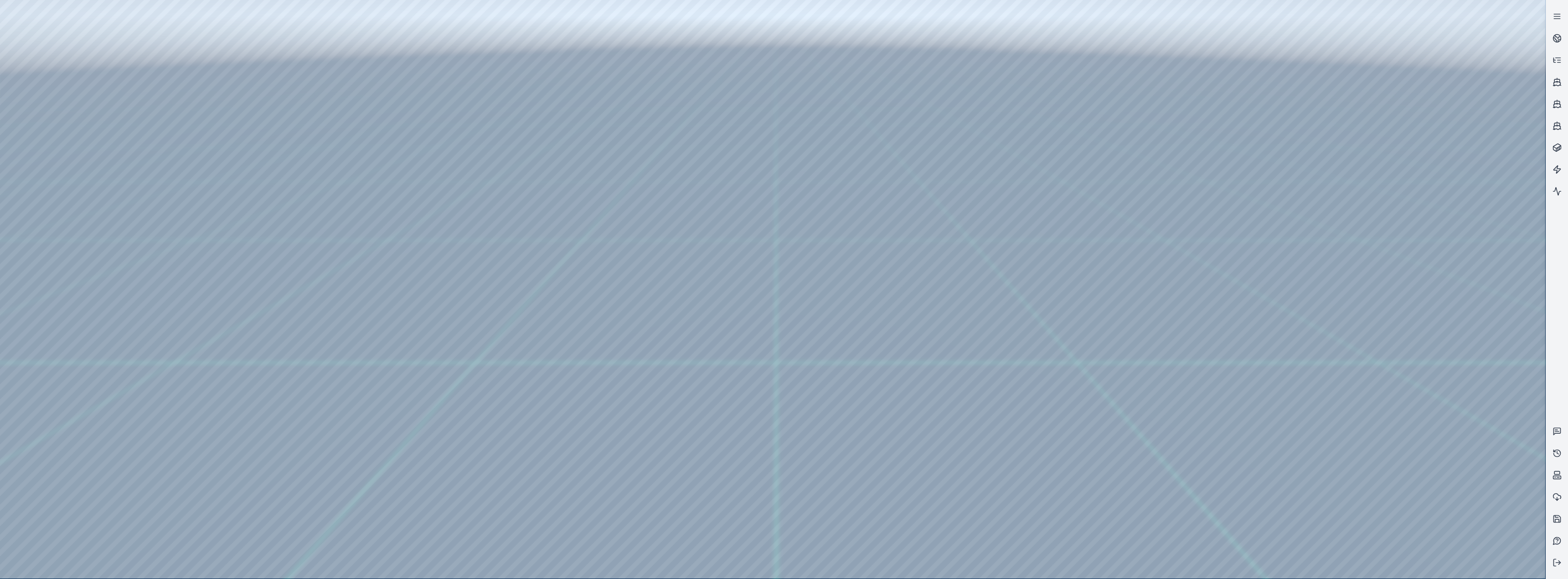
click at [57, 238] on div at bounding box center [772, 289] width 1545 height 578
click at [177, 187] on div at bounding box center [772, 289] width 1545 height 578
click at [177, 209] on div at bounding box center [772, 289] width 1545 height 578
click at [176, 229] on div at bounding box center [772, 289] width 1545 height 578
click at [173, 238] on div at bounding box center [772, 289] width 1545 height 578
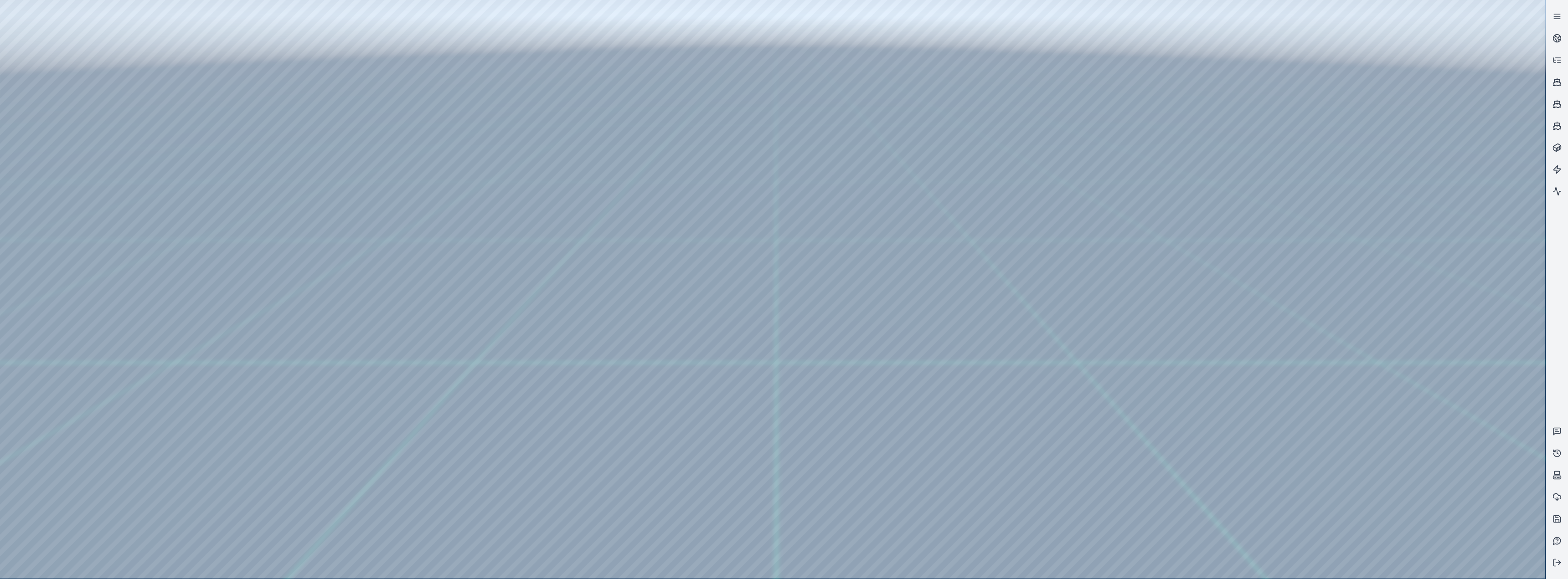
click at [174, 238] on div at bounding box center [772, 289] width 1545 height 578
click at [175, 166] on div at bounding box center [772, 289] width 1545 height 578
click at [520, 238] on div at bounding box center [772, 289] width 1545 height 578
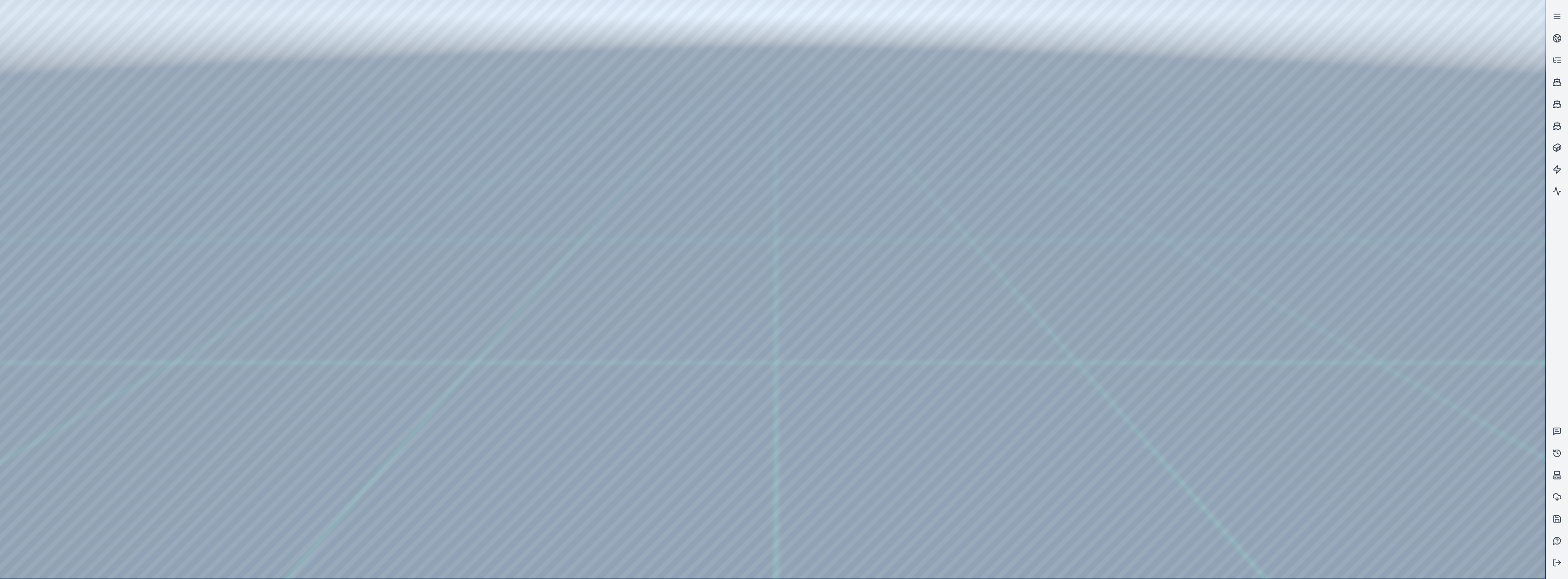
drag, startPoint x: 1369, startPoint y: 387, endPoint x: 1368, endPoint y: 394, distance: 7.1
click at [520, 238] on div at bounding box center [772, 289] width 1545 height 578
click at [63, 175] on div at bounding box center [772, 289] width 1545 height 578
click at [61, 187] on div at bounding box center [772, 289] width 1545 height 578
click at [147, 238] on div at bounding box center [772, 289] width 1545 height 578
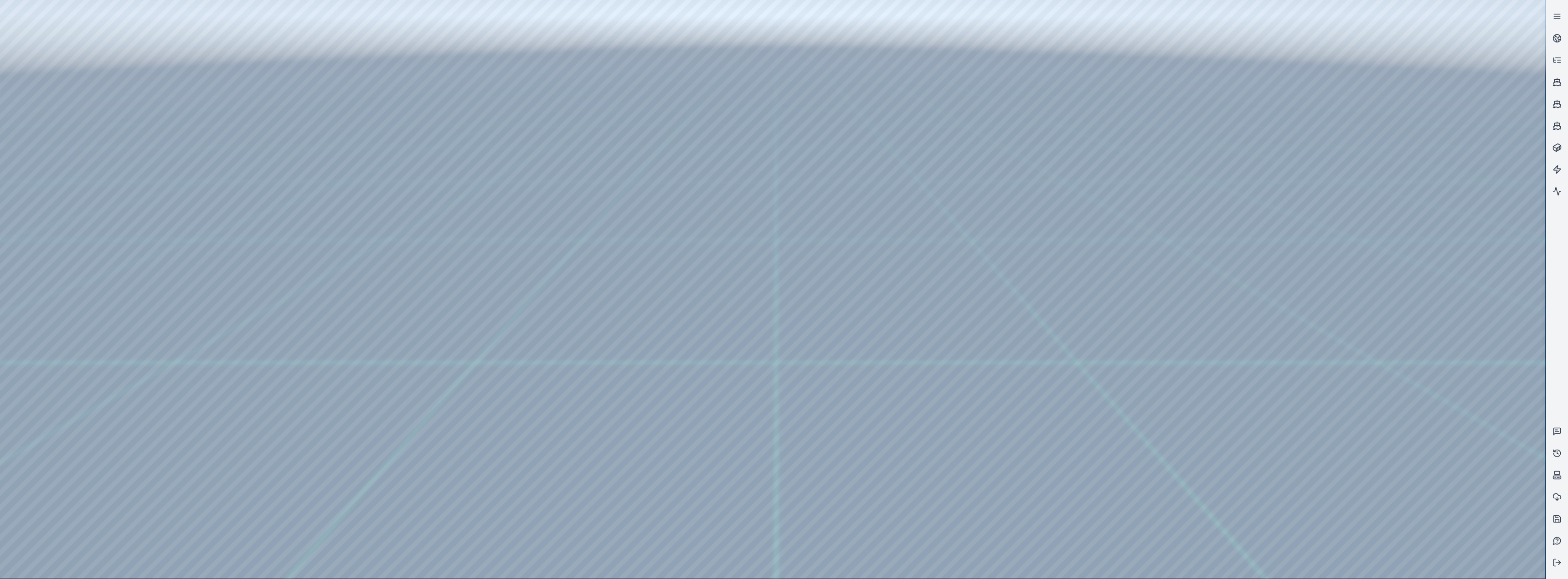
drag, startPoint x: 612, startPoint y: 427, endPoint x: 486, endPoint y: 421, distance: 126.1
click at [58, 238] on div at bounding box center [772, 289] width 1545 height 578
click at [68, 238] on div at bounding box center [772, 289] width 1545 height 578
click at [208, 147] on div at bounding box center [772, 289] width 1545 height 578
click at [177, 186] on div at bounding box center [772, 289] width 1545 height 578
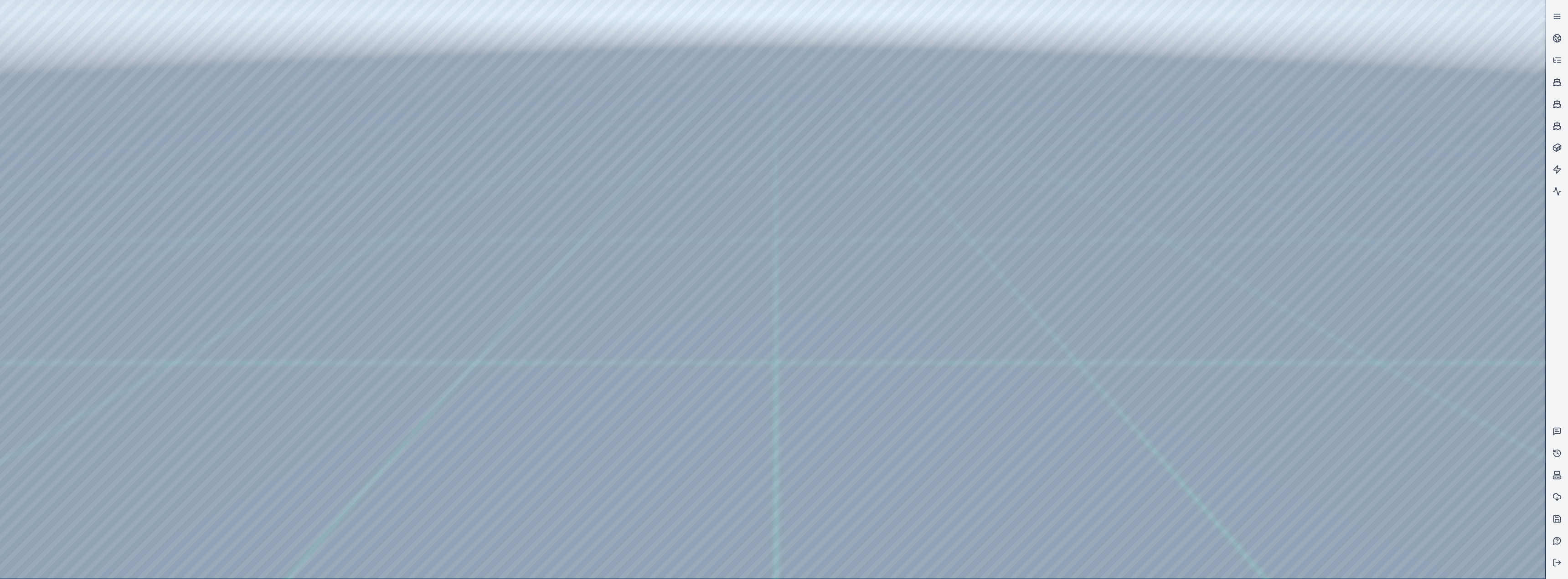
click at [249, 142] on div at bounding box center [772, 289] width 1545 height 578
click at [173, 145] on div at bounding box center [772, 289] width 1545 height 578
click at [251, 148] on div at bounding box center [772, 289] width 1545 height 578
click at [182, 144] on div at bounding box center [772, 289] width 1545 height 578
click at [520, 238] on div at bounding box center [772, 289] width 1545 height 578
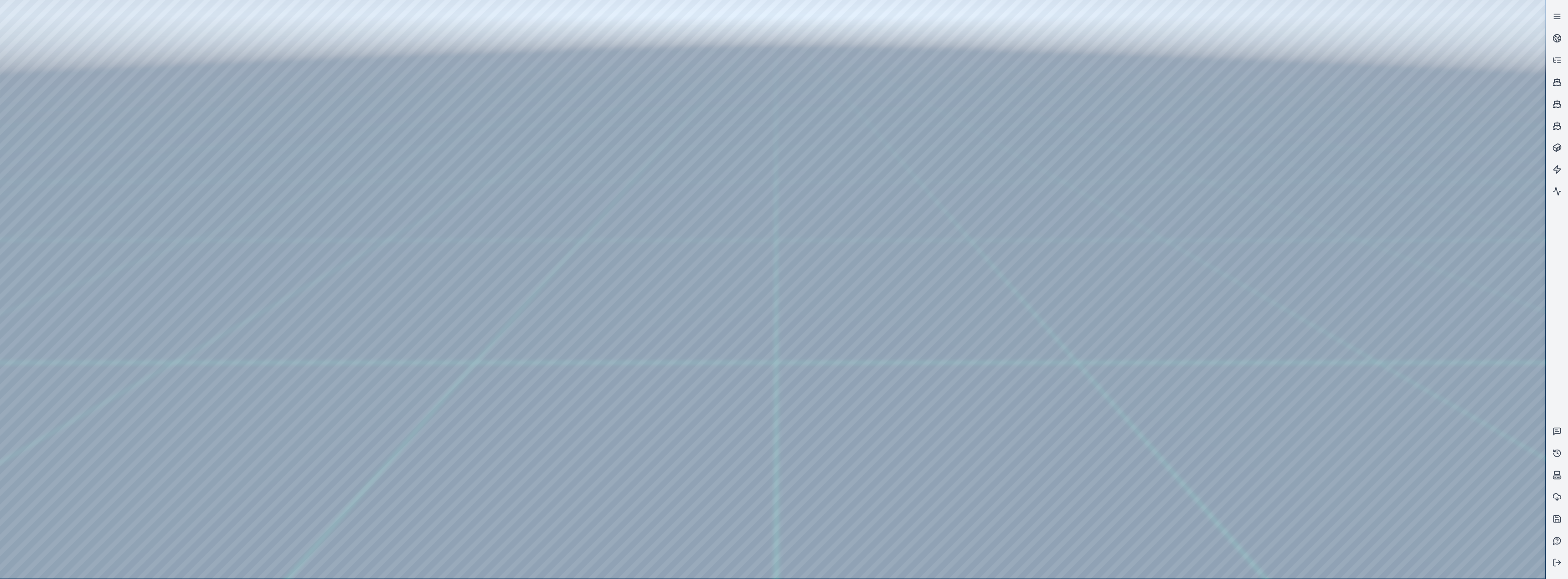
drag, startPoint x: 1097, startPoint y: 338, endPoint x: 990, endPoint y: 360, distance: 109.2
click at [178, 184] on div at bounding box center [772, 289] width 1545 height 578
click at [177, 163] on div at bounding box center [772, 289] width 1545 height 578
click at [175, 189] on div at bounding box center [772, 289] width 1545 height 578
click at [178, 166] on div at bounding box center [772, 289] width 1545 height 578
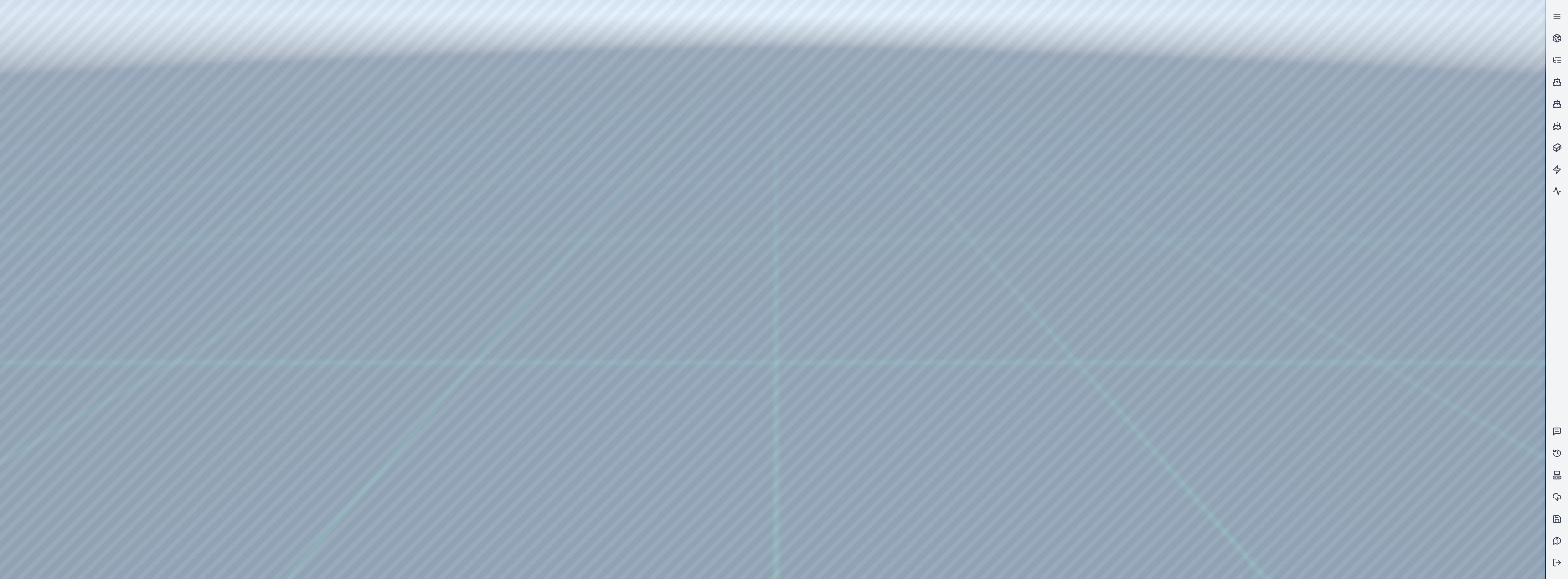
click at [111, 115] on div at bounding box center [772, 289] width 1545 height 578
click at [520, 238] on div at bounding box center [772, 289] width 1545 height 578
drag, startPoint x: 1364, startPoint y: 383, endPoint x: 1320, endPoint y: 386, distance: 44.1
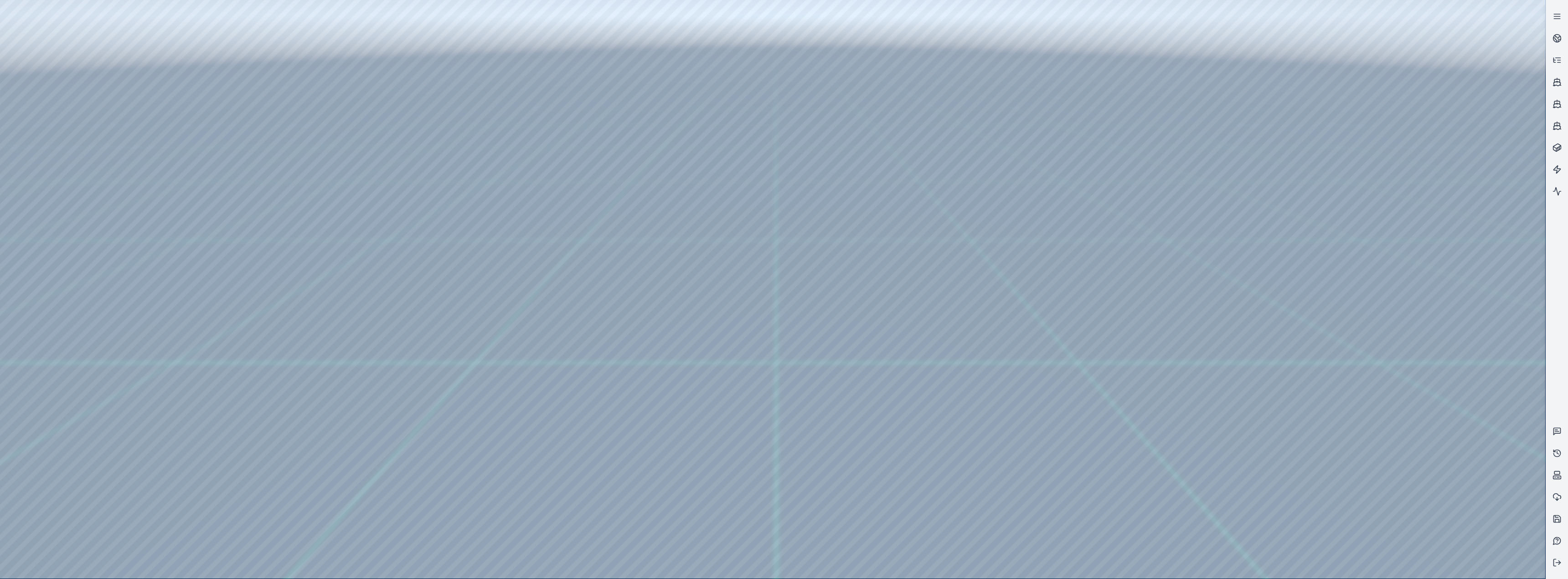
click at [520, 238] on div at bounding box center [772, 289] width 1545 height 578
drag, startPoint x: 1052, startPoint y: 349, endPoint x: 884, endPoint y: 360, distance: 168.4
drag, startPoint x: 1068, startPoint y: 361, endPoint x: 950, endPoint y: 366, distance: 118.1
drag, startPoint x: 859, startPoint y: 222, endPoint x: 817, endPoint y: 263, distance: 58.7
drag, startPoint x: 880, startPoint y: 257, endPoint x: 808, endPoint y: 262, distance: 72.2
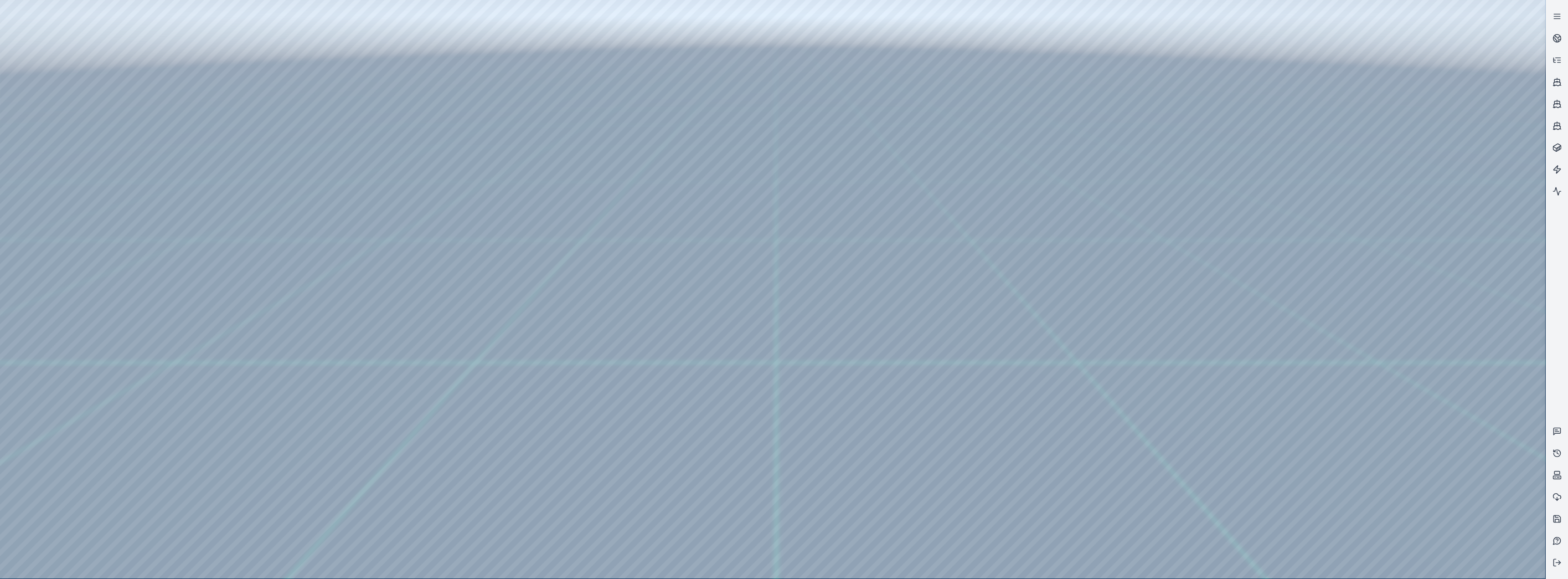
click at [520, 238] on div at bounding box center [772, 289] width 1545 height 578
click at [57, 147] on div at bounding box center [772, 289] width 1545 height 578
click at [68, 177] on div at bounding box center [772, 289] width 1545 height 578
click at [267, 41] on div at bounding box center [772, 289] width 1545 height 578
drag, startPoint x: 135, startPoint y: 80, endPoint x: 864, endPoint y: 421, distance: 804.8
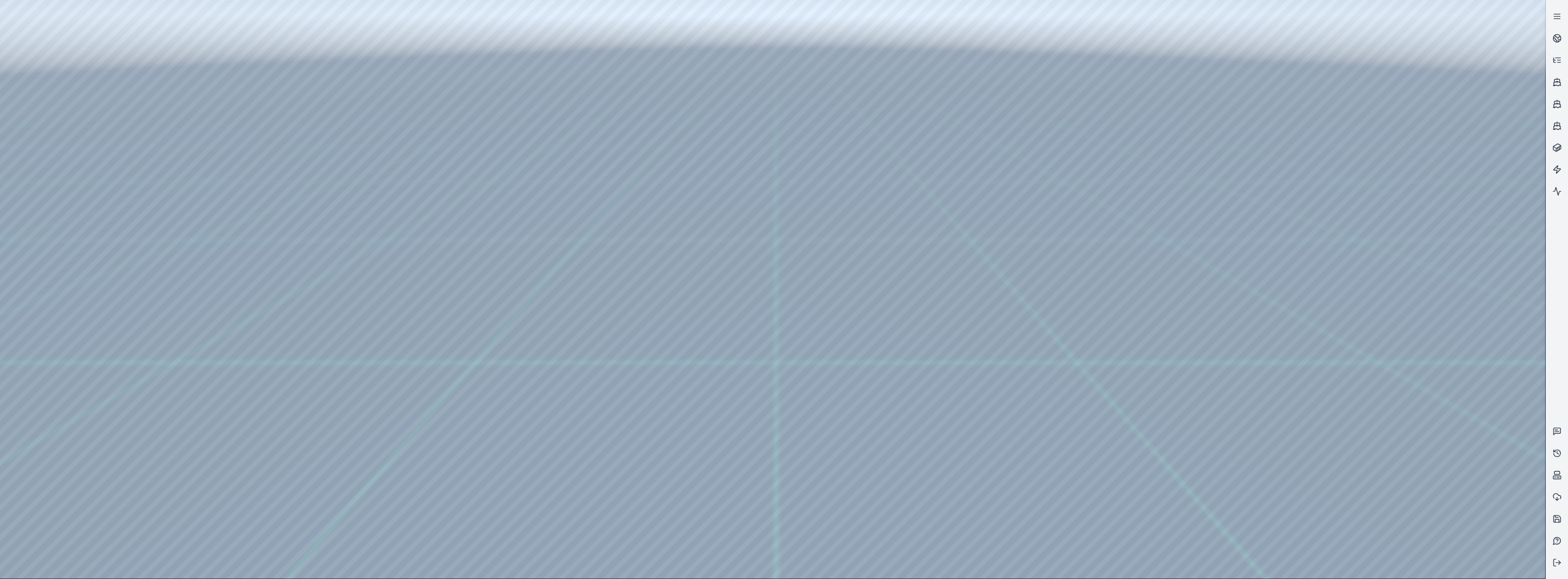
click at [520, 238] on div at bounding box center [772, 289] width 1545 height 578
drag, startPoint x: 250, startPoint y: 81, endPoint x: 603, endPoint y: 258, distance: 394.9
click at [520, 238] on div at bounding box center [772, 289] width 1545 height 578
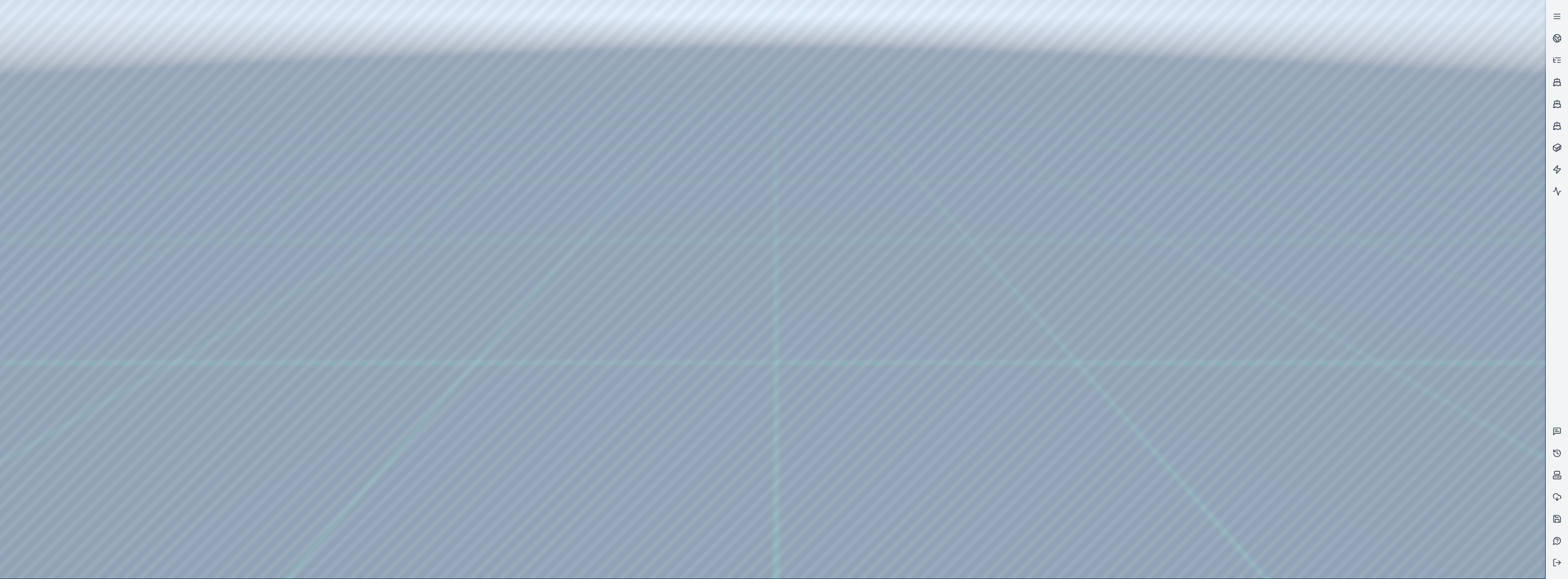
drag, startPoint x: 812, startPoint y: 454, endPoint x: 845, endPoint y: 457, distance: 33.1
click at [520, 238] on div at bounding box center [772, 289] width 1545 height 578
drag, startPoint x: 255, startPoint y: 75, endPoint x: 863, endPoint y: 188, distance: 618.4
click at [520, 188] on div at bounding box center [772, 289] width 1545 height 578
click at [520, 238] on div at bounding box center [772, 289] width 1545 height 578
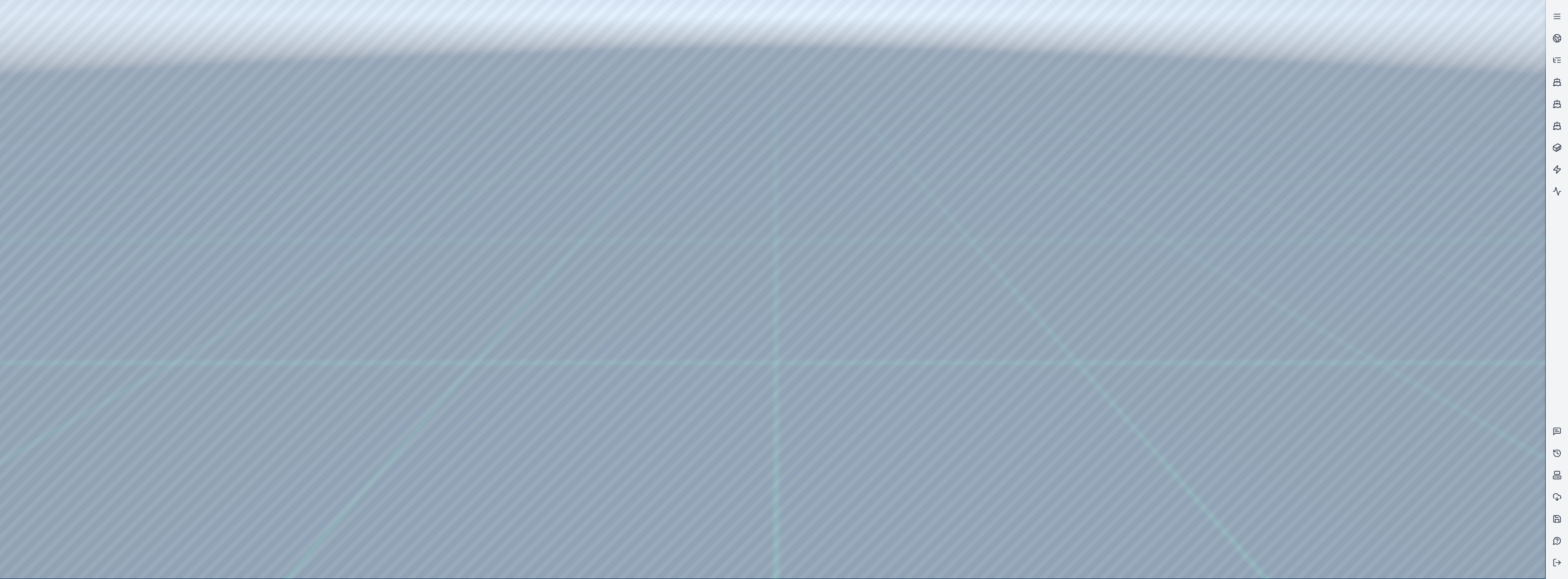
click at [520, 238] on div at bounding box center [772, 289] width 1545 height 578
drag, startPoint x: 1080, startPoint y: 427, endPoint x: 1141, endPoint y: 418, distance: 61.7
drag, startPoint x: 1435, startPoint y: 426, endPoint x: 1419, endPoint y: 436, distance: 18.9
click at [520, 238] on div at bounding box center [772, 289] width 1545 height 578
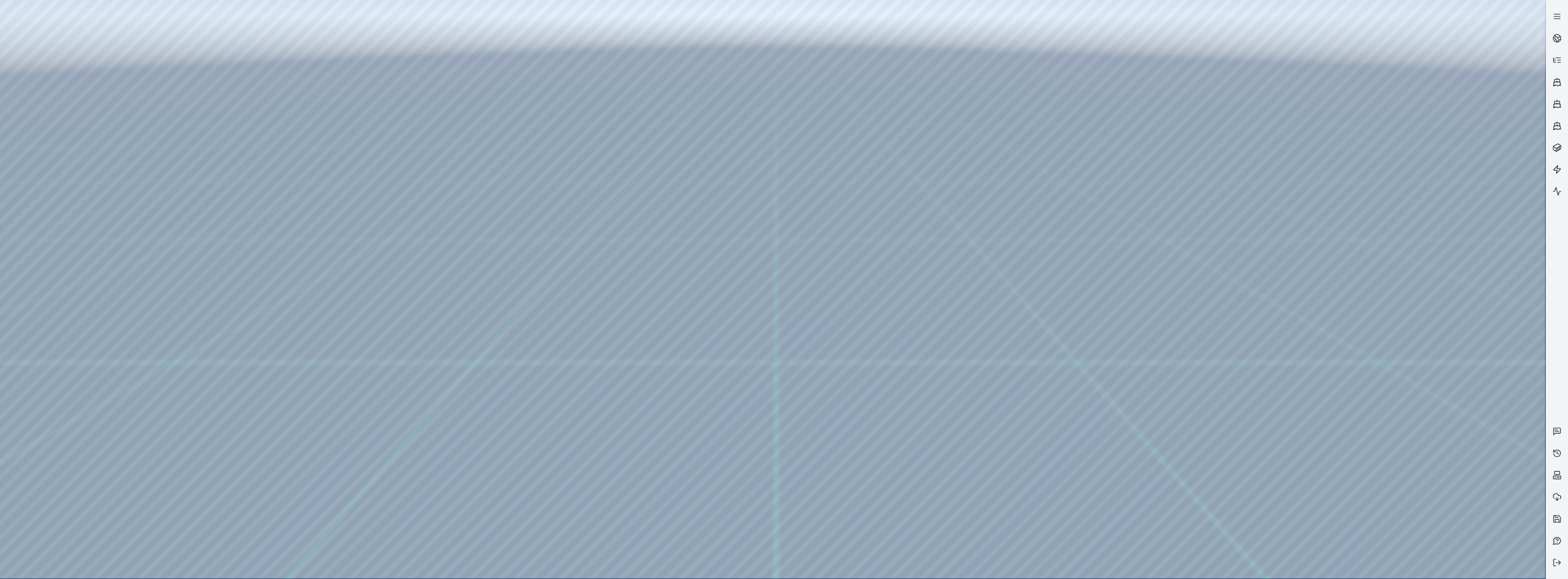
click at [520, 238] on div at bounding box center [772, 289] width 1545 height 578
drag, startPoint x: 1447, startPoint y: 508, endPoint x: 1444, endPoint y: 503, distance: 5.8
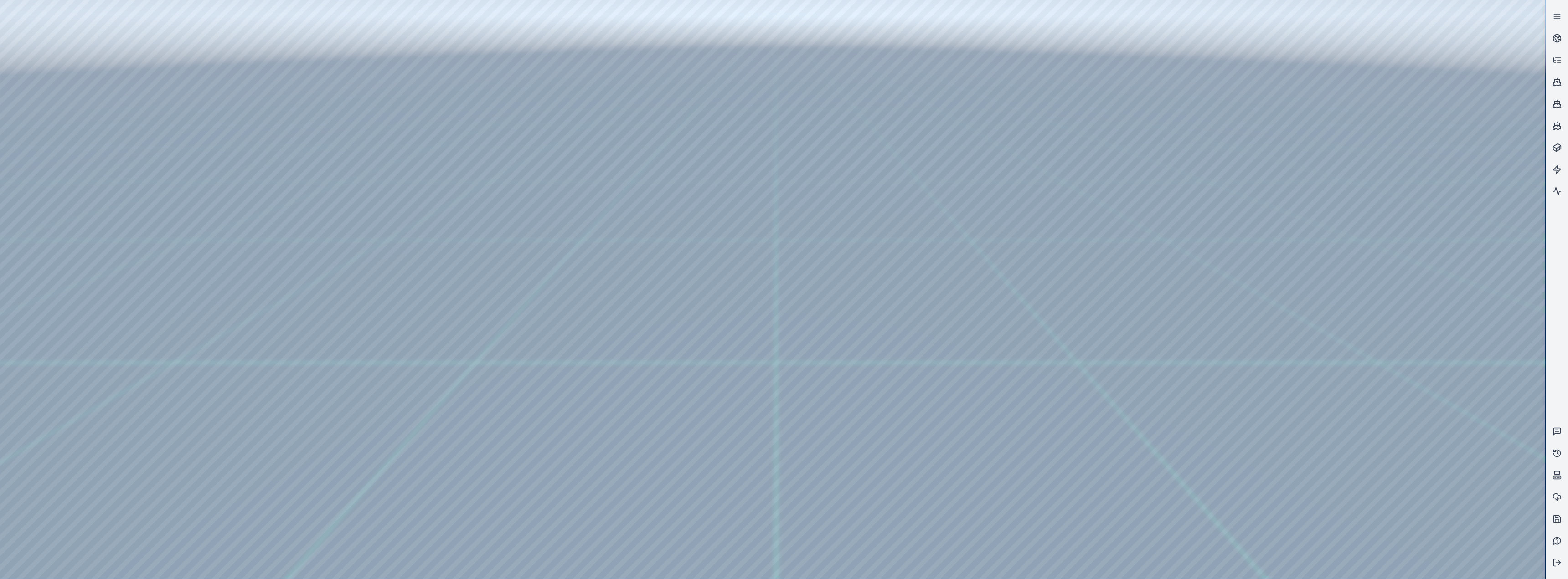
click at [520, 238] on div at bounding box center [772, 289] width 1545 height 578
drag, startPoint x: 1443, startPoint y: 501, endPoint x: 1441, endPoint y: 452, distance: 49.0
click at [520, 238] on div at bounding box center [772, 289] width 1545 height 578
drag, startPoint x: 1441, startPoint y: 434, endPoint x: 1390, endPoint y: 446, distance: 52.4
click at [520, 238] on div at bounding box center [772, 289] width 1545 height 578
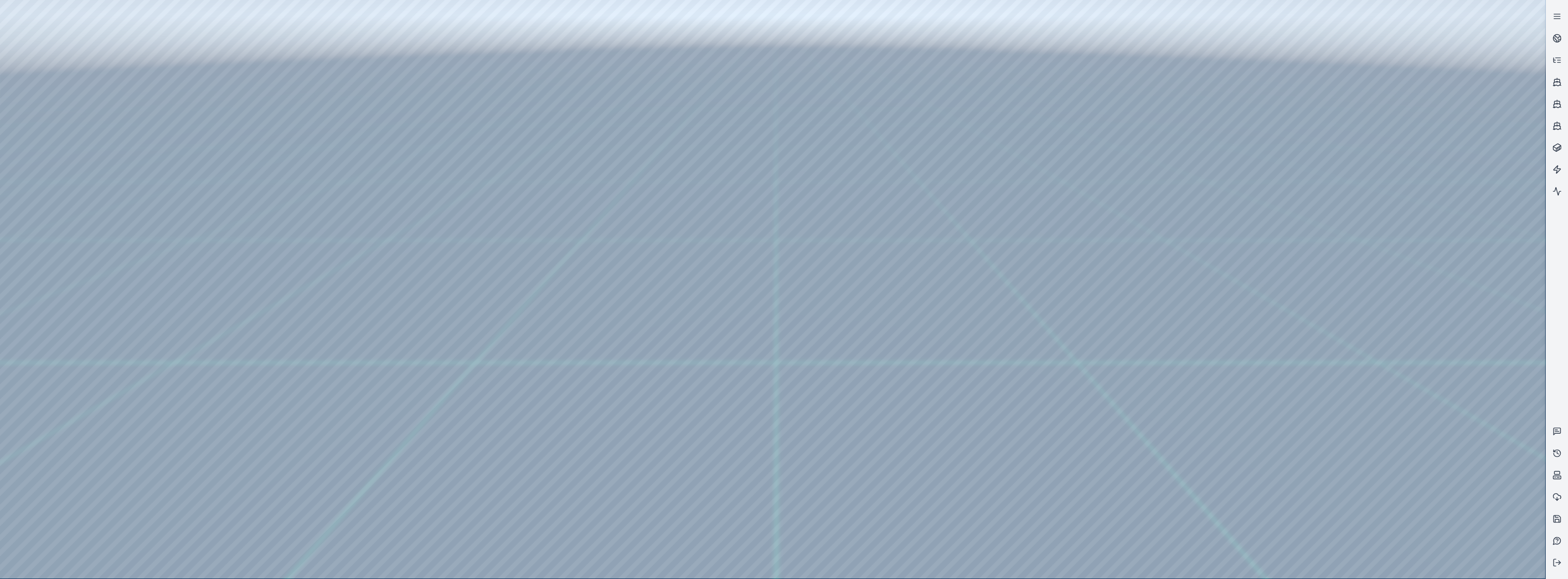
click at [520, 238] on div at bounding box center [772, 289] width 1545 height 578
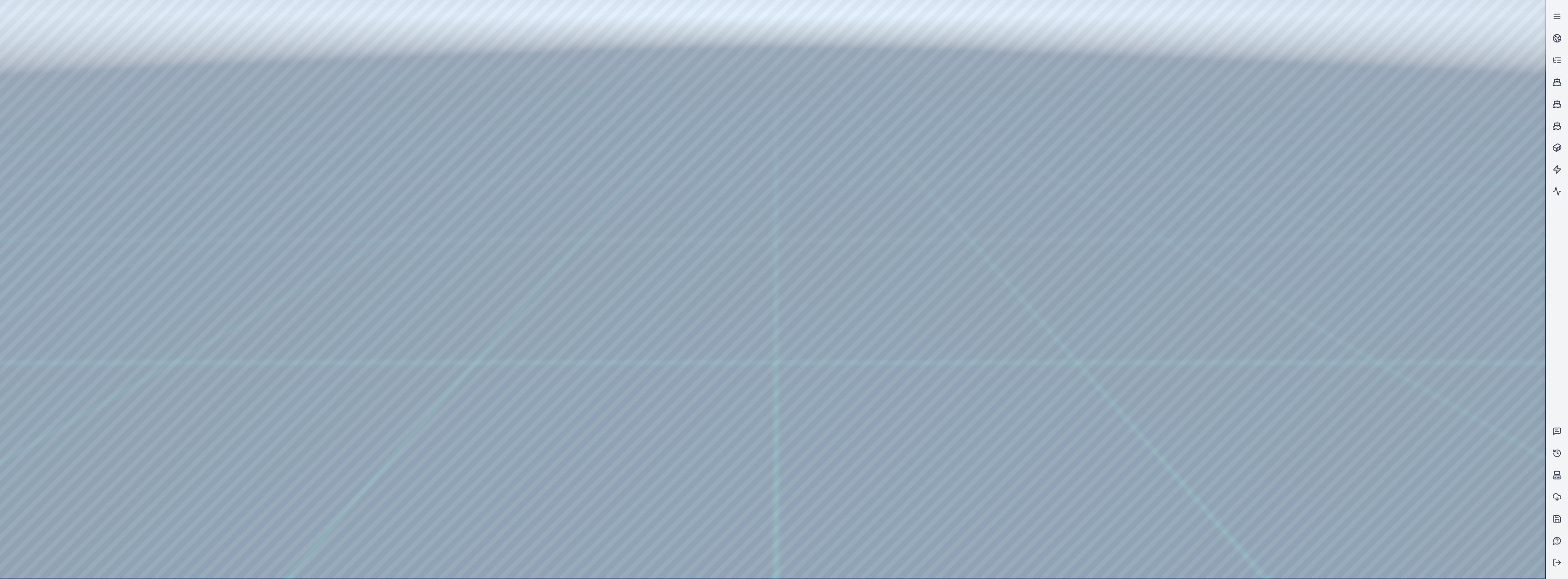
click at [520, 238] on div at bounding box center [772, 289] width 1545 height 578
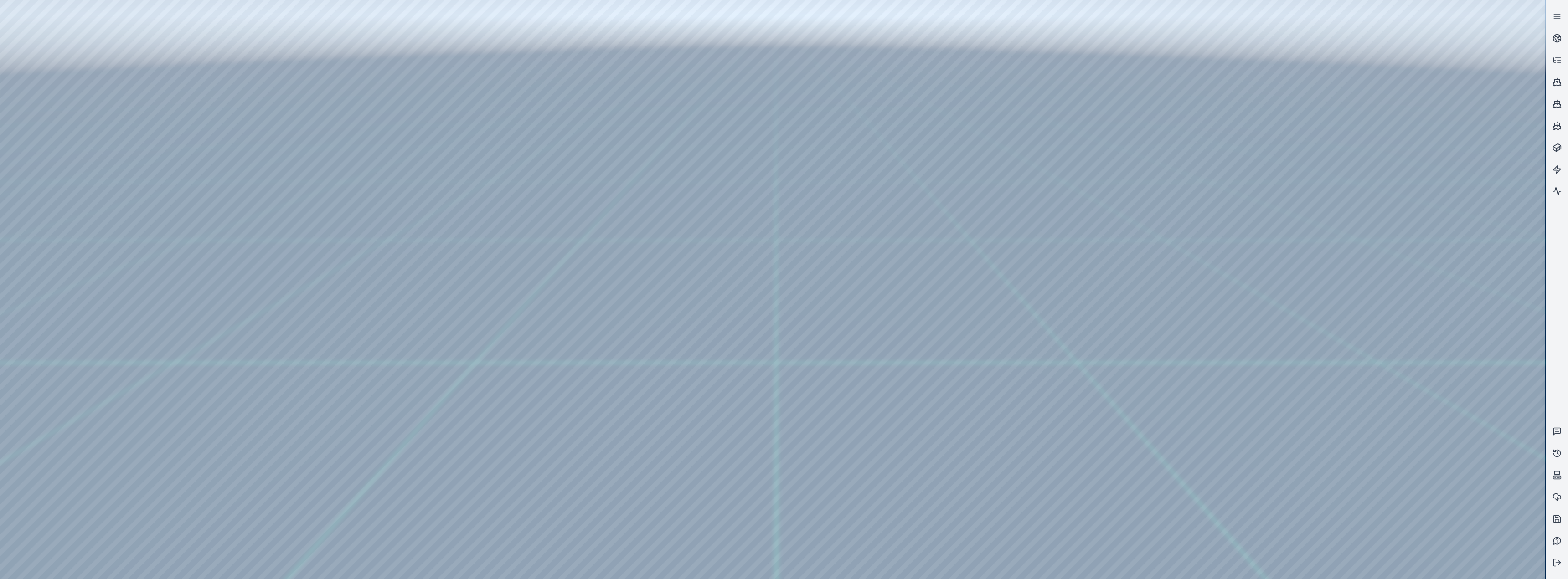
click at [520, 238] on div at bounding box center [772, 289] width 1545 height 578
drag, startPoint x: 1438, startPoint y: 490, endPoint x: 1441, endPoint y: 495, distance: 5.8
click at [520, 238] on div at bounding box center [772, 289] width 1545 height 578
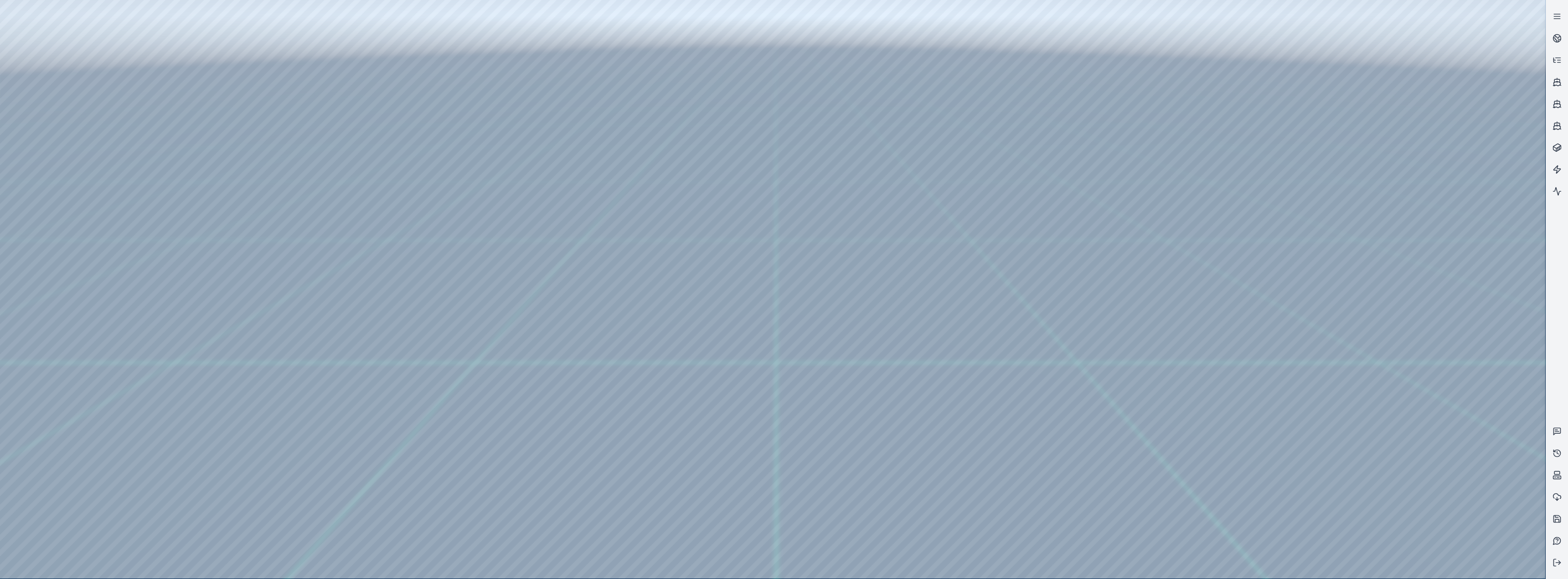
click at [520, 238] on div at bounding box center [772, 289] width 1545 height 578
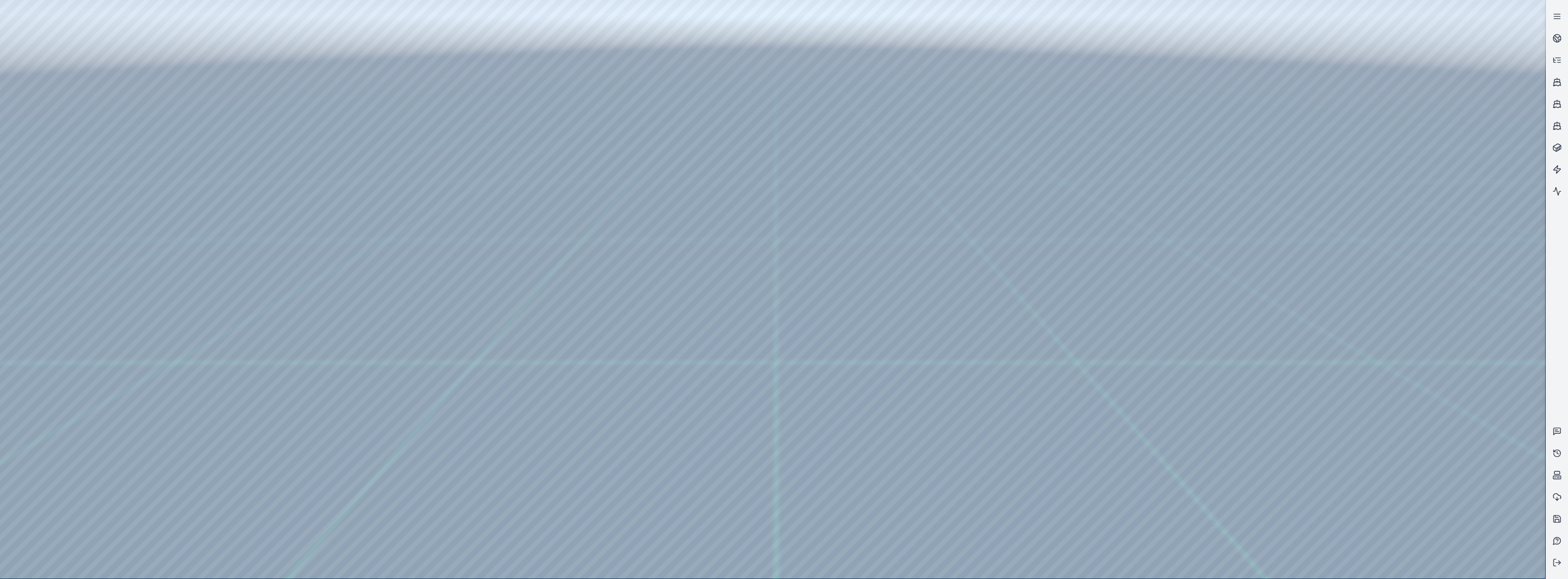
click at [520, 238] on div at bounding box center [772, 289] width 1545 height 578
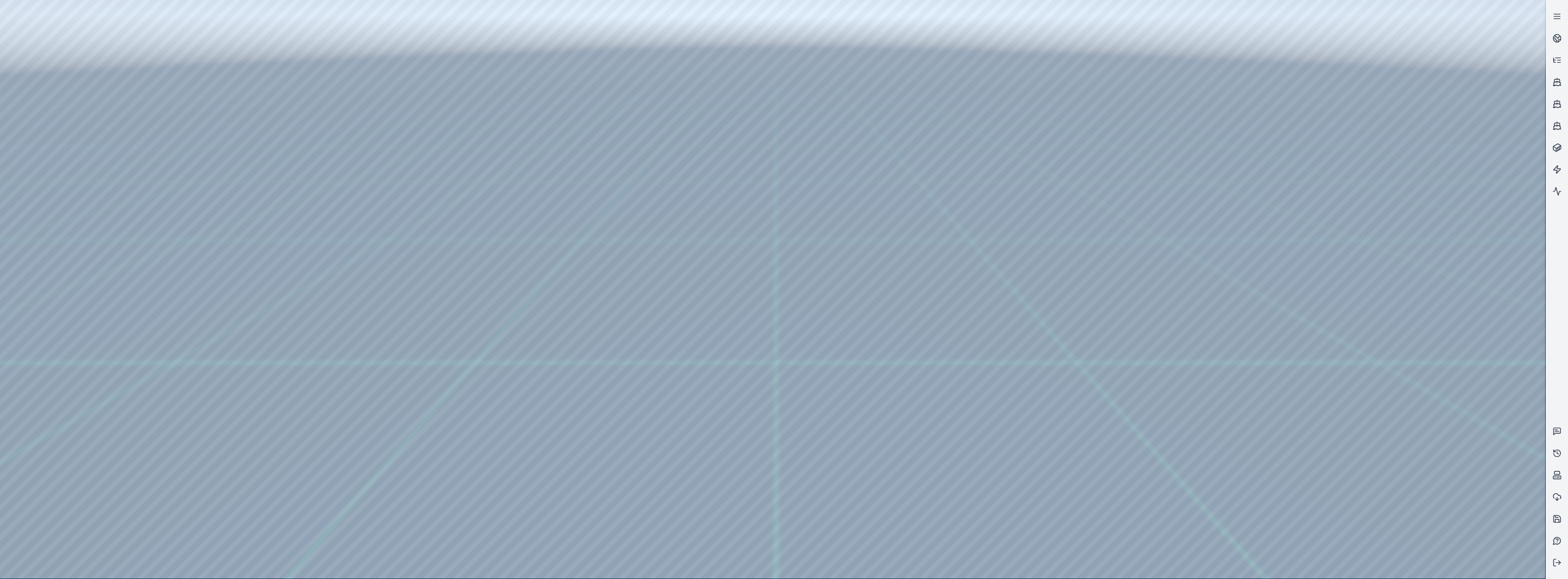
click at [520, 238] on div at bounding box center [772, 289] width 1545 height 578
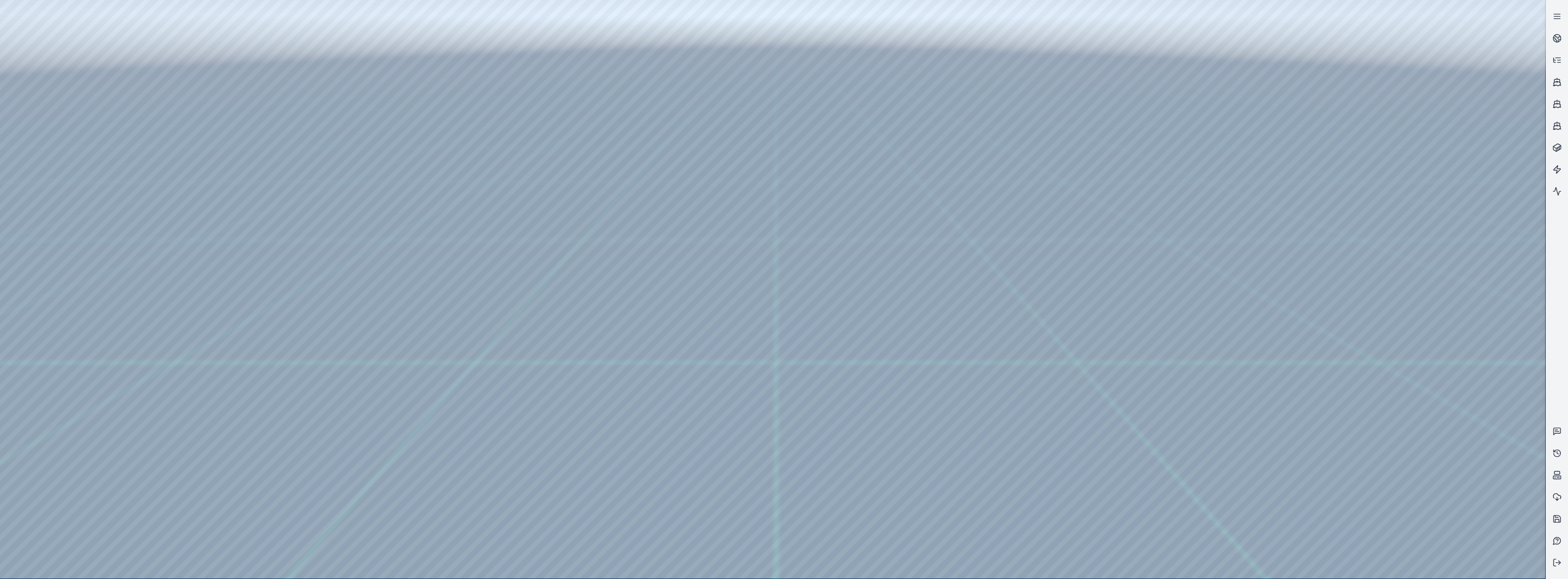
drag, startPoint x: 1248, startPoint y: 411, endPoint x: 1243, endPoint y: 395, distance: 16.8
click at [520, 238] on div at bounding box center [772, 289] width 1545 height 578
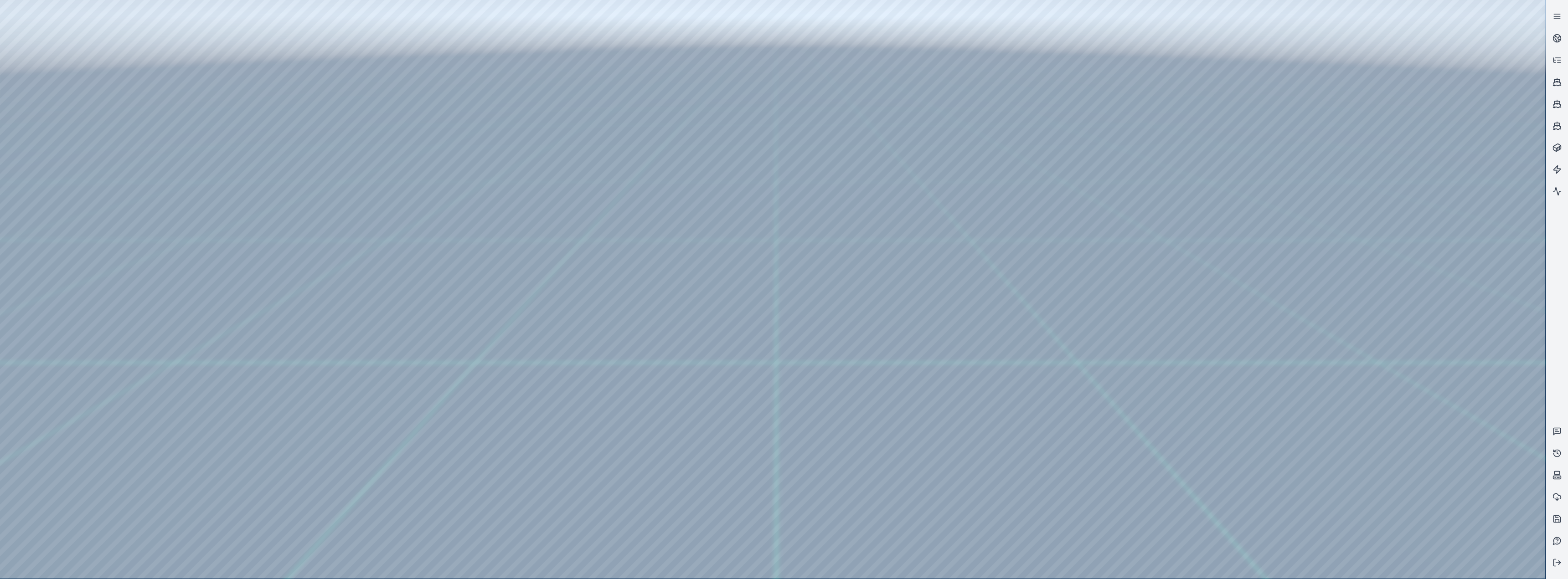
drag, startPoint x: 1145, startPoint y: 365, endPoint x: 943, endPoint y: 345, distance: 203.0
click at [520, 238] on div at bounding box center [772, 289] width 1545 height 578
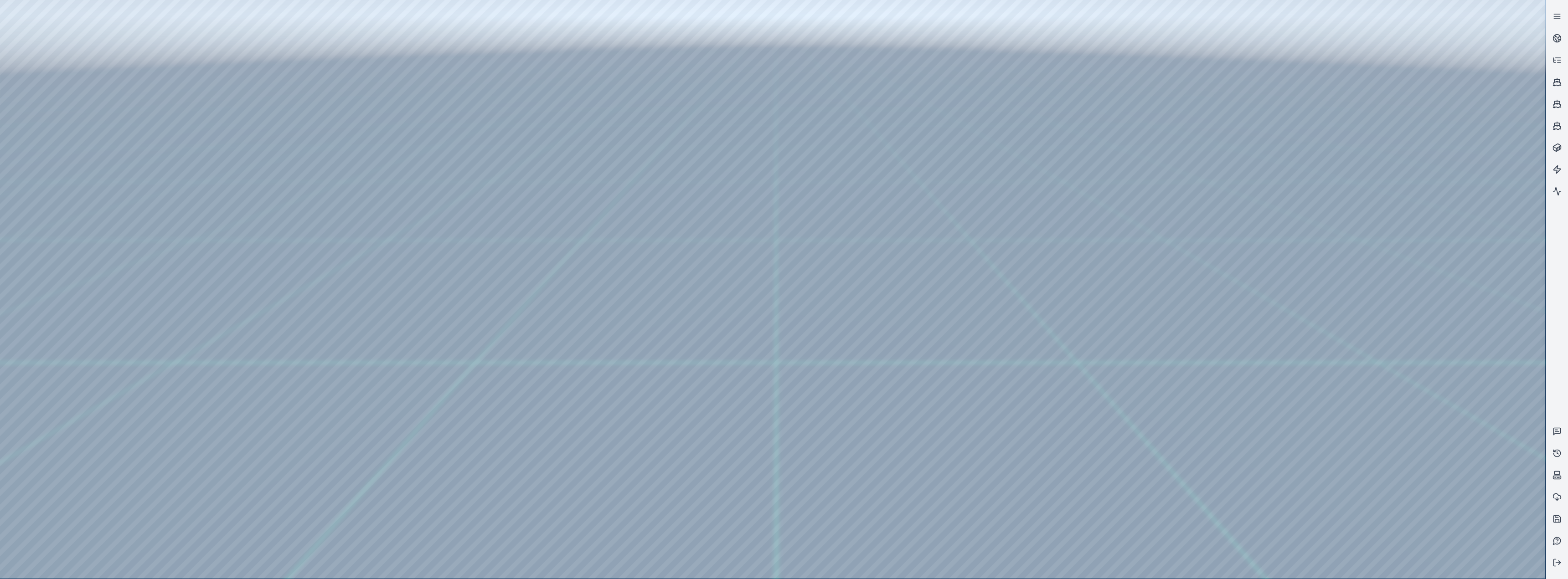
click at [520, 238] on div at bounding box center [772, 289] width 1545 height 578
drag, startPoint x: 1447, startPoint y: 485, endPoint x: 1383, endPoint y: 469, distance: 66.0
click at [520, 238] on div at bounding box center [772, 289] width 1545 height 578
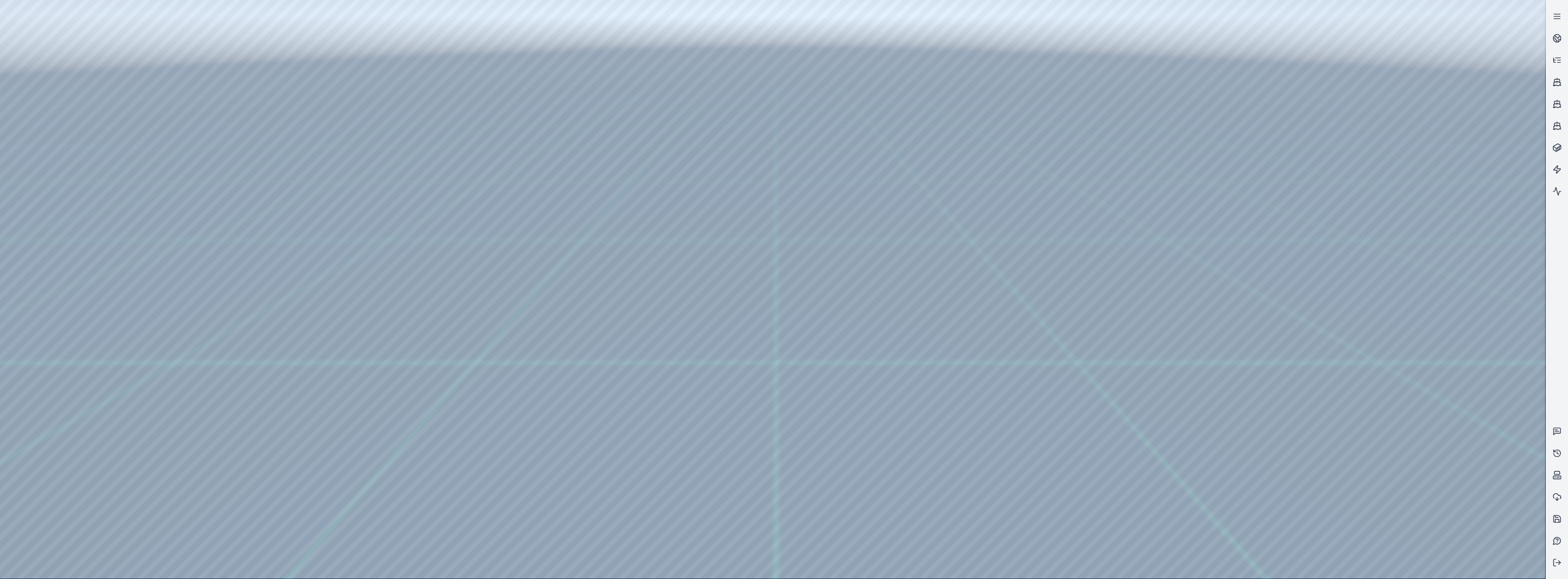
click at [520, 238] on div at bounding box center [772, 289] width 1545 height 578
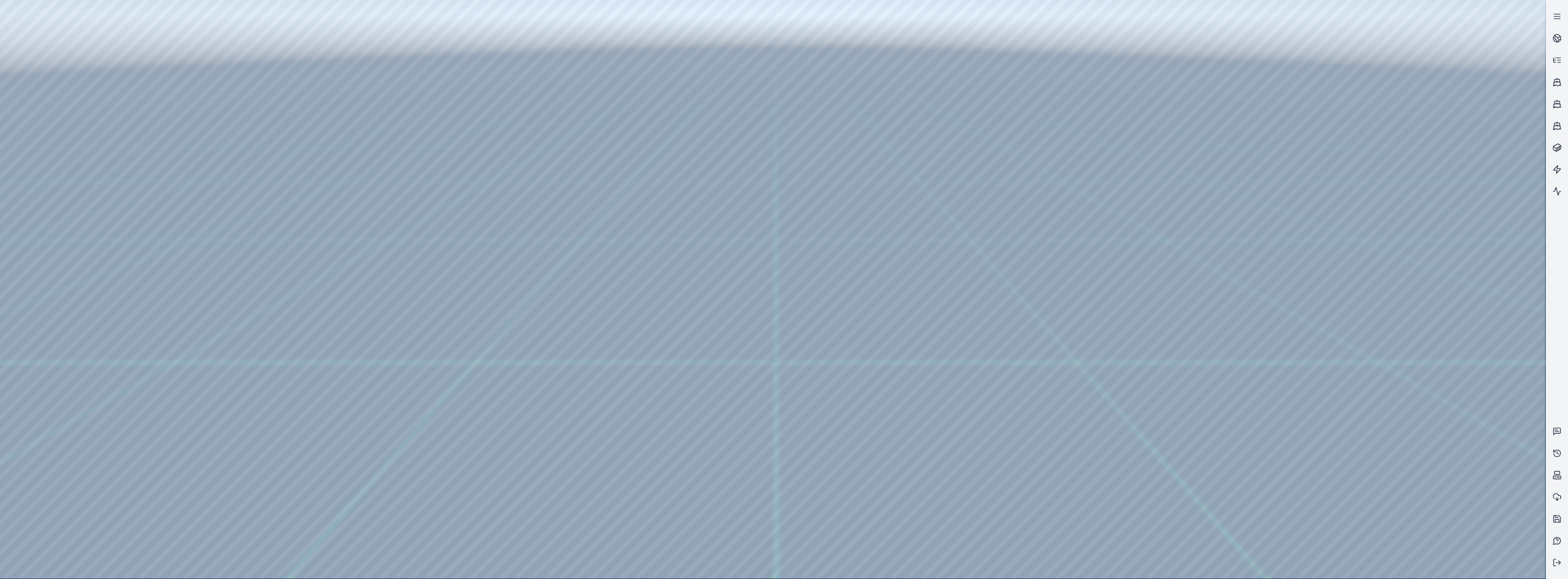
click at [520, 238] on div at bounding box center [772, 289] width 1545 height 578
drag, startPoint x: 1168, startPoint y: 347, endPoint x: 1337, endPoint y: 309, distance: 173.2
drag, startPoint x: 1181, startPoint y: 367, endPoint x: 1117, endPoint y: 388, distance: 67.4
click at [520, 238] on div at bounding box center [772, 289] width 1545 height 578
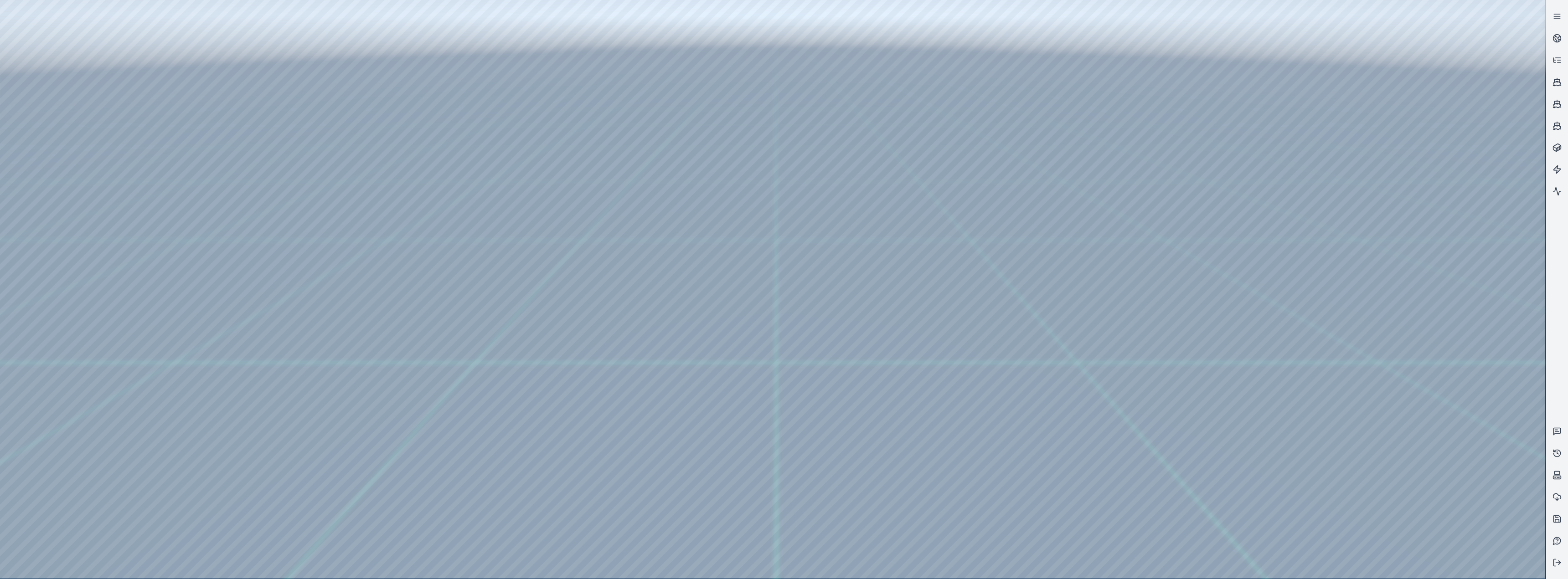
click at [520, 238] on div at bounding box center [772, 289] width 1545 height 578
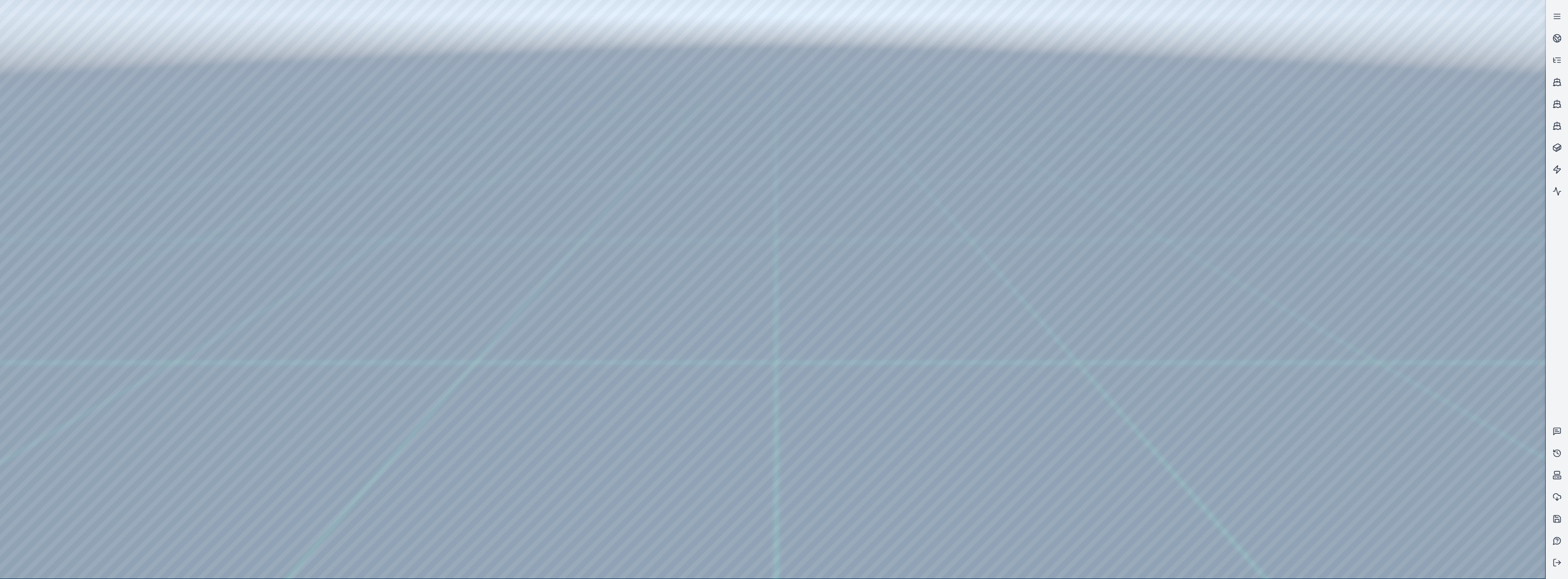
click at [520, 238] on div at bounding box center [772, 289] width 1545 height 578
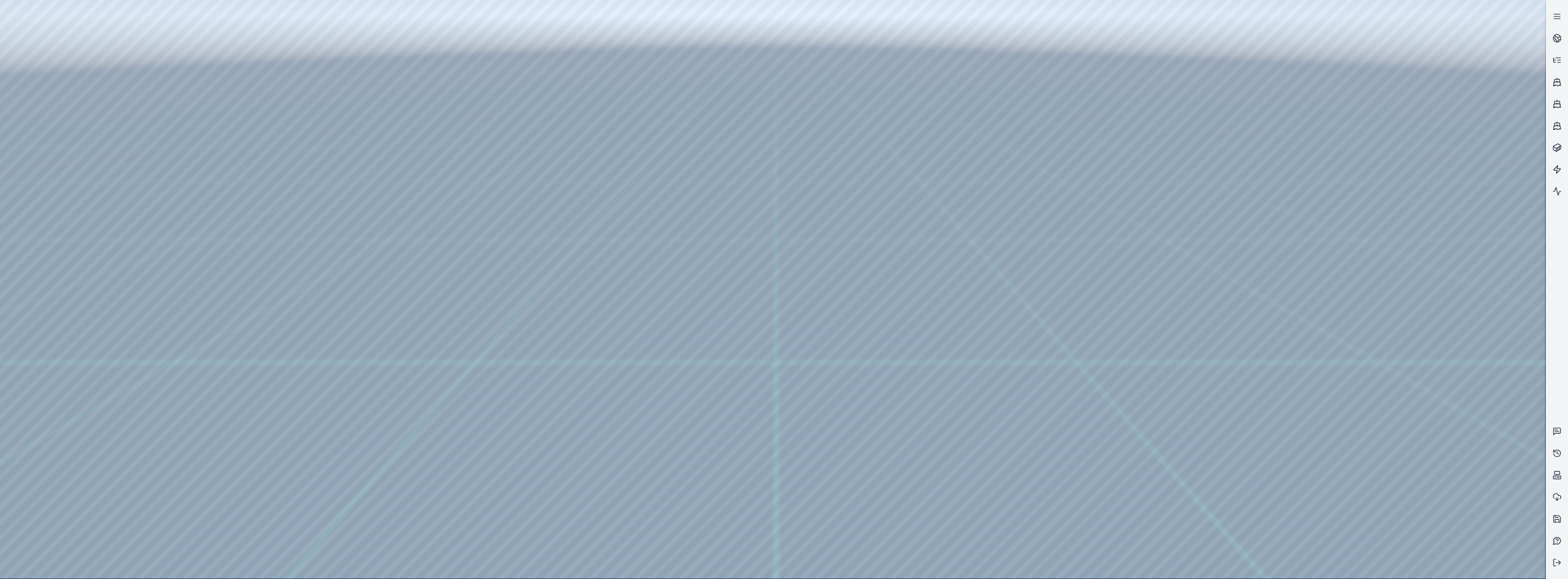
drag, startPoint x: 1119, startPoint y: 417, endPoint x: 1107, endPoint y: 424, distance: 13.9
click at [520, 238] on div at bounding box center [772, 289] width 1545 height 578
drag, startPoint x: 1172, startPoint y: 454, endPoint x: 1105, endPoint y: 464, distance: 67.7
click at [520, 238] on div at bounding box center [772, 289] width 1545 height 578
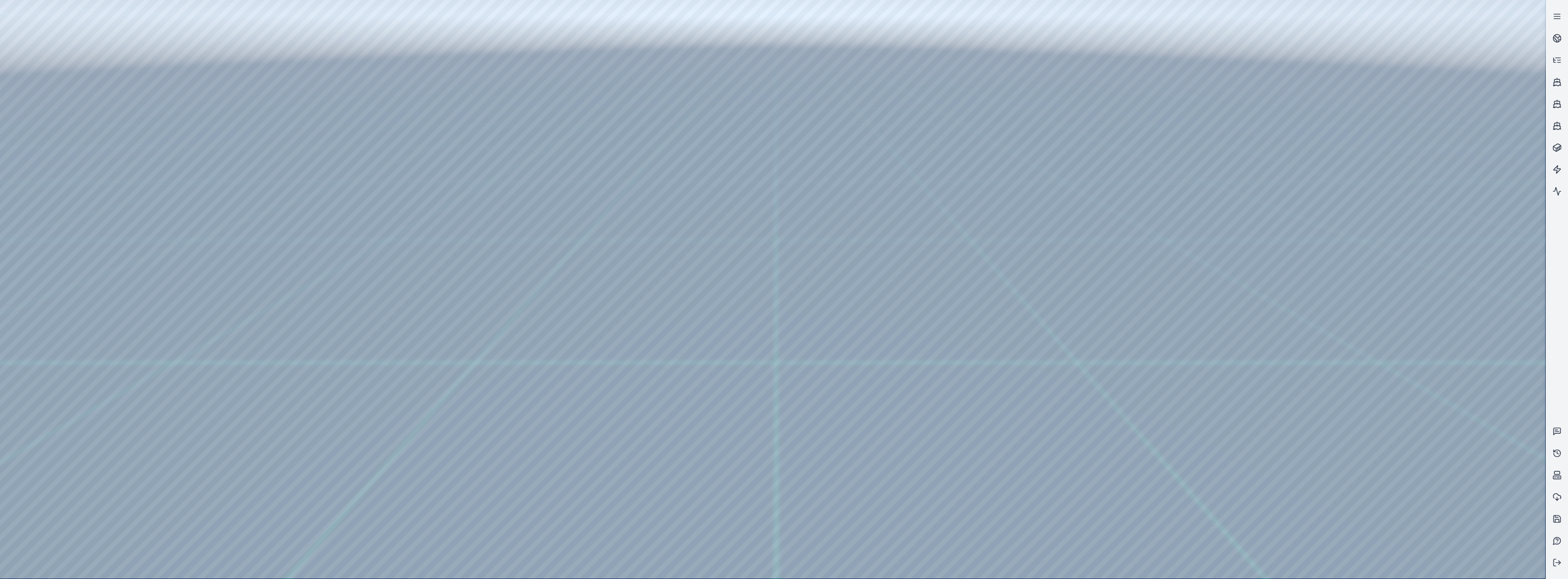
drag, startPoint x: 705, startPoint y: 384, endPoint x: 681, endPoint y: 385, distance: 24.0
drag, startPoint x: 906, startPoint y: 313, endPoint x: 832, endPoint y: 317, distance: 74.1
drag, startPoint x: 899, startPoint y: 225, endPoint x: 891, endPoint y: 226, distance: 8.1
drag, startPoint x: 908, startPoint y: 223, endPoint x: 850, endPoint y: 244, distance: 61.7
click at [520, 43] on link at bounding box center [1557, 38] width 22 height 22
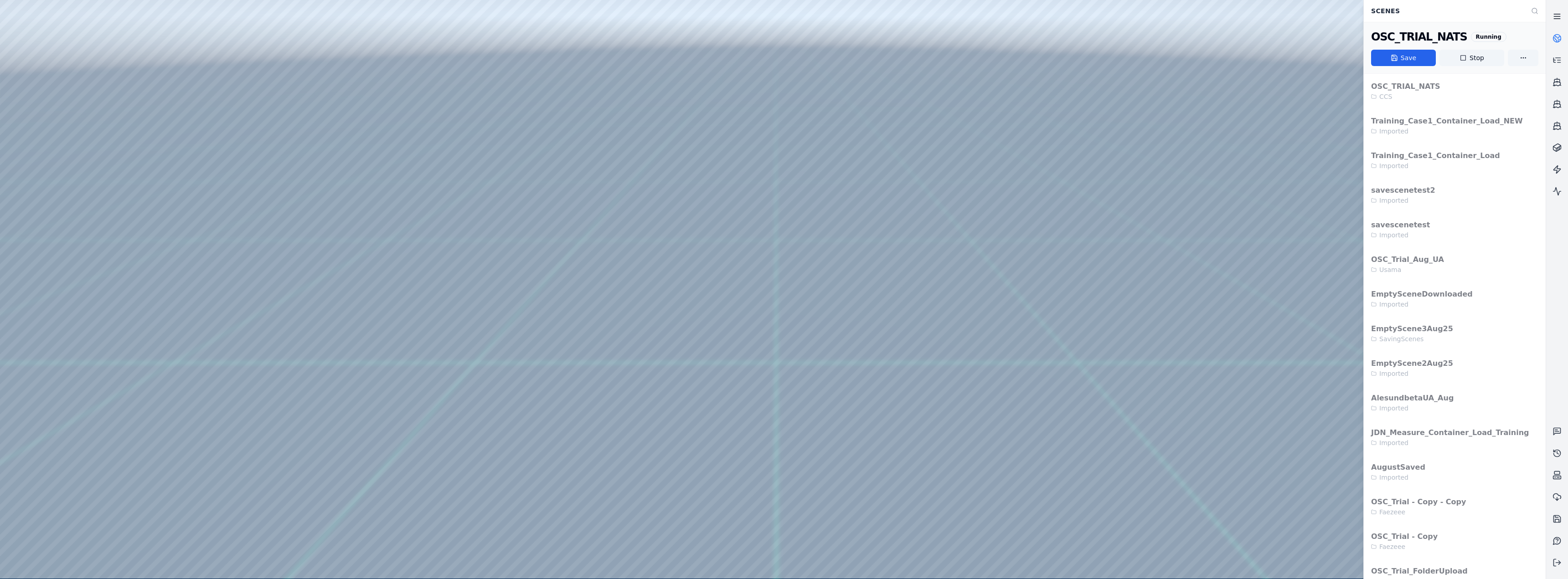
click at [520, 12] on link at bounding box center [1557, 16] width 22 height 22
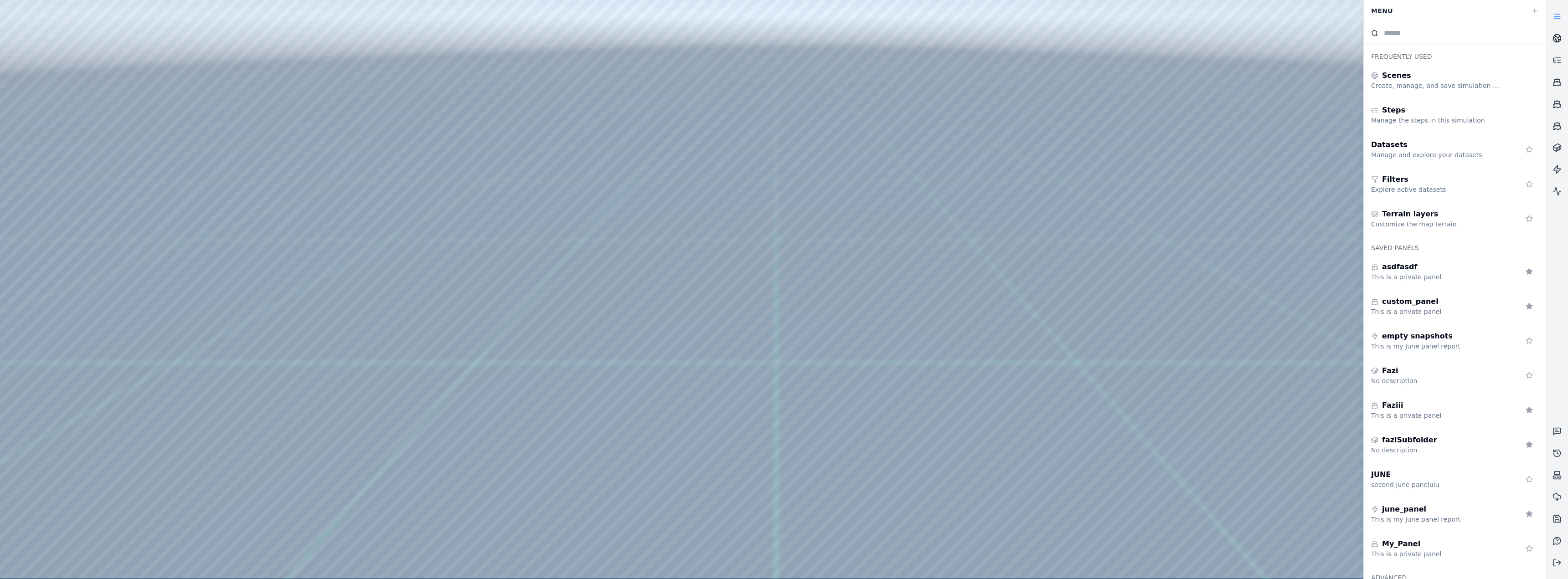
click at [520, 35] on circle at bounding box center [1557, 38] width 8 height 8
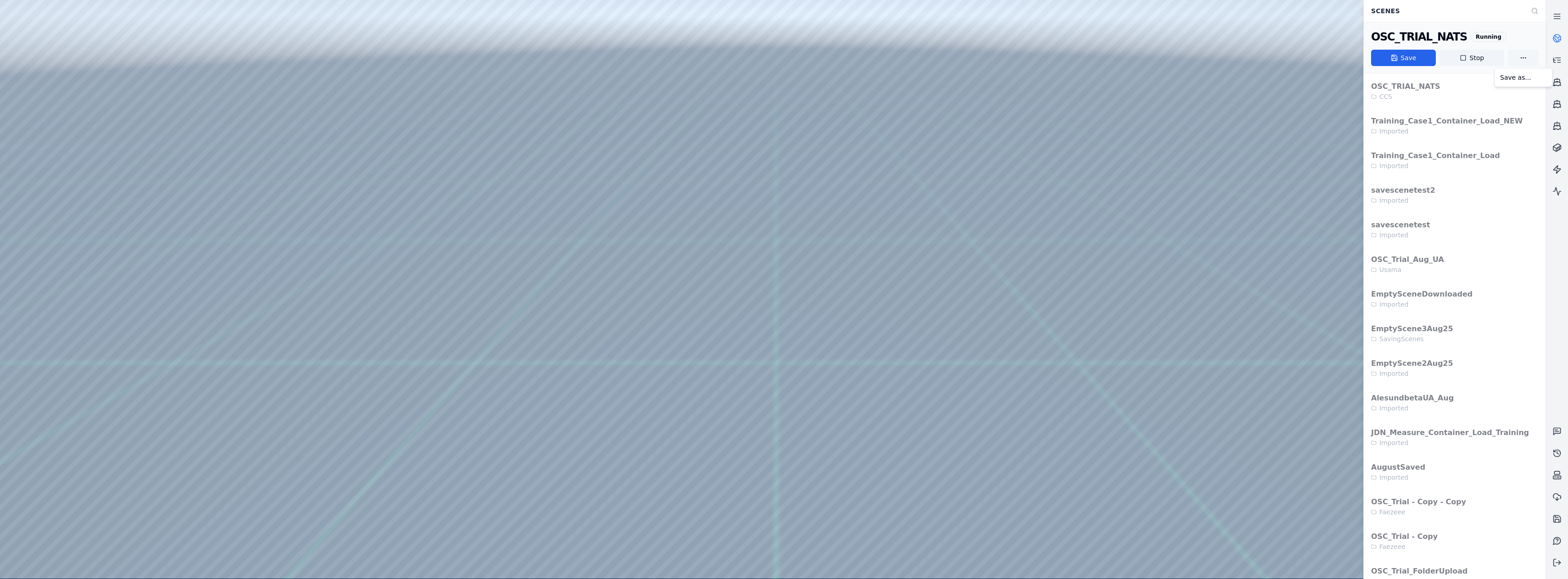
click at [520, 56] on html "Support Scenes OSC_TRIAL_NATS Running Save Stop OSC_TRIAL_NATS CCS Training_Cas…" at bounding box center [784, 290] width 1568 height 579
click at [520, 80] on div "Save as..." at bounding box center [1523, 77] width 54 height 15
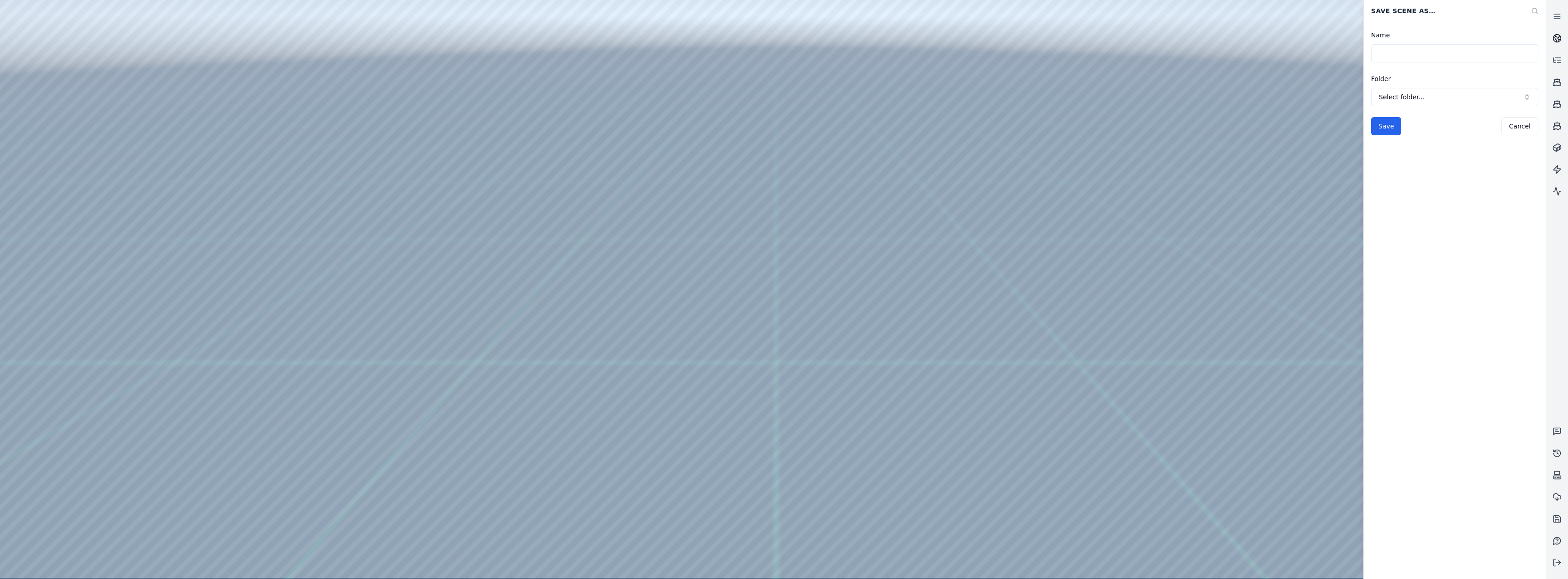
click at [520, 36] on circle at bounding box center [1557, 38] width 8 height 8
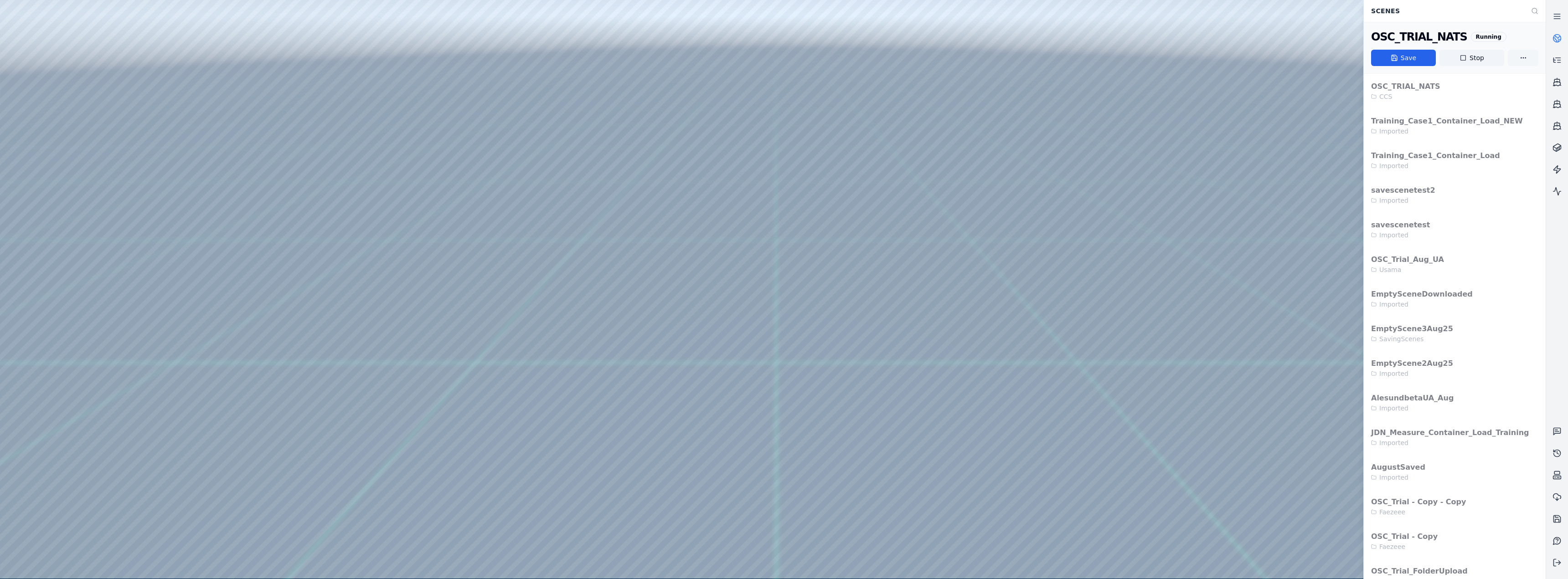
click at [520, 57] on html "Support Scenes OSC_TRIAL_NATS Running Save Stop OSC_TRIAL_NATS CCS Training_Cas…" at bounding box center [784, 290] width 1568 height 579
click at [520, 80] on div "Save as..." at bounding box center [1523, 77] width 54 height 15
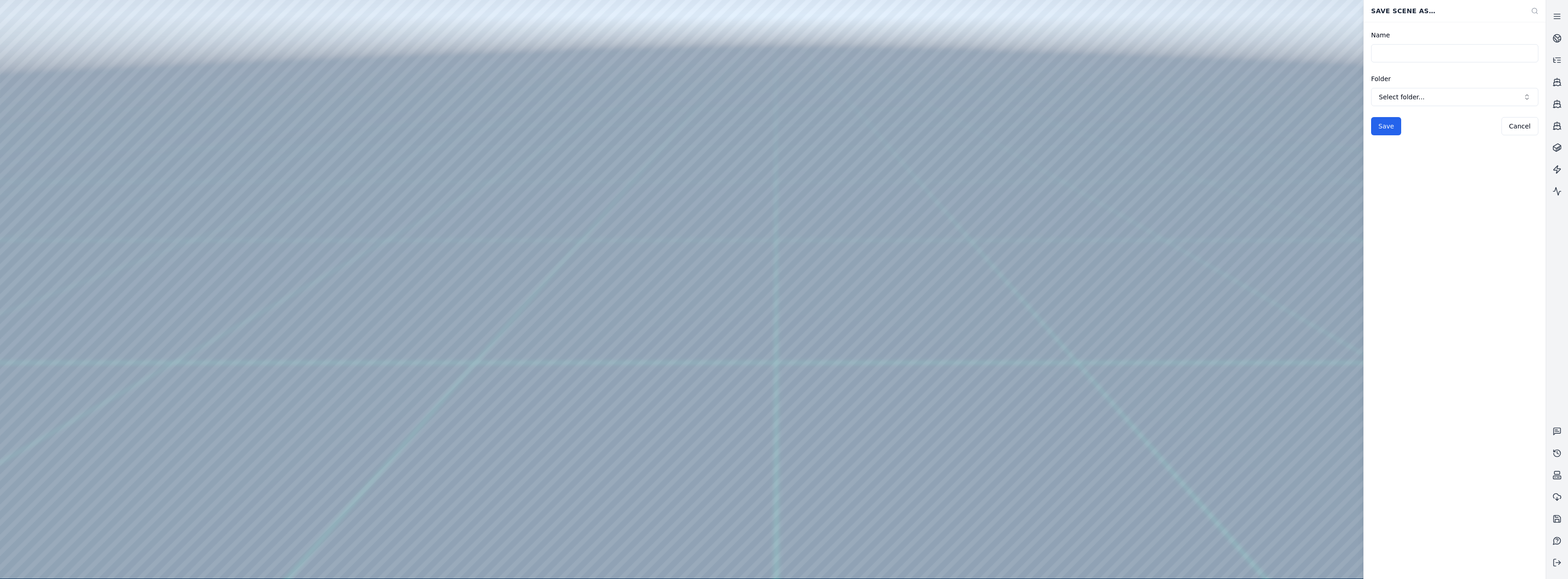
click at [520, 55] on input "Name" at bounding box center [1455, 54] width 167 height 18
type input "**********"
click at [520, 99] on span "Select folder..." at bounding box center [1449, 97] width 141 height 9
click at [520, 139] on span "Imported" at bounding box center [1460, 137] width 146 height 9
click at [520, 195] on div "**********" at bounding box center [1455, 300] width 182 height 557
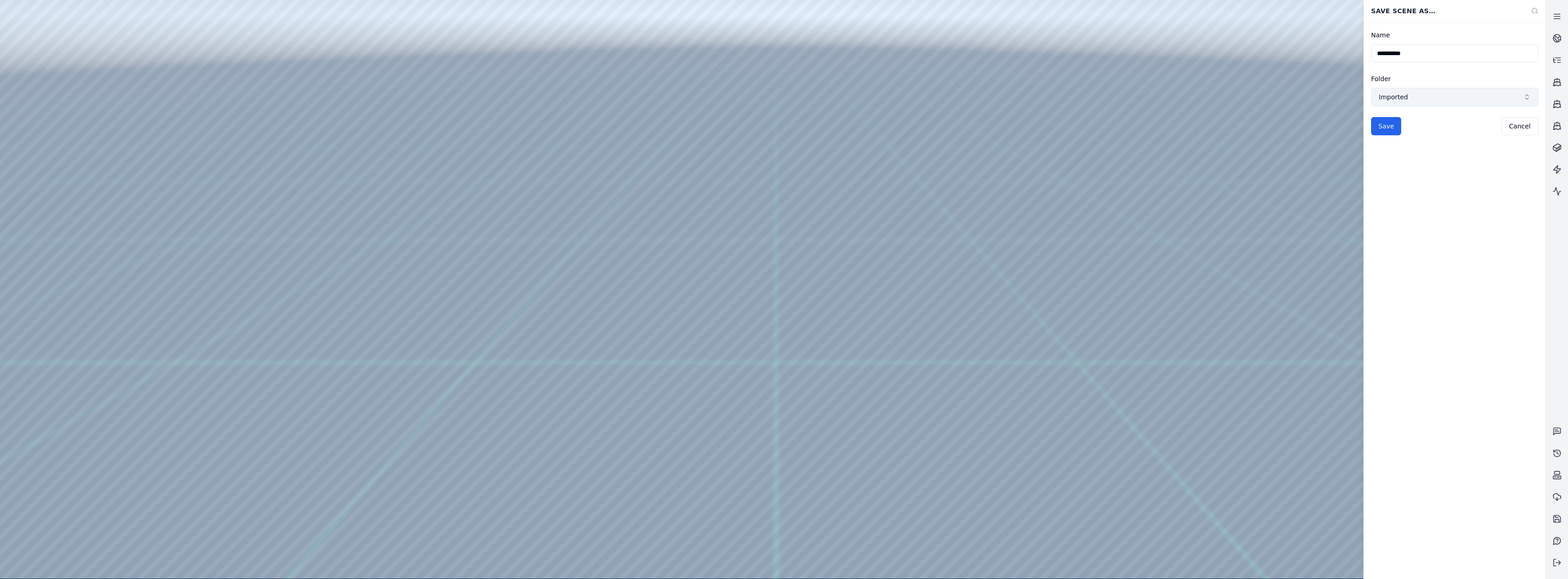
click at [520, 95] on span "Imported" at bounding box center [1449, 97] width 141 height 9
click at [520, 149] on span "Fazi" at bounding box center [1460, 152] width 146 height 9
click at [520, 181] on div "**********" at bounding box center [1455, 300] width 182 height 557
click at [520, 129] on button "Save" at bounding box center [1386, 126] width 30 height 18
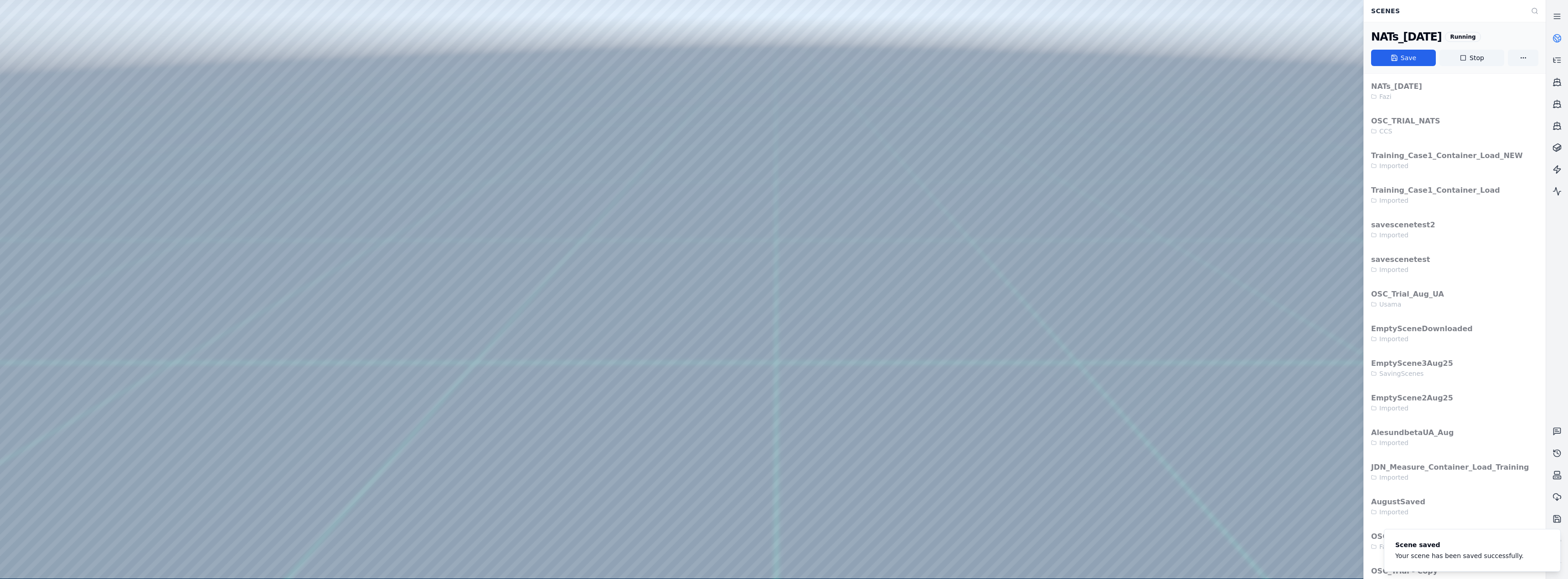
click at [113, 40] on div at bounding box center [772, 289] width 1545 height 578
click at [520, 40] on icon at bounding box center [1559, 41] width 2 height 2
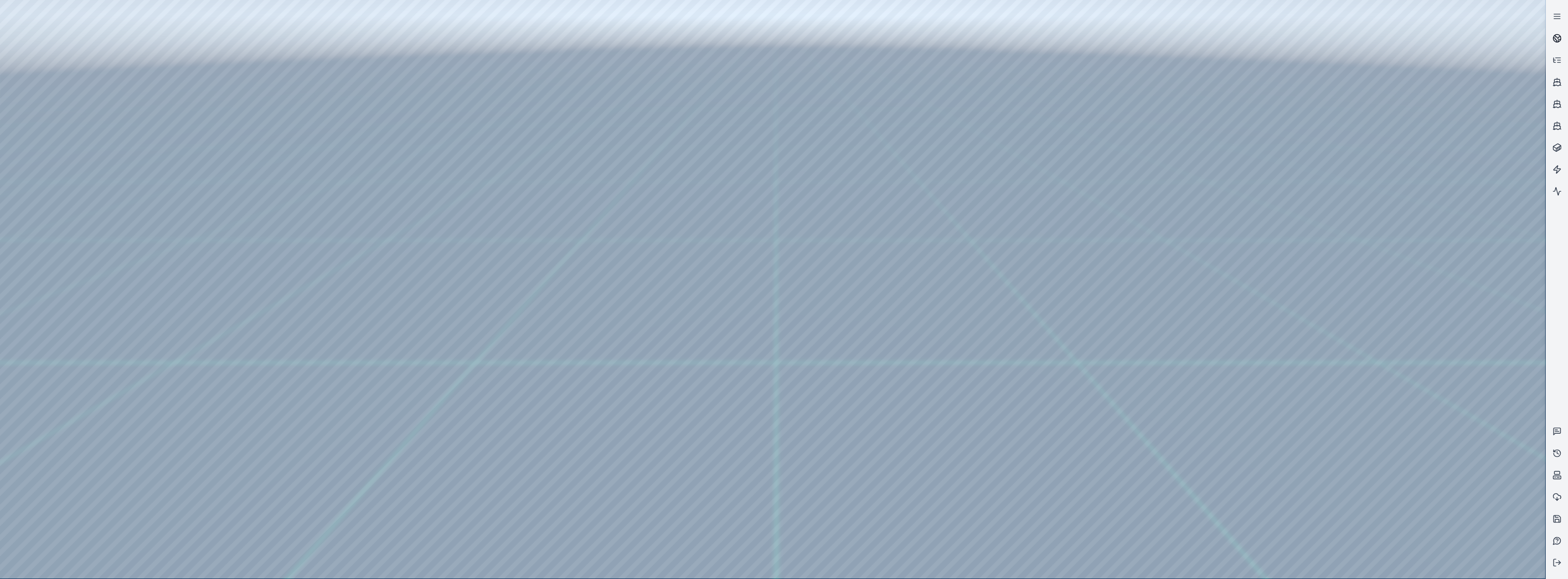
click at [520, 40] on circle at bounding box center [1557, 38] width 8 height 8
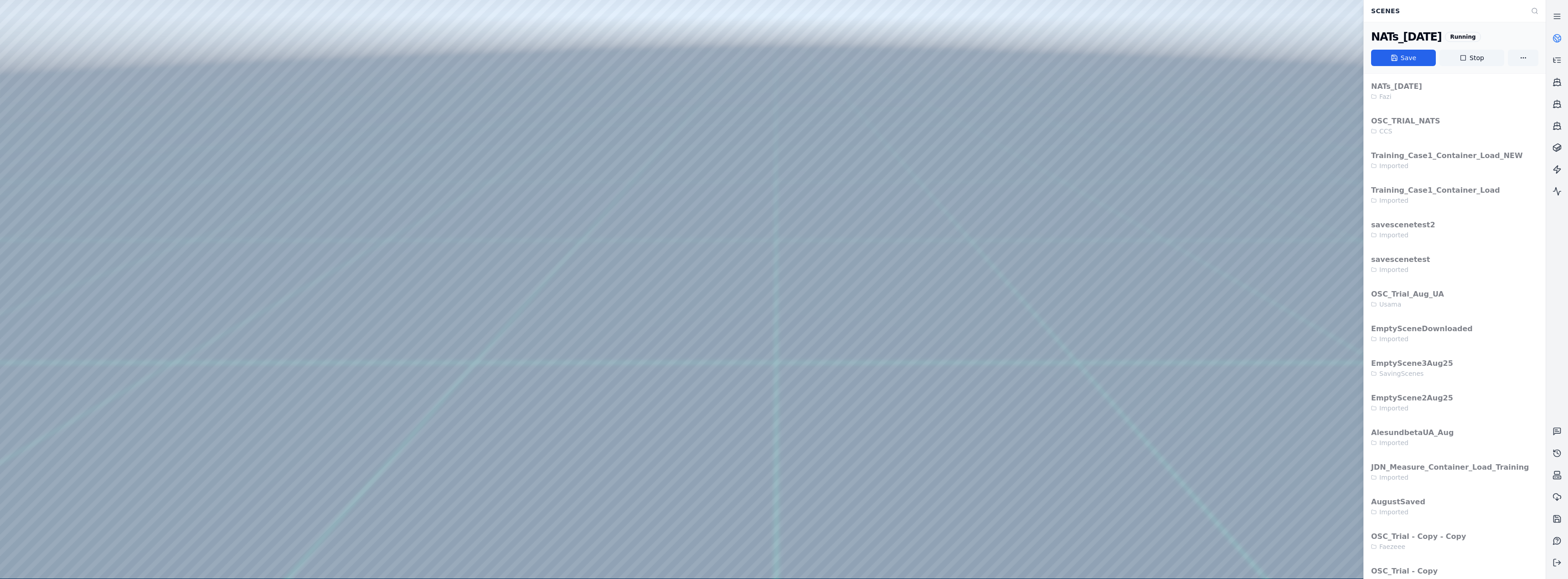
drag, startPoint x: 1110, startPoint y: 161, endPoint x: 1090, endPoint y: 186, distance: 32.0
click at [520, 52] on div at bounding box center [772, 289] width 1545 height 578
click at [520, 6] on div at bounding box center [772, 289] width 1545 height 578
drag, startPoint x: 805, startPoint y: 188, endPoint x: 772, endPoint y: 230, distance: 53.4
click at [74, 144] on div at bounding box center [772, 289] width 1545 height 578
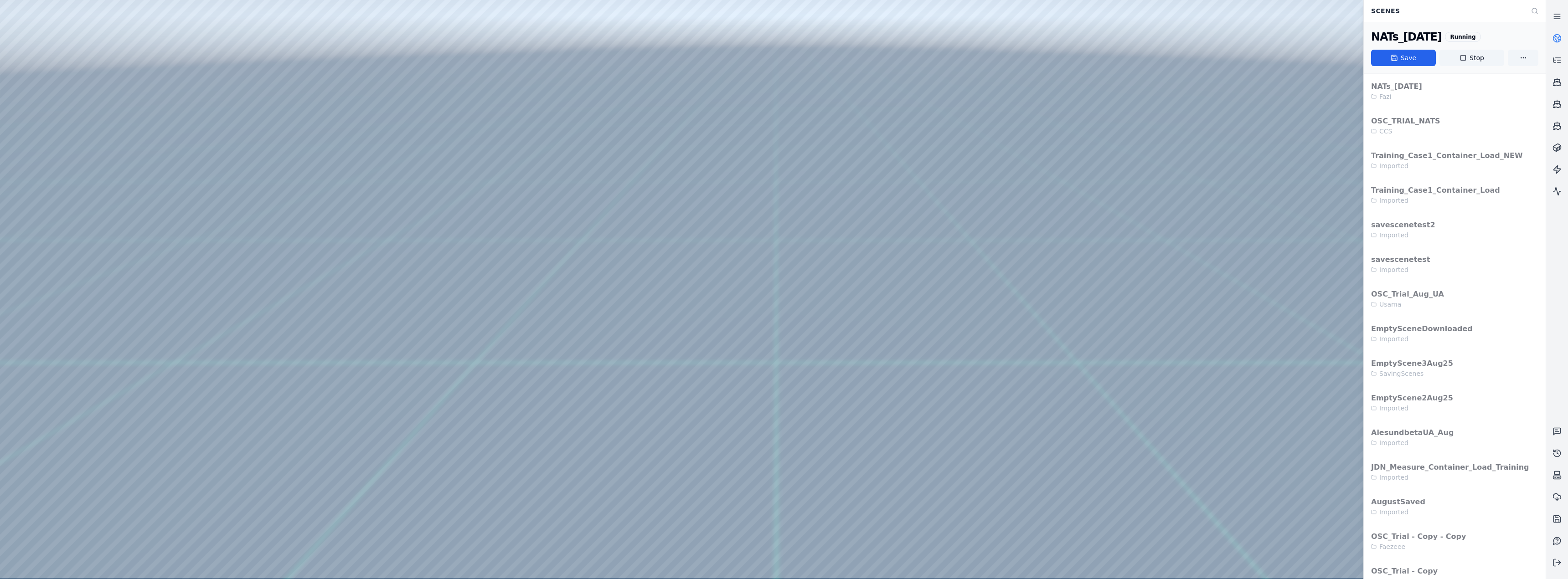
click at [61, 130] on div at bounding box center [772, 289] width 1545 height 578
click at [61, 148] on div at bounding box center [772, 289] width 1545 height 578
click at [67, 233] on div at bounding box center [772, 289] width 1545 height 578
click at [70, 238] on div at bounding box center [772, 289] width 1545 height 578
click at [68, 196] on div at bounding box center [772, 289] width 1545 height 578
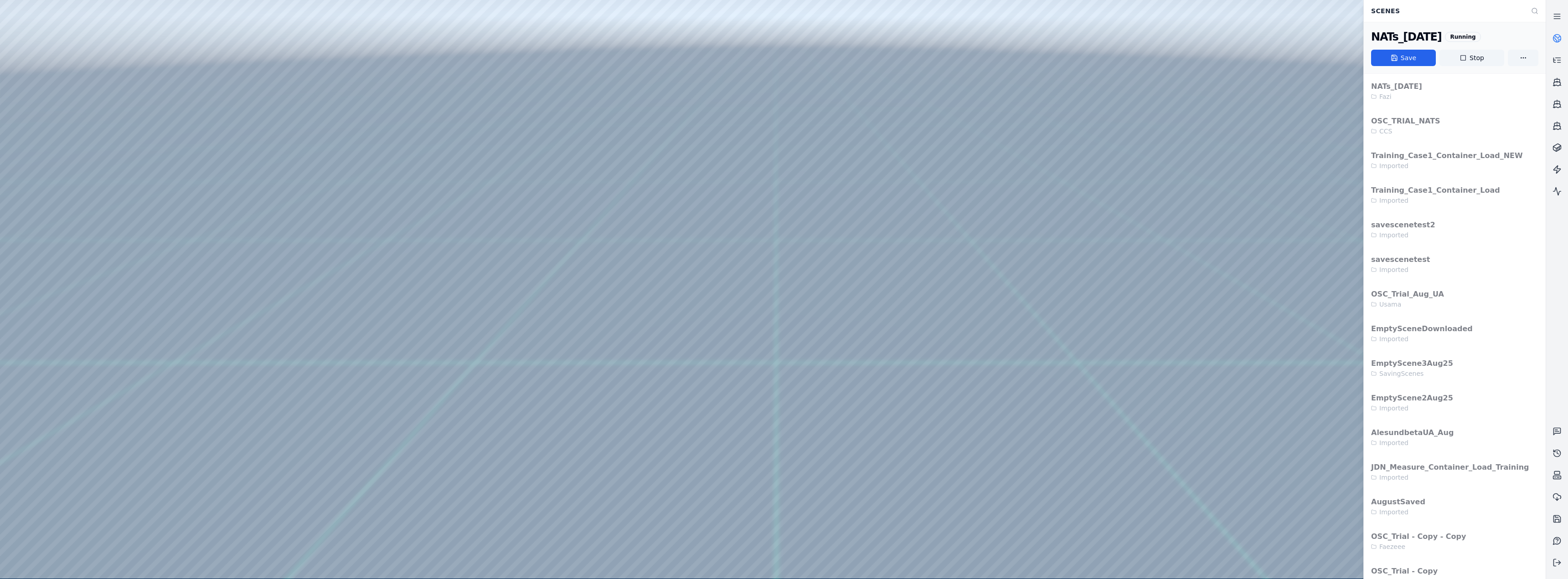
click at [69, 221] on div at bounding box center [772, 289] width 1545 height 578
click at [47, 238] on div at bounding box center [772, 289] width 1545 height 578
click at [520, 58] on button "Stop" at bounding box center [1472, 58] width 65 height 16
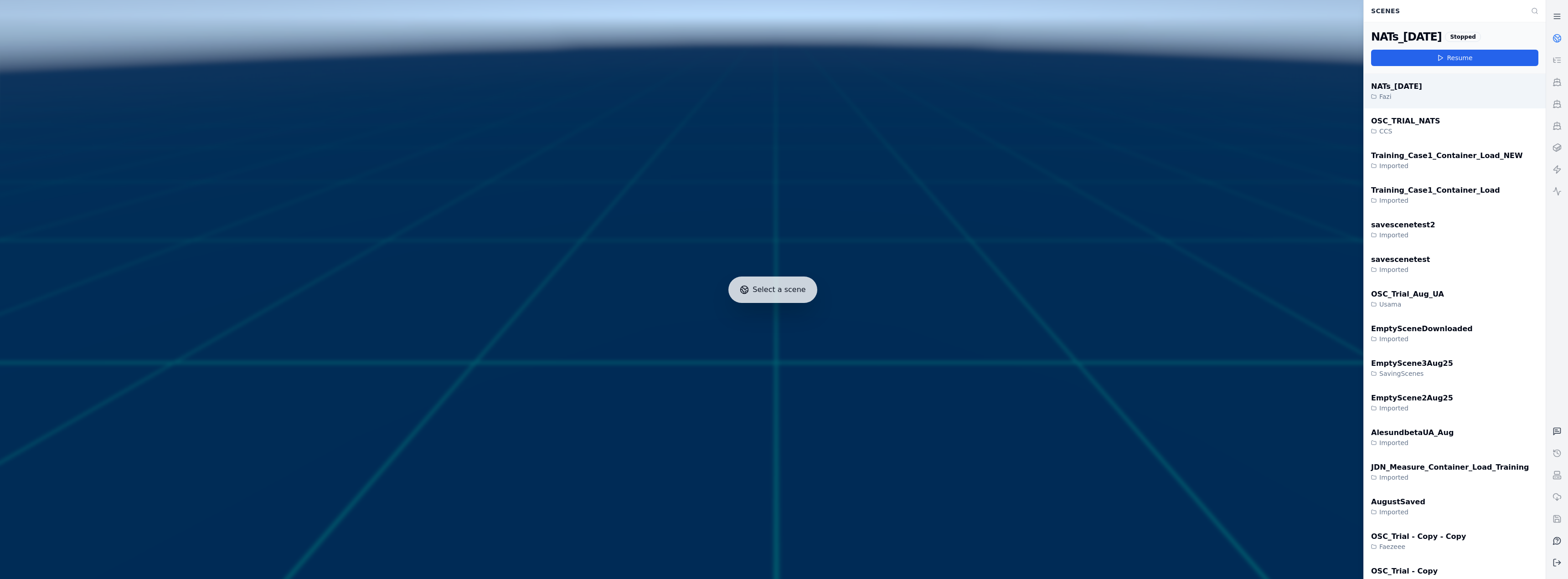
click at [520, 92] on div "NATs_[DATE] Fazi" at bounding box center [1455, 91] width 182 height 35
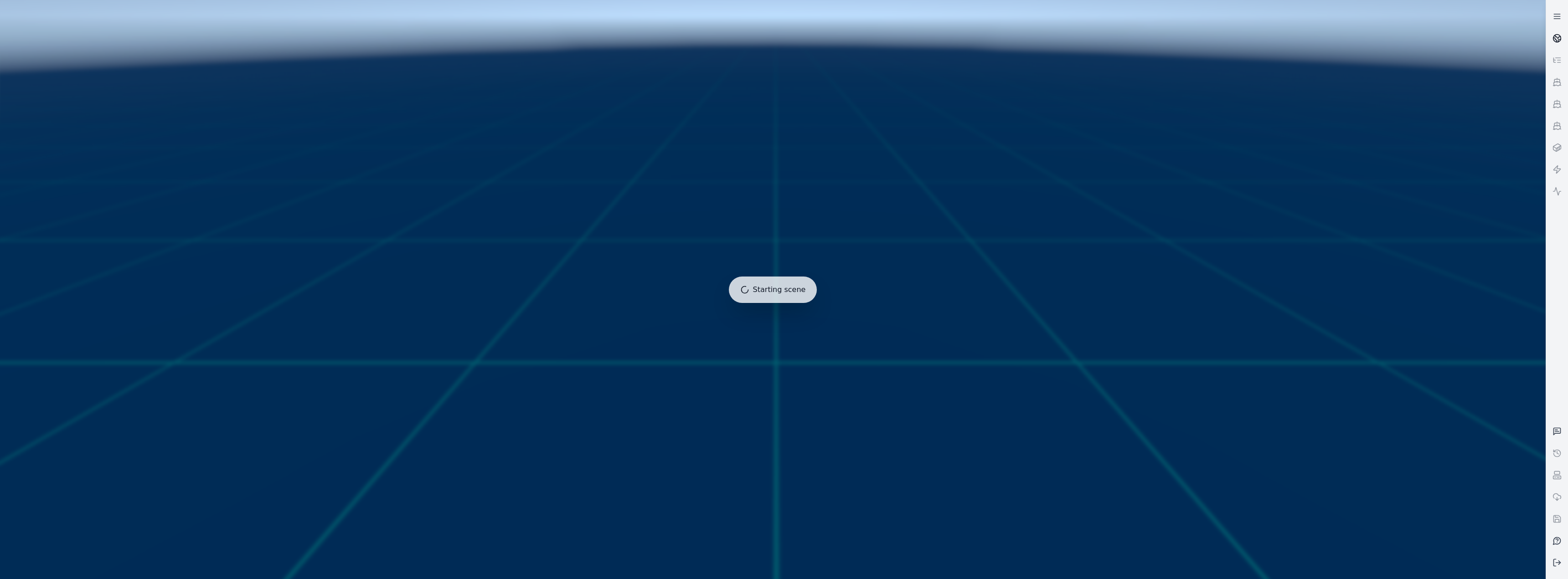
click at [520, 33] on icon at bounding box center [1557, 38] width 9 height 9
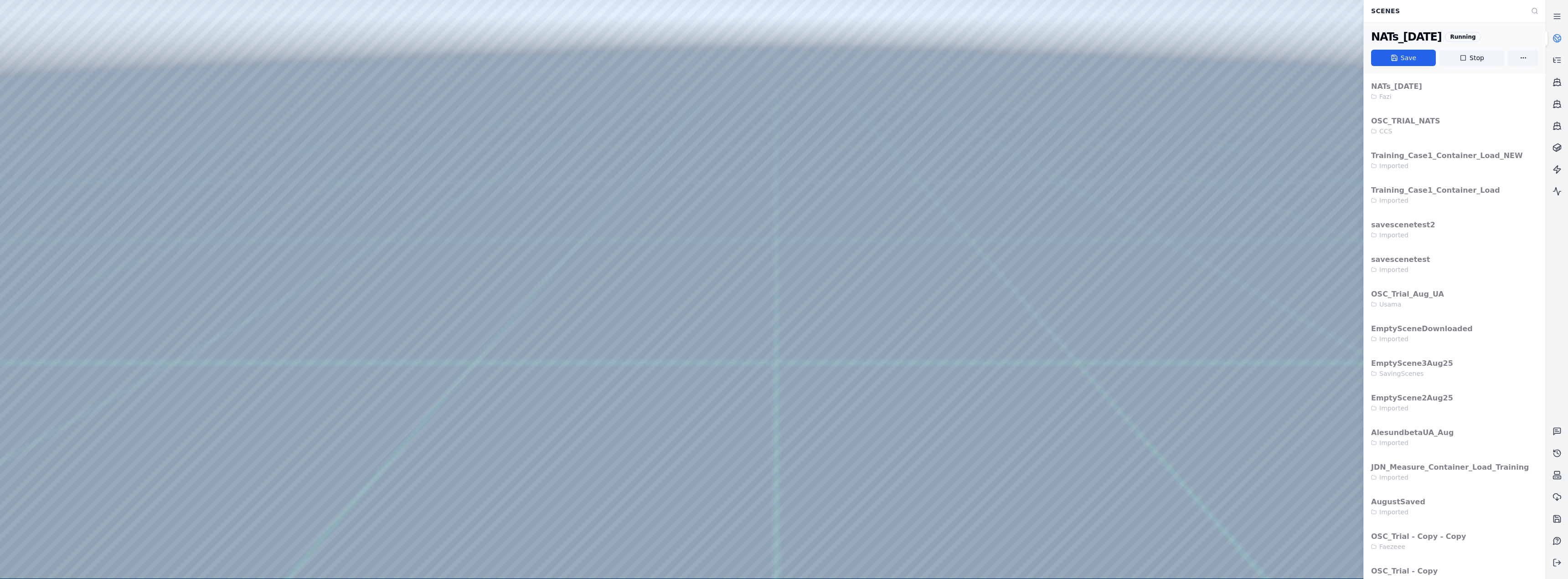
click at [54, 211] on div at bounding box center [772, 289] width 1545 height 578
click at [74, 123] on div at bounding box center [772, 289] width 1545 height 578
click at [69, 146] on div at bounding box center [772, 289] width 1545 height 578
click at [49, 238] on div at bounding box center [772, 289] width 1545 height 578
click at [54, 208] on div at bounding box center [772, 289] width 1545 height 578
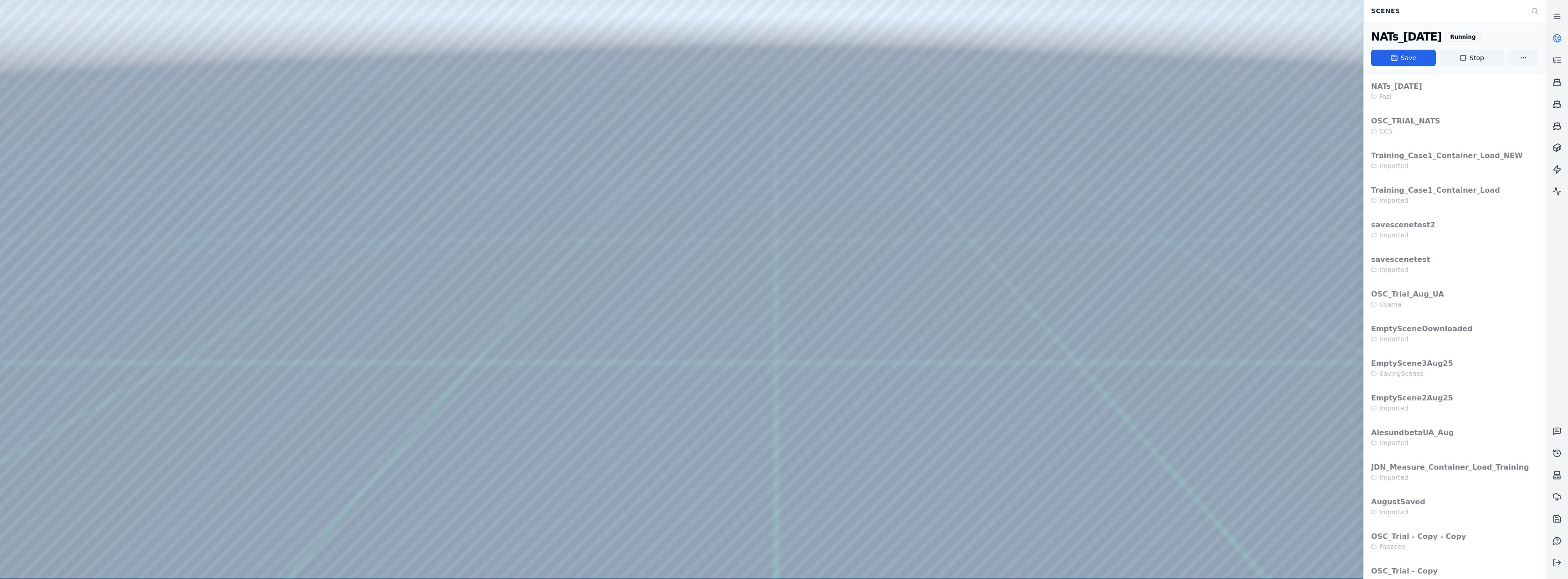
click at [79, 140] on div at bounding box center [772, 289] width 1545 height 578
click at [70, 151] on div at bounding box center [772, 289] width 1545 height 578
click at [71, 123] on div at bounding box center [772, 289] width 1545 height 578
click at [65, 166] on div at bounding box center [772, 289] width 1545 height 578
click at [257, 238] on div at bounding box center [772, 289] width 1545 height 578
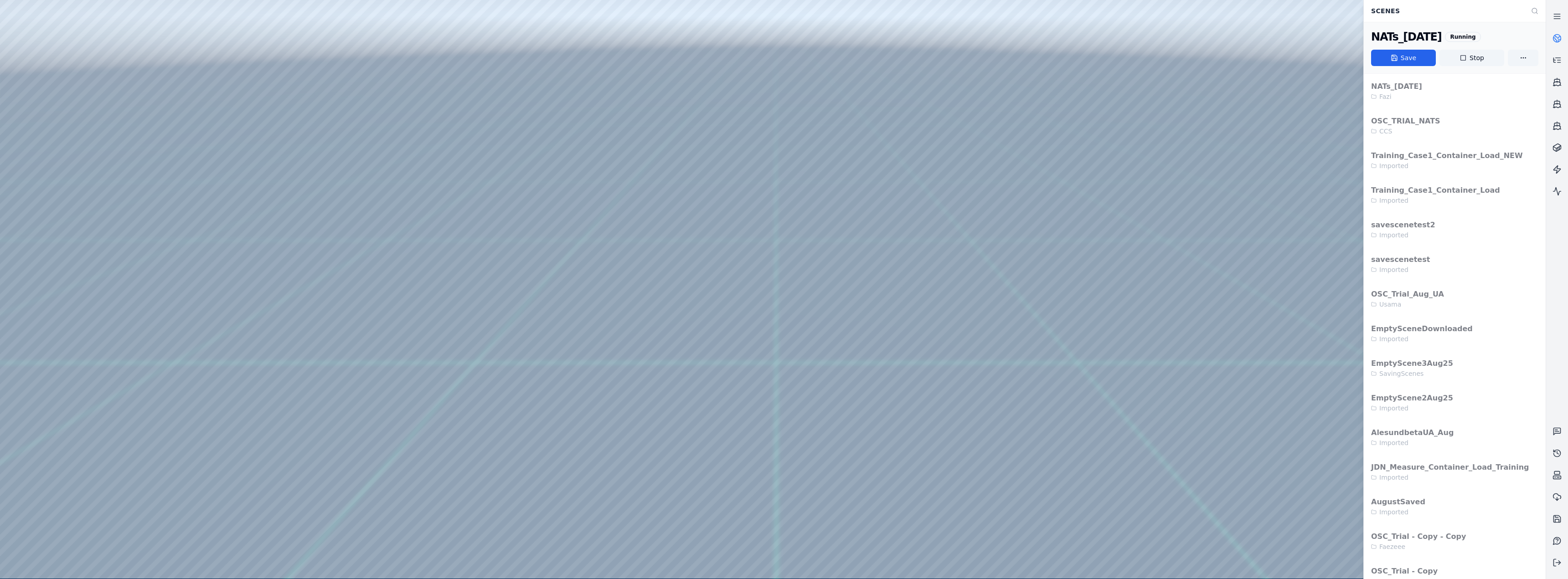
click at [257, 238] on div at bounding box center [772, 289] width 1545 height 578
click at [110, 43] on div at bounding box center [772, 289] width 1545 height 578
click at [520, 55] on icon at bounding box center [1463, 58] width 7 height 7
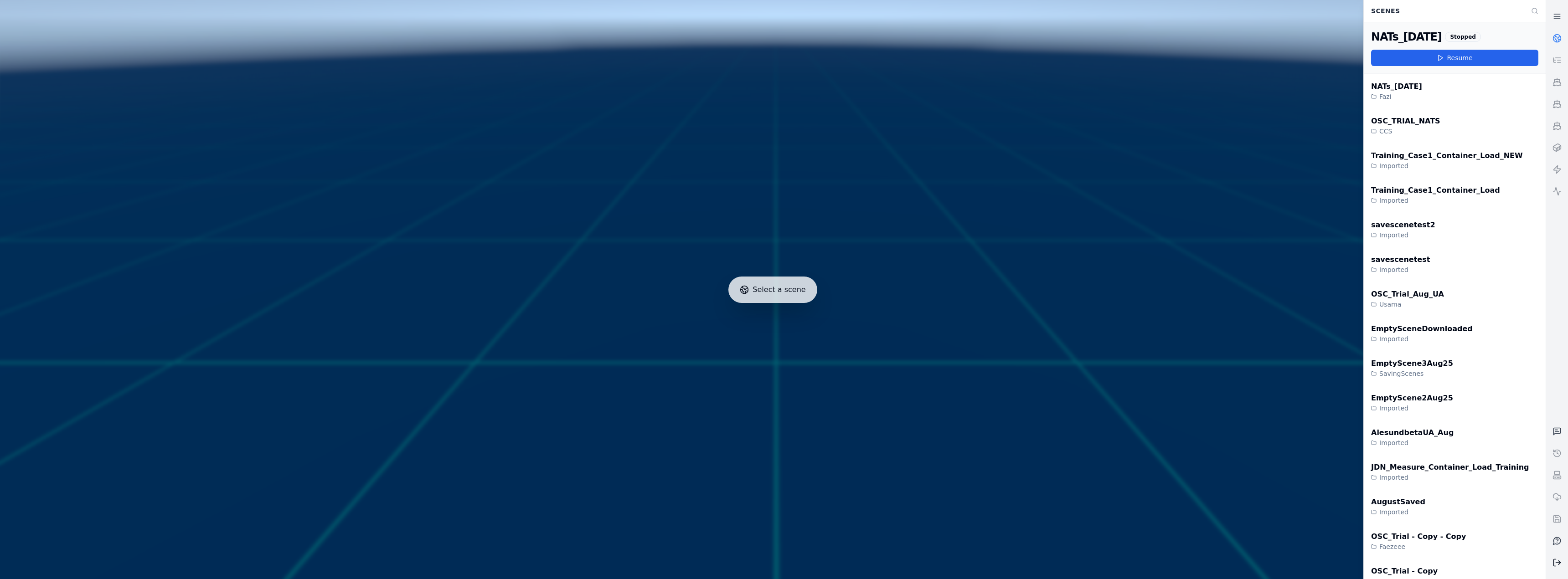
click at [520, 238] on icon at bounding box center [1557, 562] width 9 height 9
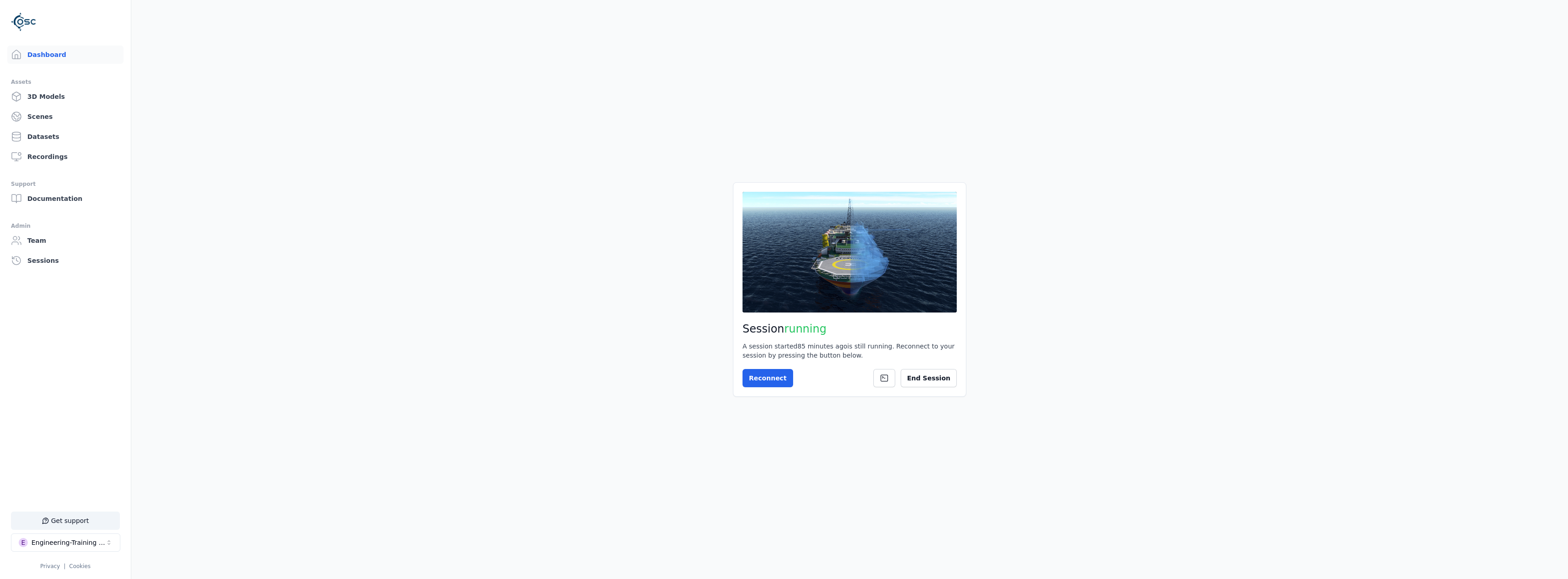
click at [520, 238] on main "Session running A session started 85 minutes ago is still running. Reconnect to…" at bounding box center [850, 290] width 1437 height 579
click at [520, 238] on button "End Session" at bounding box center [929, 378] width 56 height 18
click at [458, 238] on main "Session not started Press the button below to start your session. Once your ses…" at bounding box center [850, 290] width 1437 height 579
click at [520, 238] on button at bounding box center [945, 378] width 23 height 18
click at [520, 238] on button "Start Session" at bounding box center [779, 378] width 72 height 18
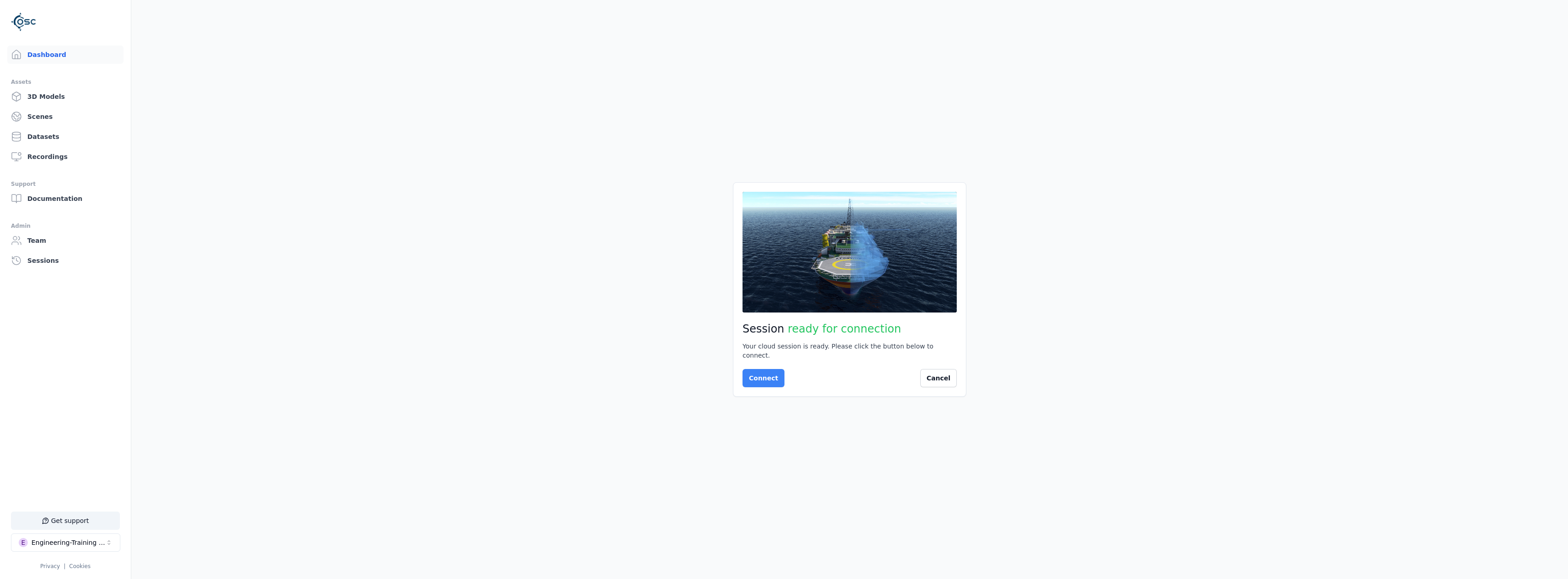
click at [520, 238] on button "Connect" at bounding box center [763, 378] width 42 height 18
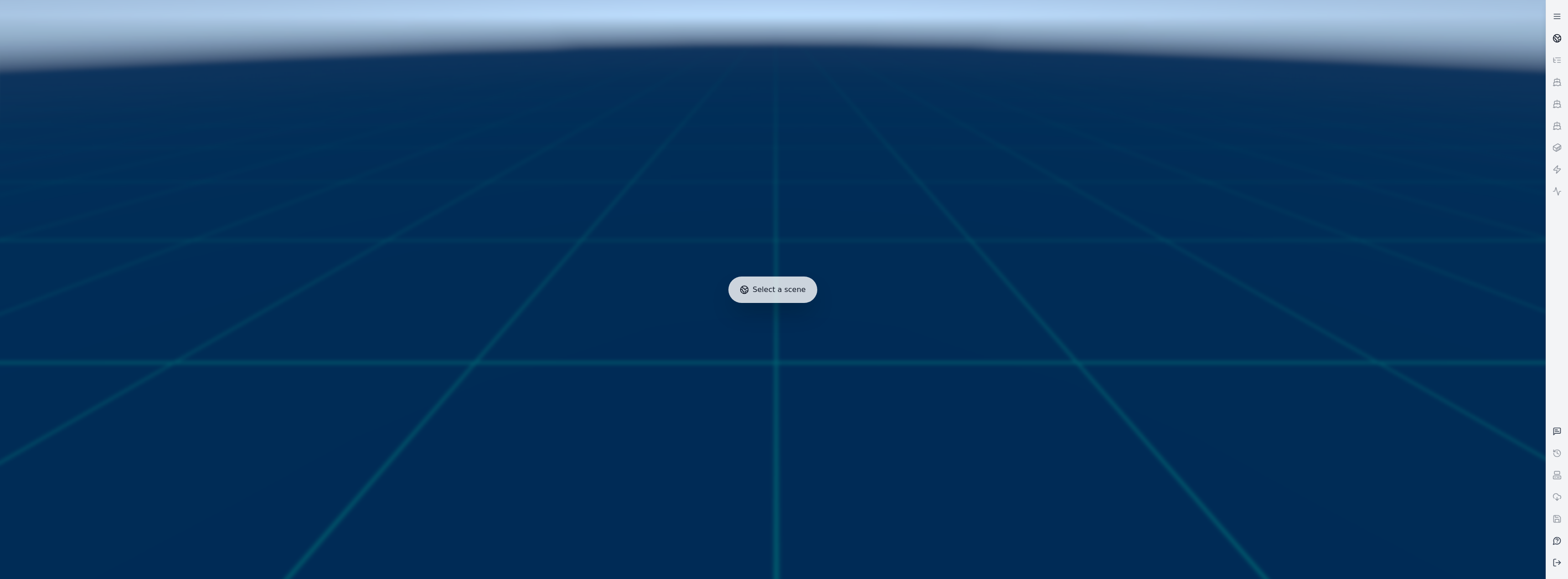
click at [520, 42] on link at bounding box center [1557, 38] width 22 height 22
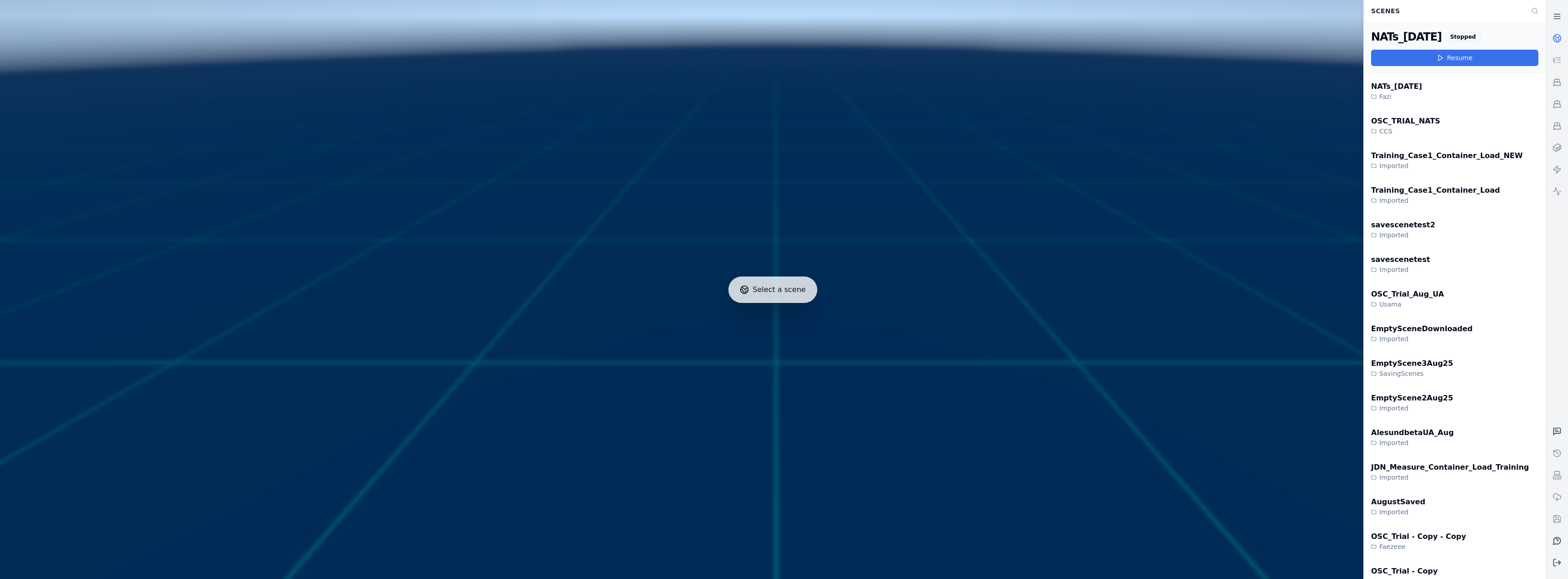
click at [520, 56] on button "Resume" at bounding box center [1455, 58] width 167 height 16
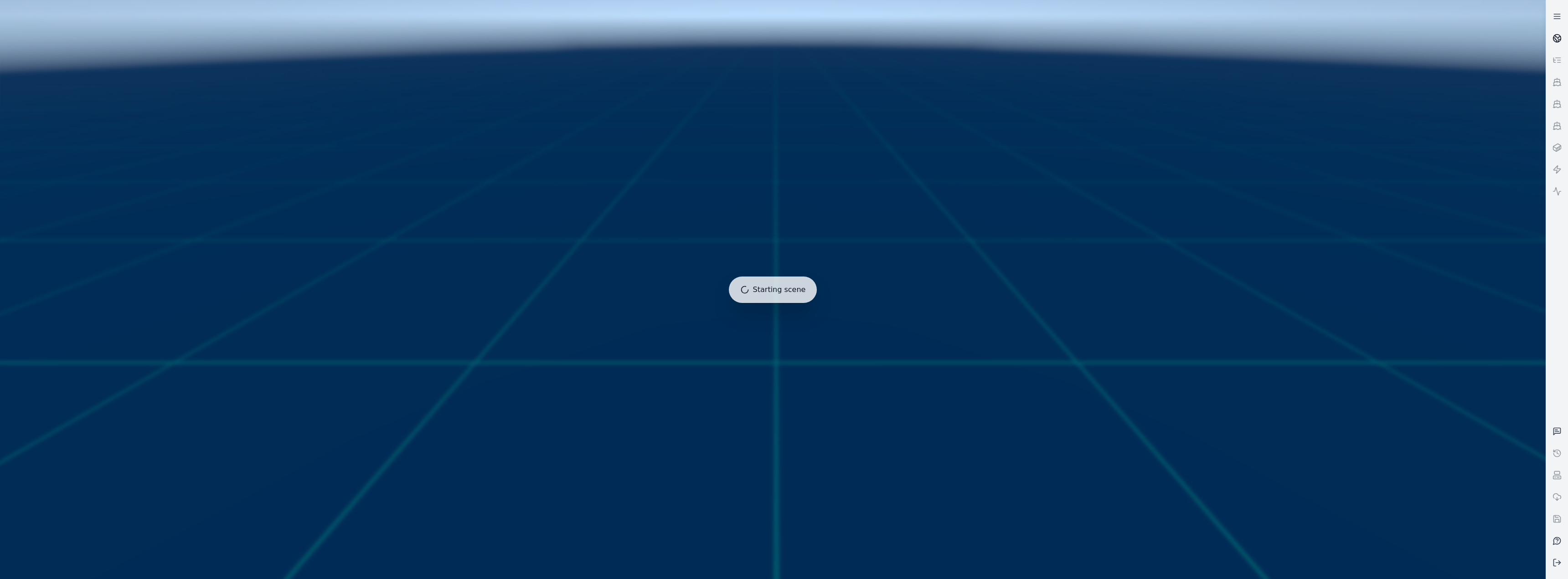
click at [520, 35] on circle at bounding box center [1557, 38] width 8 height 8
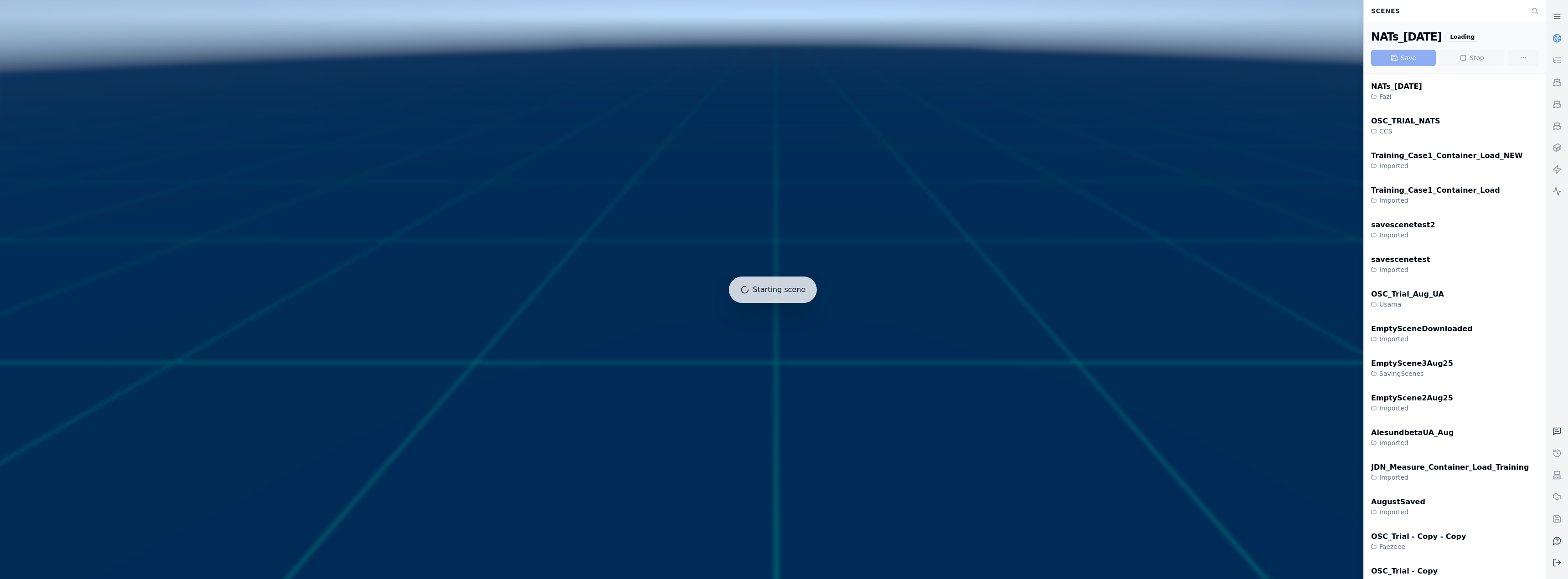
click at [520, 194] on icon at bounding box center [1557, 191] width 9 height 9
click at [520, 190] on icon at bounding box center [1557, 192] width 8 height 8
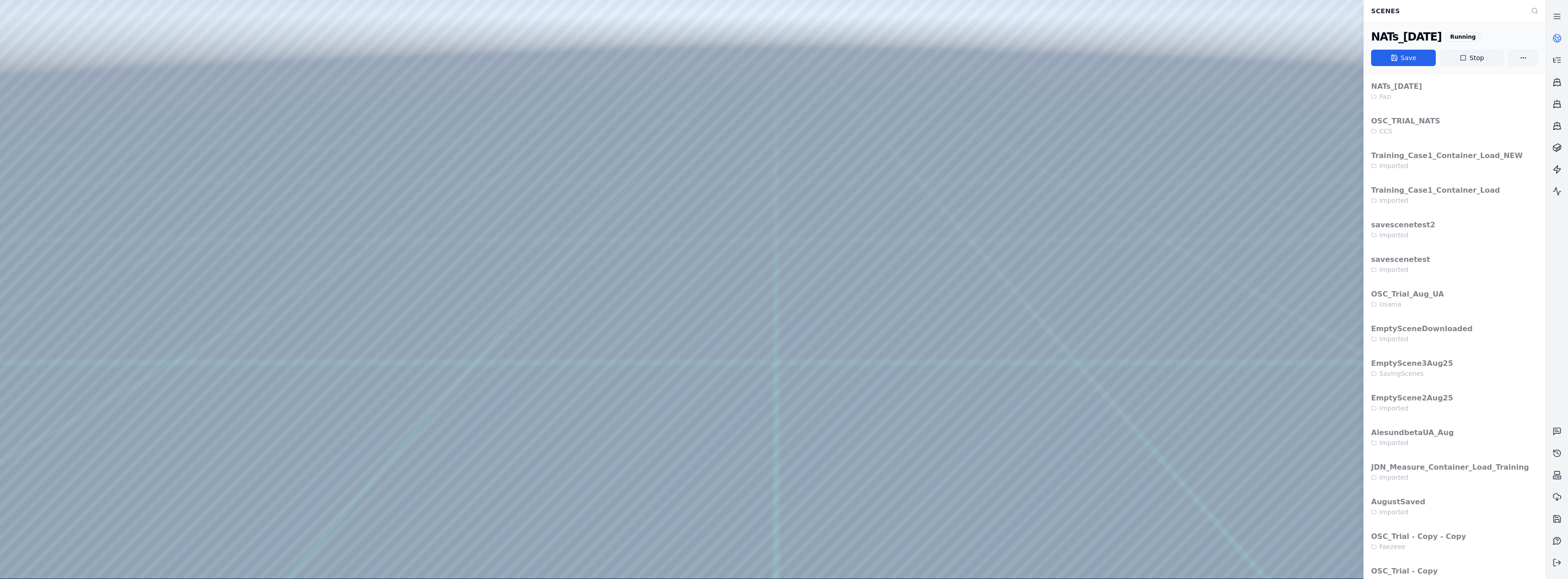
drag, startPoint x: 829, startPoint y: 202, endPoint x: 799, endPoint y: 279, distance: 82.6
drag, startPoint x: 796, startPoint y: 246, endPoint x: 825, endPoint y: 219, distance: 39.6
drag, startPoint x: 499, startPoint y: 196, endPoint x: 614, endPoint y: 211, distance: 116.0
drag, startPoint x: 527, startPoint y: 255, endPoint x: 495, endPoint y: 248, distance: 32.8
drag, startPoint x: 647, startPoint y: 184, endPoint x: 849, endPoint y: 211, distance: 203.8
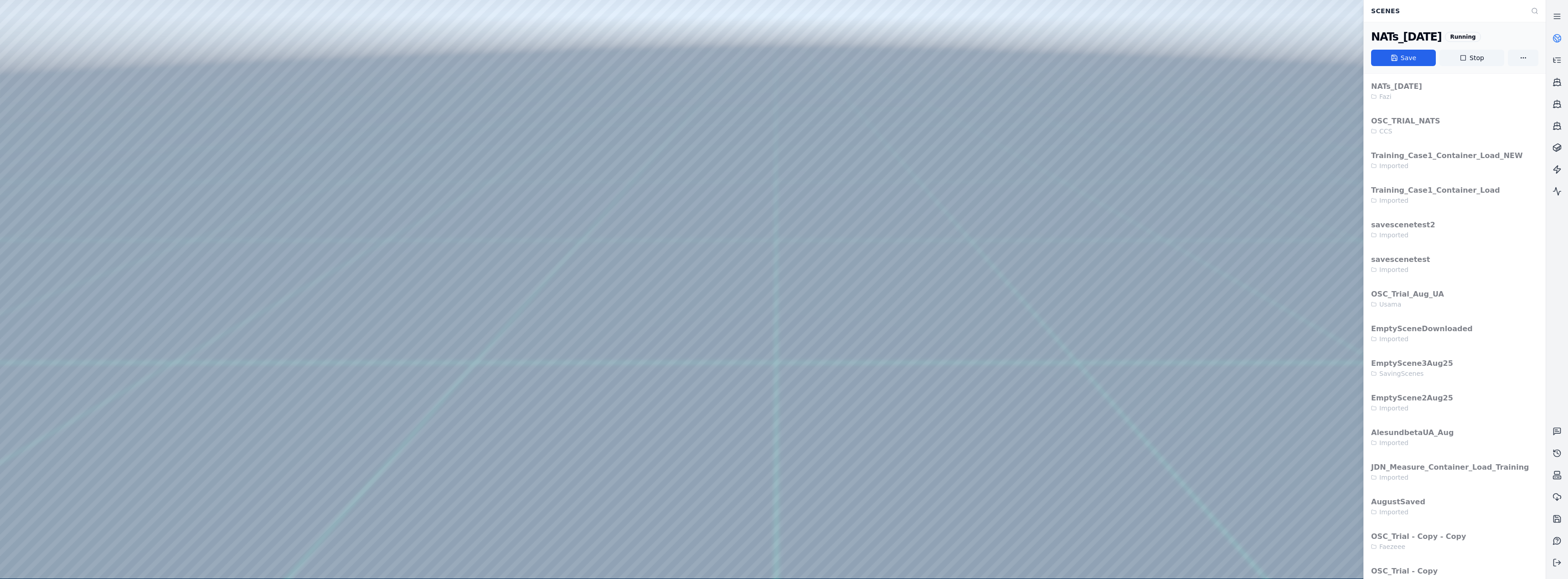
drag, startPoint x: 816, startPoint y: 307, endPoint x: 799, endPoint y: 301, distance: 18.0
click at [520, 61] on button "Stop" at bounding box center [1472, 58] width 65 height 16
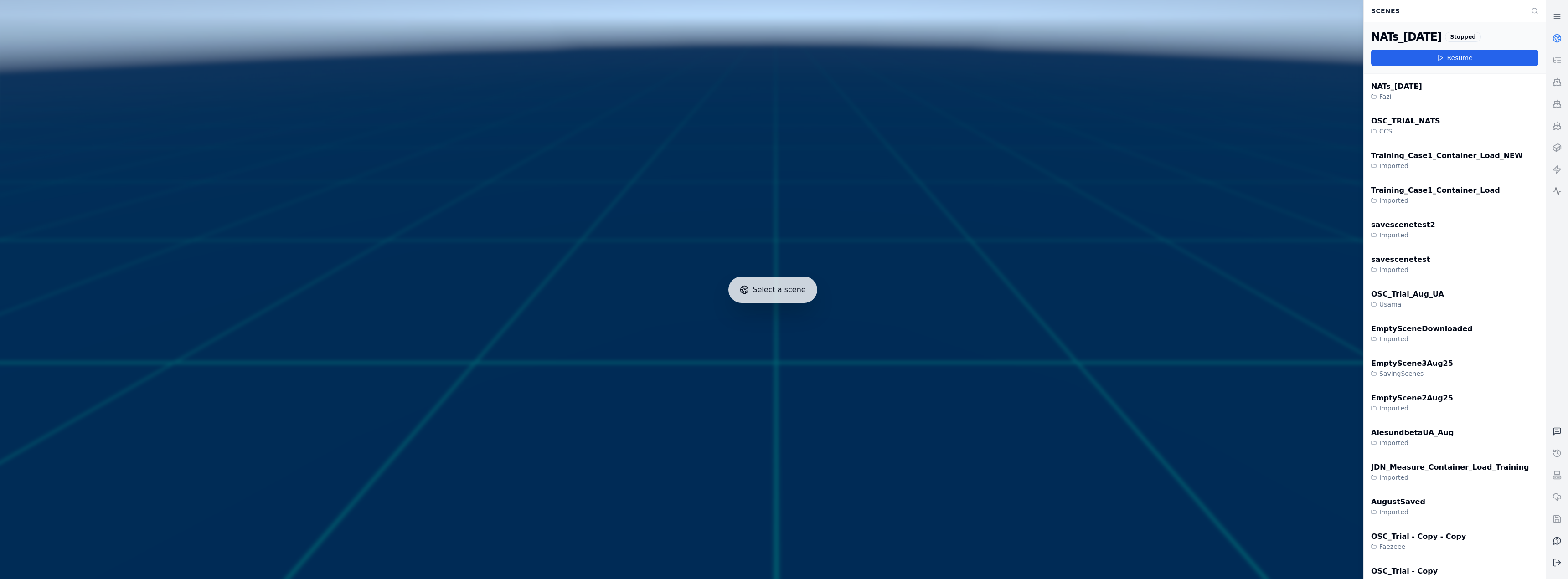
click at [520, 187] on icon at bounding box center [1557, 191] width 9 height 9
click at [520, 238] on icon at bounding box center [1557, 562] width 9 height 9
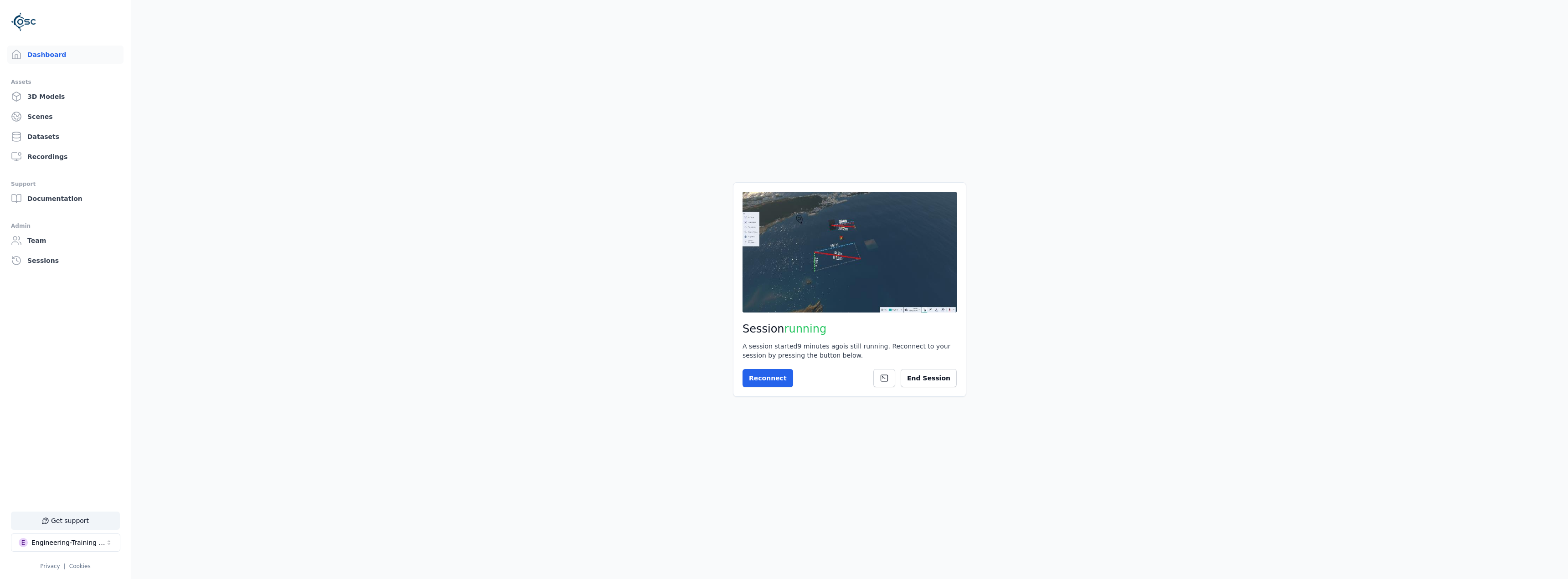
click at [520, 238] on main "Session running A session started 9 minutes ago is still running. Reconnect to …" at bounding box center [850, 290] width 1437 height 579
click at [520, 238] on button "End Session" at bounding box center [929, 378] width 56 height 18
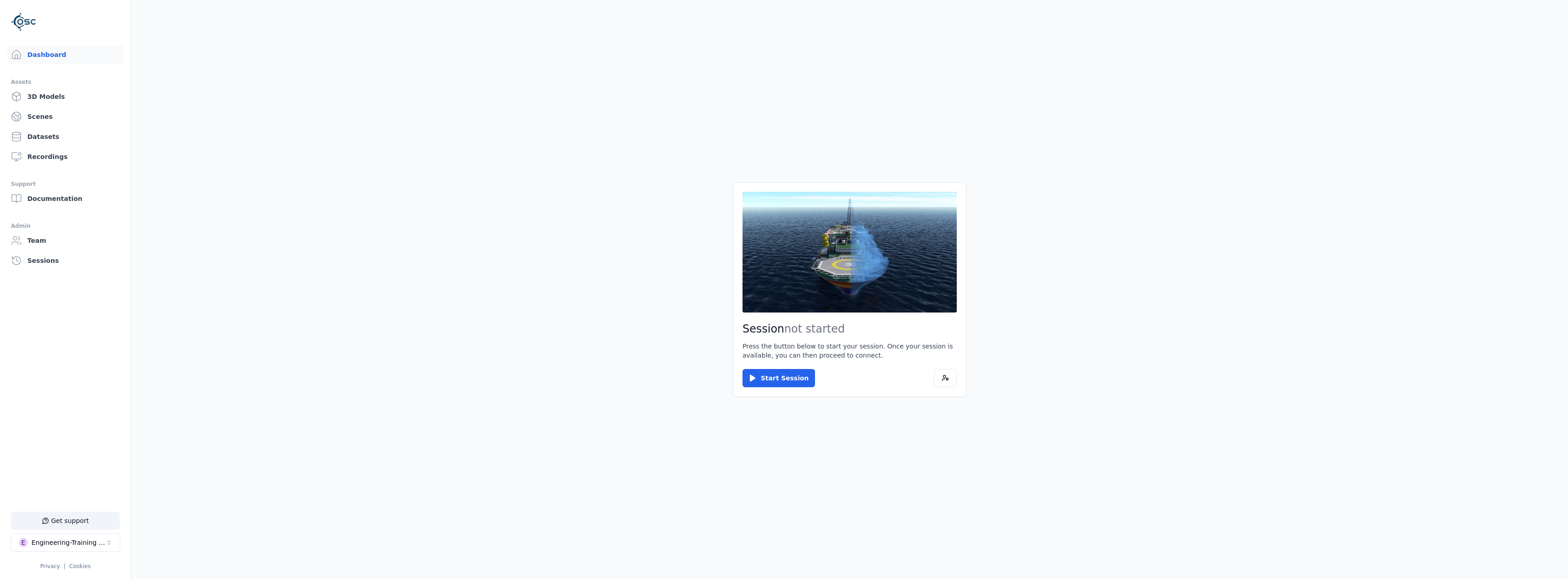
click at [520, 238] on main "Session not started Press the button below to start your session. Once your ses…" at bounding box center [850, 290] width 1437 height 579
